Goal: Task Accomplishment & Management: Manage account settings

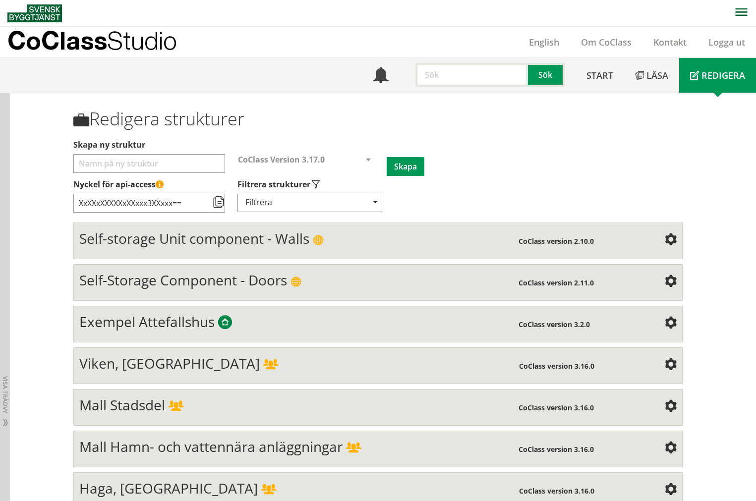
scroll to position [220, 0]
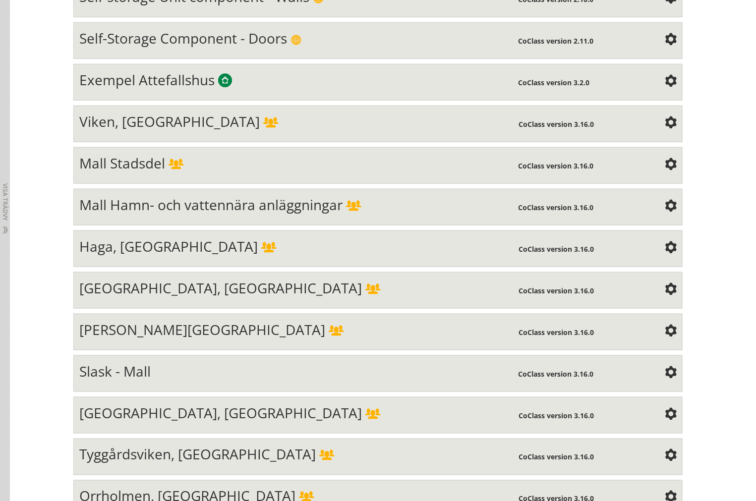
scroll to position [1670, 0]
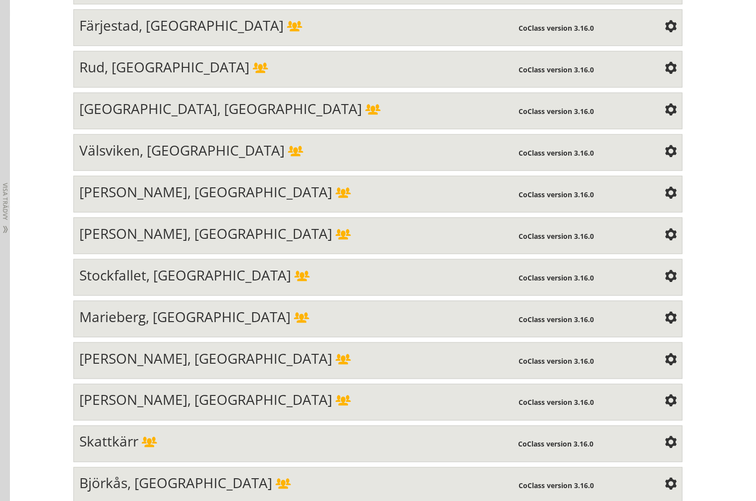
click at [144, 243] on span "[PERSON_NAME], [GEOGRAPHIC_DATA]" at bounding box center [205, 233] width 253 height 19
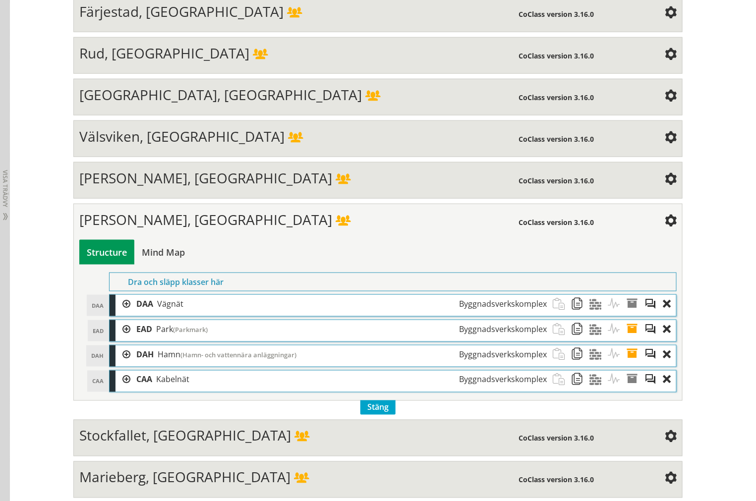
scroll to position [1726, 0]
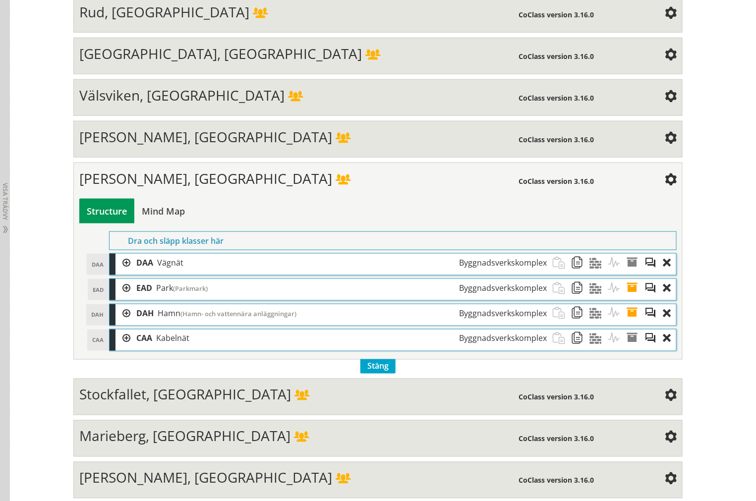
click at [120, 323] on div at bounding box center [122, 313] width 15 height 18
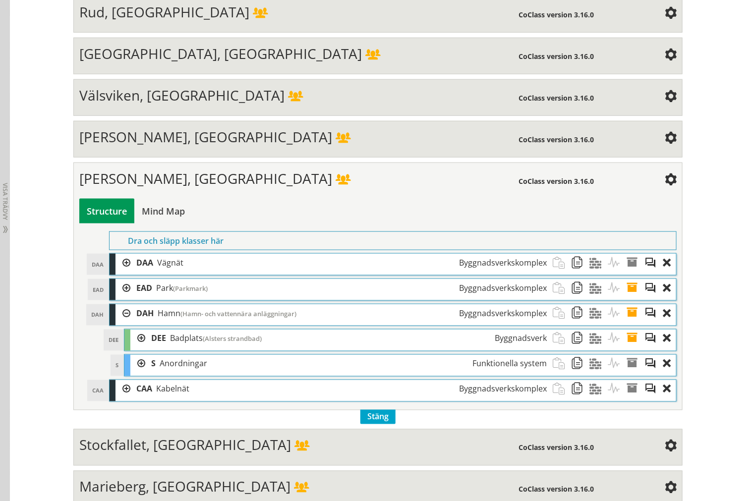
click at [120, 323] on div at bounding box center [122, 313] width 15 height 18
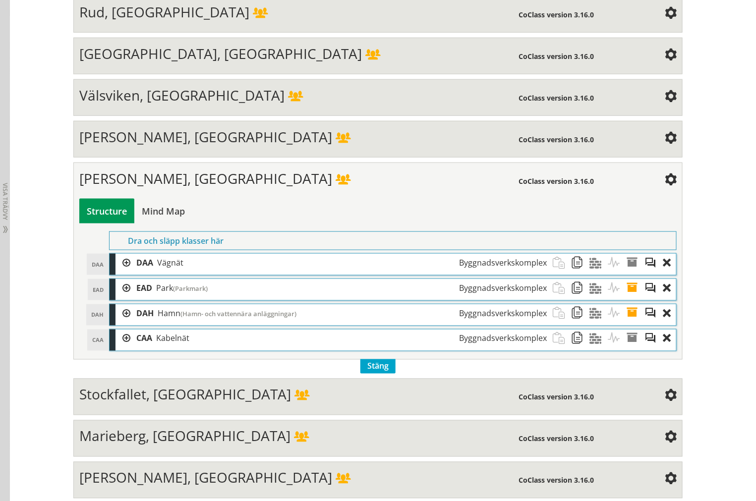
click at [122, 348] on div at bounding box center [122, 339] width 15 height 18
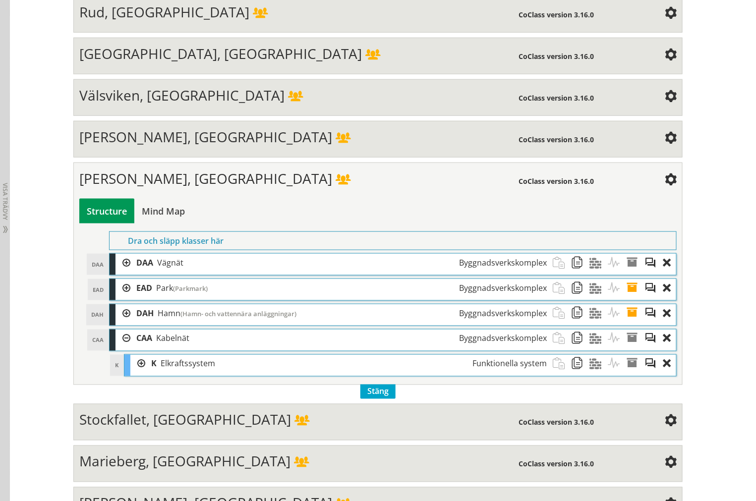
click at [131, 373] on div at bounding box center [137, 364] width 15 height 18
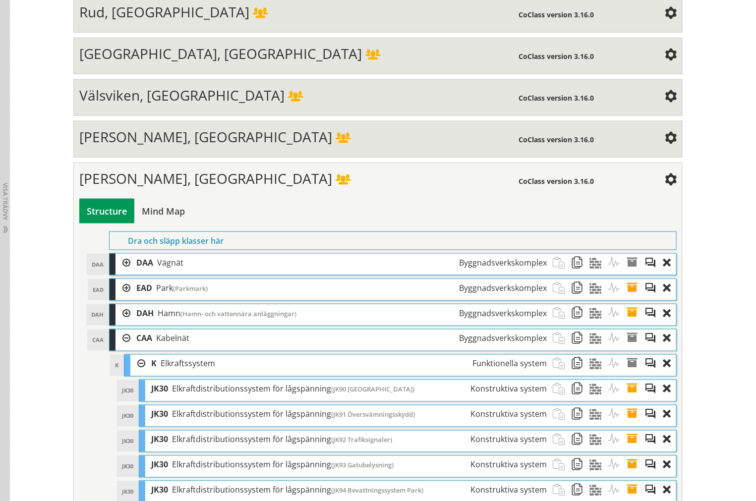
click at [135, 373] on div at bounding box center [137, 364] width 15 height 18
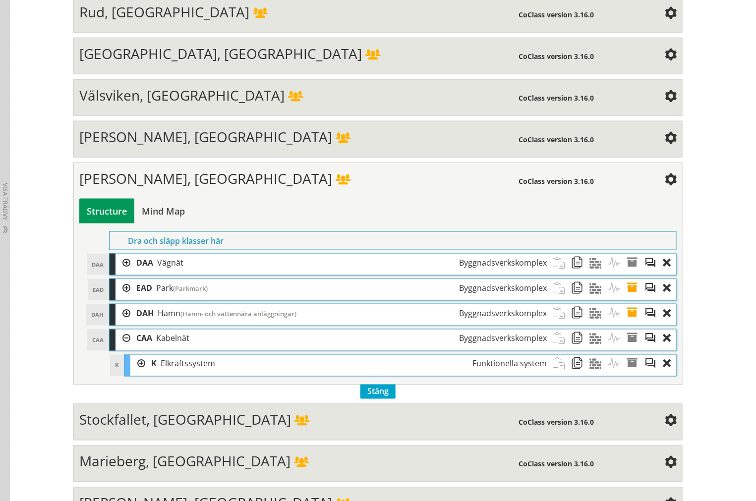
click at [123, 348] on div at bounding box center [122, 339] width 15 height 18
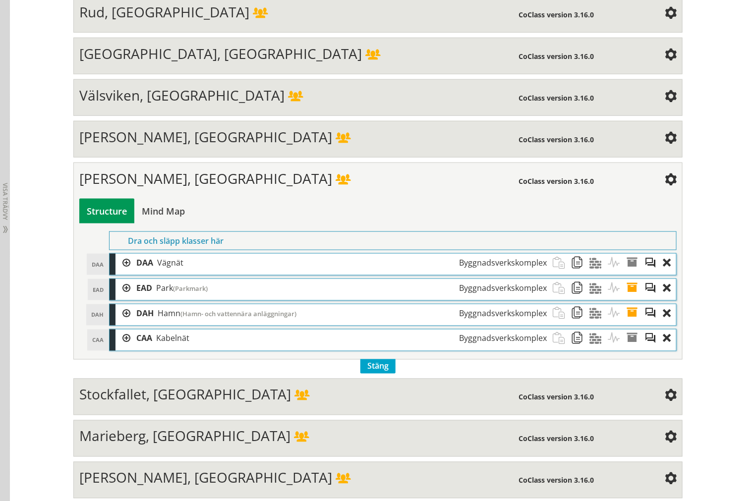
click at [117, 323] on div at bounding box center [122, 313] width 15 height 18
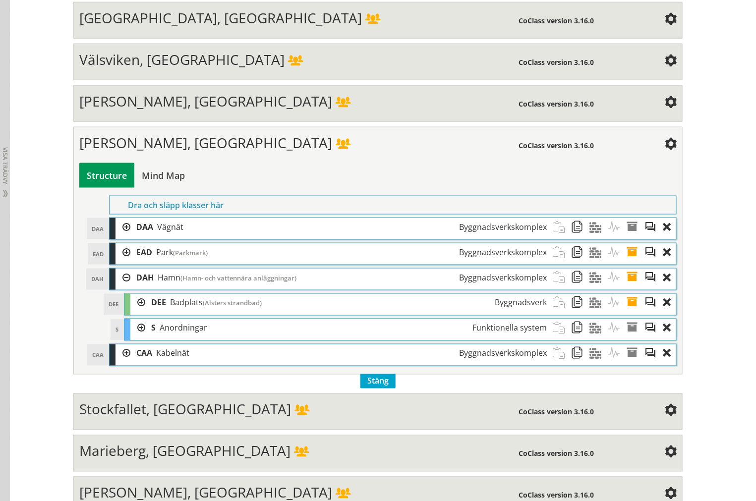
scroll to position [1781, 0]
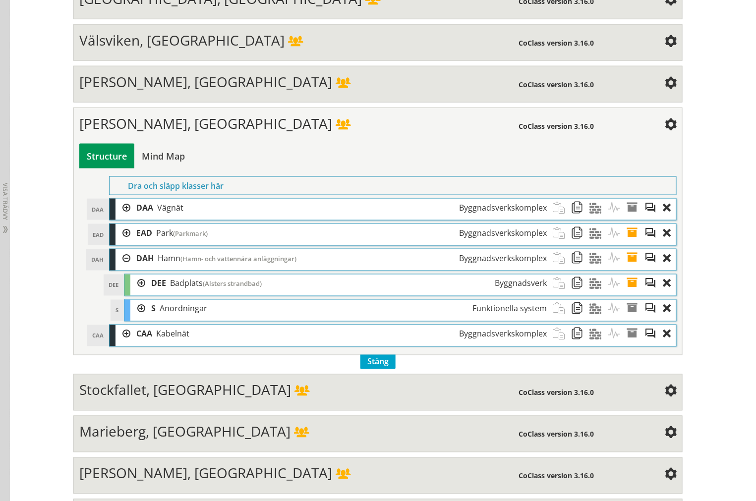
click at [135, 318] on div at bounding box center [137, 309] width 15 height 18
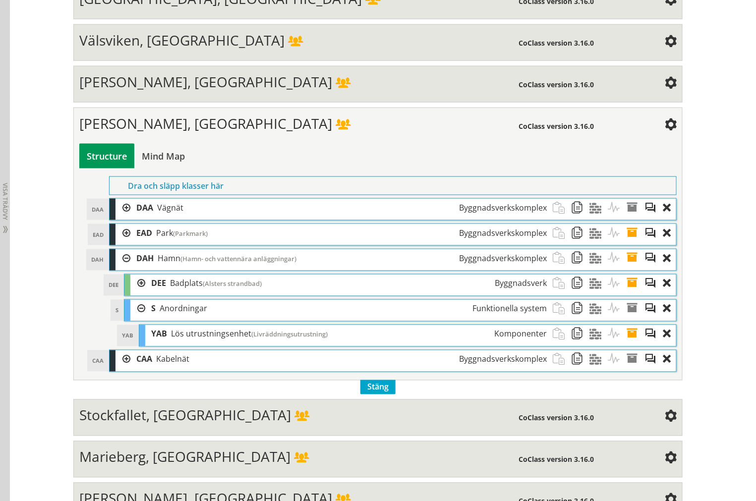
click at [134, 318] on div at bounding box center [137, 309] width 15 height 18
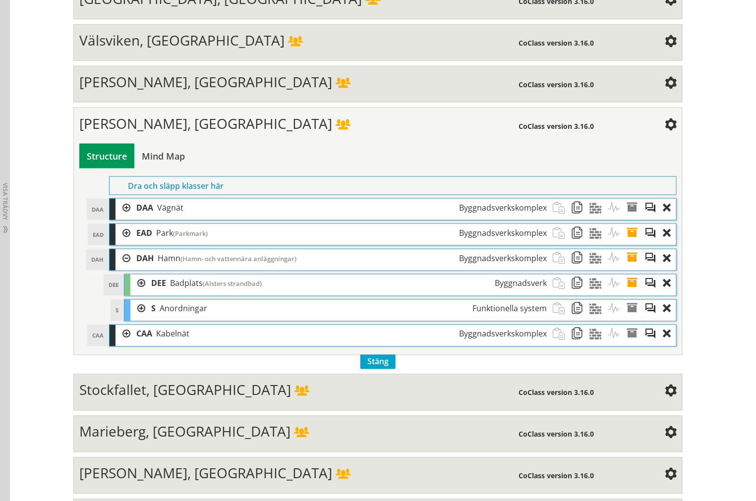
click at [121, 268] on div at bounding box center [122, 258] width 15 height 18
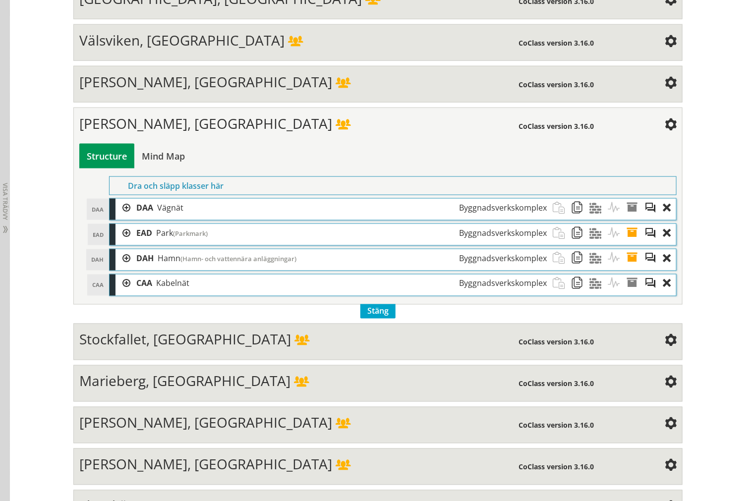
click at [115, 217] on div at bounding box center [122, 208] width 15 height 18
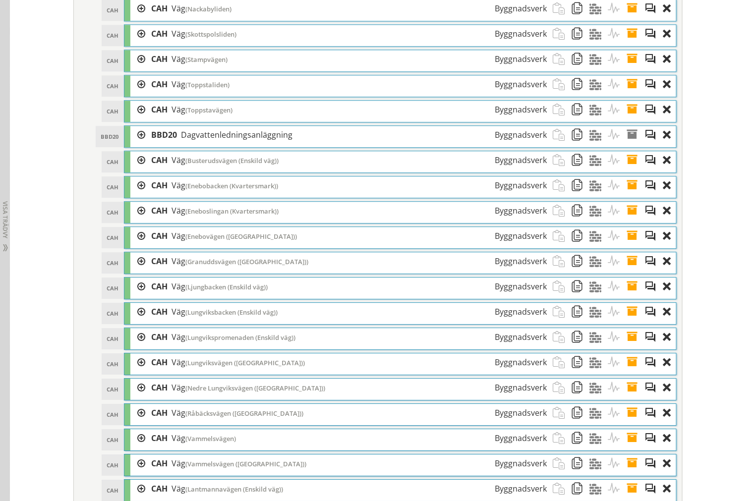
scroll to position [2276, 0]
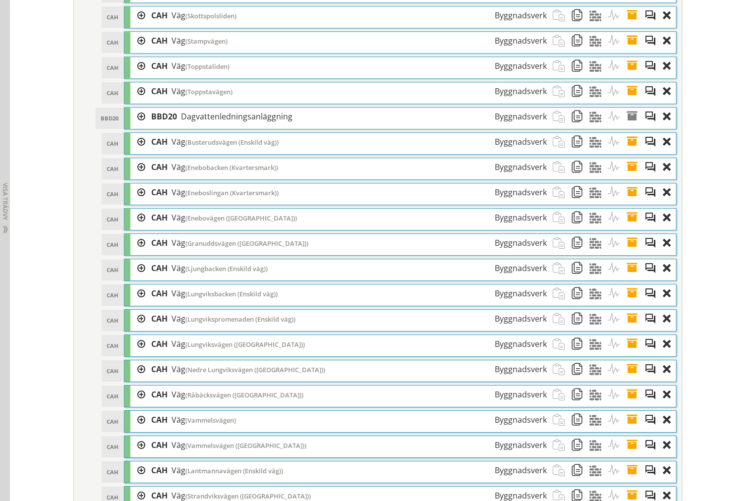
click at [131, 126] on div at bounding box center [137, 117] width 15 height 18
click at [138, 126] on div at bounding box center [137, 117] width 15 height 18
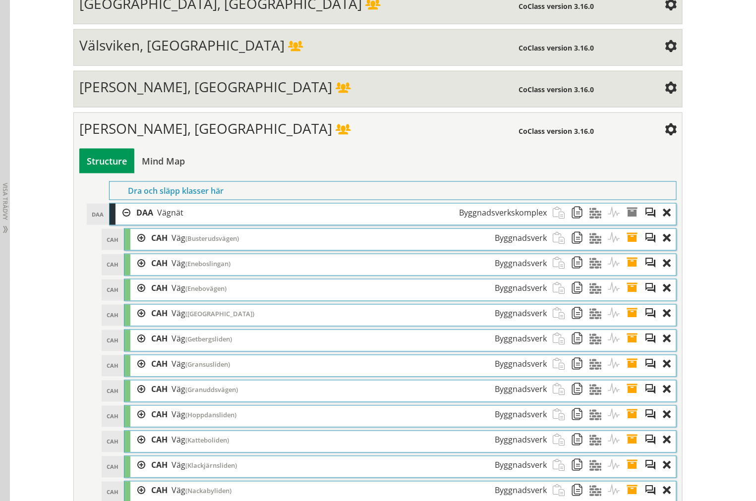
scroll to position [1781, 0]
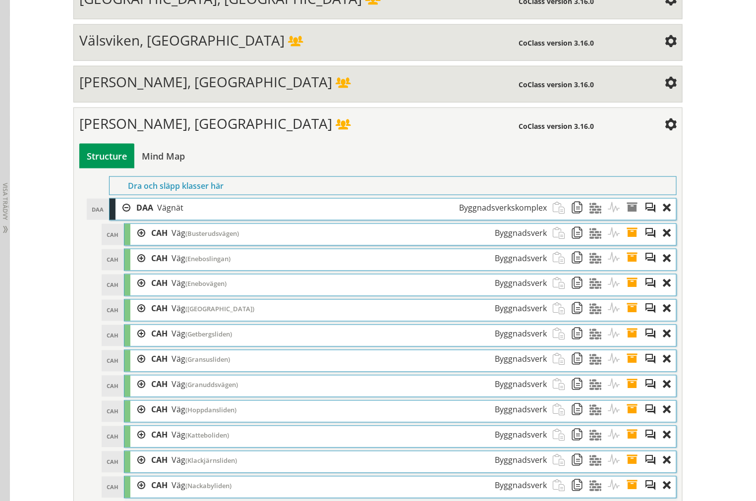
click at [124, 217] on div at bounding box center [122, 208] width 15 height 18
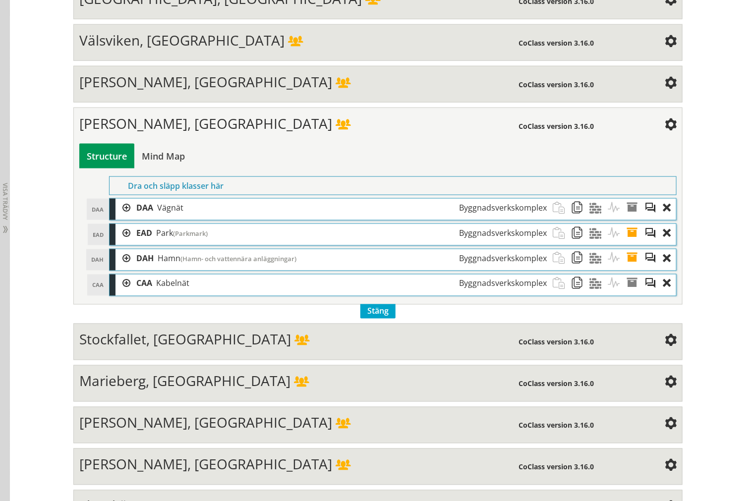
scroll to position [3267, 0]
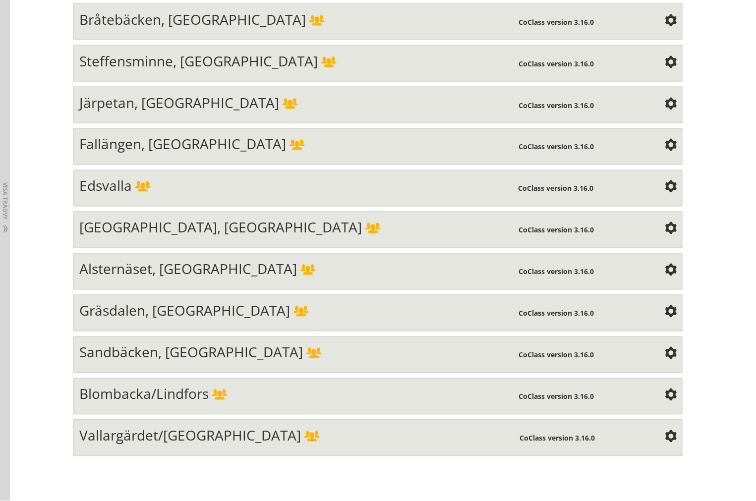
click at [130, 279] on span "Alsternäset, [GEOGRAPHIC_DATA]" at bounding box center [188, 269] width 218 height 19
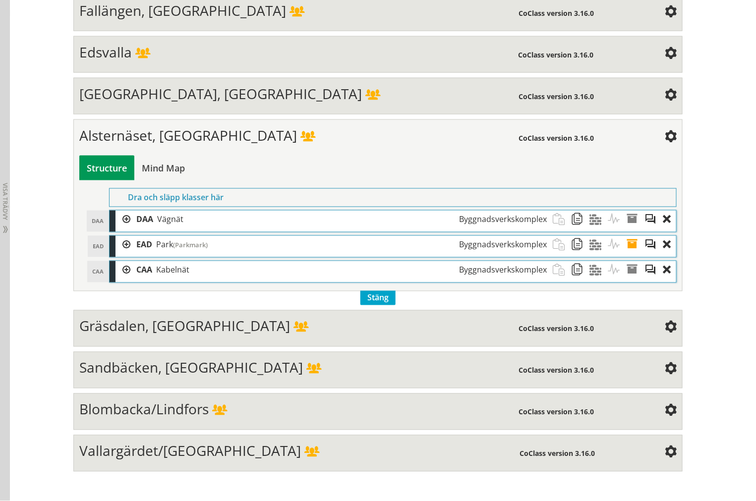
scroll to position [3241, 0]
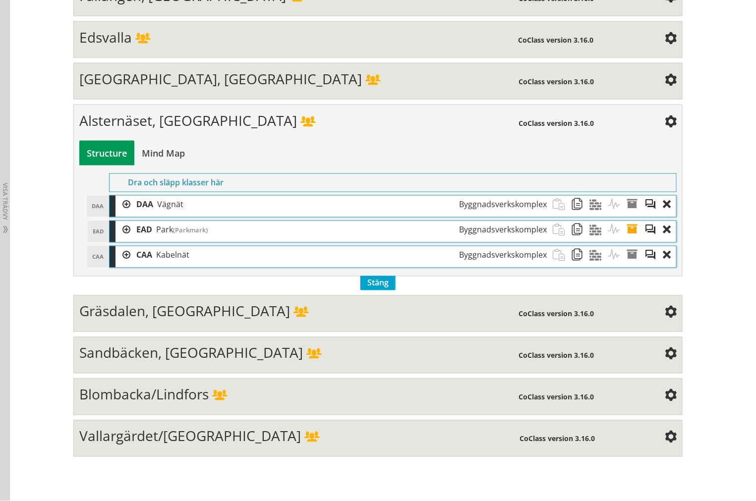
click at [117, 214] on div at bounding box center [122, 205] width 15 height 18
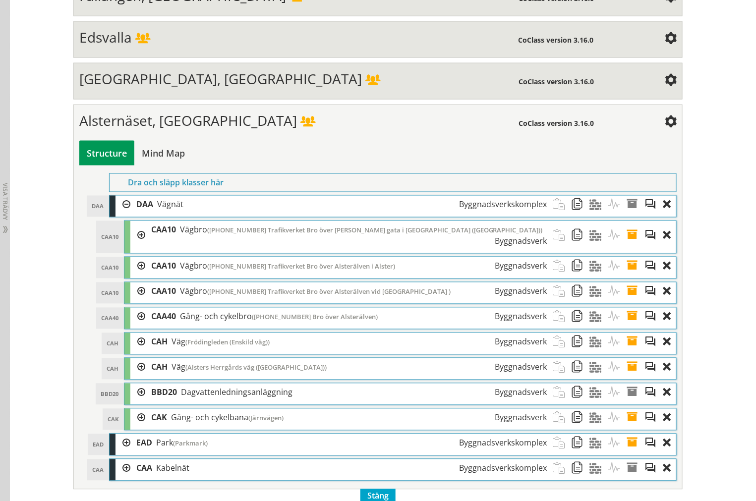
click at [136, 351] on div at bounding box center [137, 342] width 15 height 18
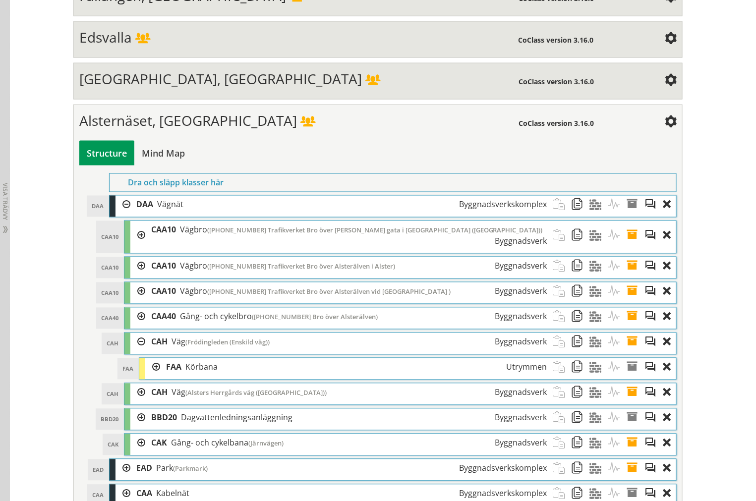
click at [136, 351] on div at bounding box center [137, 342] width 15 height 18
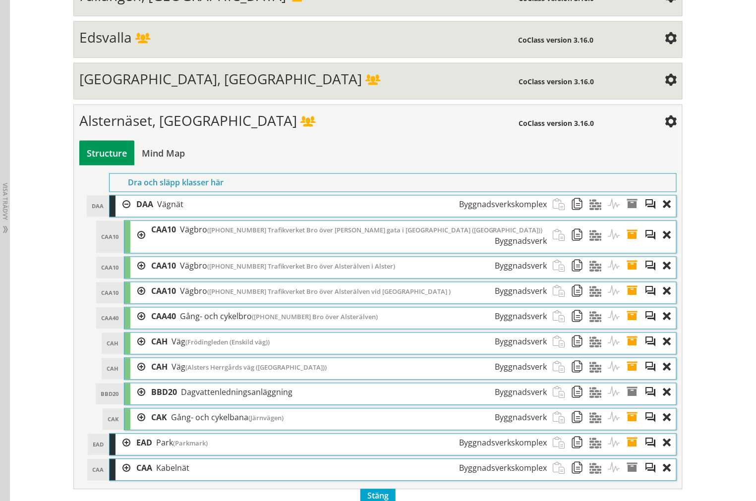
click at [139, 377] on div at bounding box center [137, 367] width 15 height 18
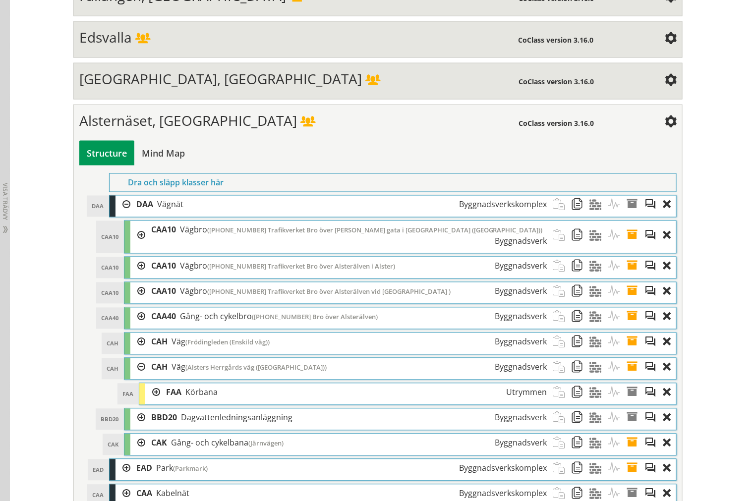
click at [138, 377] on div at bounding box center [137, 367] width 15 height 18
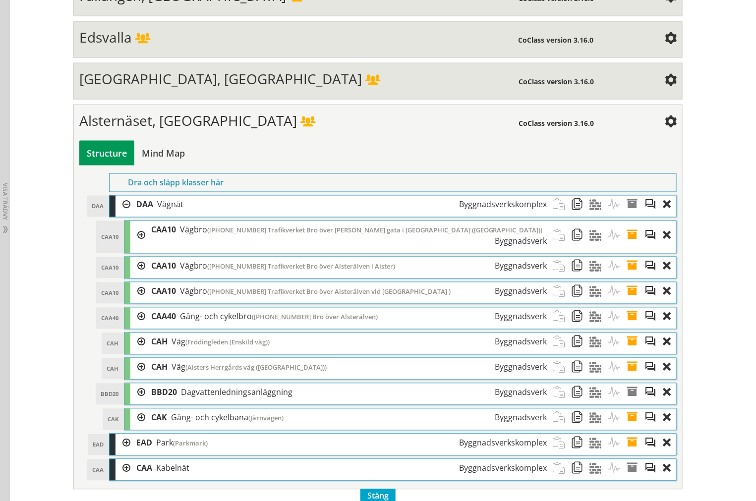
click at [117, 214] on div at bounding box center [122, 205] width 15 height 18
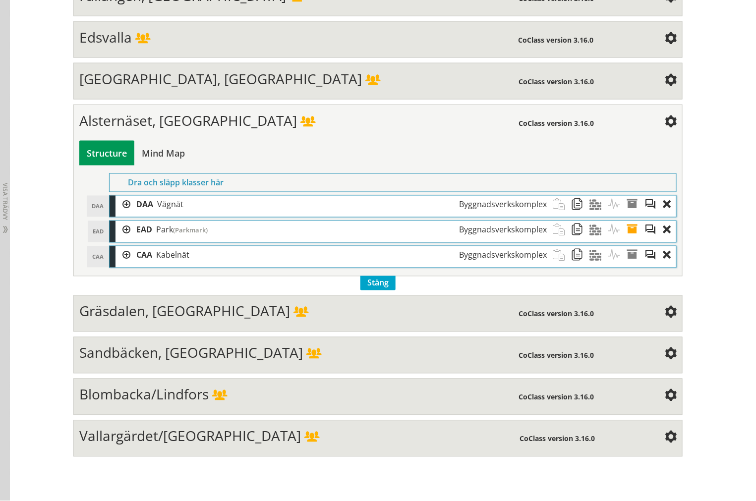
click at [152, 130] on span "Alsternäset, [GEOGRAPHIC_DATA]" at bounding box center [188, 120] width 218 height 19
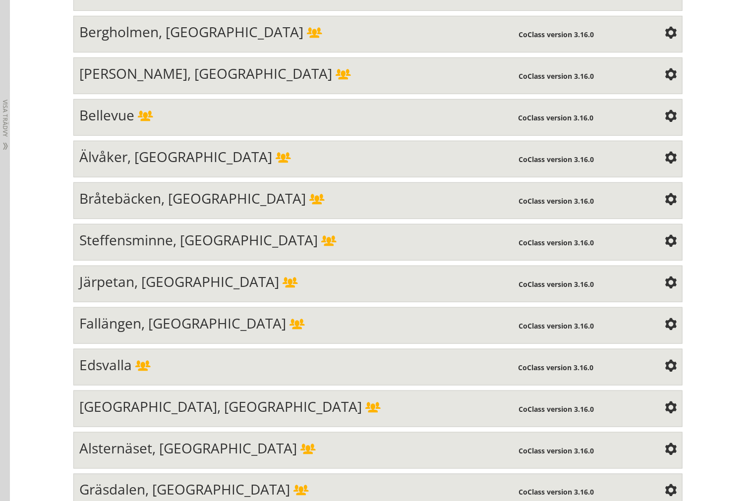
scroll to position [2918, 0]
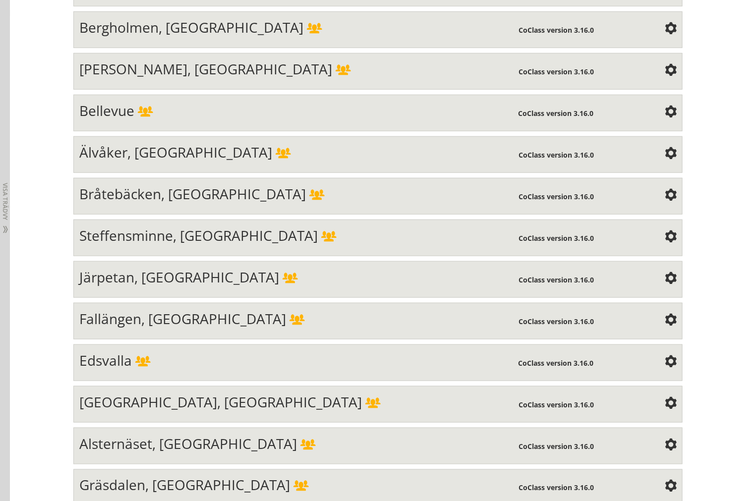
click at [191, 122] on div "Bellevue" at bounding box center [298, 112] width 439 height 20
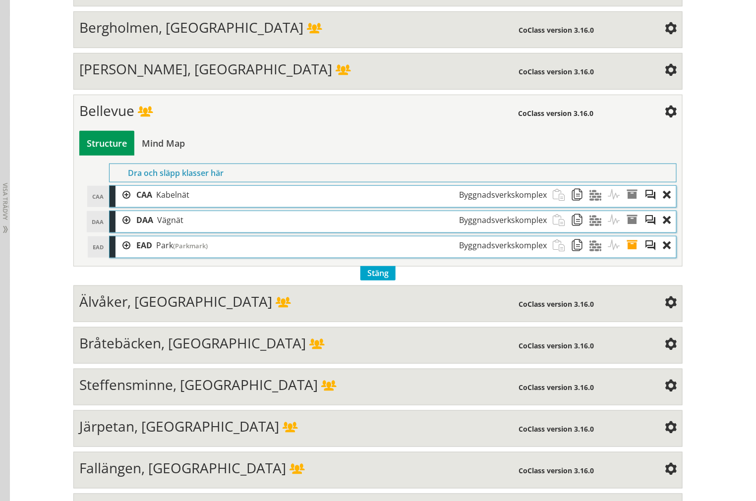
drag, startPoint x: 176, startPoint y: 134, endPoint x: 180, endPoint y: 129, distance: 6.0
click at [176, 122] on div "Bellevue" at bounding box center [298, 112] width 439 height 20
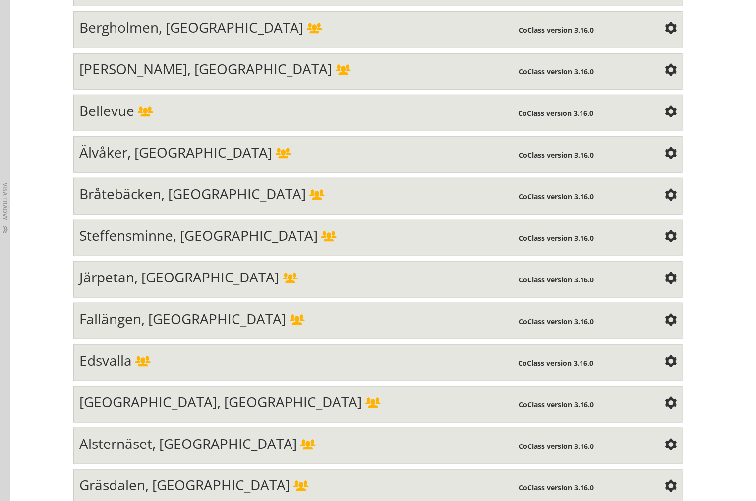
scroll to position [1305, 0]
click at [365, 39] on div "Bergholmen, [GEOGRAPHIC_DATA]" at bounding box center [299, 29] width 440 height 20
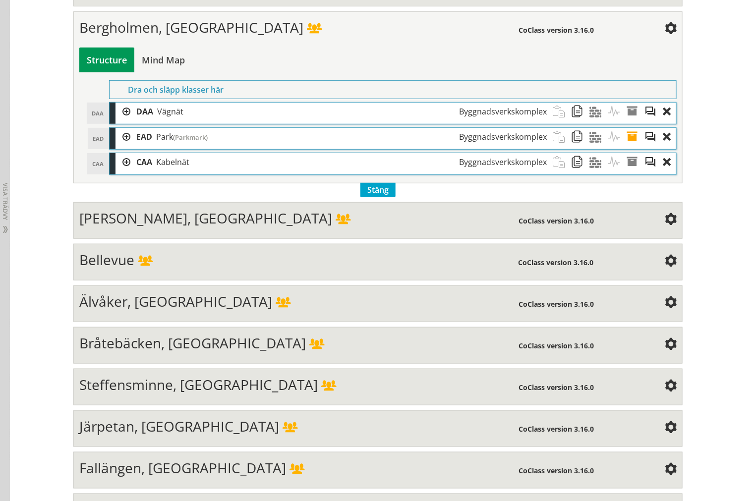
click at [119, 146] on div at bounding box center [122, 137] width 15 height 18
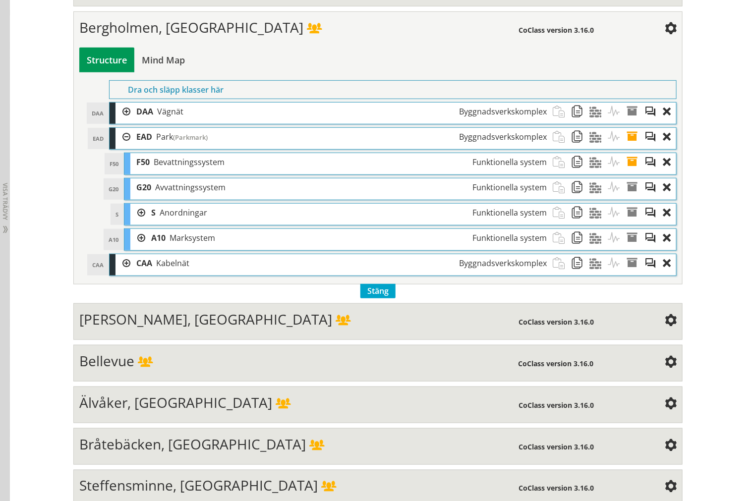
click at [122, 146] on div at bounding box center [122, 137] width 15 height 18
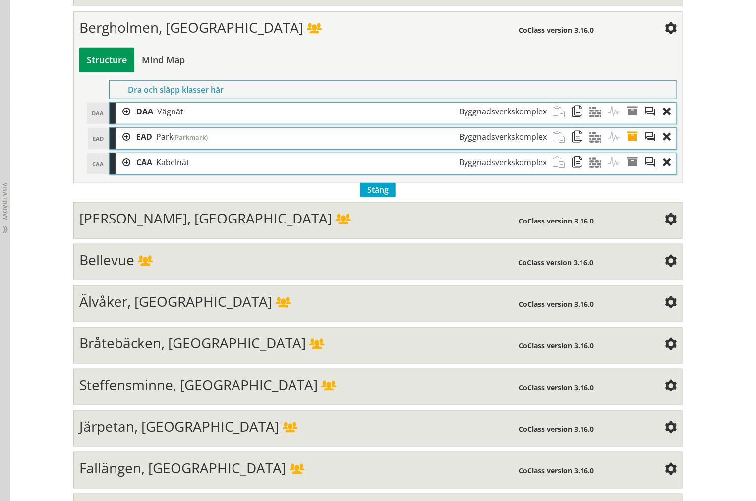
click at [121, 146] on div at bounding box center [122, 137] width 15 height 18
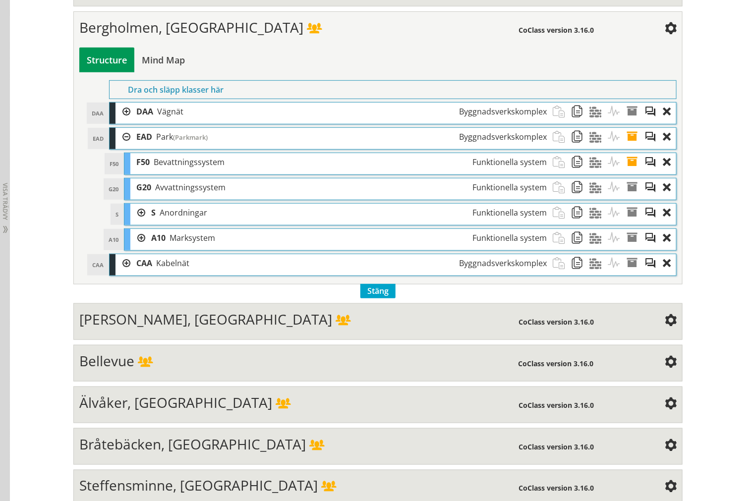
click at [135, 222] on div at bounding box center [137, 213] width 15 height 18
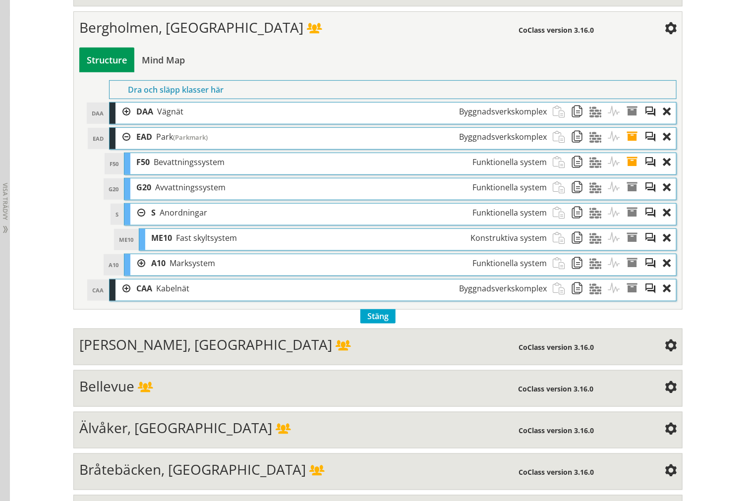
click at [135, 222] on div at bounding box center [137, 213] width 15 height 18
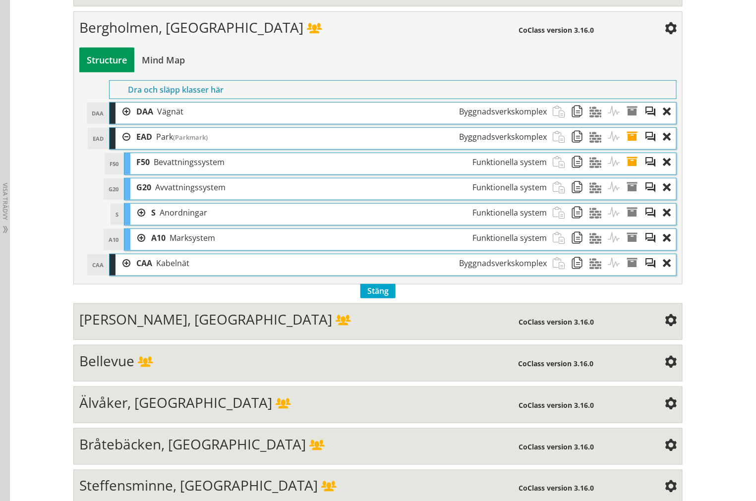
click at [135, 247] on div at bounding box center [137, 238] width 15 height 18
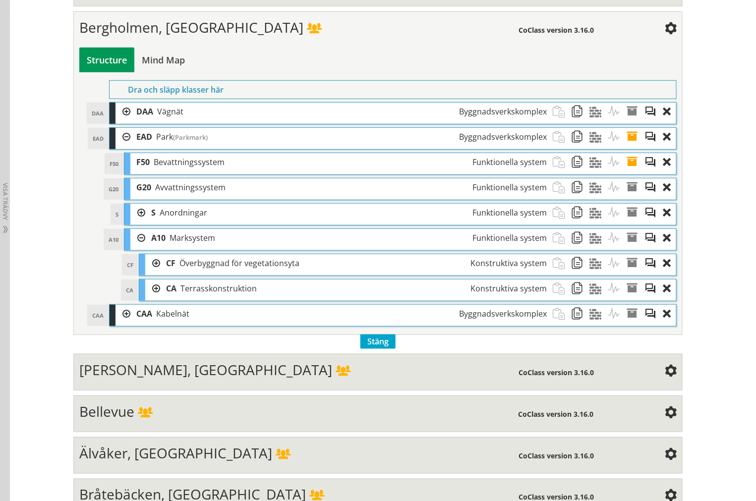
click at [135, 247] on div at bounding box center [137, 238] width 15 height 18
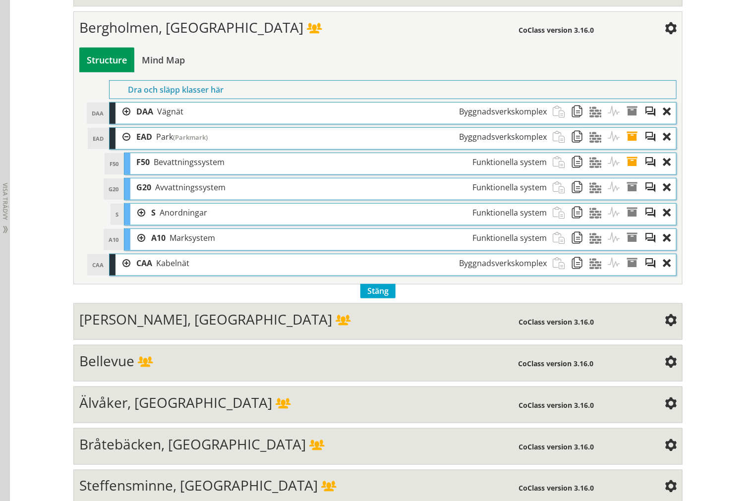
click at [115, 146] on div at bounding box center [122, 137] width 15 height 18
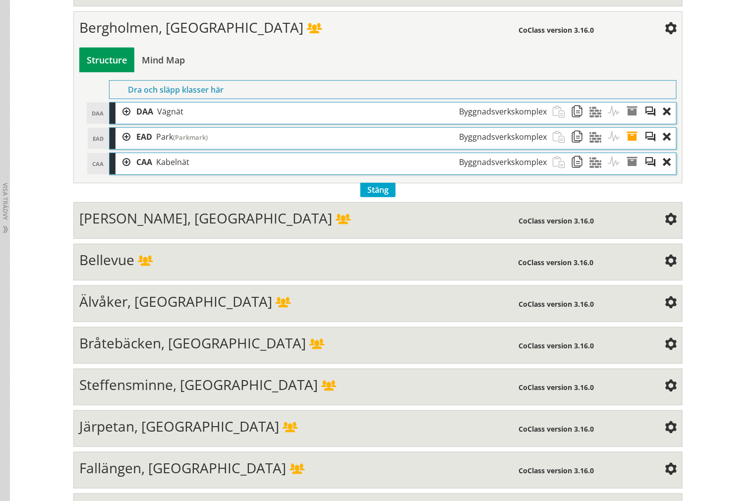
click at [118, 121] on div at bounding box center [122, 112] width 15 height 18
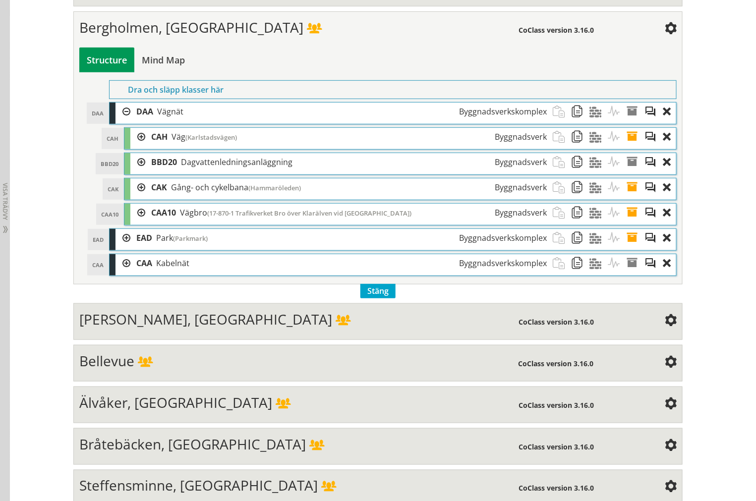
click at [130, 146] on div at bounding box center [137, 137] width 15 height 18
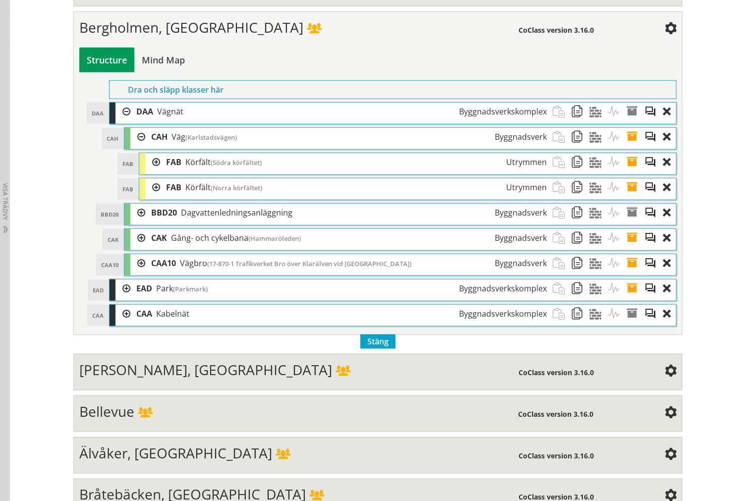
click at [134, 146] on div at bounding box center [137, 137] width 15 height 18
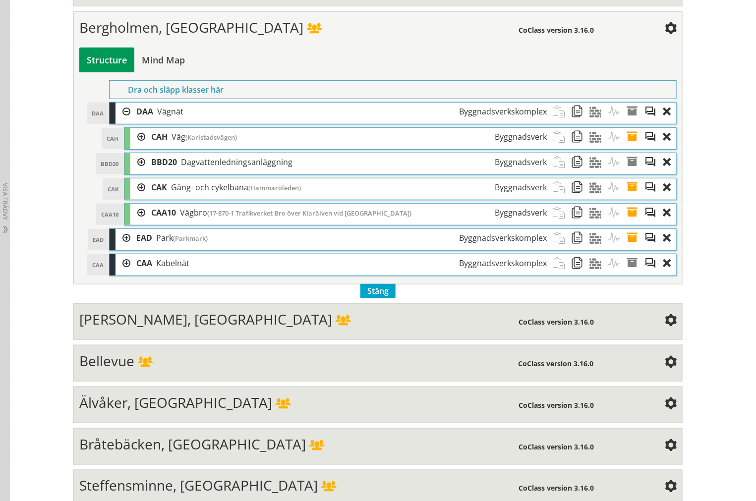
click at [121, 121] on div at bounding box center [122, 112] width 15 height 18
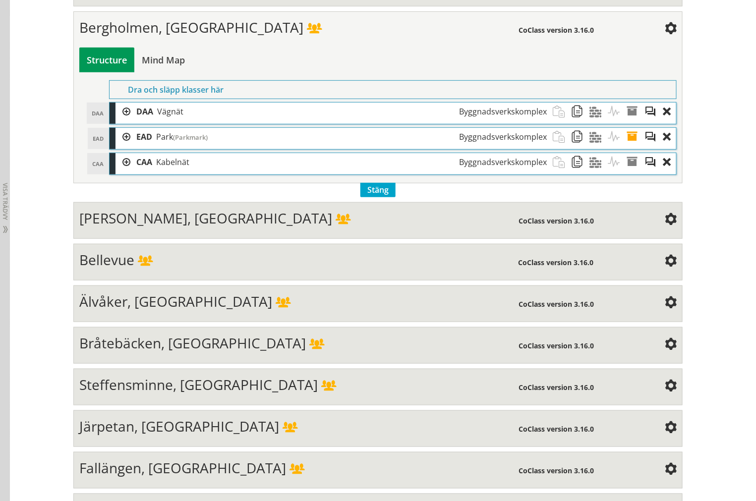
click at [173, 37] on span "Bergholmen, [GEOGRAPHIC_DATA]" at bounding box center [191, 27] width 224 height 19
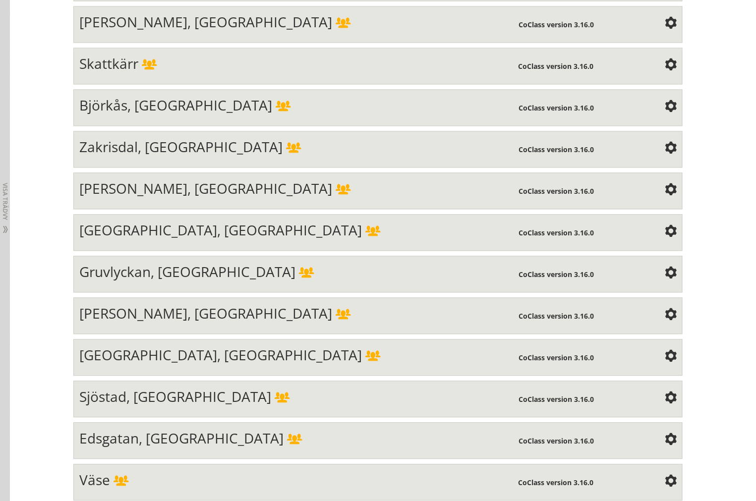
click at [352, 241] on div "[GEOGRAPHIC_DATA], [GEOGRAPHIC_DATA]" at bounding box center [299, 232] width 440 height 20
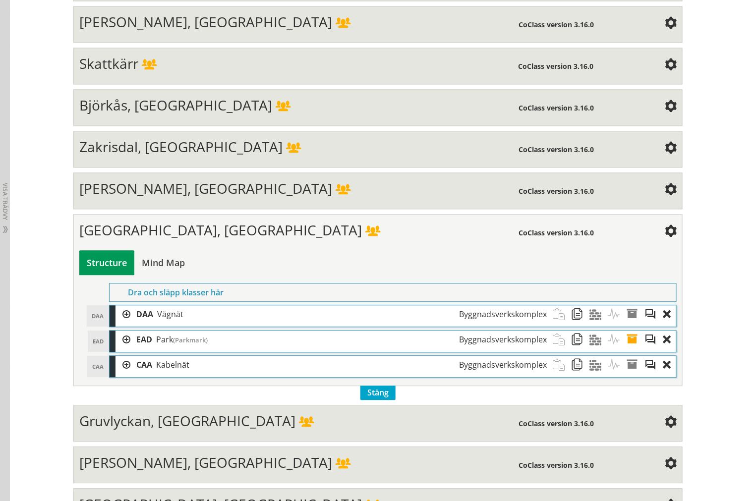
click at [115, 349] on div at bounding box center [122, 340] width 15 height 18
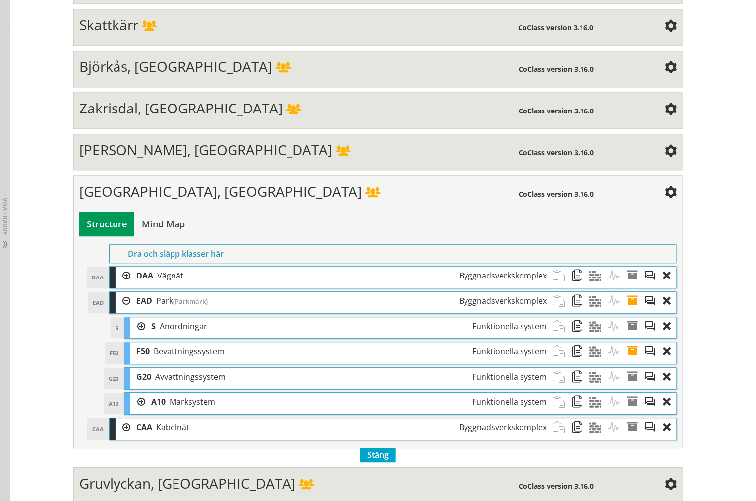
scroll to position [2104, 0]
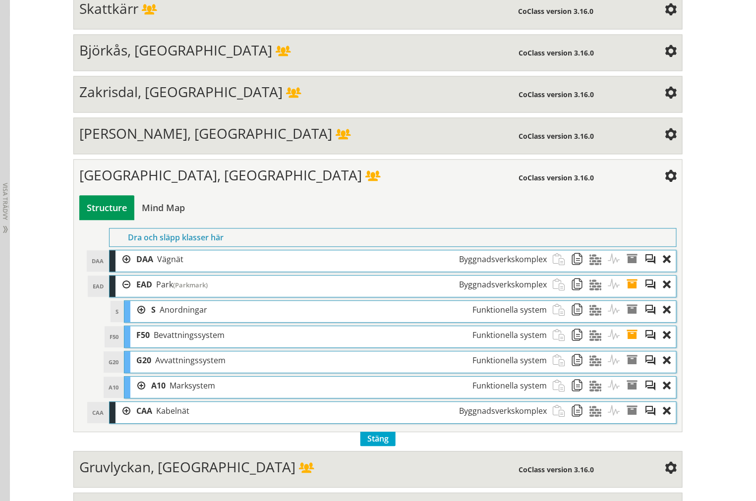
click at [117, 294] on div at bounding box center [122, 285] width 15 height 18
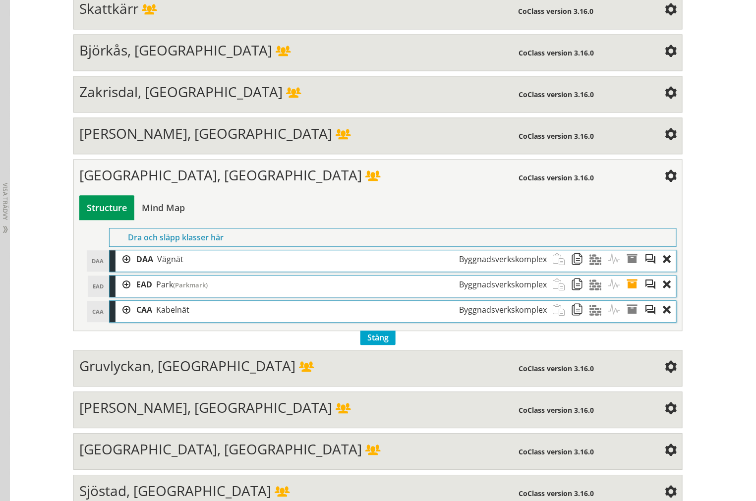
click at [115, 294] on div at bounding box center [122, 285] width 15 height 18
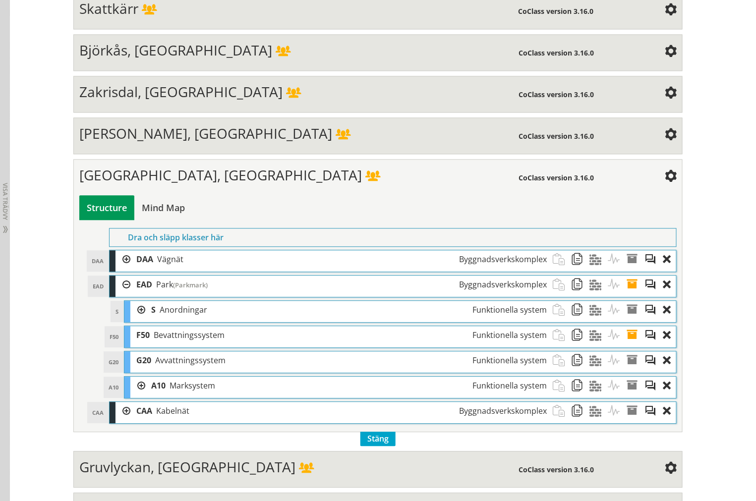
click at [135, 395] on div at bounding box center [137, 386] width 15 height 18
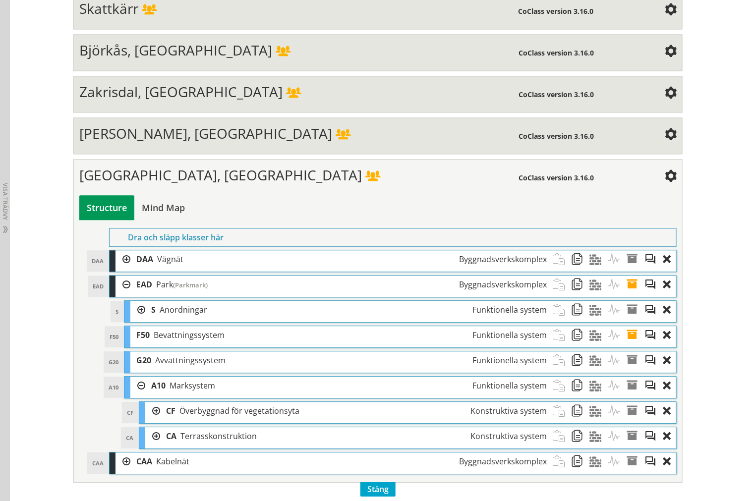
click at [135, 395] on div at bounding box center [137, 386] width 15 height 18
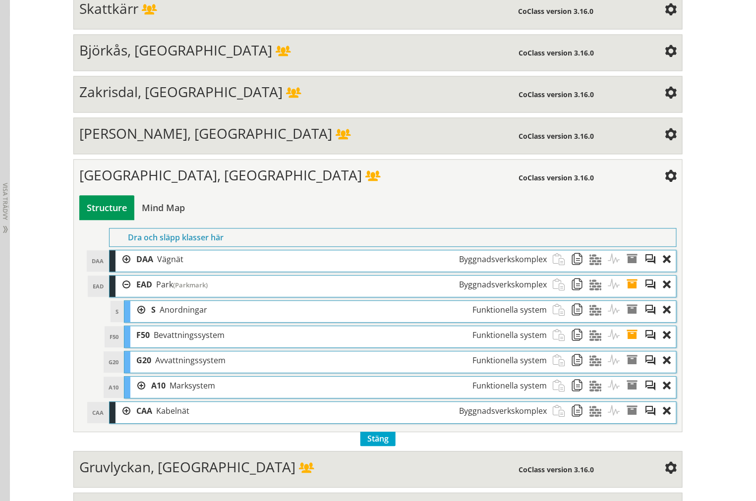
click at [130, 319] on div at bounding box center [137, 310] width 15 height 18
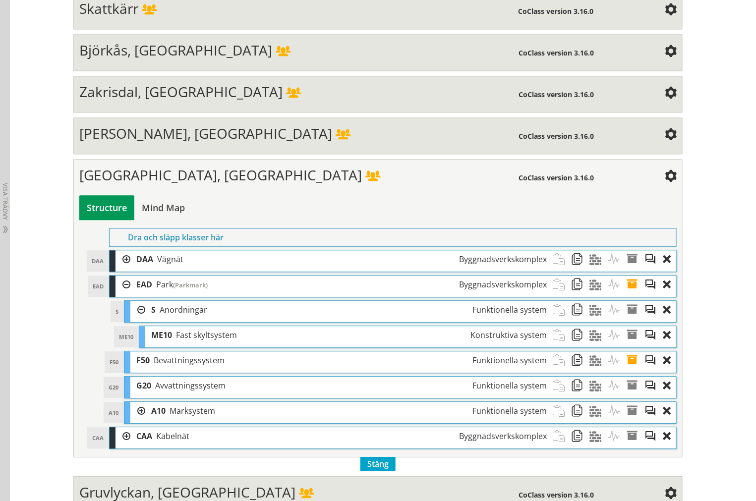
click at [134, 319] on div at bounding box center [137, 310] width 15 height 18
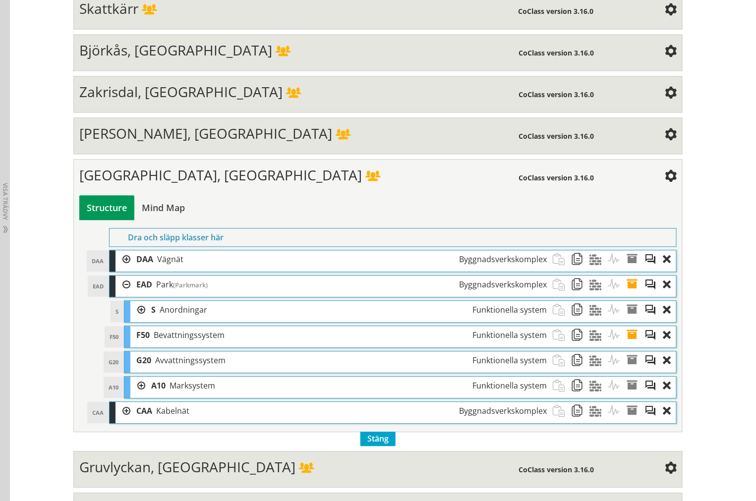
click at [132, 395] on div at bounding box center [137, 386] width 15 height 18
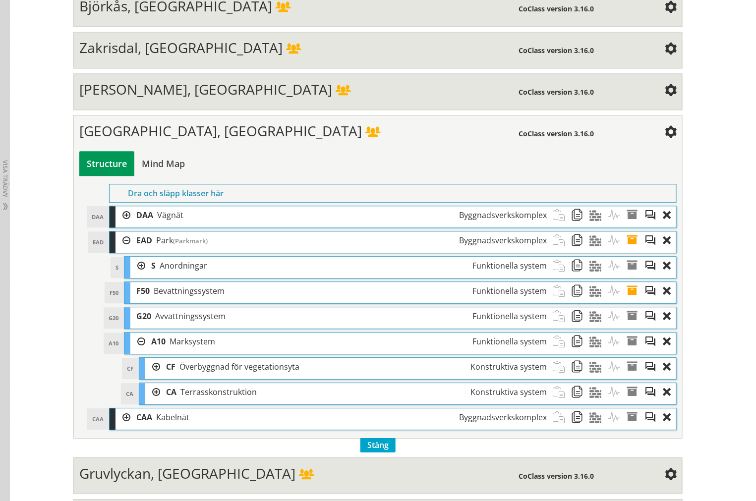
scroll to position [2214, 0]
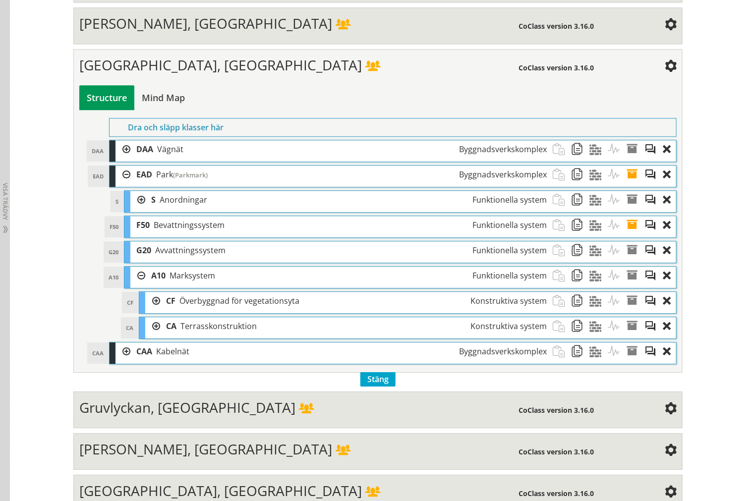
click at [149, 336] on div at bounding box center [152, 326] width 15 height 18
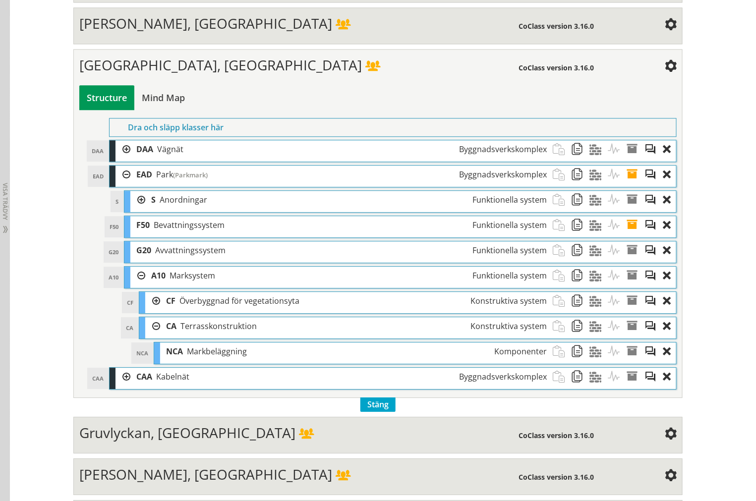
click at [150, 336] on div at bounding box center [152, 326] width 15 height 18
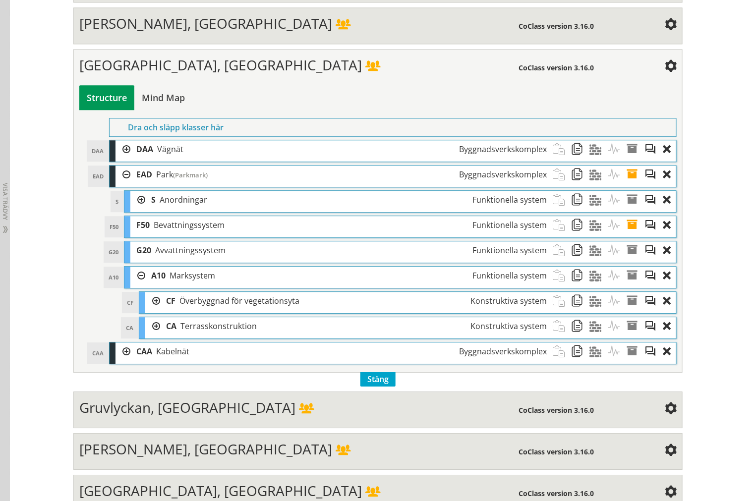
click at [116, 184] on div at bounding box center [122, 175] width 15 height 18
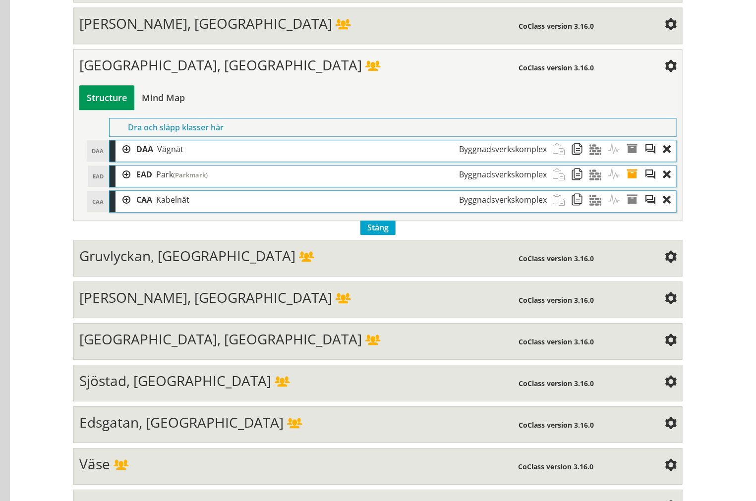
scroll to position [1922, 0]
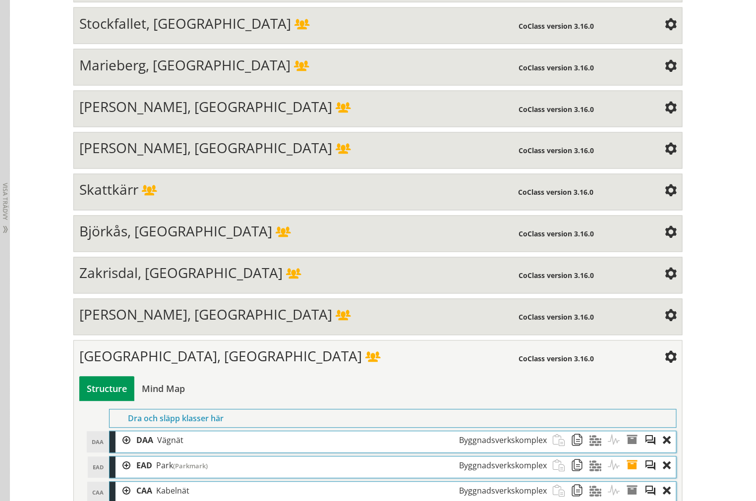
click at [87, 241] on span "Björkås, [GEOGRAPHIC_DATA]" at bounding box center [175, 231] width 193 height 19
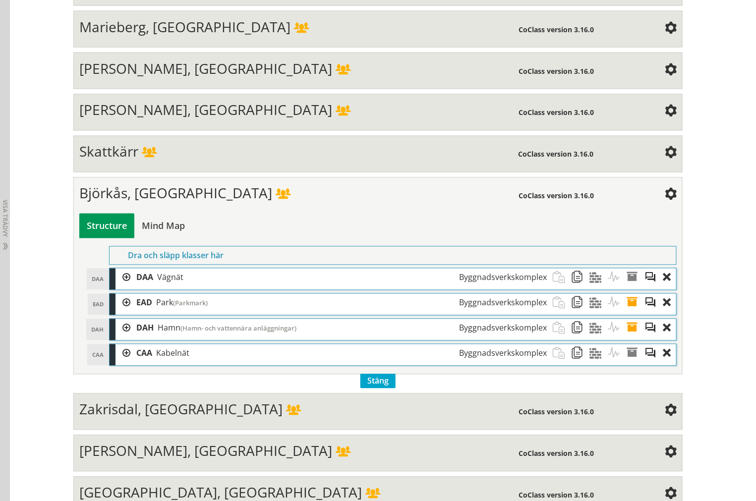
scroll to position [1978, 0]
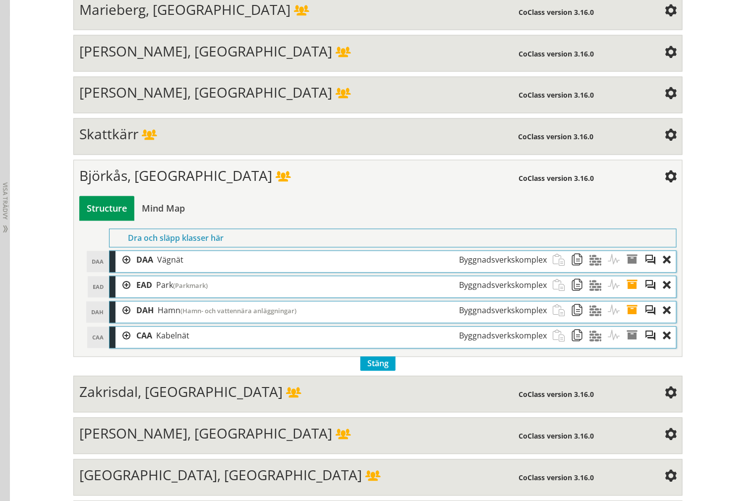
click at [119, 295] on div at bounding box center [122, 286] width 15 height 18
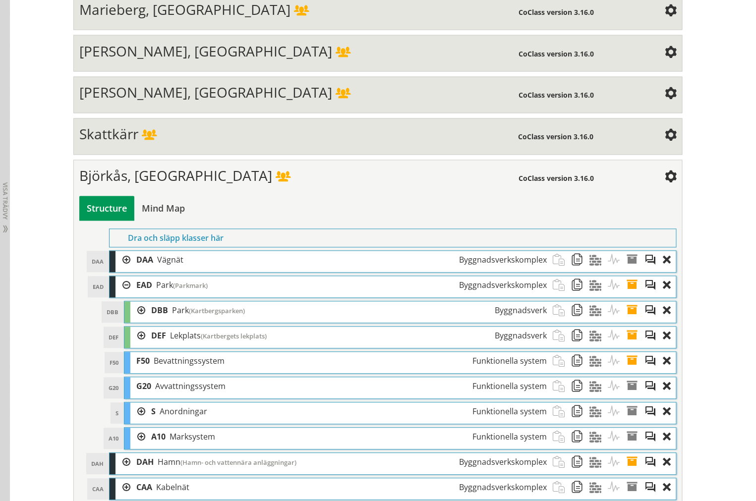
click at [130, 320] on div at bounding box center [137, 311] width 15 height 18
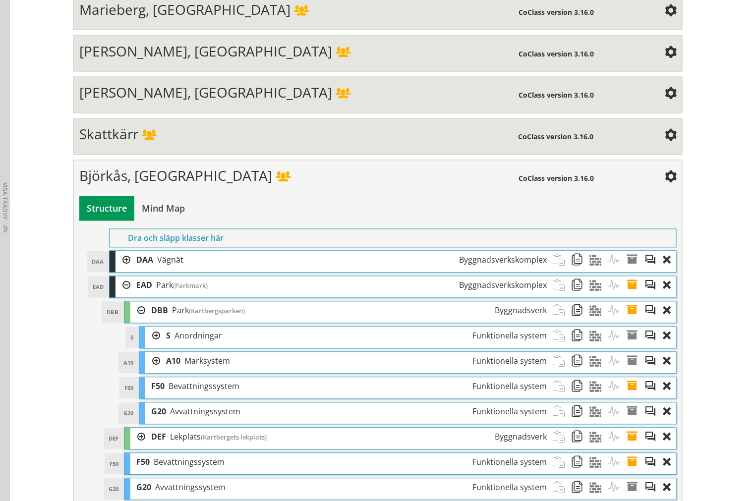
click at [132, 320] on div at bounding box center [137, 311] width 15 height 18
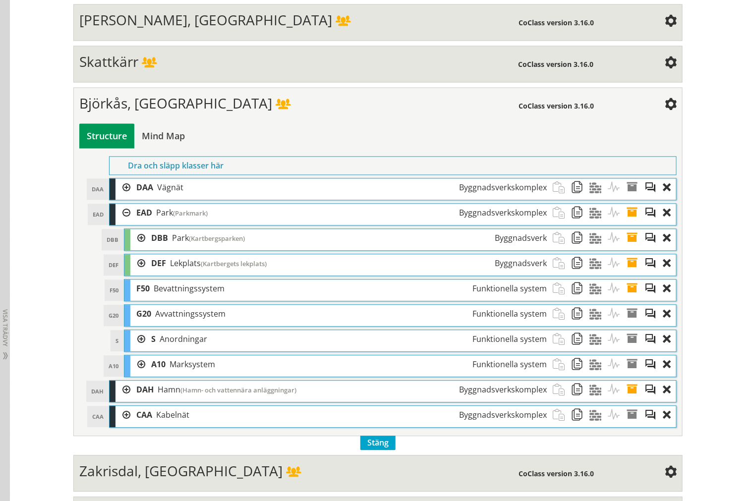
scroll to position [2198, 0]
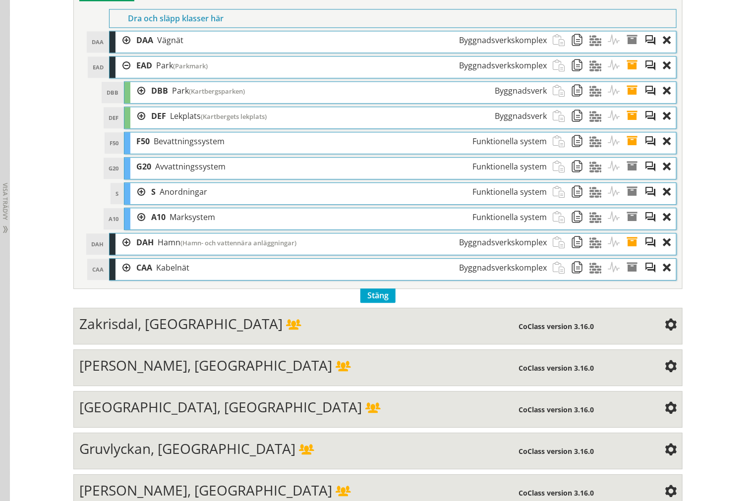
click at [117, 252] on div at bounding box center [122, 242] width 15 height 18
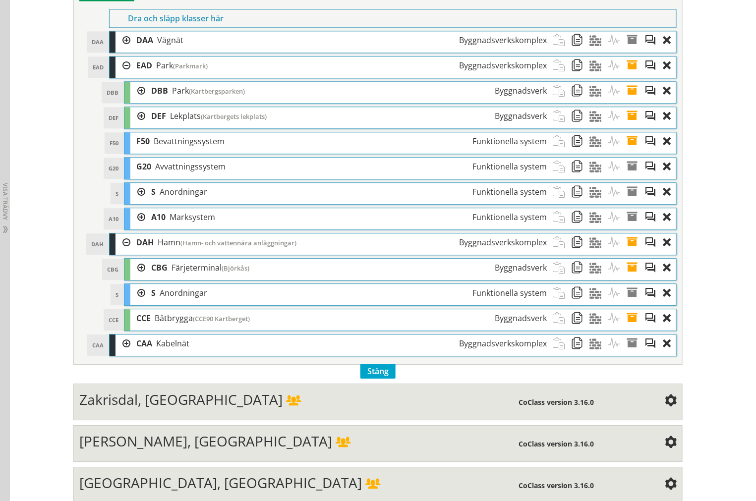
click at [117, 252] on div at bounding box center [122, 242] width 15 height 18
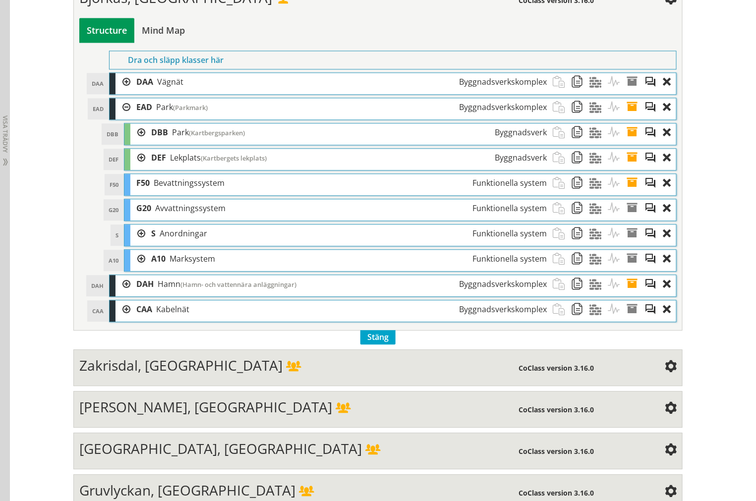
scroll to position [2088, 0]
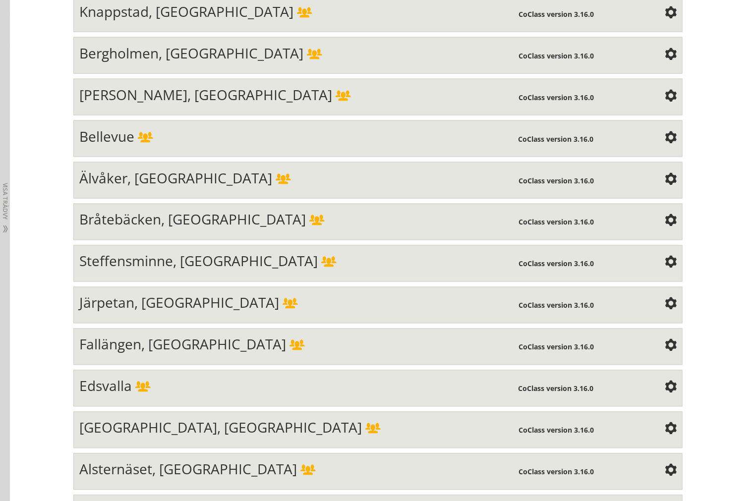
click at [312, 231] on div "Bråtebäcken, [GEOGRAPHIC_DATA]" at bounding box center [299, 221] width 440 height 20
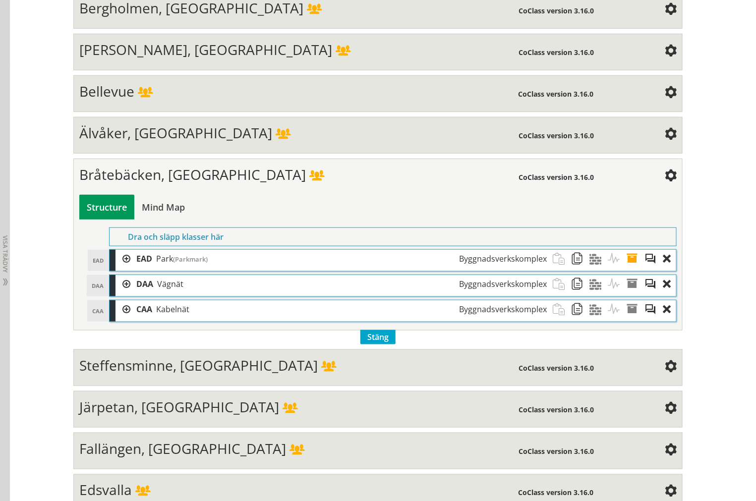
scroll to position [3001, 0]
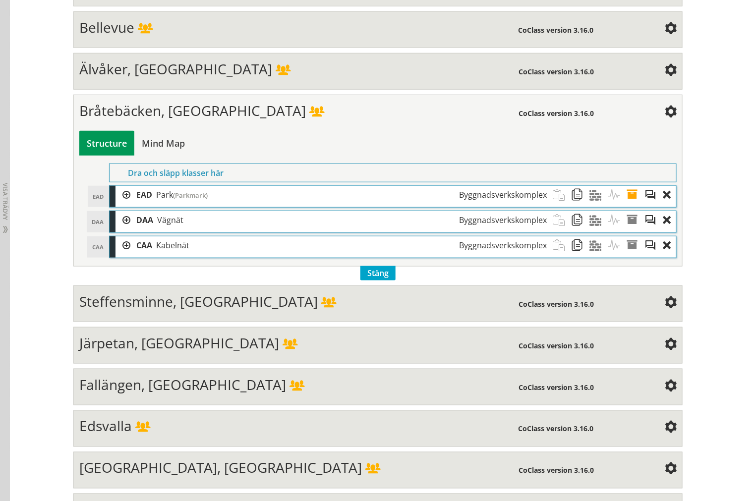
click at [130, 204] on div "[GEOGRAPHIC_DATA] (Parkmark) Byggnadsverkskomplex" at bounding box center [341, 195] width 422 height 18
click at [120, 204] on div at bounding box center [122, 195] width 15 height 18
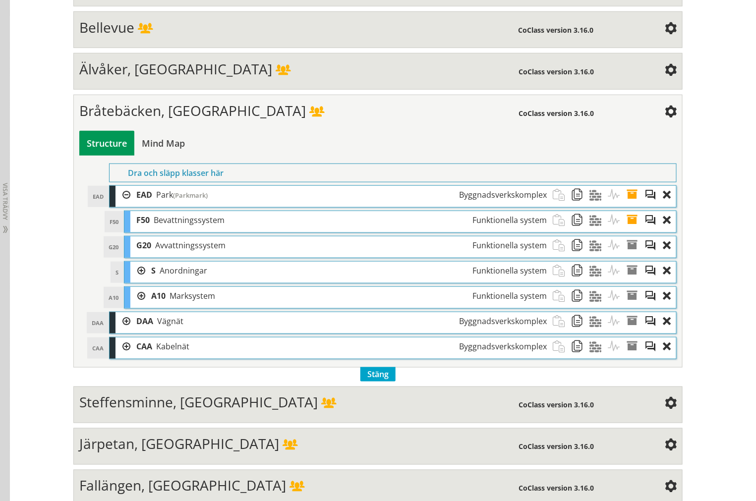
click at [119, 204] on div at bounding box center [122, 195] width 15 height 18
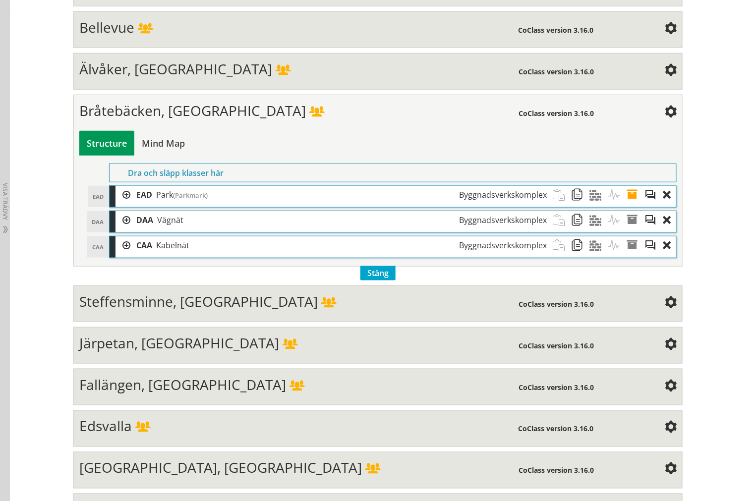
click at [120, 230] on div at bounding box center [122, 220] width 15 height 18
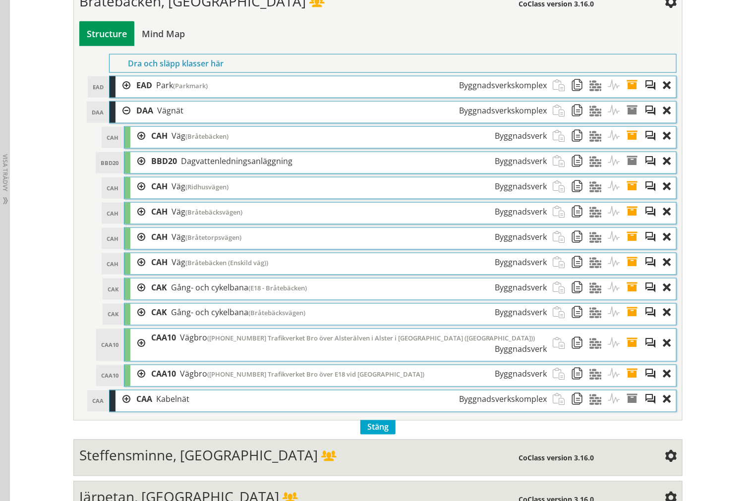
scroll to position [3111, 0]
click at [115, 94] on div at bounding box center [122, 85] width 15 height 18
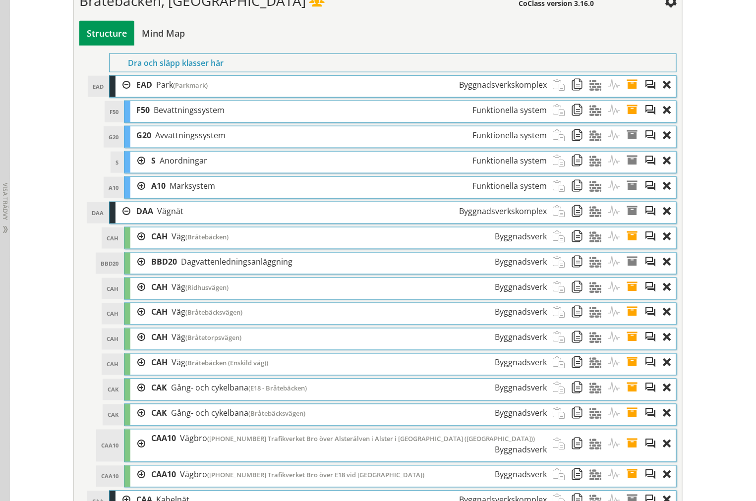
click at [124, 221] on div at bounding box center [122, 211] width 15 height 18
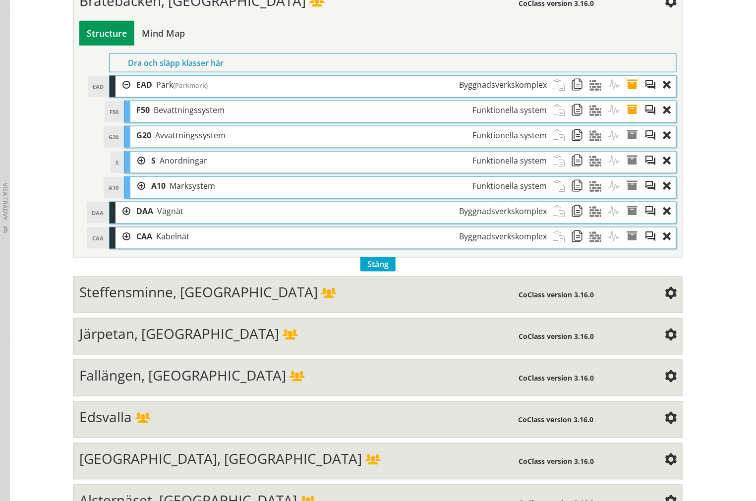
click at [120, 94] on div at bounding box center [122, 85] width 15 height 18
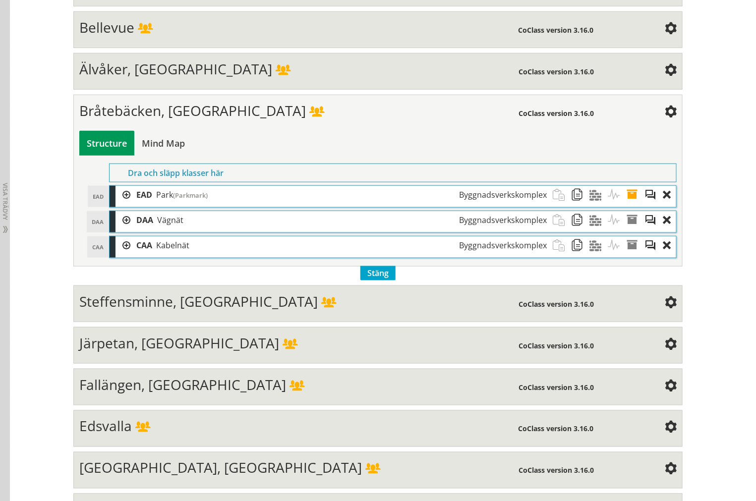
scroll to position [2638, 0]
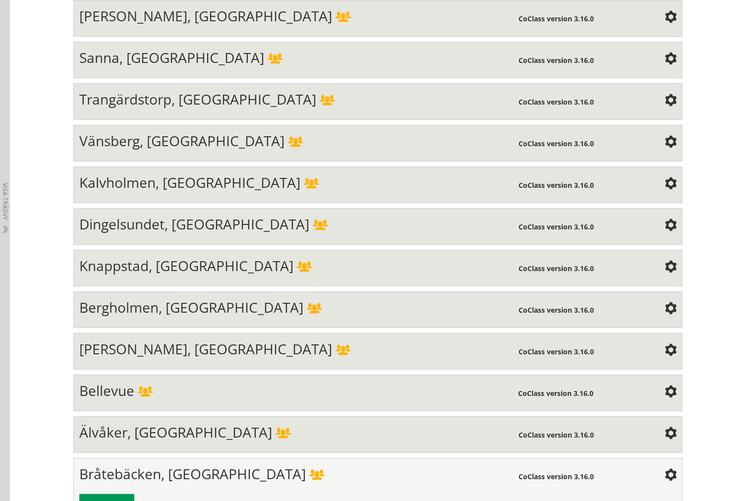
click at [313, 231] on span at bounding box center [320, 226] width 15 height 11
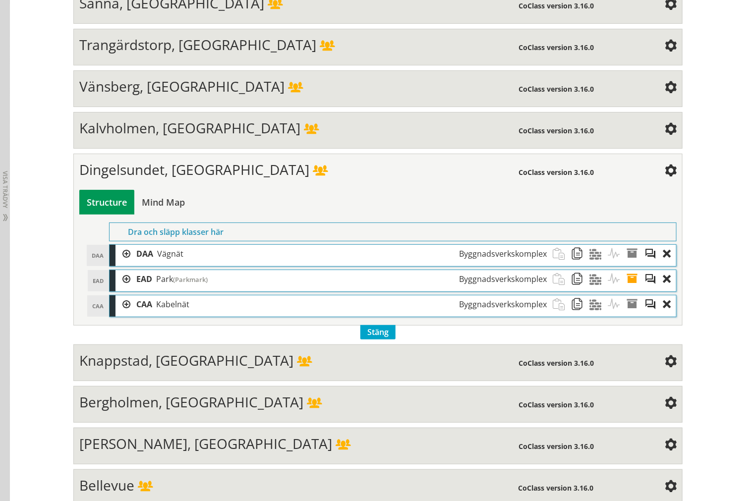
scroll to position [2693, 0]
click at [119, 263] on div at bounding box center [122, 253] width 15 height 18
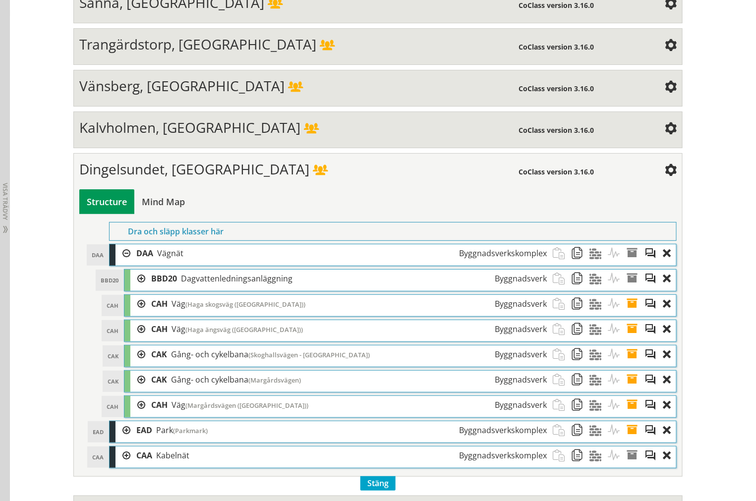
click at [123, 263] on div at bounding box center [122, 253] width 15 height 18
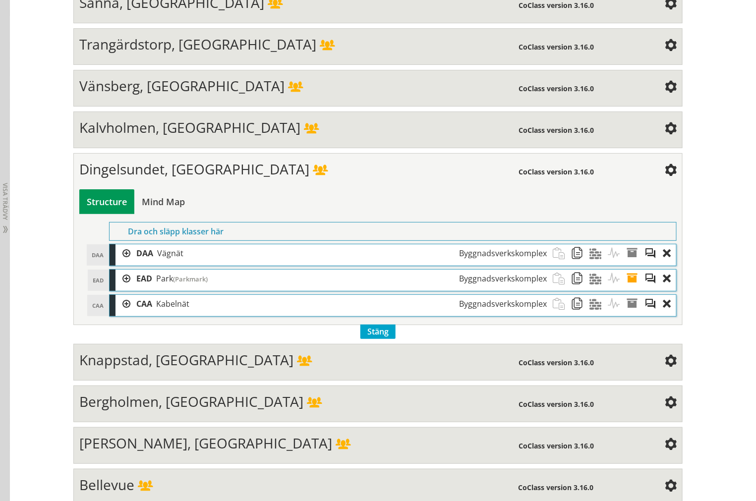
click at [117, 288] on div at bounding box center [122, 279] width 15 height 18
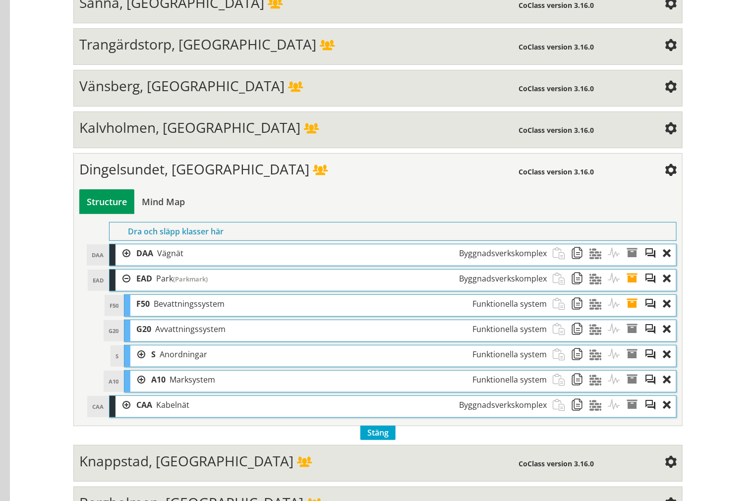
scroll to position [2259, 0]
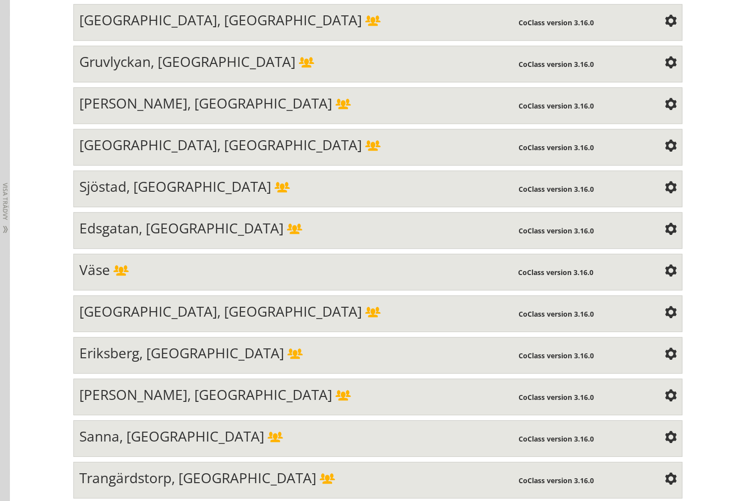
click at [254, 240] on div "Edsgatan, [GEOGRAPHIC_DATA] CoClass version 3.16.0 Structure Mind Map Property" at bounding box center [377, 230] width 609 height 37
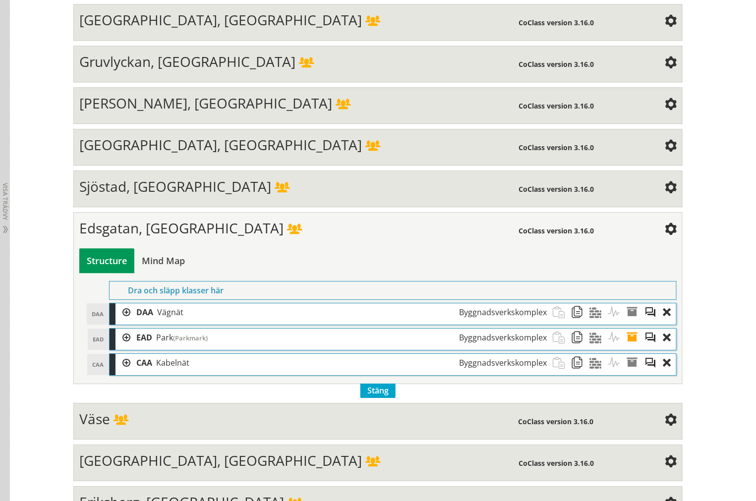
click at [115, 347] on div at bounding box center [122, 338] width 15 height 18
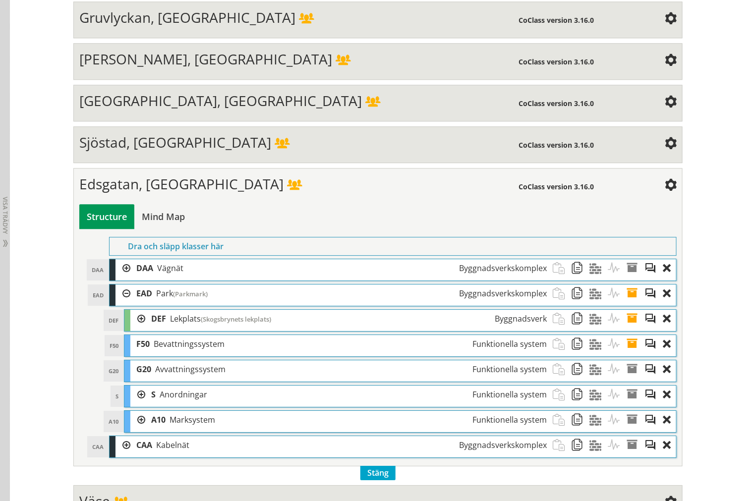
scroll to position [2424, 0]
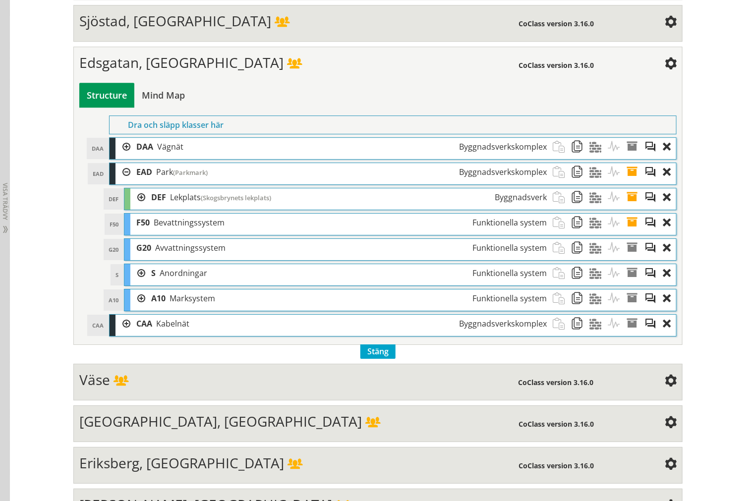
click at [134, 207] on div at bounding box center [137, 197] width 15 height 18
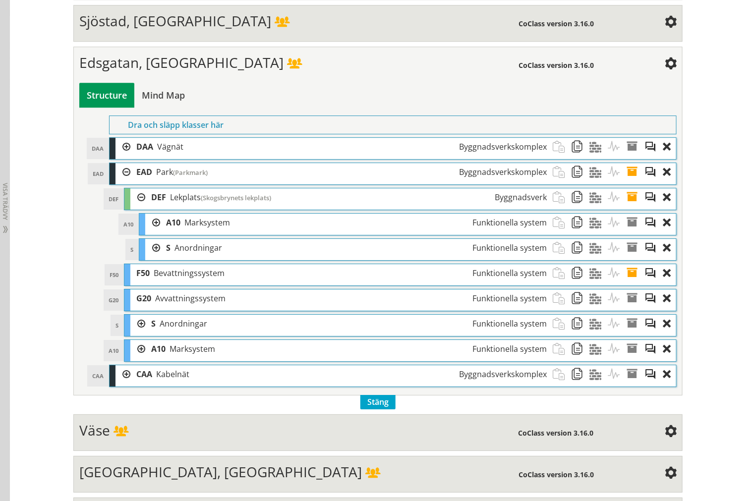
click at [134, 207] on div at bounding box center [137, 197] width 15 height 18
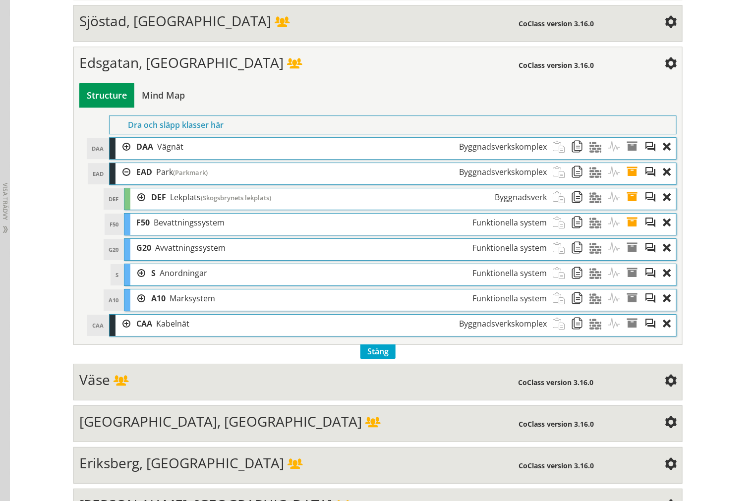
click at [138, 207] on div at bounding box center [137, 197] width 15 height 18
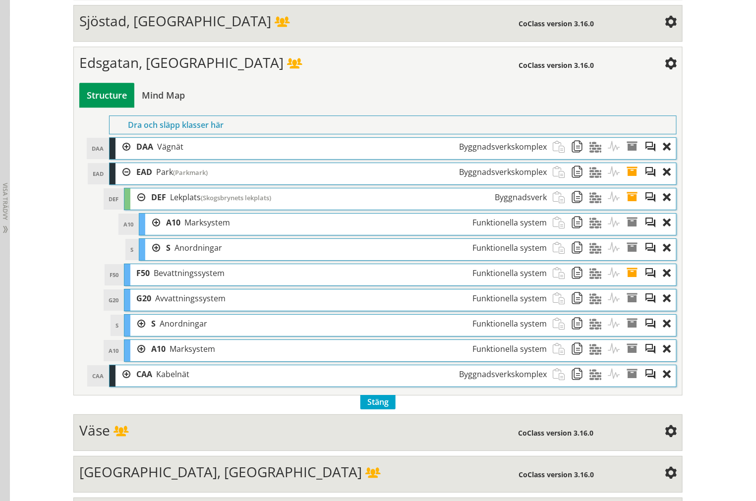
click at [146, 257] on div at bounding box center [152, 248] width 15 height 18
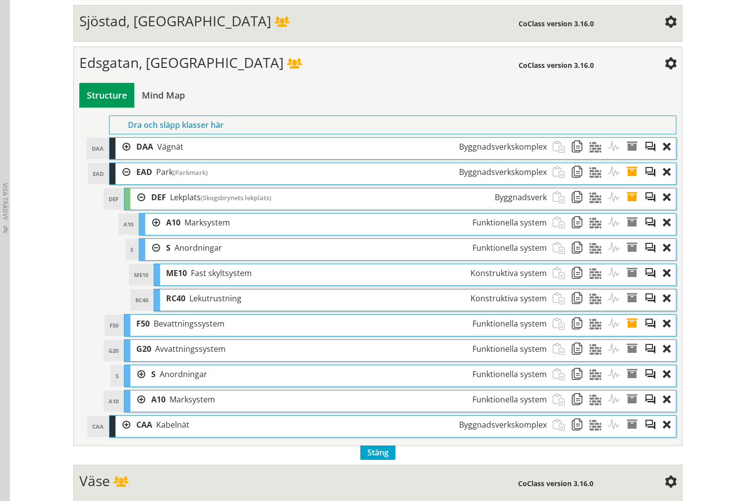
click at [152, 257] on div at bounding box center [152, 248] width 15 height 18
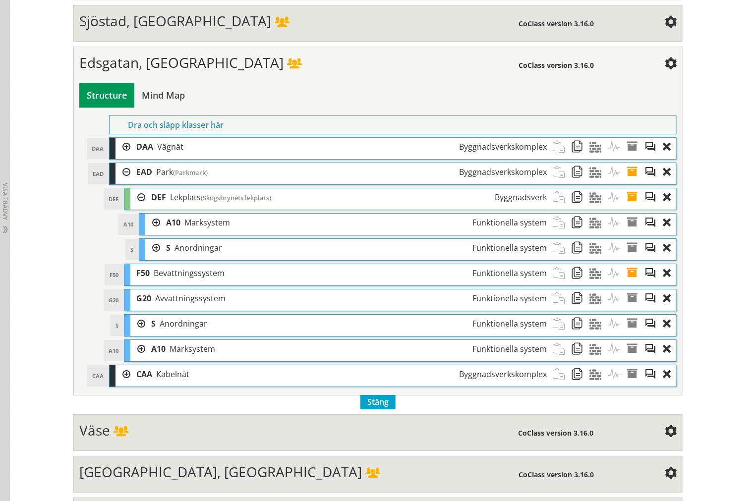
click at [147, 232] on div at bounding box center [152, 223] width 15 height 18
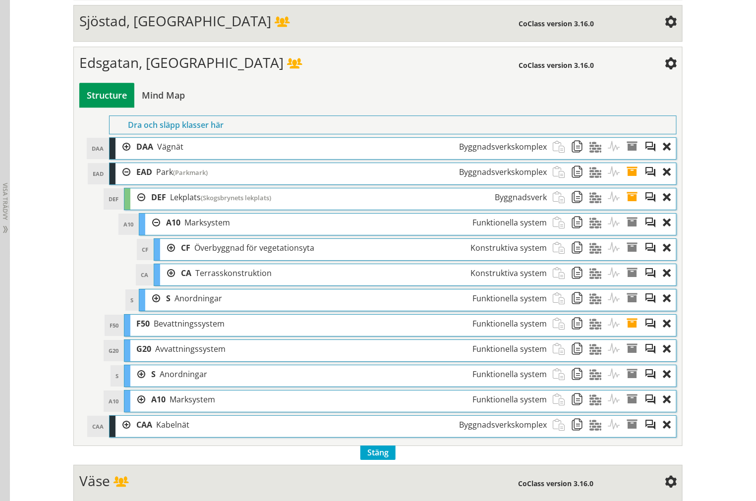
click at [151, 232] on div at bounding box center [152, 223] width 15 height 18
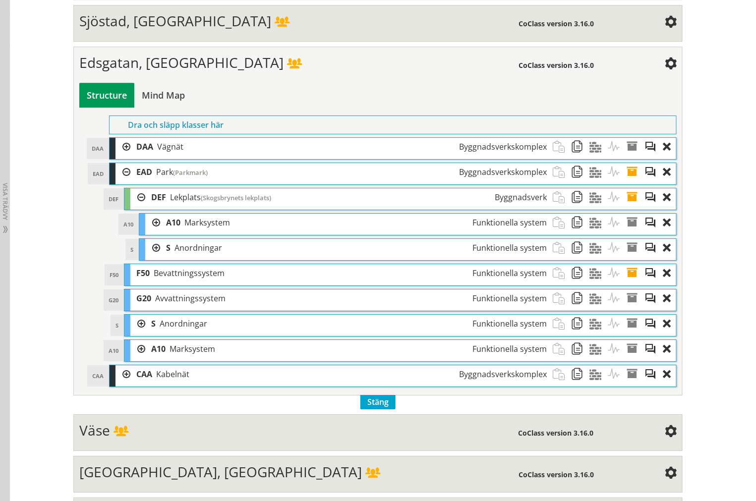
click at [135, 207] on div at bounding box center [137, 197] width 15 height 18
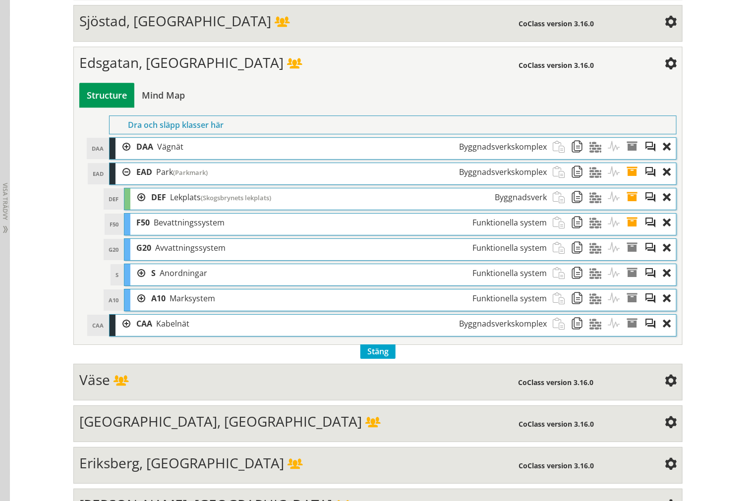
click at [125, 181] on div at bounding box center [122, 172] width 15 height 18
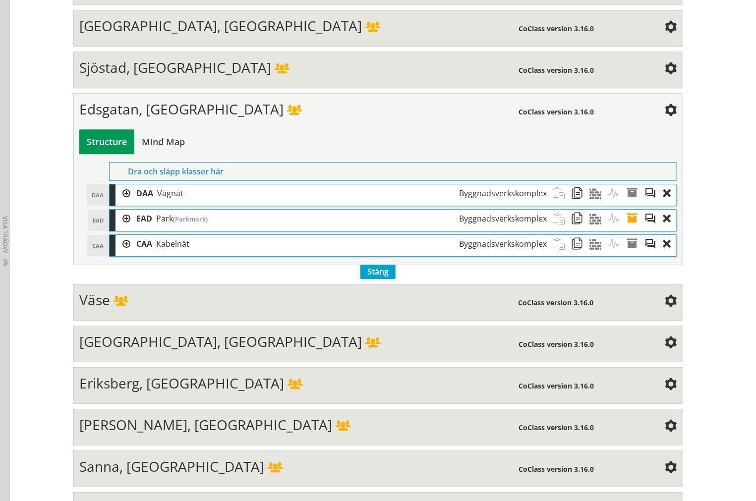
scroll to position [2314, 0]
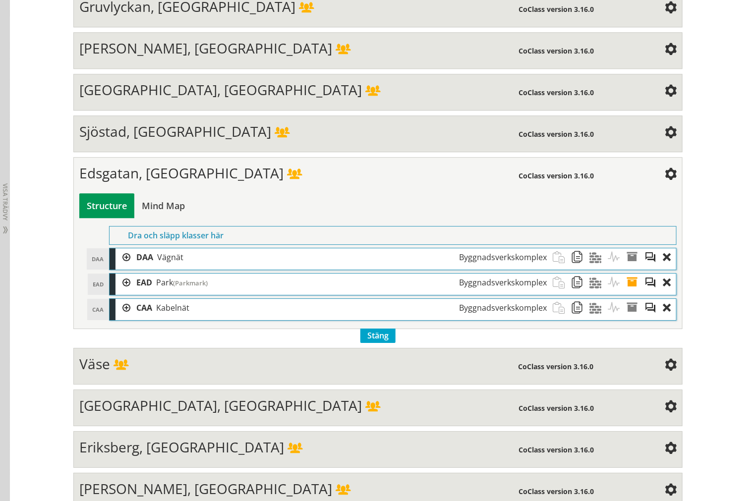
click at [123, 141] on span "Sjöstad, [GEOGRAPHIC_DATA]" at bounding box center [175, 131] width 192 height 19
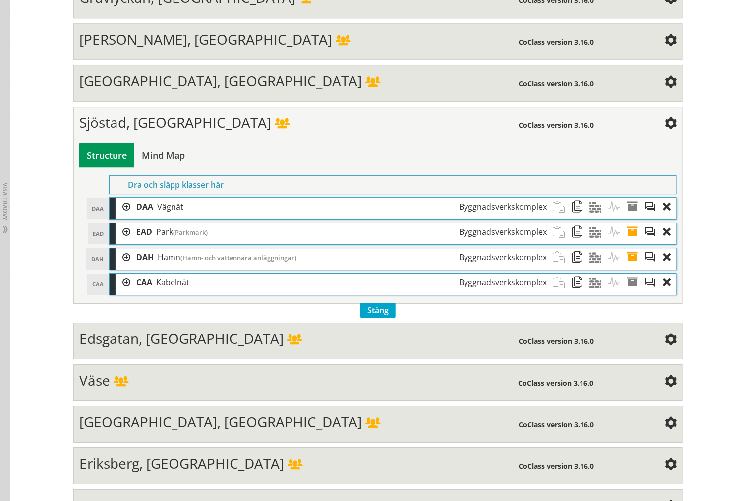
click at [124, 241] on div at bounding box center [122, 232] width 15 height 18
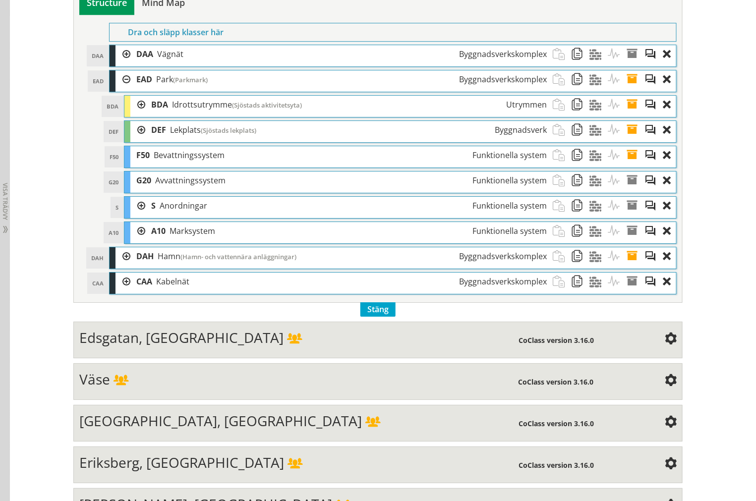
click at [122, 89] on div at bounding box center [122, 79] width 15 height 18
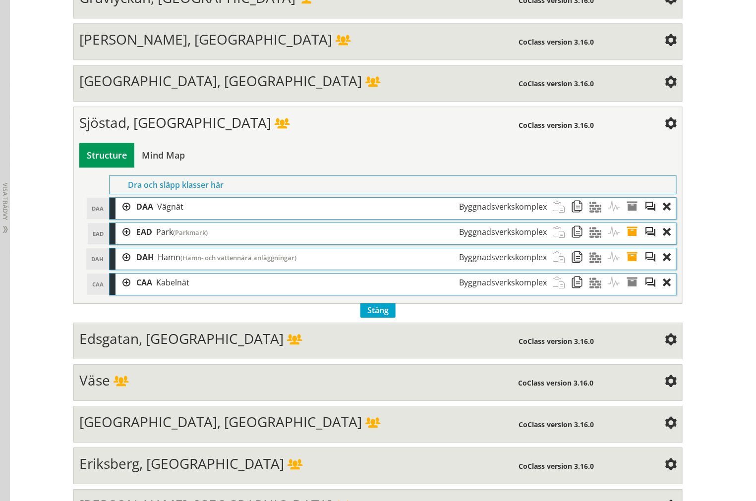
click at [148, 132] on span "Sjöstad, [GEOGRAPHIC_DATA]" at bounding box center [175, 122] width 192 height 19
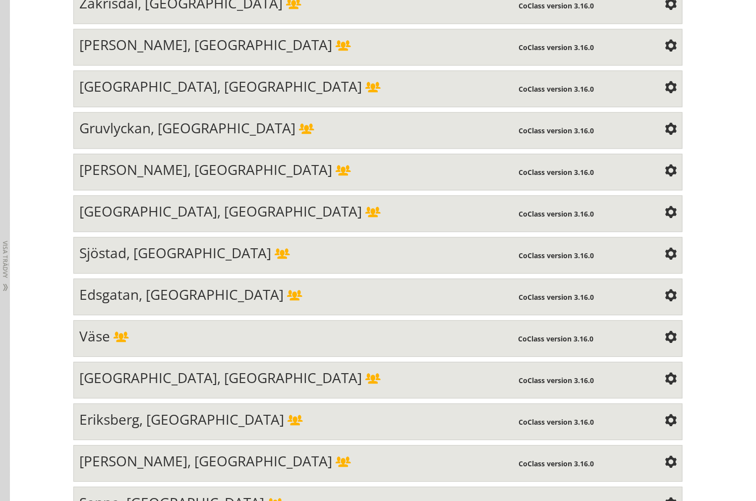
scroll to position [2258, 0]
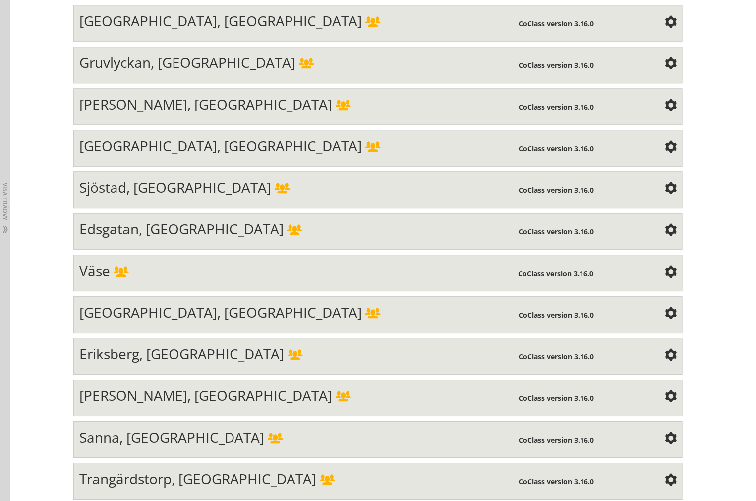
click at [104, 238] on span "Edsgatan, [GEOGRAPHIC_DATA]" at bounding box center [181, 229] width 204 height 19
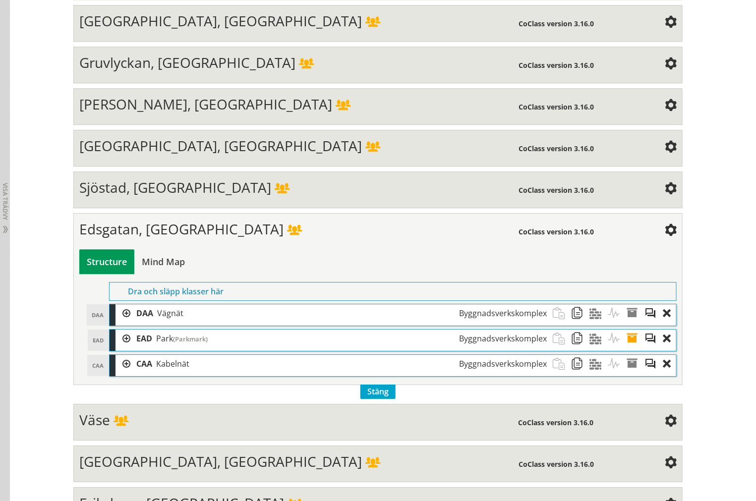
click at [117, 348] on div at bounding box center [122, 339] width 15 height 18
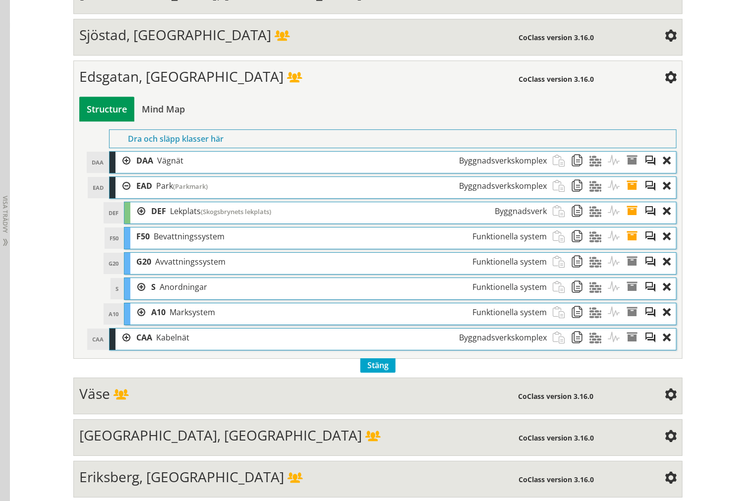
scroll to position [2423, 0]
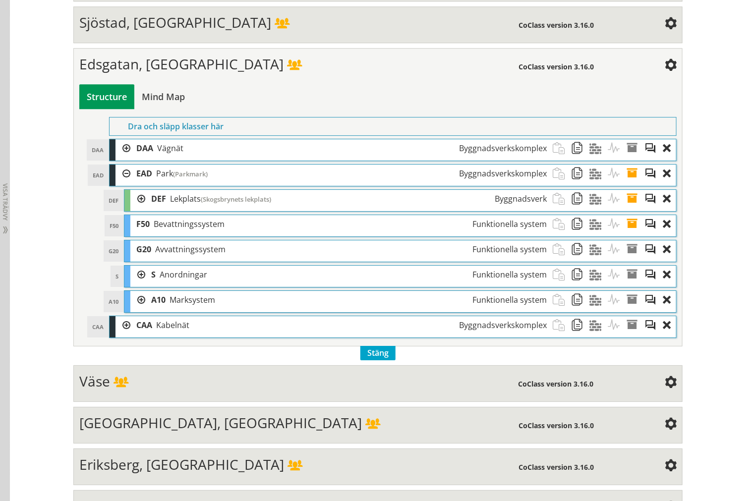
click at [120, 183] on div at bounding box center [122, 174] width 15 height 18
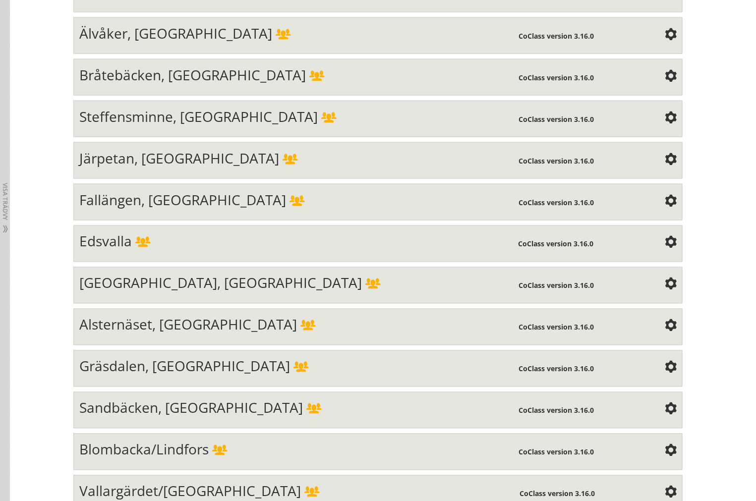
scroll to position [3241, 0]
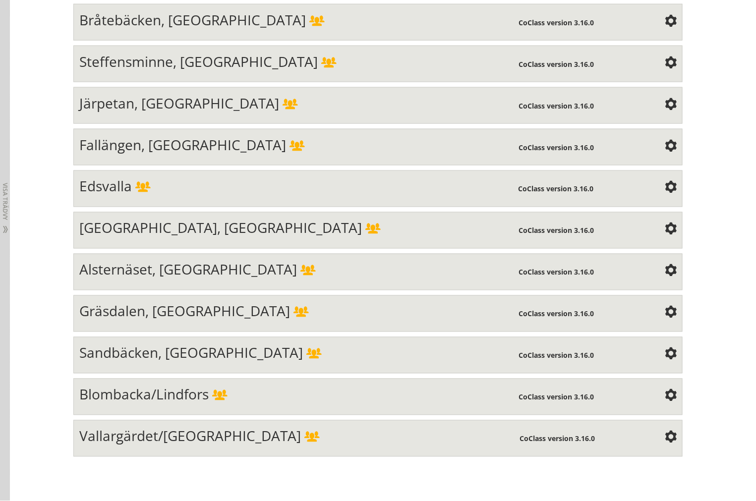
click at [191, 198] on div "Edsvalla" at bounding box center [298, 188] width 439 height 20
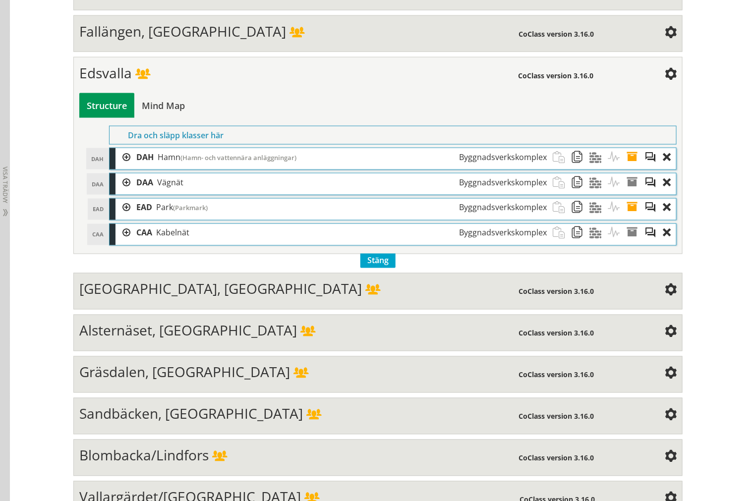
scroll to position [3186, 0]
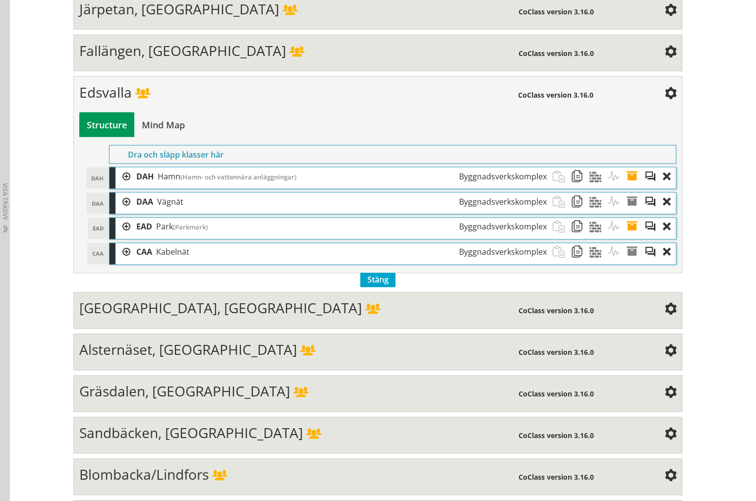
click at [130, 236] on div "[GEOGRAPHIC_DATA] (Parkmark) Byggnadsverkskomplex" at bounding box center [341, 227] width 422 height 18
click at [122, 236] on div at bounding box center [122, 227] width 15 height 18
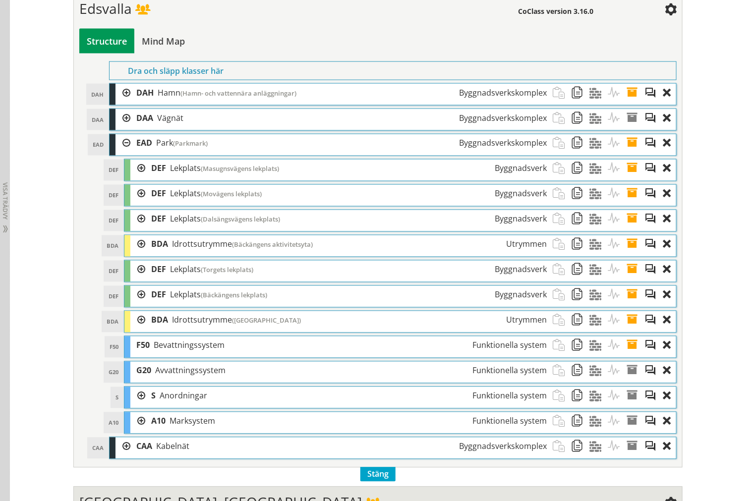
scroll to position [3296, 0]
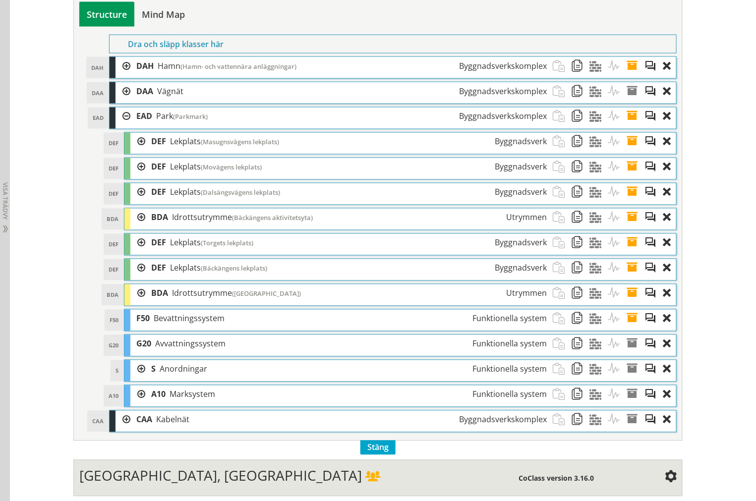
click at [134, 278] on div at bounding box center [137, 268] width 15 height 18
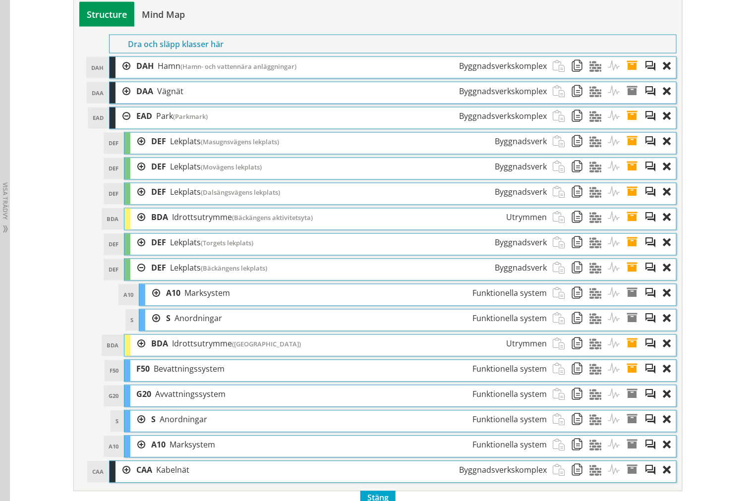
click at [134, 278] on div at bounding box center [137, 268] width 15 height 18
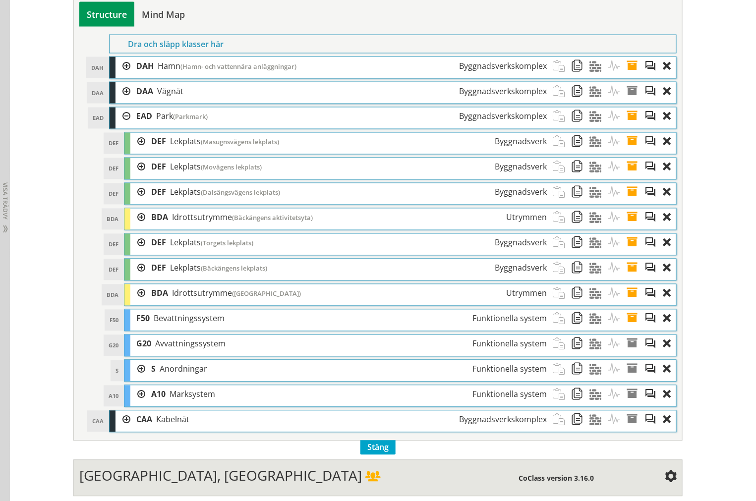
click at [132, 252] on div at bounding box center [137, 243] width 15 height 18
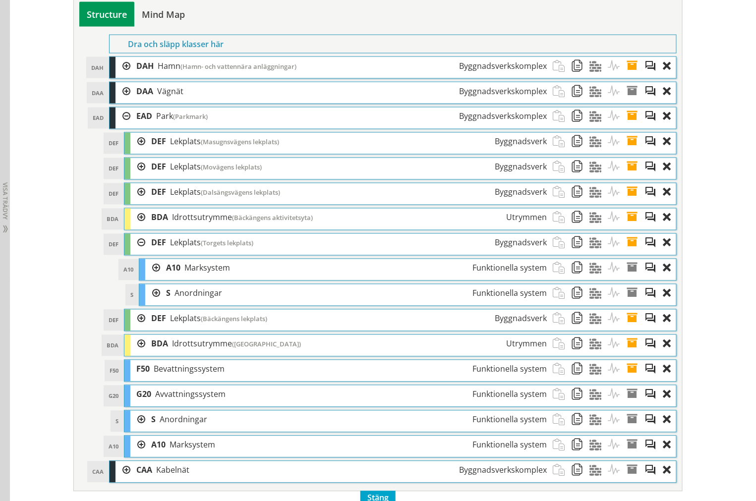
click at [132, 252] on div at bounding box center [137, 243] width 15 height 18
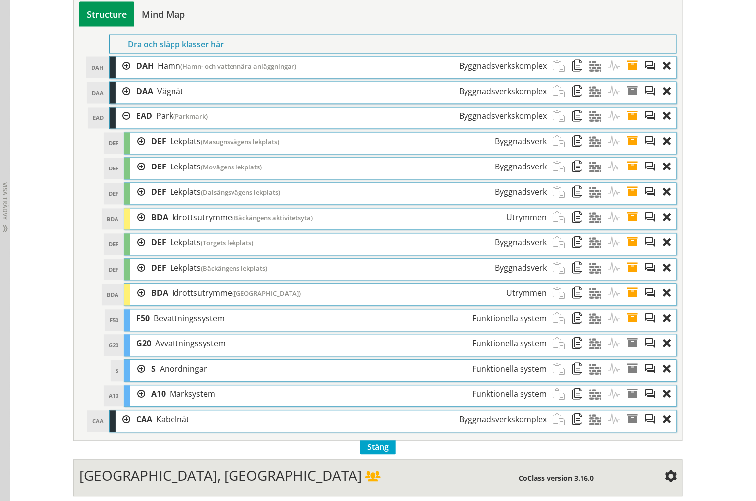
click at [134, 227] on div at bounding box center [137, 218] width 15 height 18
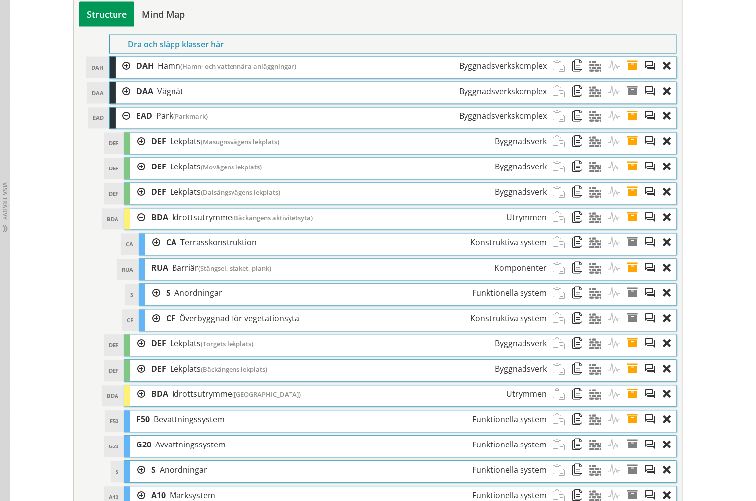
click at [133, 227] on div at bounding box center [137, 218] width 15 height 18
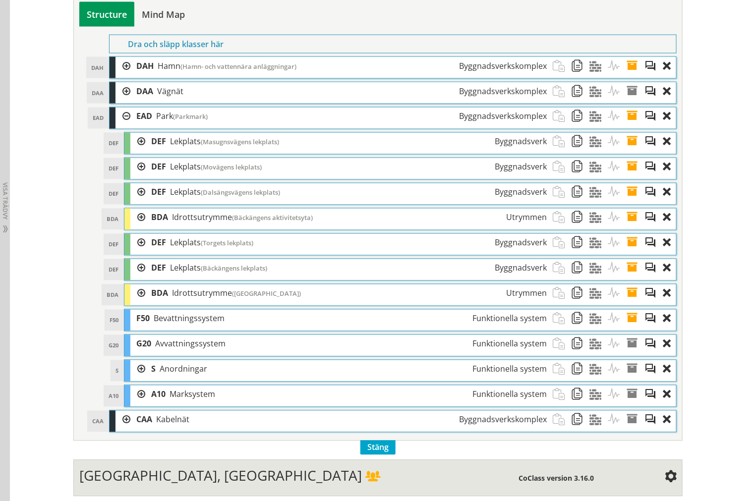
click at [136, 202] on div at bounding box center [137, 192] width 15 height 18
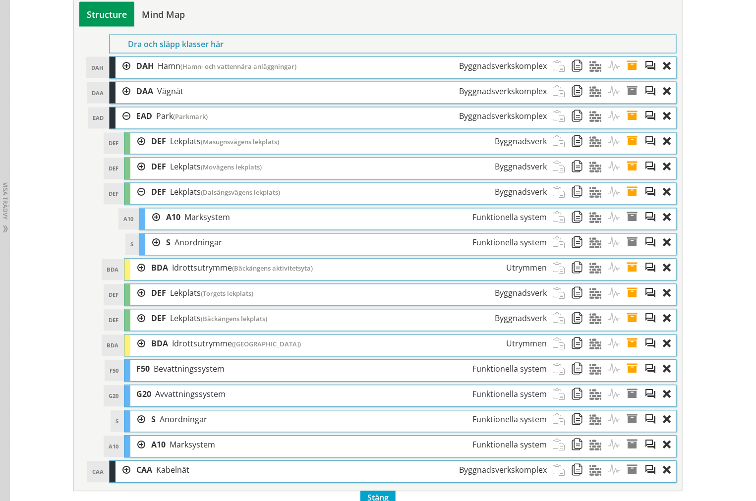
click at [136, 202] on div at bounding box center [137, 192] width 15 height 18
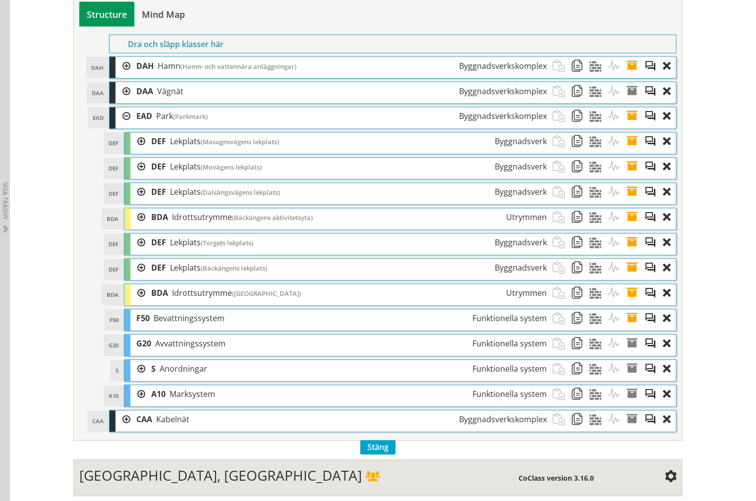
click at [134, 176] on div at bounding box center [137, 167] width 15 height 18
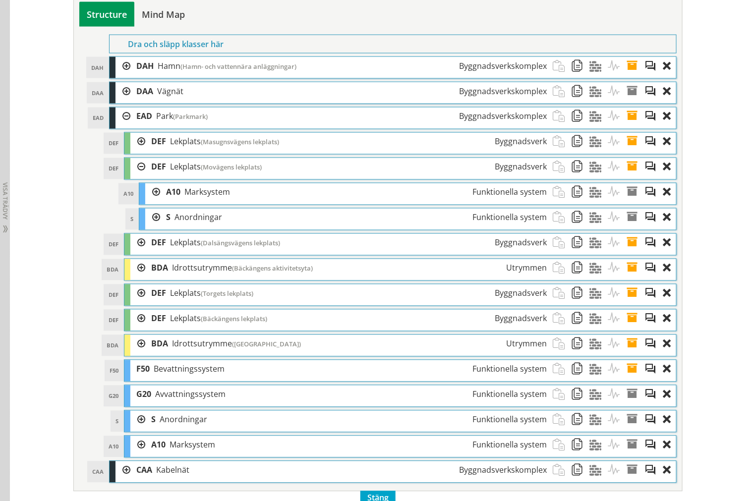
click at [134, 176] on div at bounding box center [137, 167] width 15 height 18
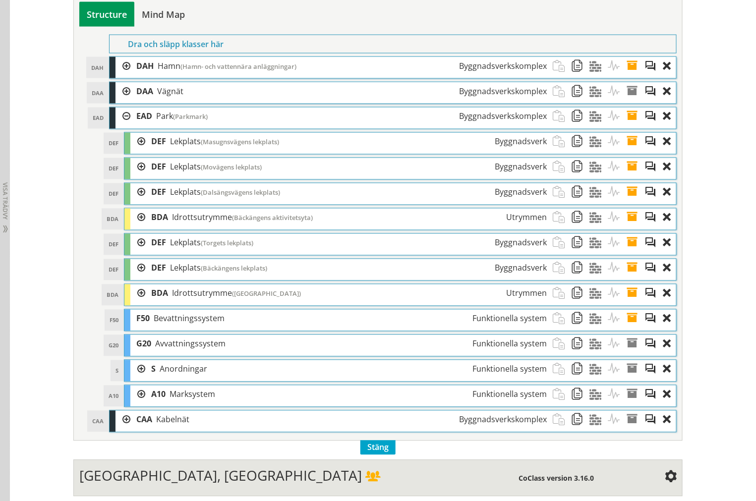
click at [135, 151] on div at bounding box center [137, 142] width 15 height 18
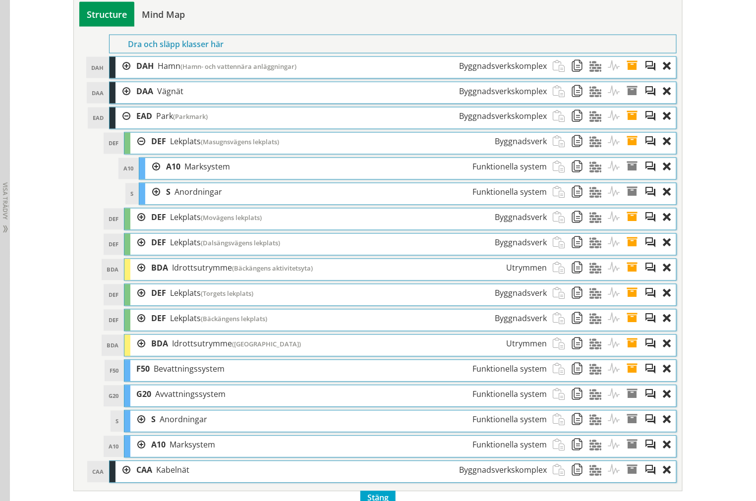
click at [134, 151] on div at bounding box center [137, 142] width 15 height 18
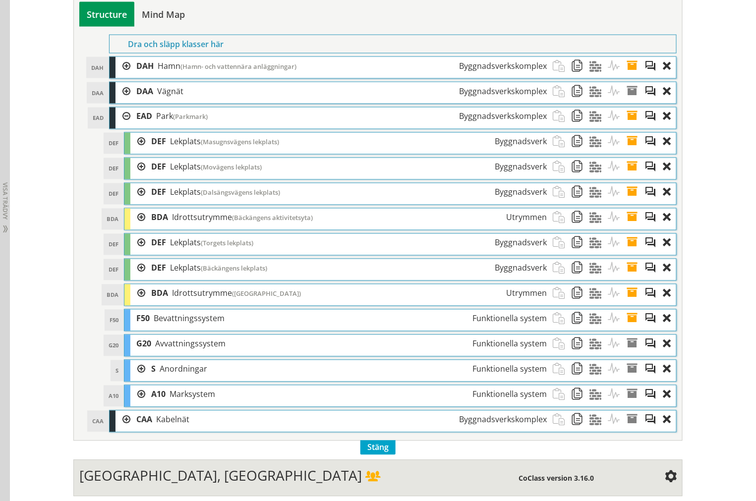
click at [120, 75] on div at bounding box center [122, 66] width 15 height 18
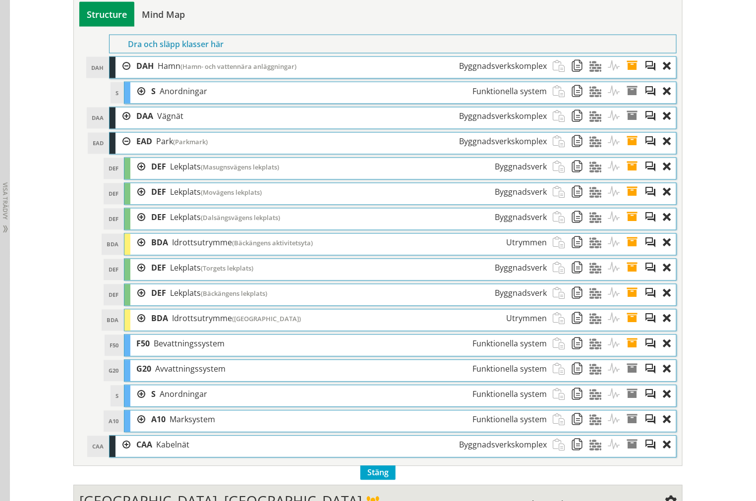
click at [130, 101] on div at bounding box center [137, 91] width 15 height 18
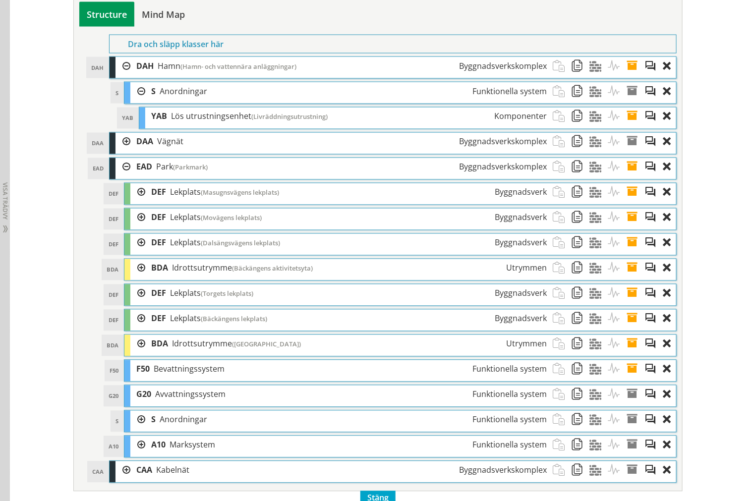
drag, startPoint x: 131, startPoint y: 121, endPoint x: 126, endPoint y: 116, distance: 7.7
click at [131, 101] on div at bounding box center [137, 91] width 15 height 18
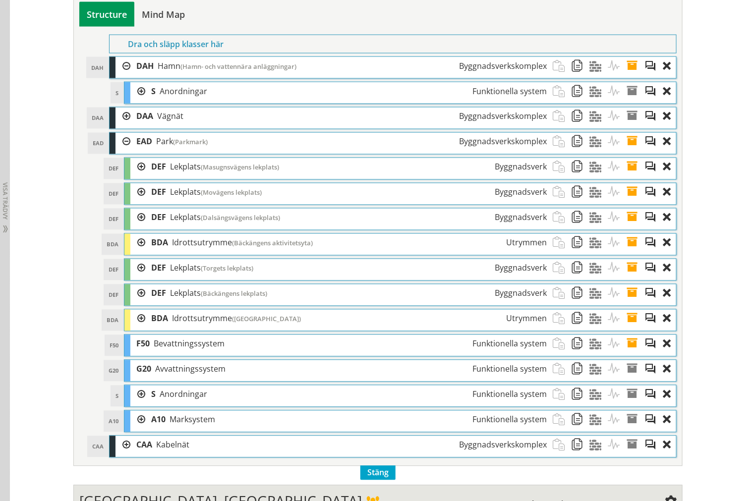
click at [116, 75] on div at bounding box center [122, 66] width 15 height 18
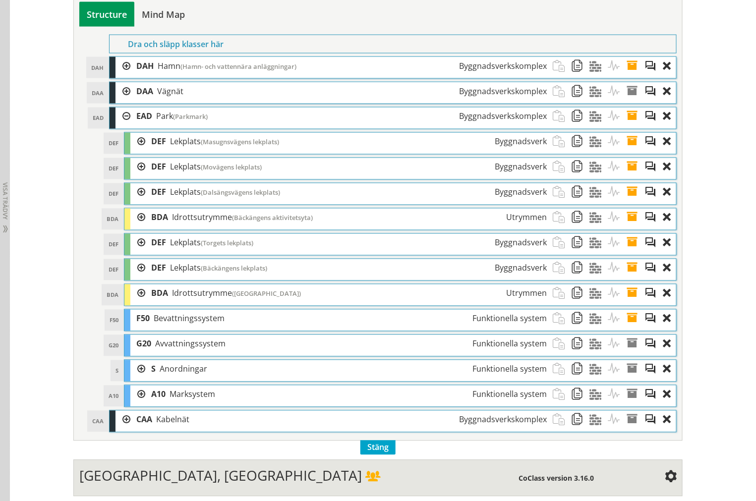
click at [140, 379] on div at bounding box center [137, 369] width 15 height 18
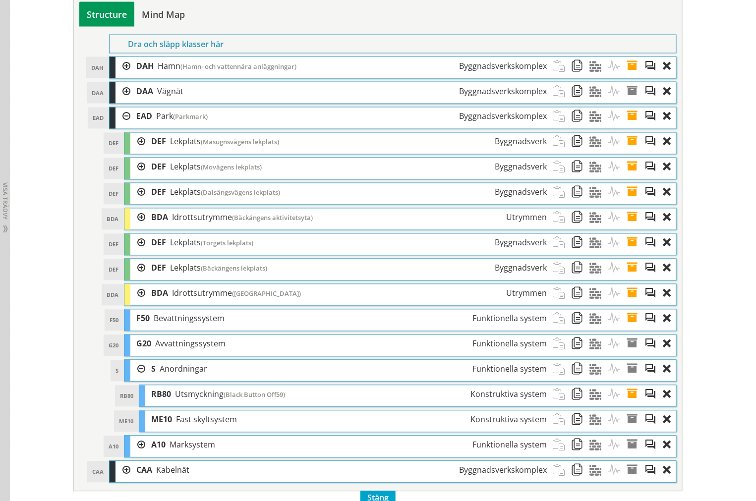
click at [136, 379] on div at bounding box center [137, 369] width 15 height 18
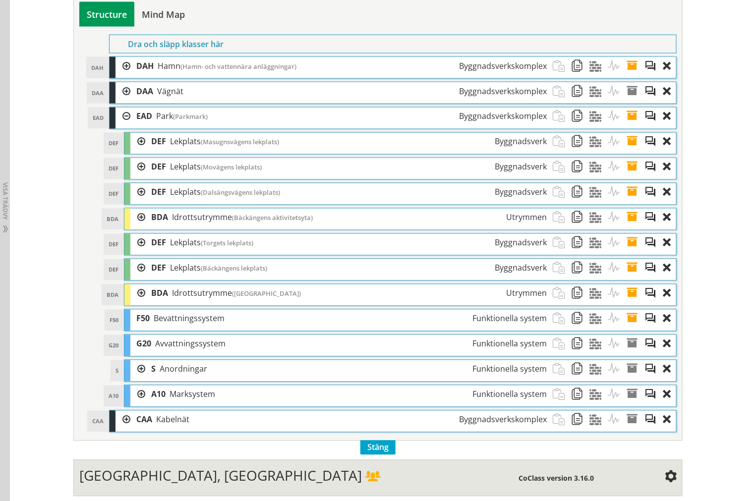
click at [132, 404] on div at bounding box center [137, 395] width 15 height 18
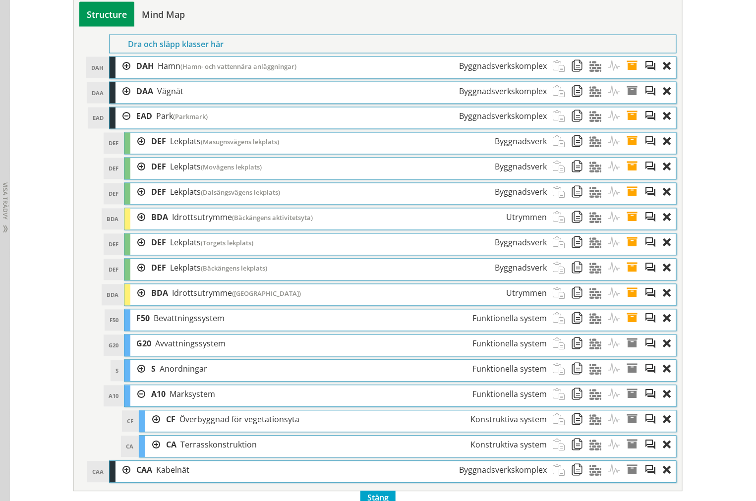
click at [132, 404] on div at bounding box center [137, 395] width 15 height 18
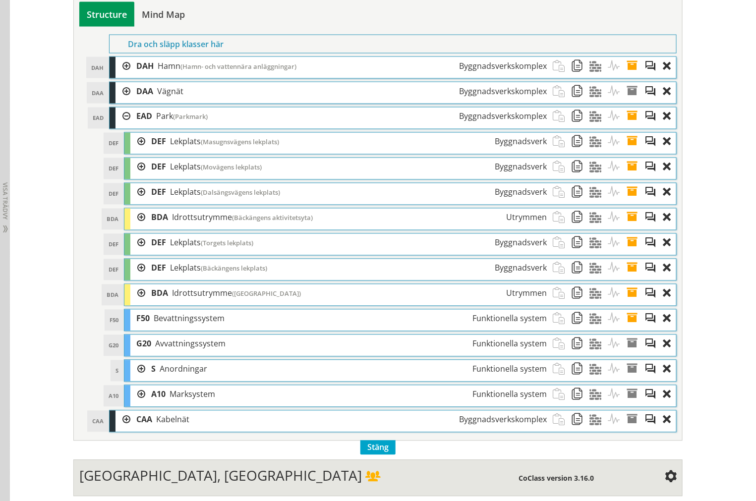
click at [134, 303] on div at bounding box center [137, 294] width 15 height 18
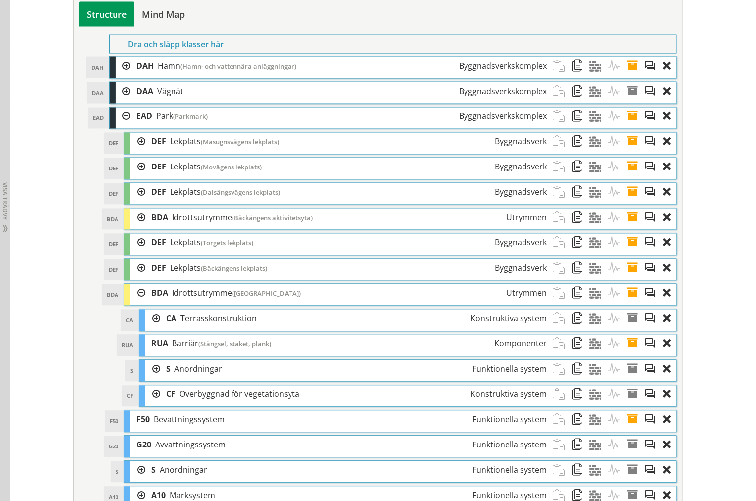
click at [134, 303] on div at bounding box center [137, 294] width 15 height 18
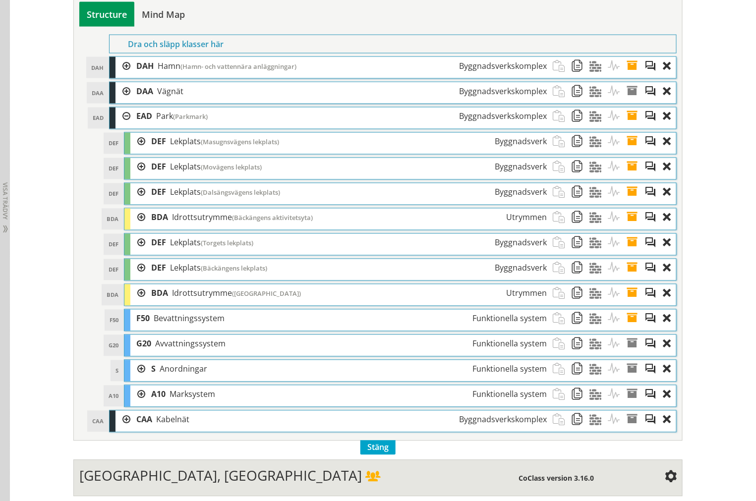
click at [134, 303] on div at bounding box center [137, 294] width 15 height 18
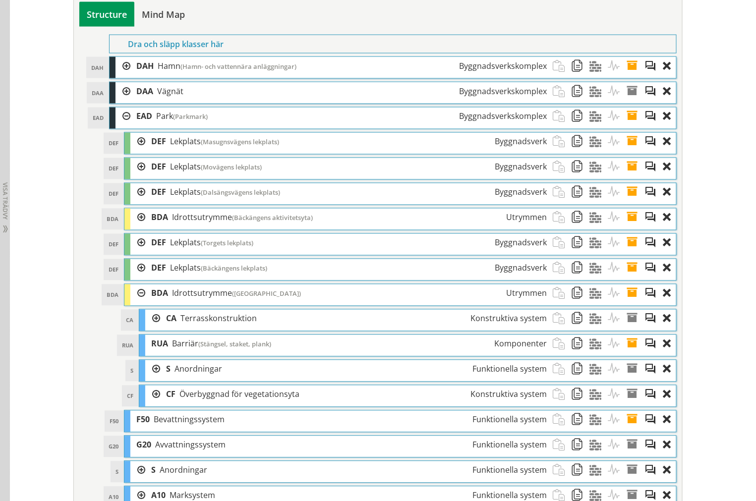
click at [134, 303] on div at bounding box center [137, 294] width 15 height 18
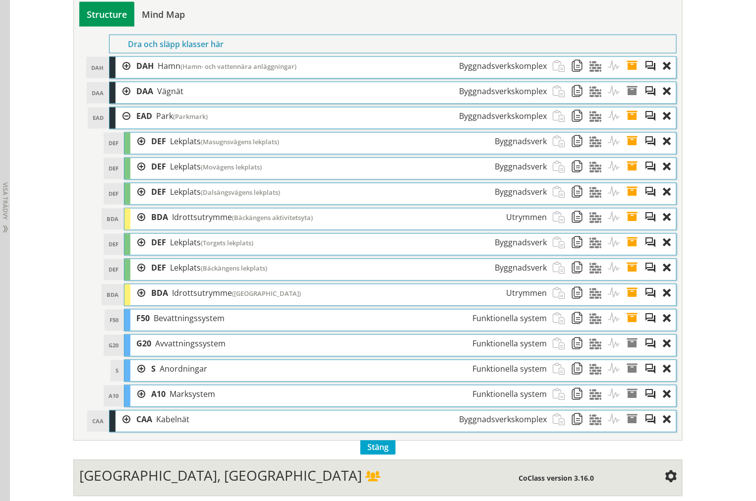
click at [131, 278] on div at bounding box center [137, 268] width 15 height 18
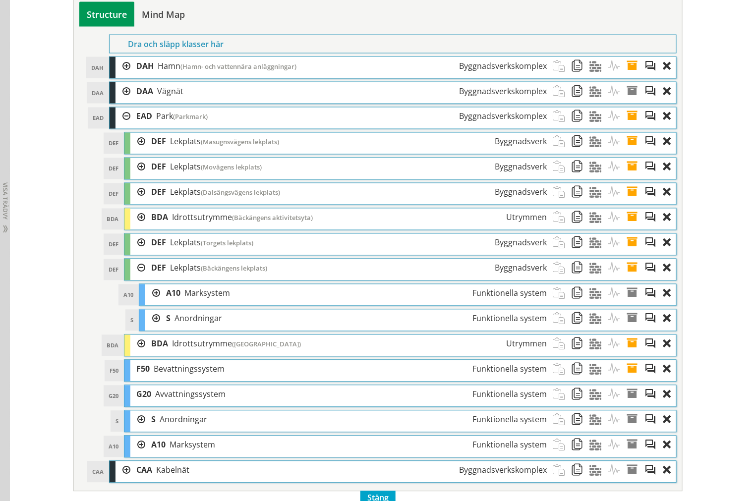
click at [131, 278] on div at bounding box center [137, 268] width 15 height 18
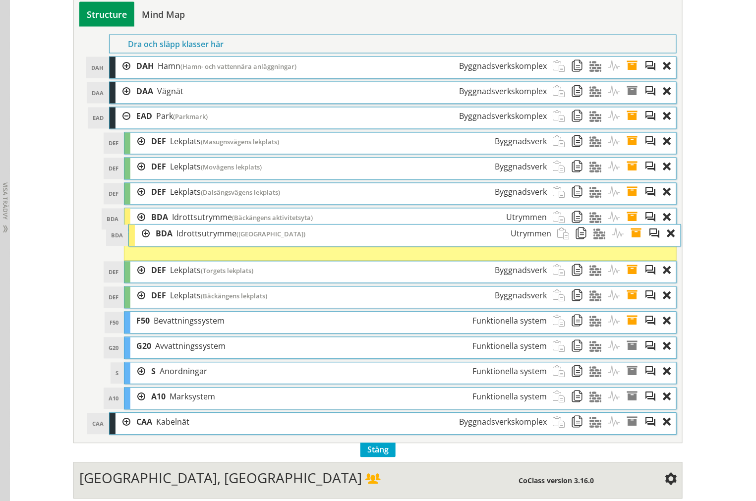
drag, startPoint x: 177, startPoint y: 321, endPoint x: 182, endPoint y: 260, distance: 61.1
click at [182, 239] on span "Idrottsutrymme" at bounding box center [206, 234] width 60 height 11
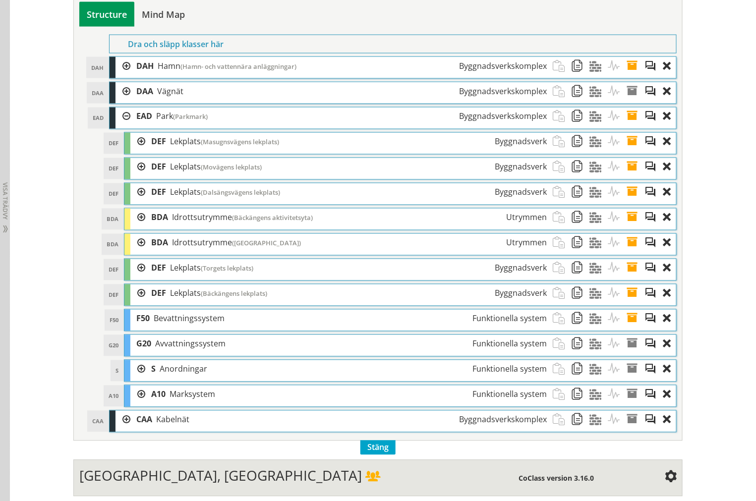
click at [135, 252] on div at bounding box center [137, 243] width 15 height 18
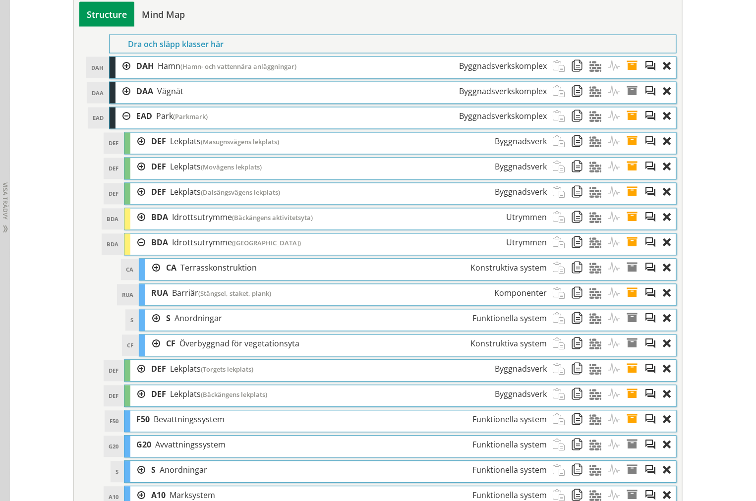
click at [147, 357] on ol "CA CA Terrasskonstruktion Konstruktiva system Dra och släpp Aktiviteter Dra och…" at bounding box center [408, 308] width 538 height 98
click at [147, 353] on div at bounding box center [152, 344] width 15 height 18
click at [150, 353] on div at bounding box center [152, 344] width 15 height 18
click at [153, 328] on div at bounding box center [152, 319] width 15 height 18
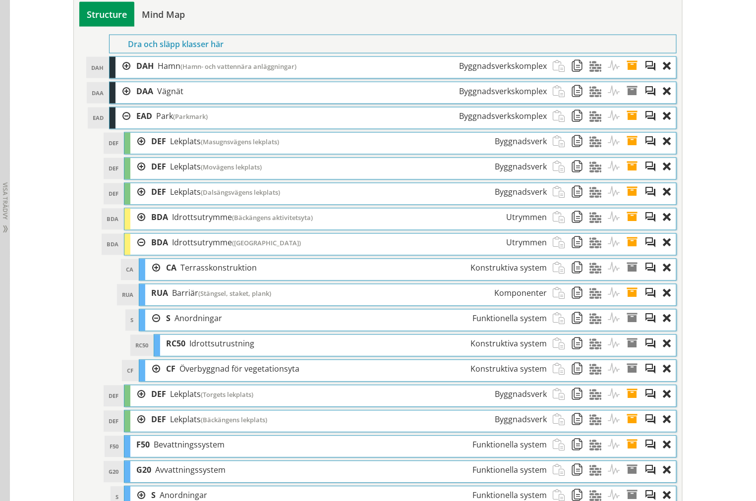
click at [150, 328] on div at bounding box center [152, 319] width 15 height 18
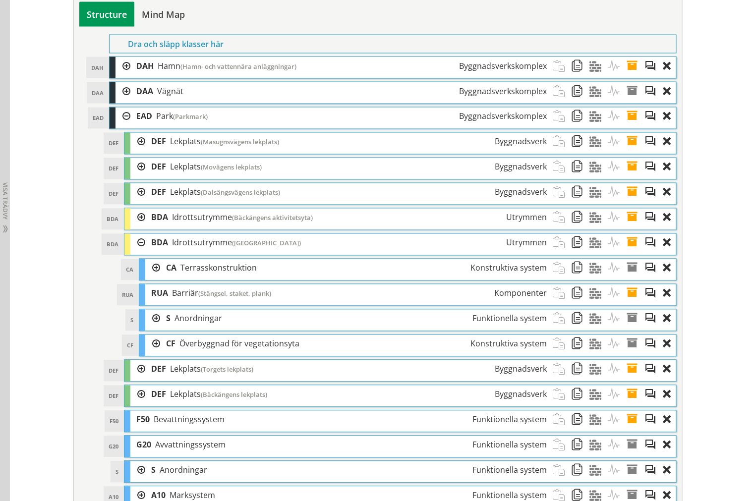
drag, startPoint x: 131, startPoint y: 270, endPoint x: 119, endPoint y: 229, distance: 42.8
click at [131, 252] on div at bounding box center [137, 243] width 15 height 18
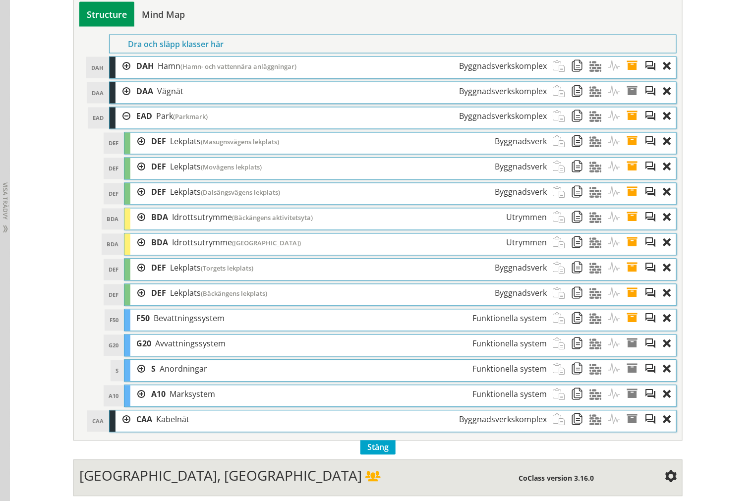
click at [115, 126] on div at bounding box center [122, 117] width 15 height 18
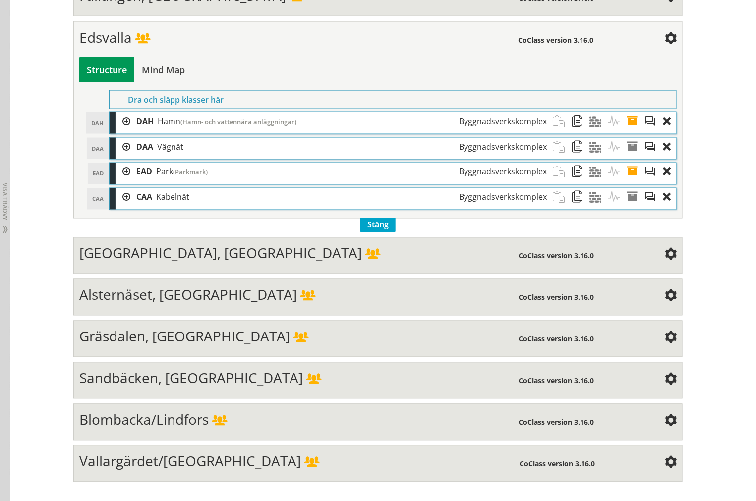
scroll to position [2385, 0]
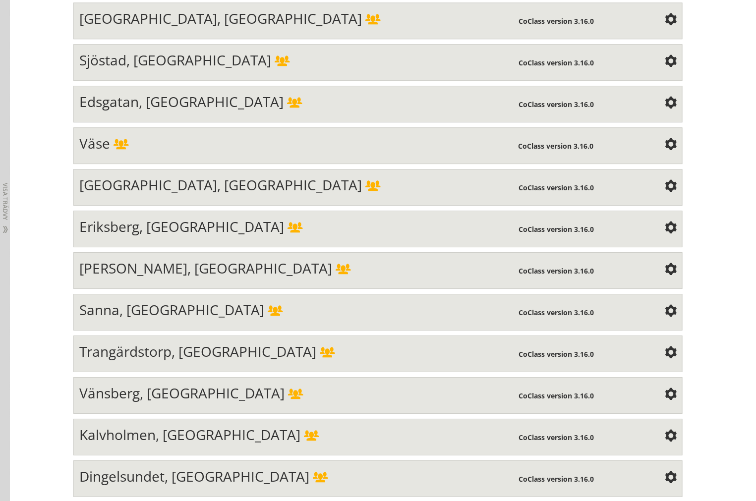
click at [179, 238] on div "Eriksberg, [GEOGRAPHIC_DATA]" at bounding box center [299, 228] width 440 height 20
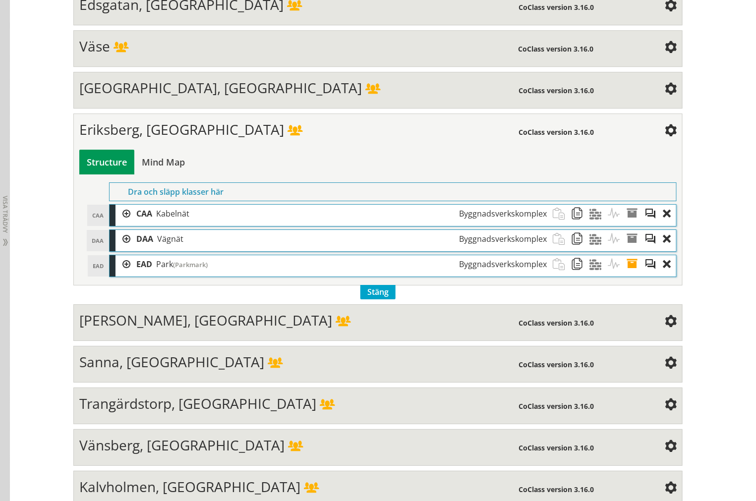
scroll to position [2495, 0]
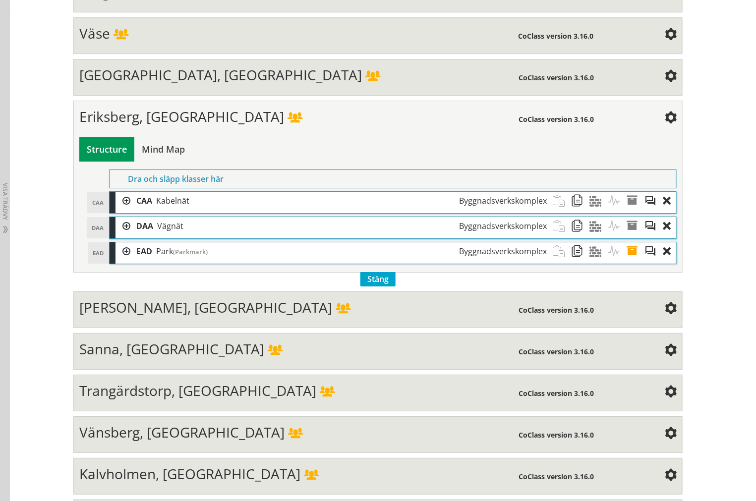
click at [120, 261] on div at bounding box center [122, 251] width 15 height 18
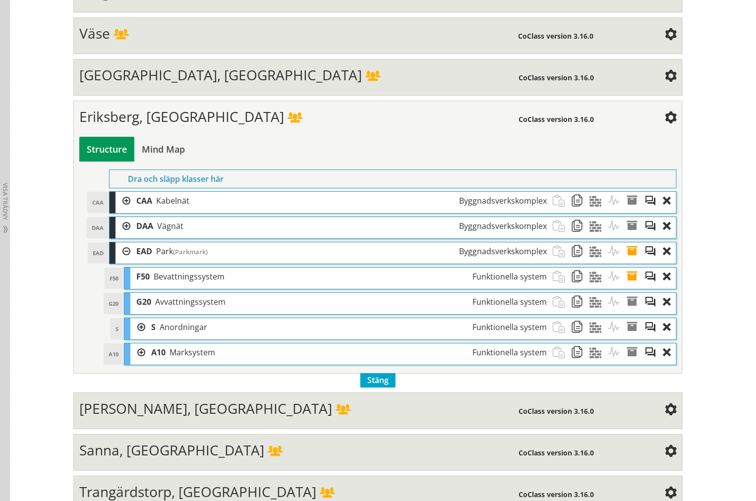
click at [121, 235] on div at bounding box center [122, 226] width 15 height 18
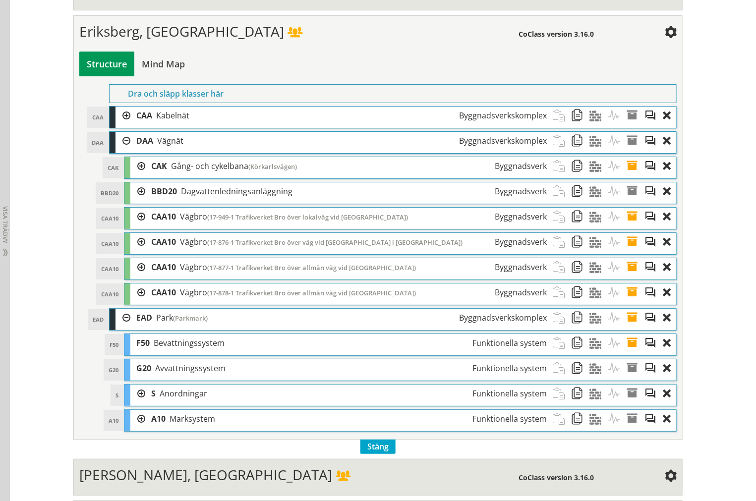
scroll to position [2605, 0]
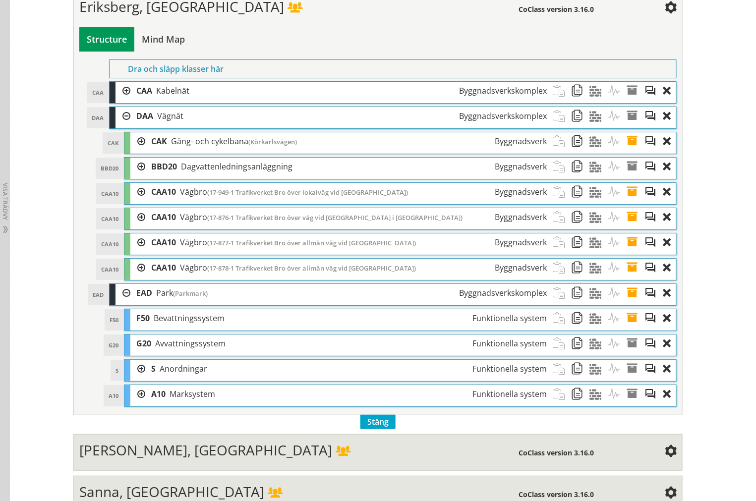
click at [135, 151] on div at bounding box center [137, 141] width 15 height 18
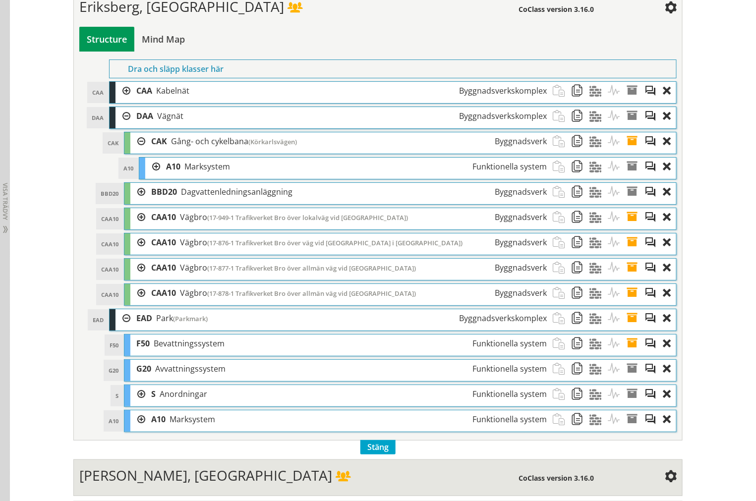
click at [135, 151] on div at bounding box center [137, 141] width 15 height 18
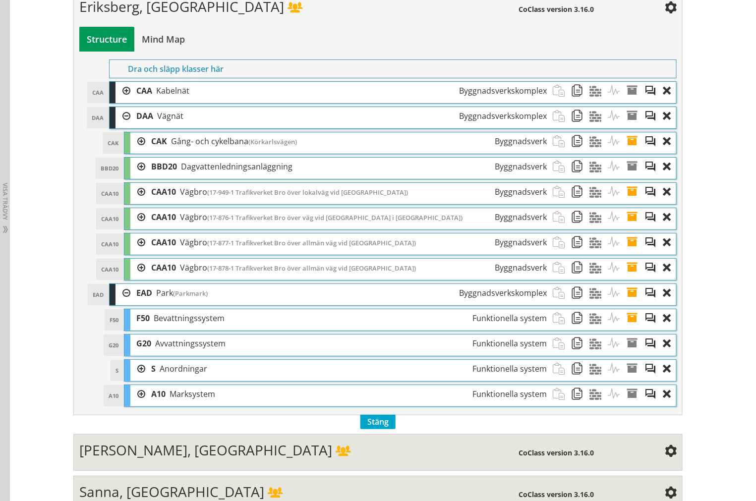
scroll to position [3420, 0]
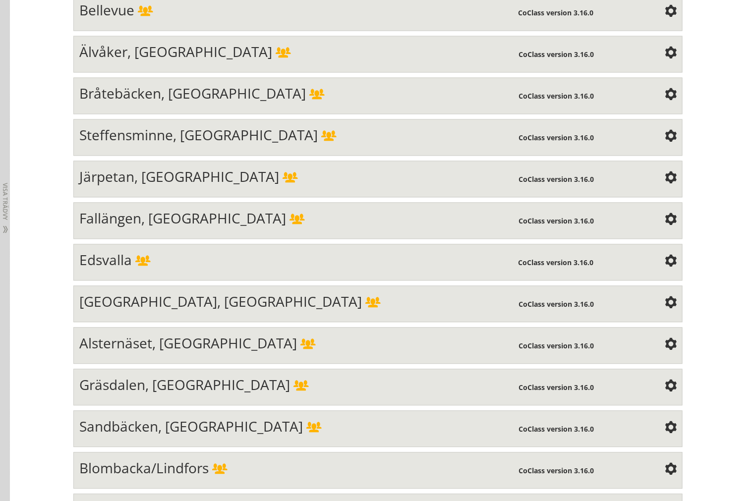
click at [136, 228] on span "Fallängen, [GEOGRAPHIC_DATA]" at bounding box center [182, 218] width 207 height 19
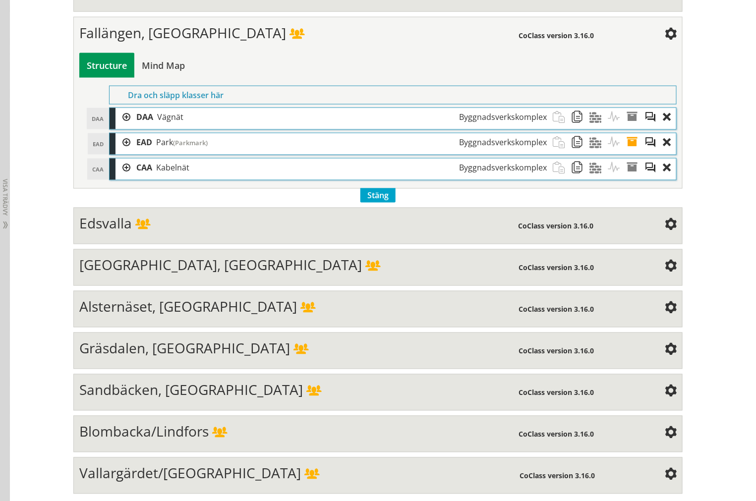
scroll to position [3200, 0]
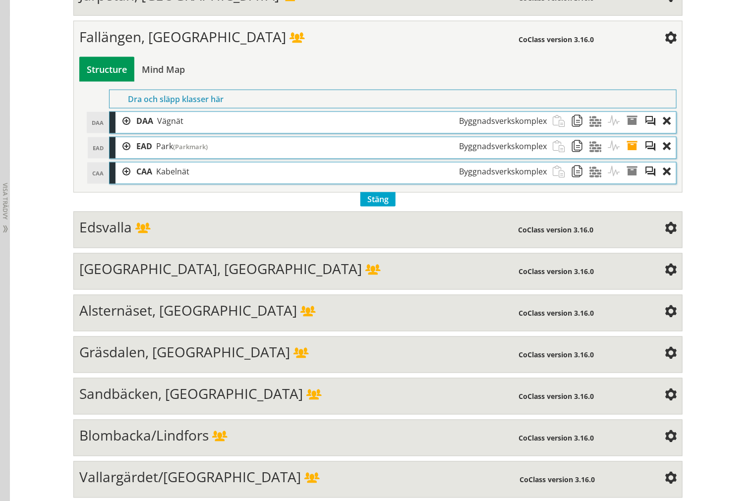
click at [116, 130] on div at bounding box center [122, 121] width 15 height 18
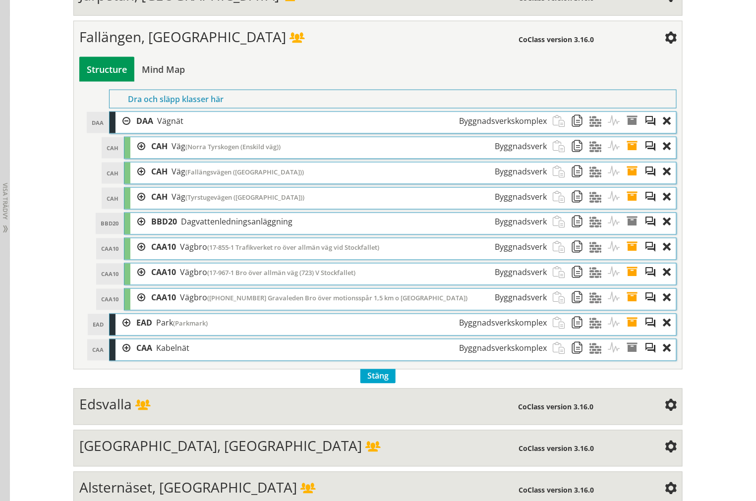
click at [116, 130] on div at bounding box center [122, 121] width 15 height 18
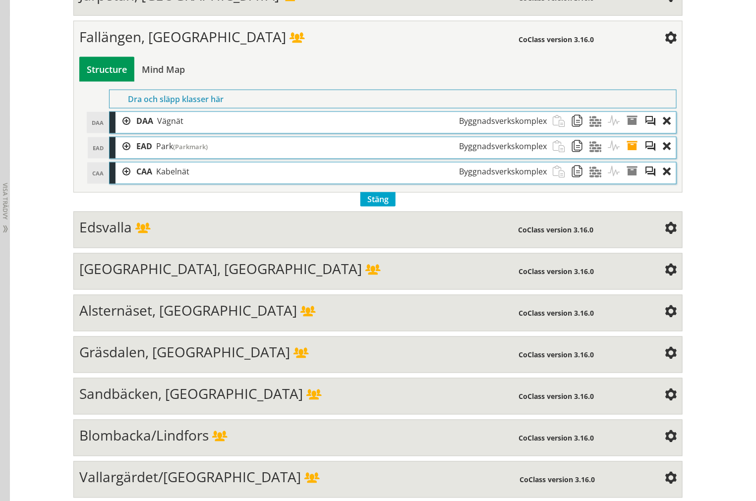
click at [116, 156] on div at bounding box center [122, 146] width 15 height 18
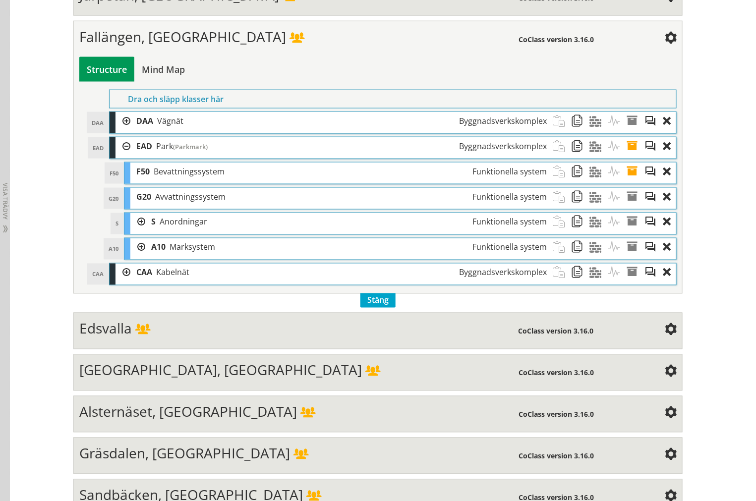
click at [130, 231] on div at bounding box center [137, 222] width 15 height 18
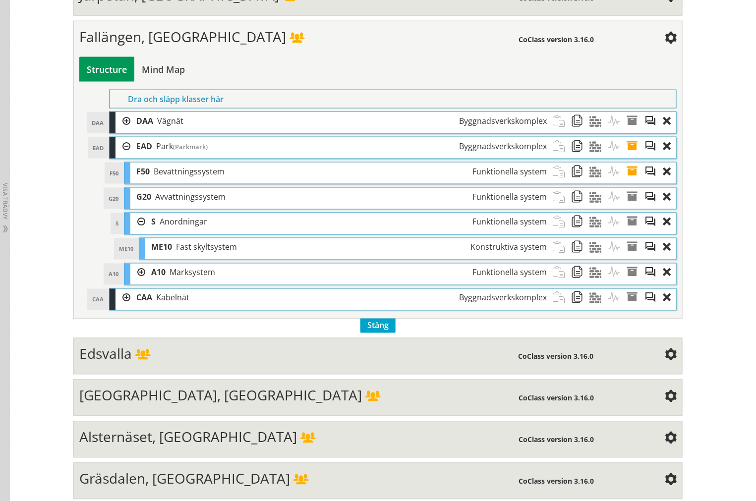
click at [130, 231] on div at bounding box center [137, 222] width 15 height 18
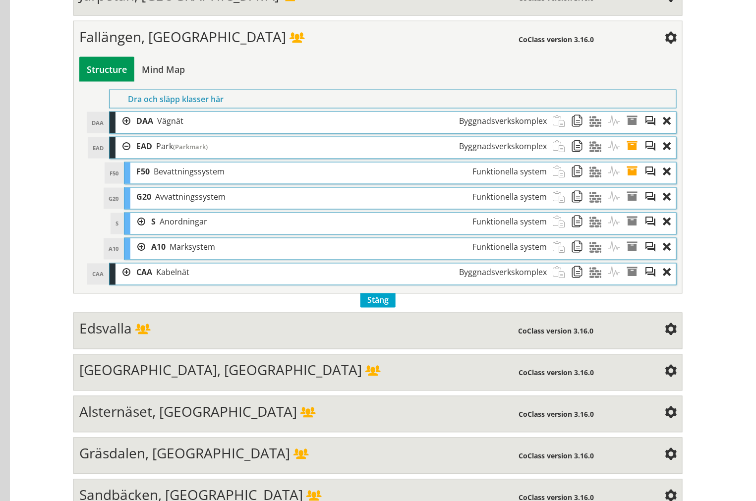
scroll to position [1460, 0]
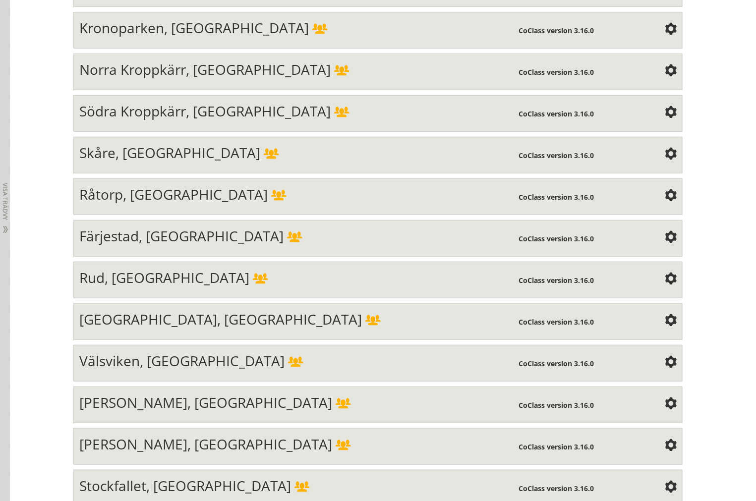
click at [140, 239] on div "Färjestad, [GEOGRAPHIC_DATA] CoClass version 3.16.0 Structure Mind Map Property" at bounding box center [377, 238] width 609 height 37
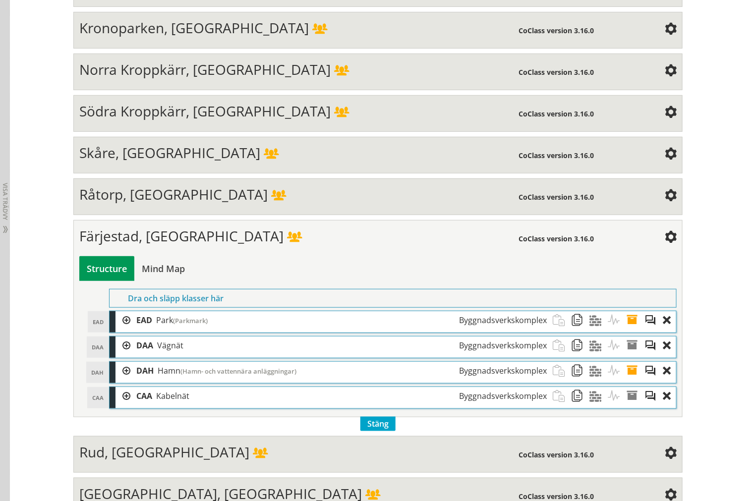
click at [121, 330] on div at bounding box center [122, 320] width 15 height 18
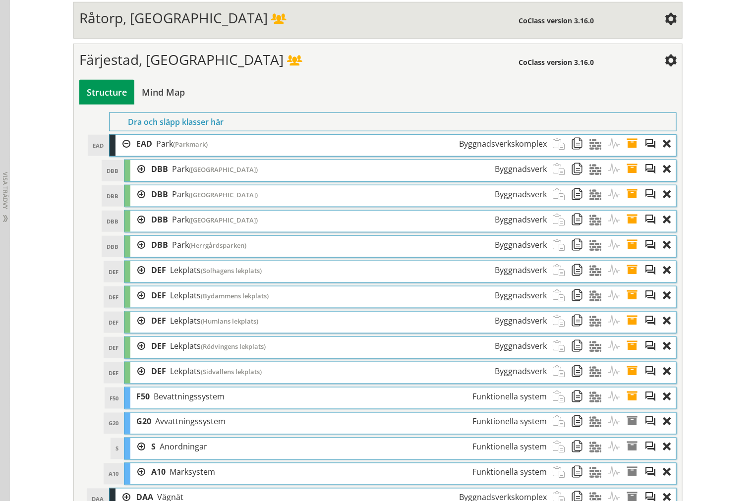
scroll to position [1625, 0]
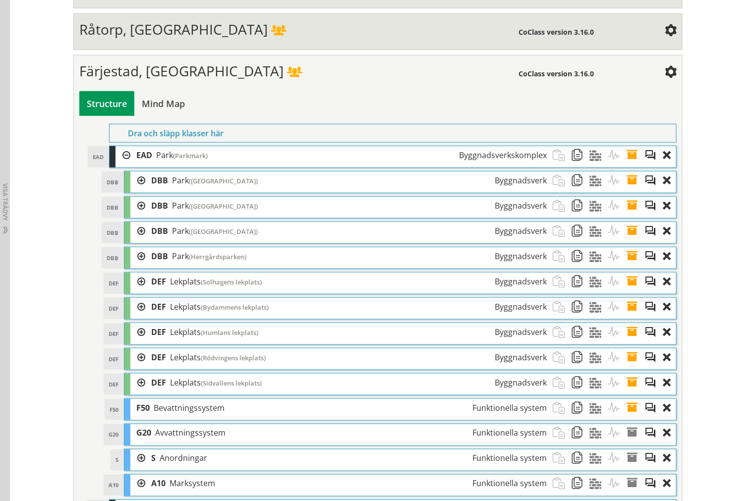
click at [116, 165] on div at bounding box center [122, 155] width 15 height 18
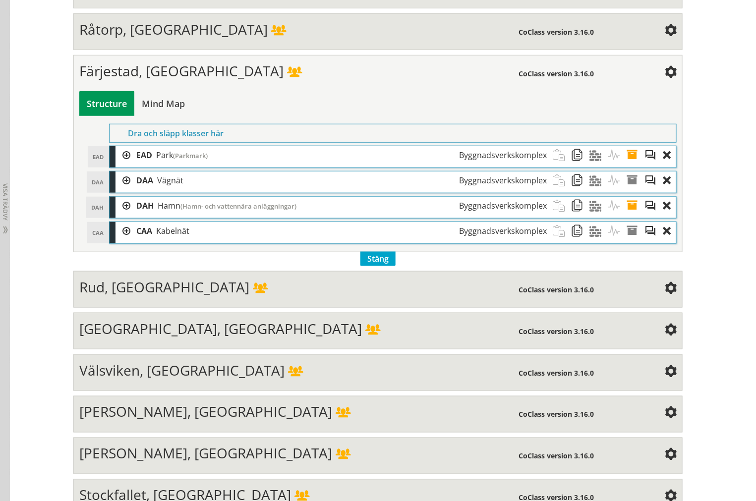
click at [119, 215] on div at bounding box center [122, 206] width 15 height 18
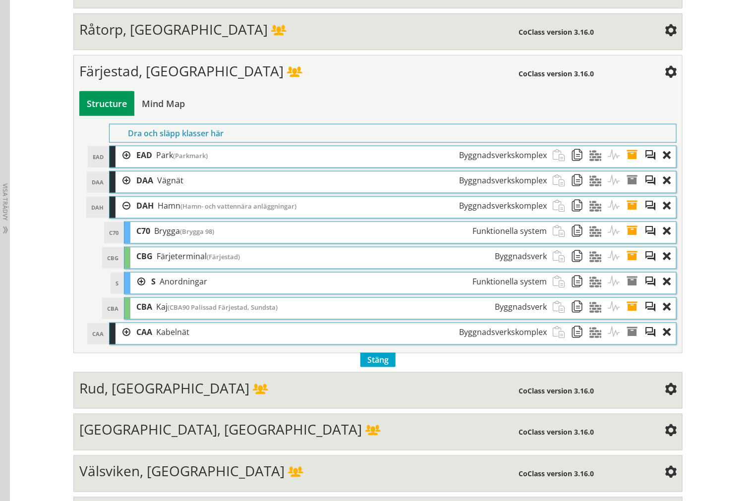
click at [133, 288] on div at bounding box center [137, 282] width 15 height 18
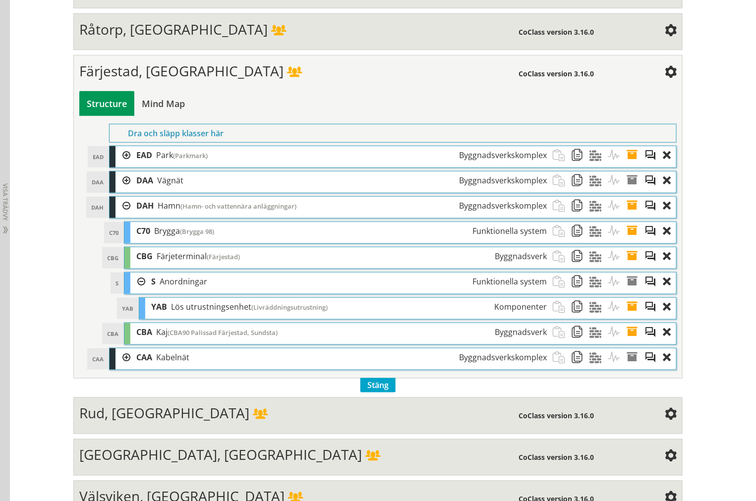
click at [134, 291] on div at bounding box center [137, 282] width 15 height 18
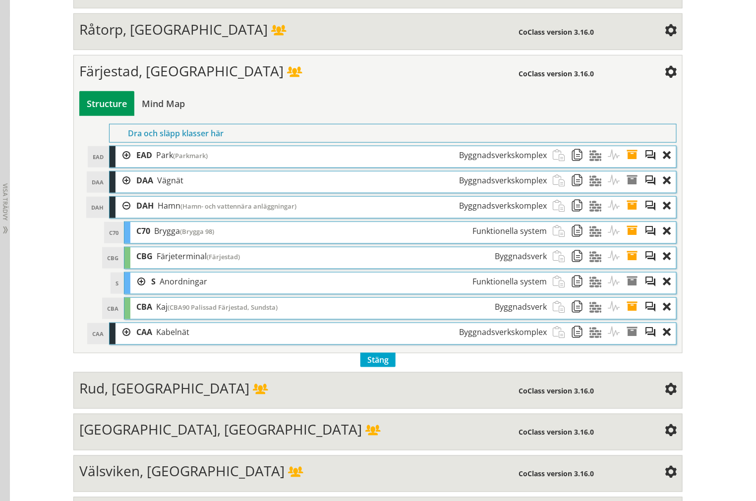
click at [120, 215] on div at bounding box center [122, 206] width 15 height 18
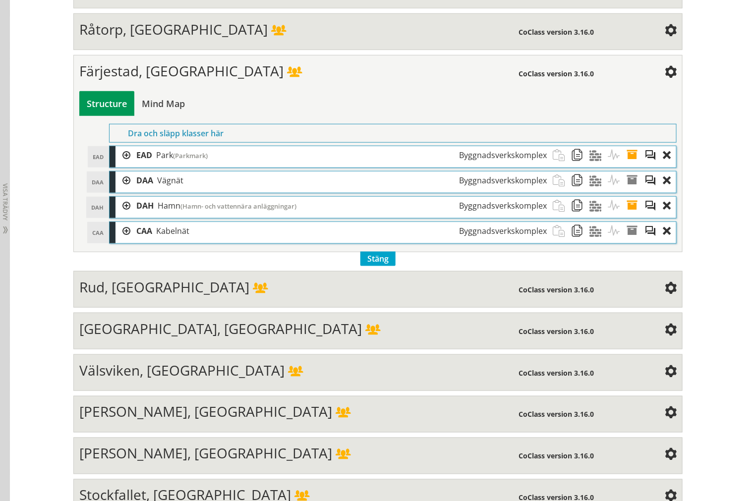
click at [115, 240] on div at bounding box center [122, 231] width 15 height 18
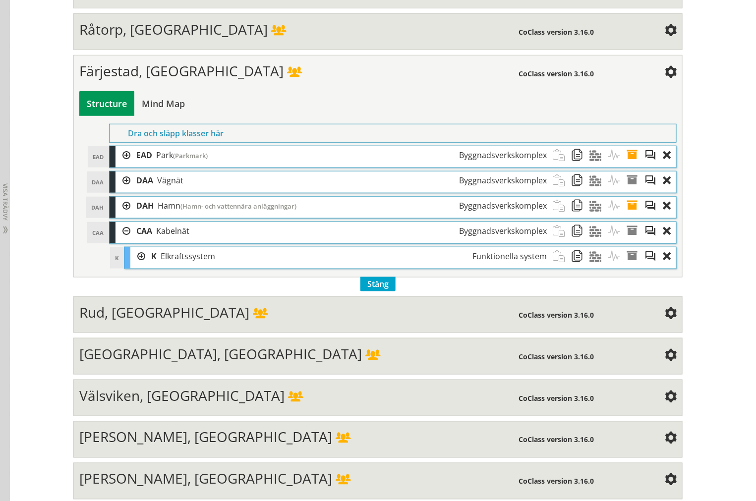
click at [117, 240] on div at bounding box center [122, 231] width 15 height 18
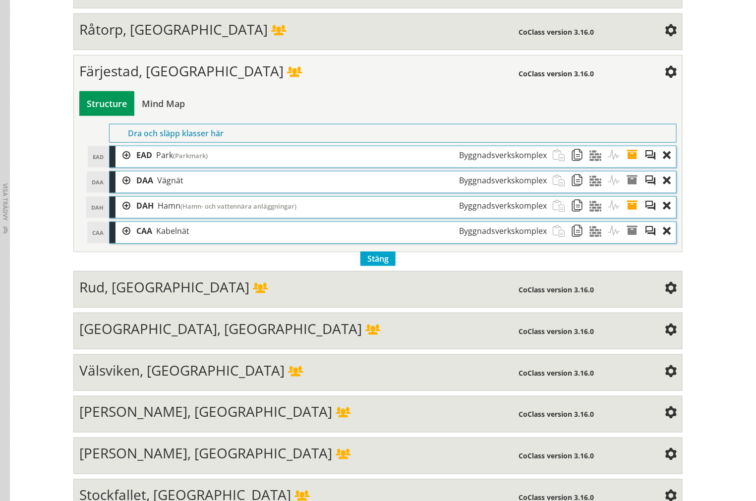
click at [125, 190] on div at bounding box center [122, 181] width 15 height 18
click at [122, 190] on div at bounding box center [122, 181] width 15 height 18
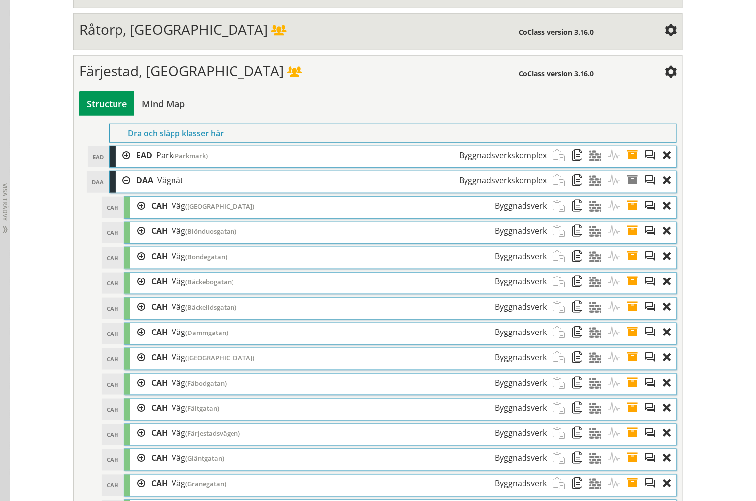
click at [115, 190] on div at bounding box center [122, 181] width 15 height 18
click at [125, 190] on div at bounding box center [122, 181] width 15 height 18
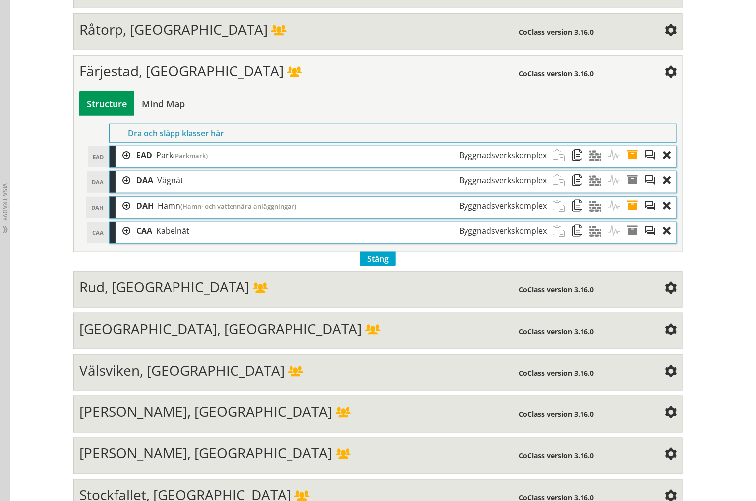
click at [124, 190] on div at bounding box center [122, 181] width 15 height 18
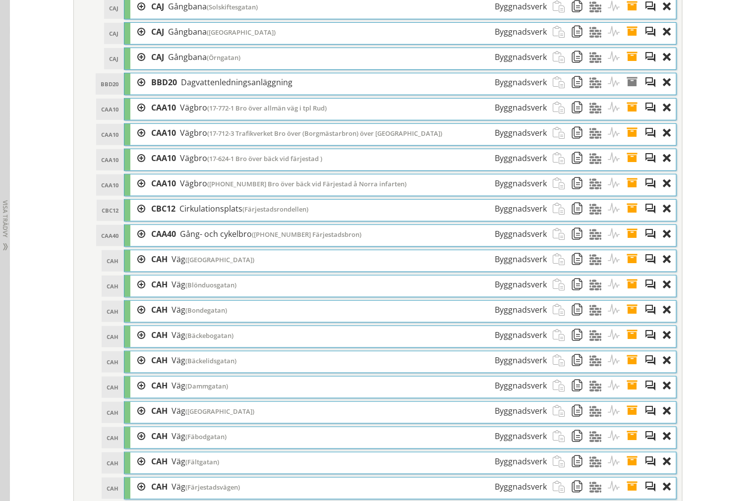
scroll to position [4269, 0]
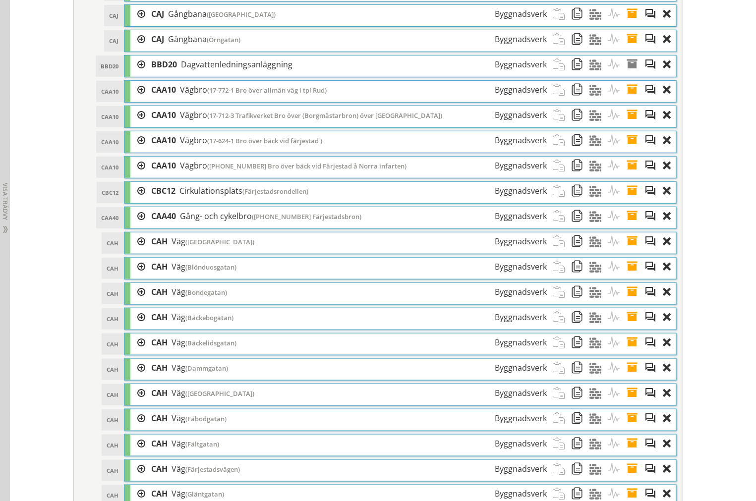
click at [137, 74] on div at bounding box center [137, 65] width 15 height 18
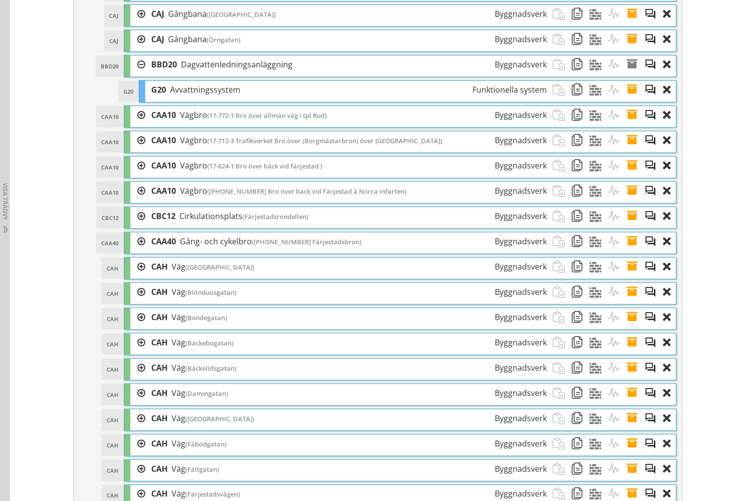
click at [135, 74] on div at bounding box center [137, 65] width 15 height 18
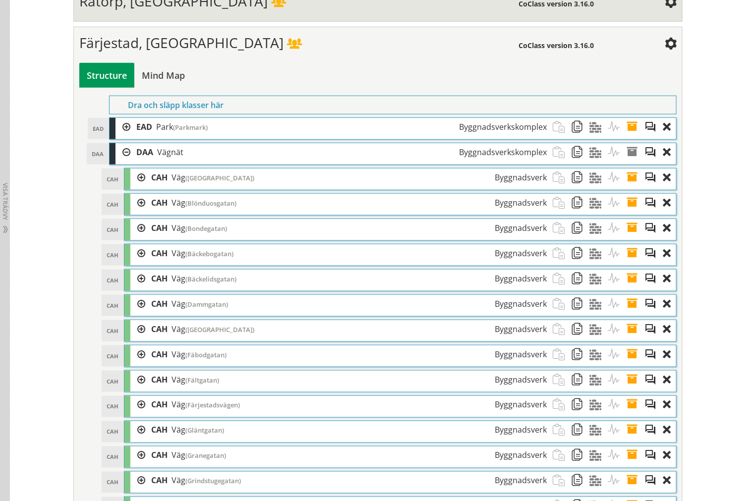
scroll to position [1625, 0]
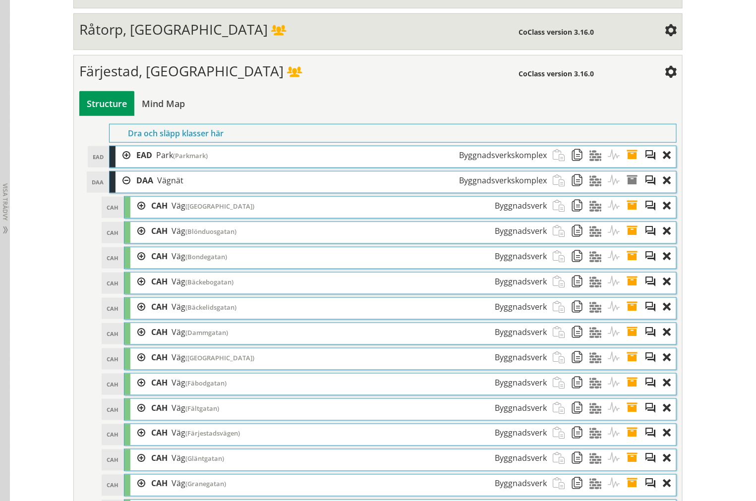
click at [117, 190] on div at bounding box center [122, 181] width 15 height 18
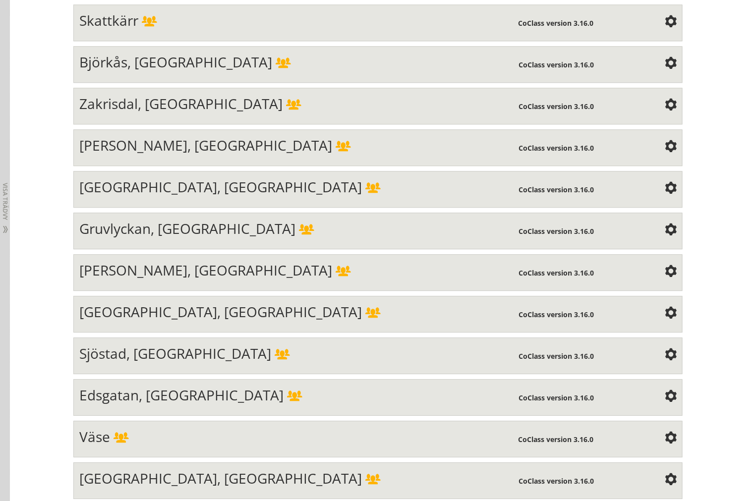
scroll to position [963, 0]
click at [145, 238] on span "Gruvlyckan, [GEOGRAPHIC_DATA]" at bounding box center [187, 228] width 216 height 19
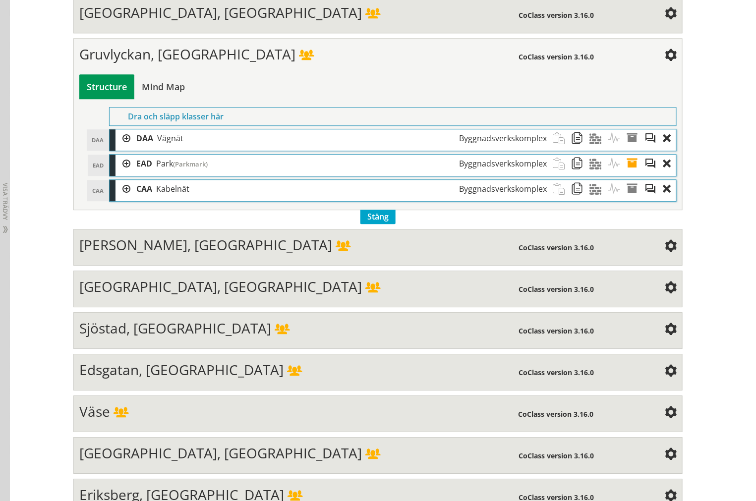
click at [117, 148] on div at bounding box center [122, 138] width 15 height 18
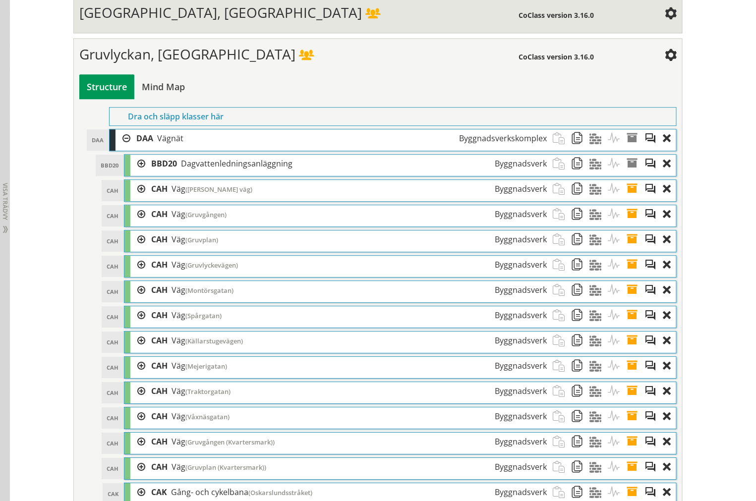
click at [120, 148] on div at bounding box center [122, 138] width 15 height 18
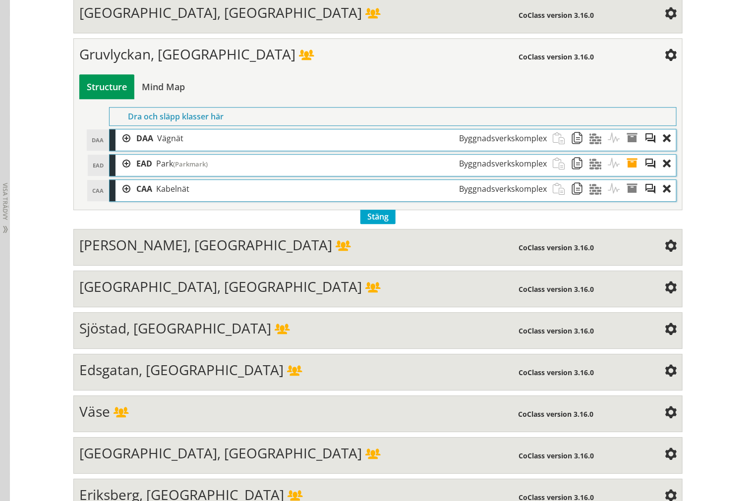
click at [121, 173] on div at bounding box center [122, 164] width 15 height 18
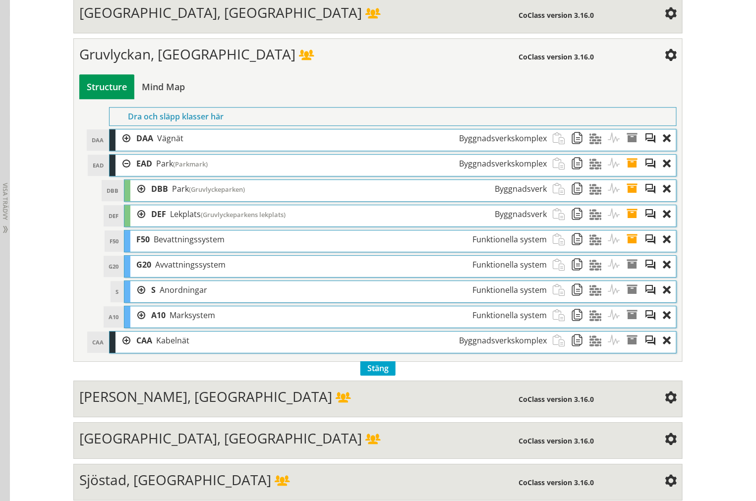
click at [125, 201] on div "DBB [GEOGRAPHIC_DATA] (Gruvlyckeparken) Byggnadsverk" at bounding box center [400, 190] width 552 height 21
click at [130, 198] on div at bounding box center [137, 189] width 15 height 18
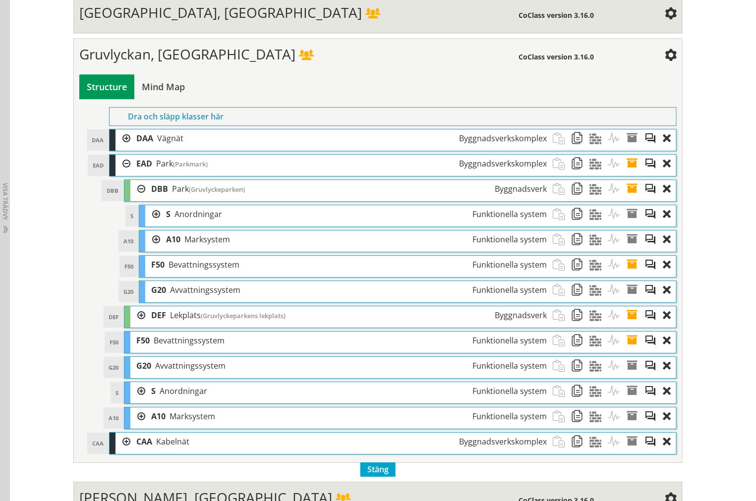
click at [131, 198] on div at bounding box center [137, 189] width 15 height 18
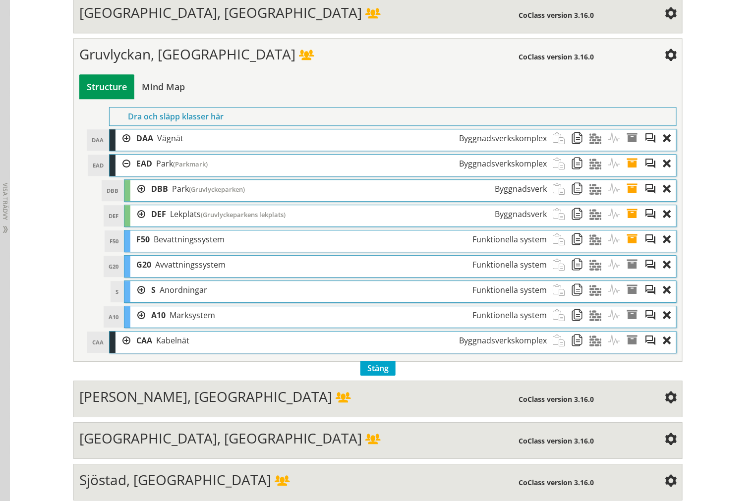
click at [120, 173] on div at bounding box center [122, 164] width 15 height 18
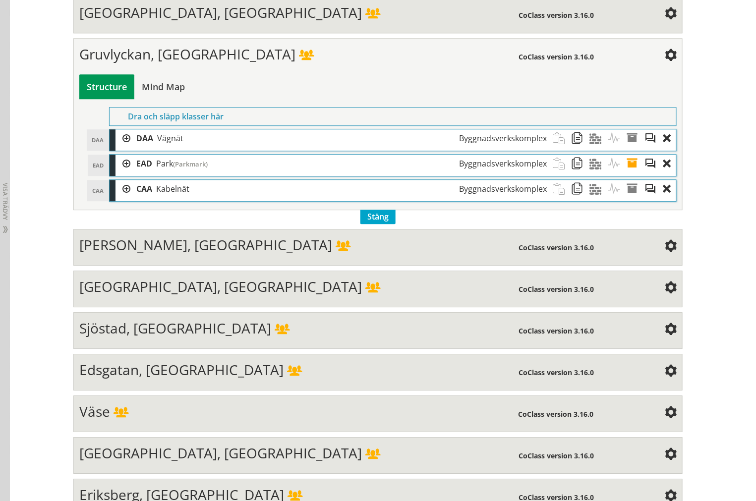
click at [120, 148] on div at bounding box center [122, 138] width 15 height 18
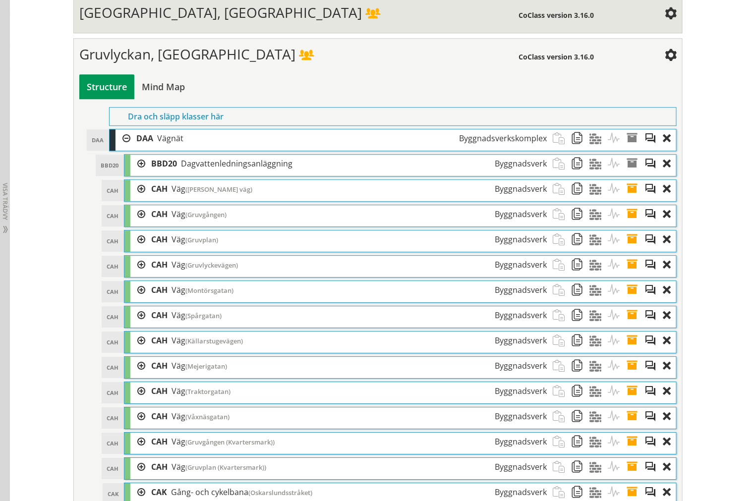
click at [120, 148] on div at bounding box center [122, 138] width 15 height 18
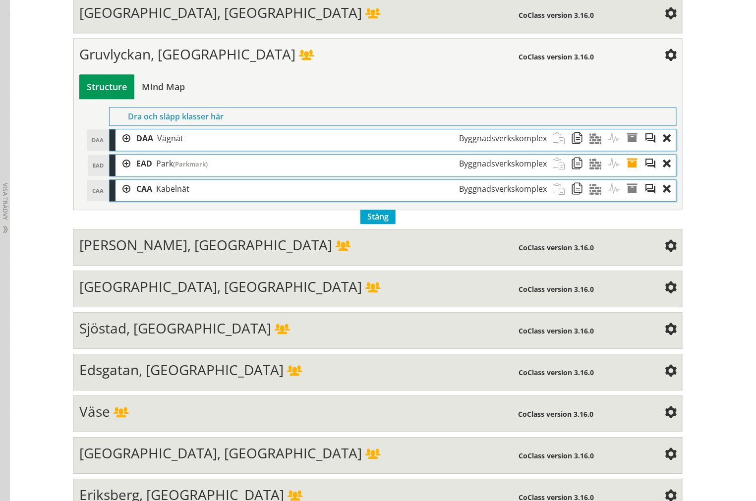
click at [115, 198] on div at bounding box center [122, 189] width 15 height 18
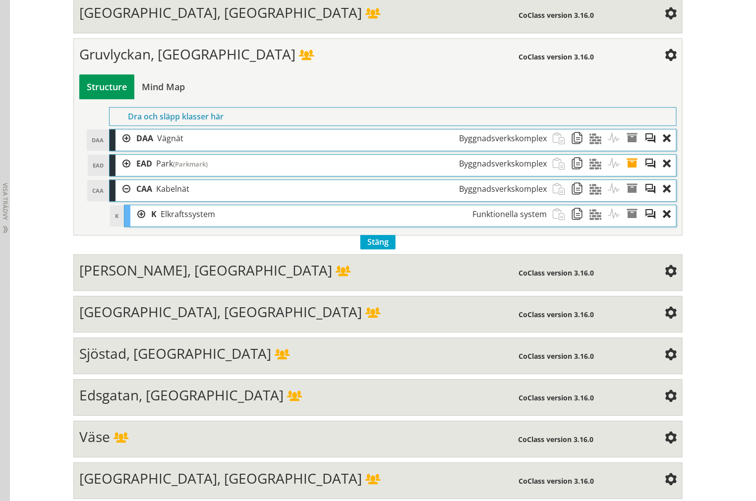
click at [116, 198] on div at bounding box center [122, 189] width 15 height 18
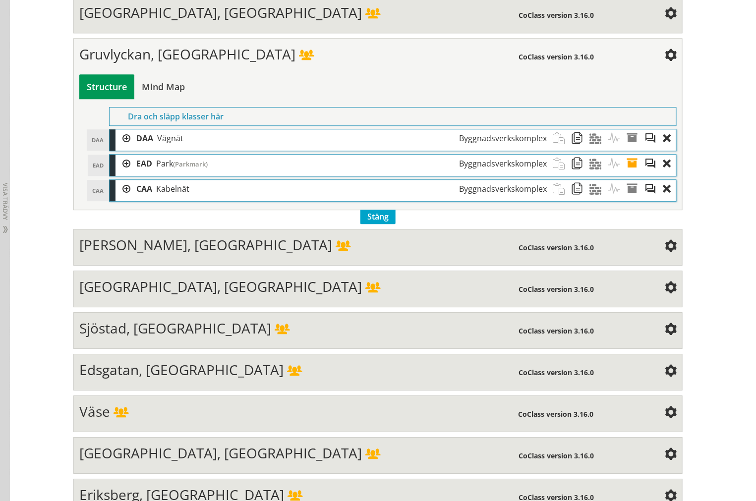
scroll to position [3241, 0]
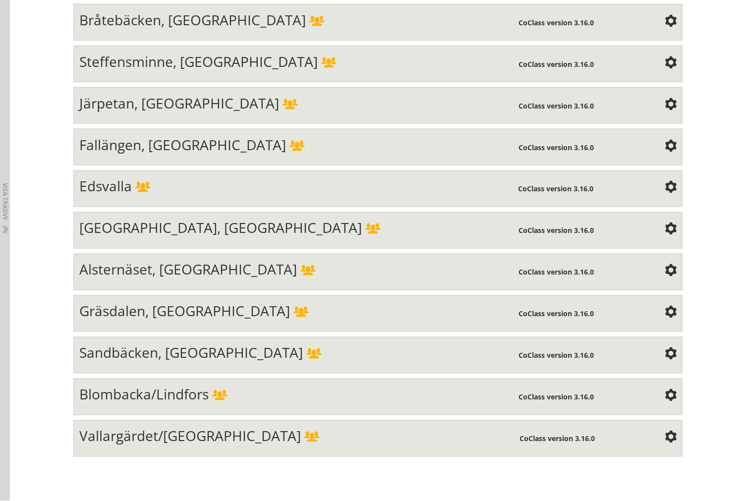
click at [132, 321] on span "Gräsdalen, [GEOGRAPHIC_DATA]" at bounding box center [184, 311] width 211 height 19
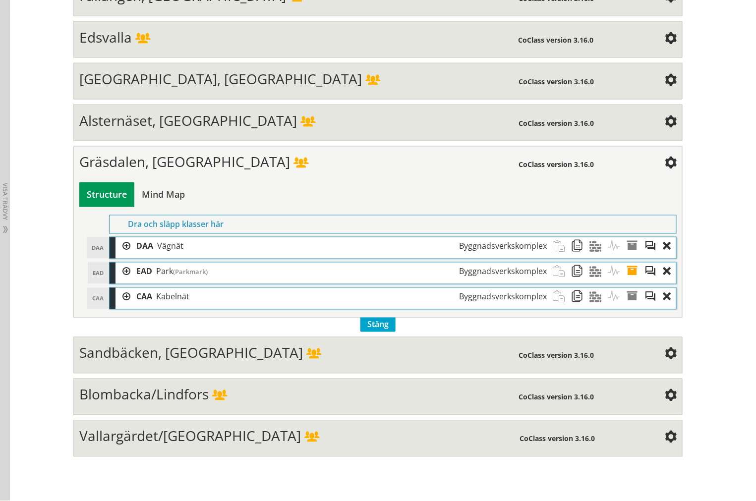
click at [130, 256] on div "DAA Vägnät Byggnadsverkskomplex" at bounding box center [341, 246] width 422 height 18
click at [115, 281] on div at bounding box center [122, 272] width 15 height 18
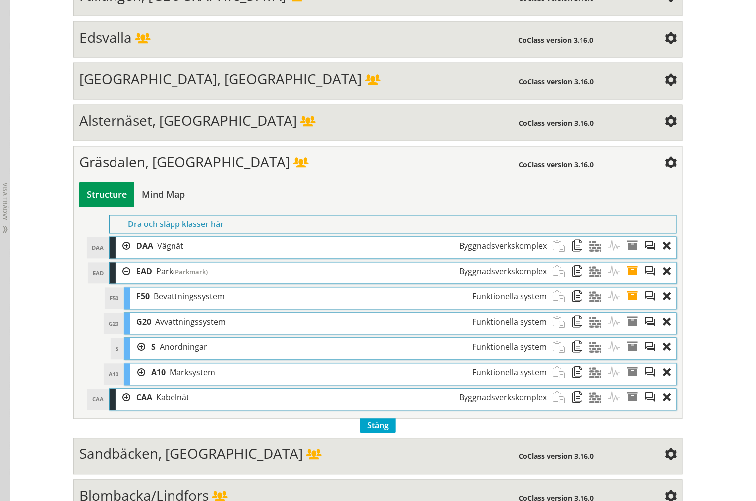
click at [120, 256] on div at bounding box center [122, 246] width 15 height 18
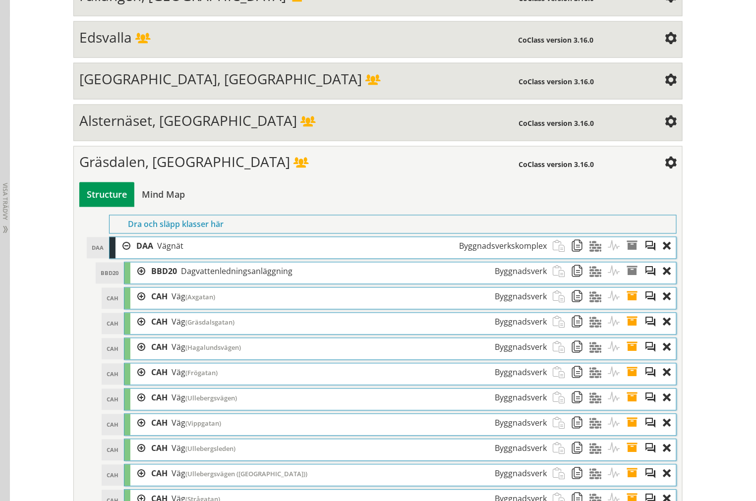
click at [120, 256] on div at bounding box center [122, 246] width 15 height 18
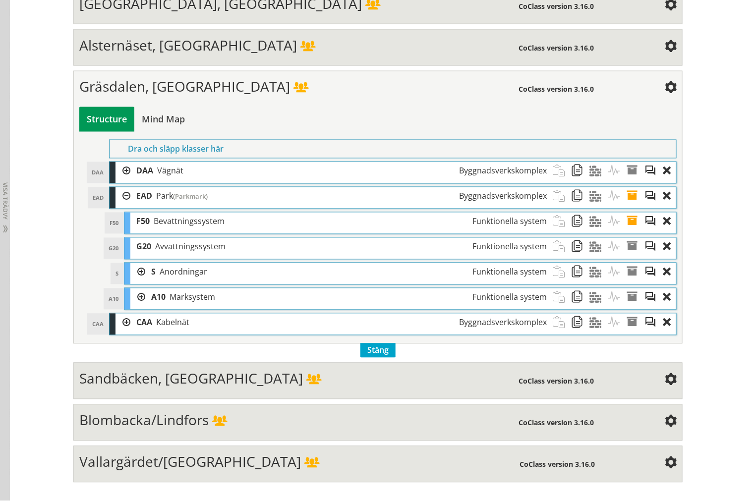
scroll to position [3342, 0]
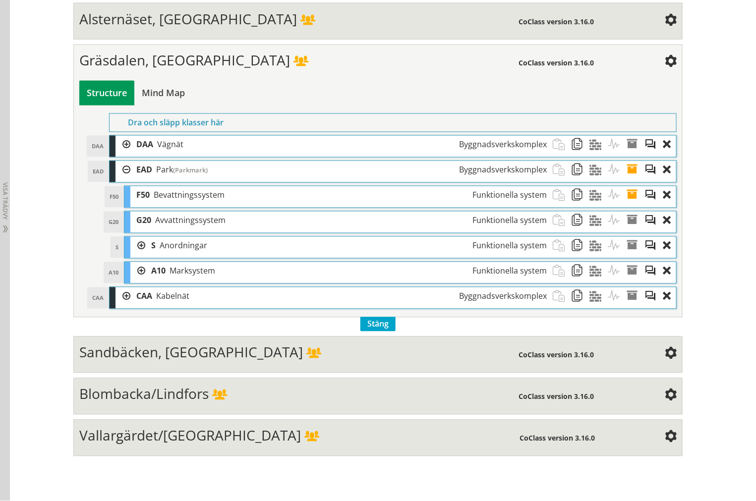
click at [118, 306] on div at bounding box center [122, 297] width 15 height 18
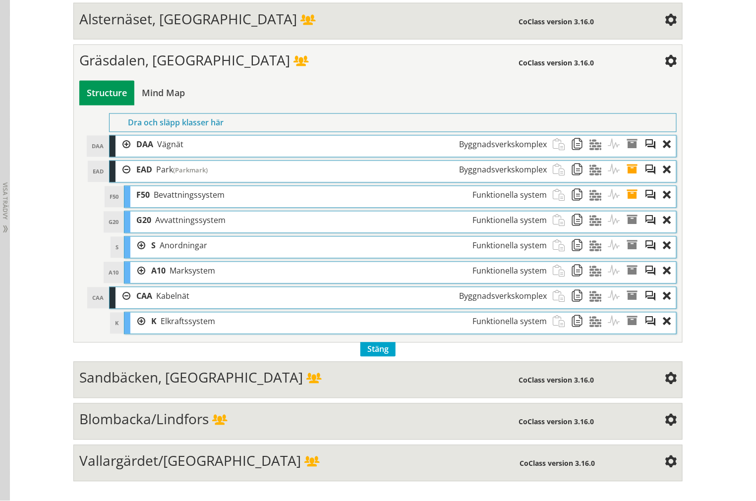
click at [117, 306] on div at bounding box center [122, 297] width 15 height 18
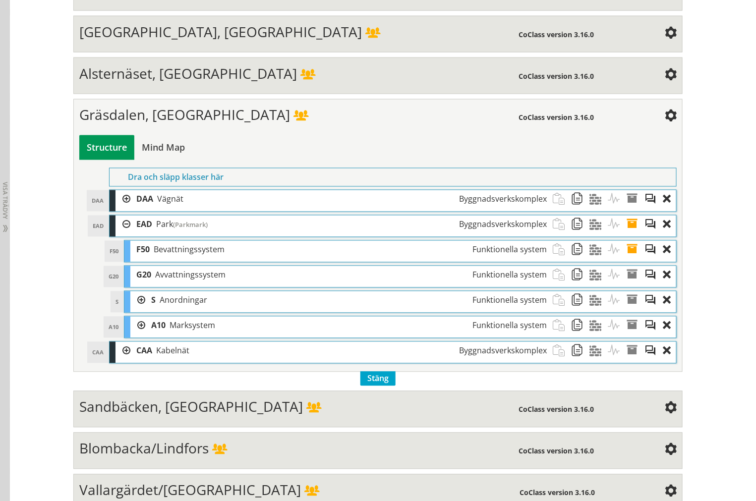
scroll to position [3287, 0]
click at [117, 234] on div at bounding box center [122, 225] width 15 height 18
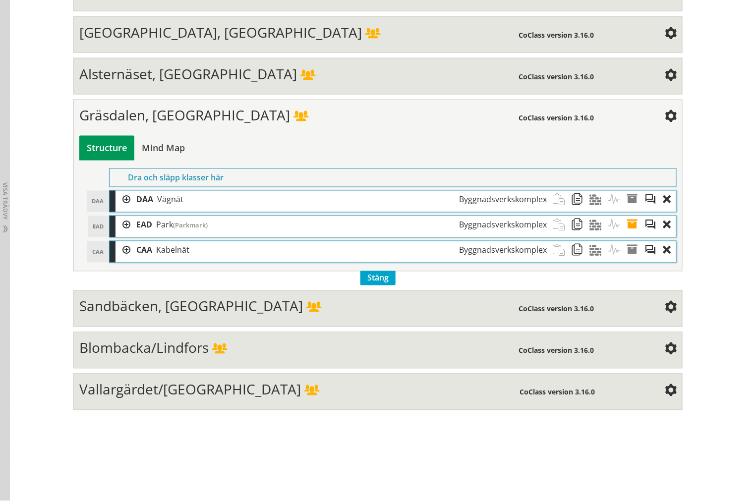
click at [121, 234] on div at bounding box center [122, 225] width 15 height 18
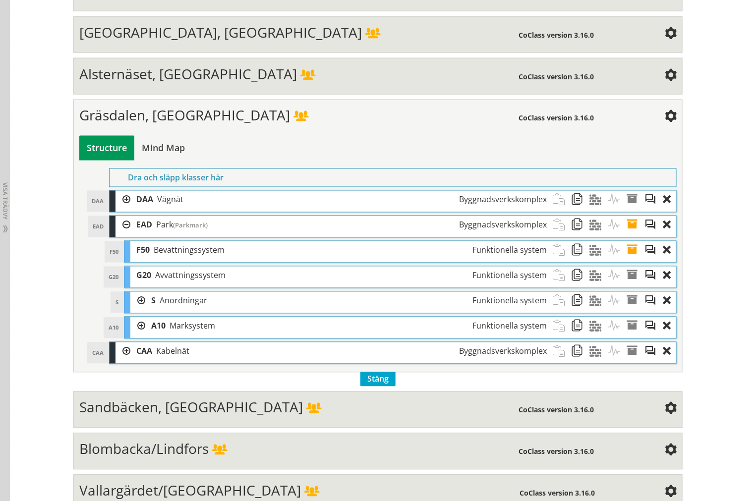
click at [135, 310] on div at bounding box center [137, 301] width 15 height 18
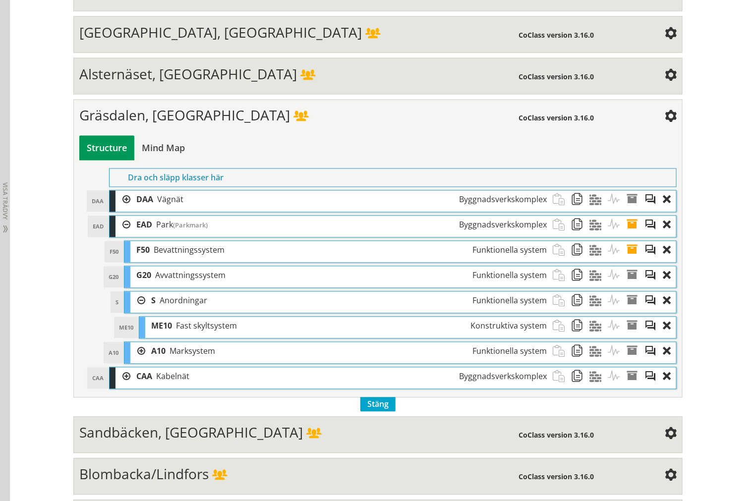
click at [136, 310] on div at bounding box center [137, 301] width 15 height 18
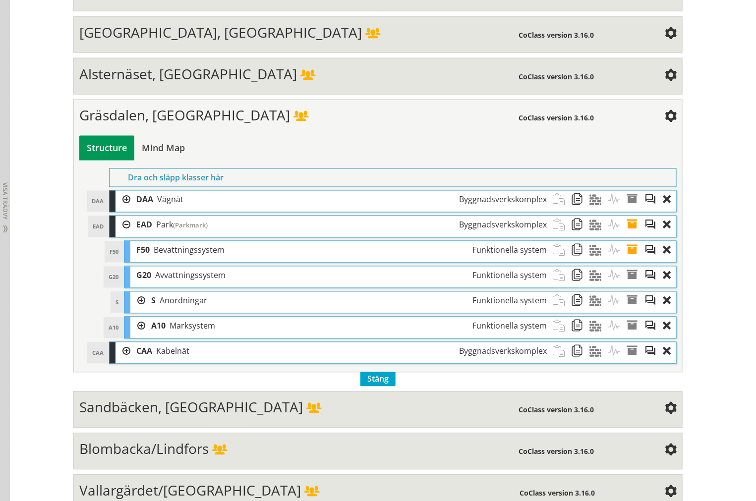
click at [121, 209] on div at bounding box center [122, 200] width 15 height 18
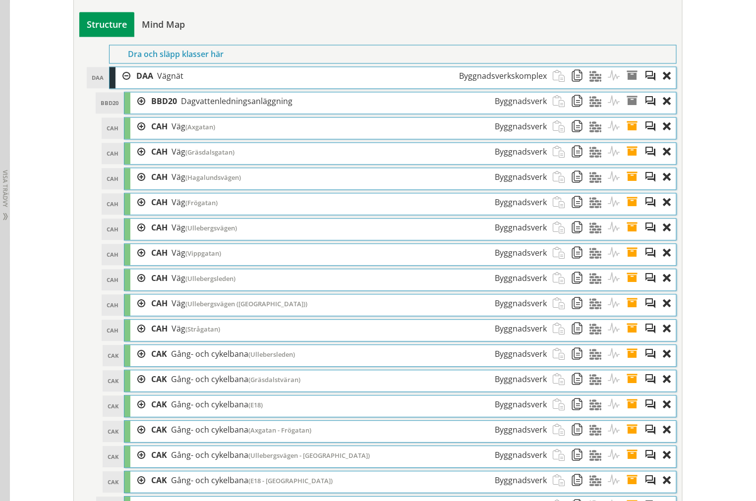
scroll to position [3397, 0]
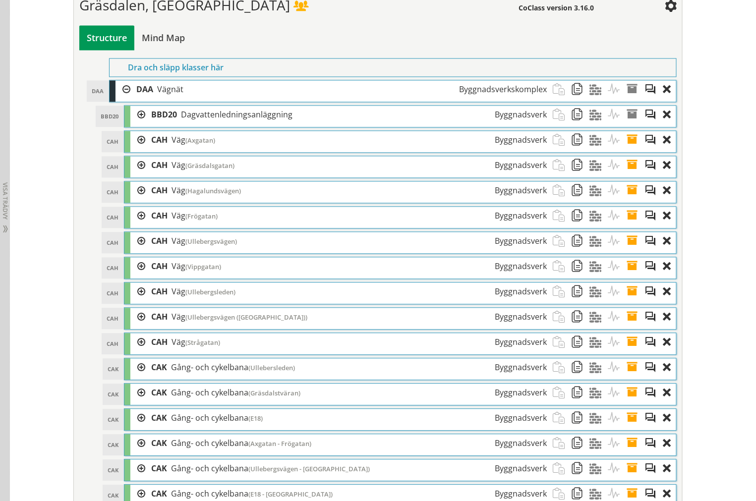
click at [119, 99] on div at bounding box center [122, 90] width 15 height 18
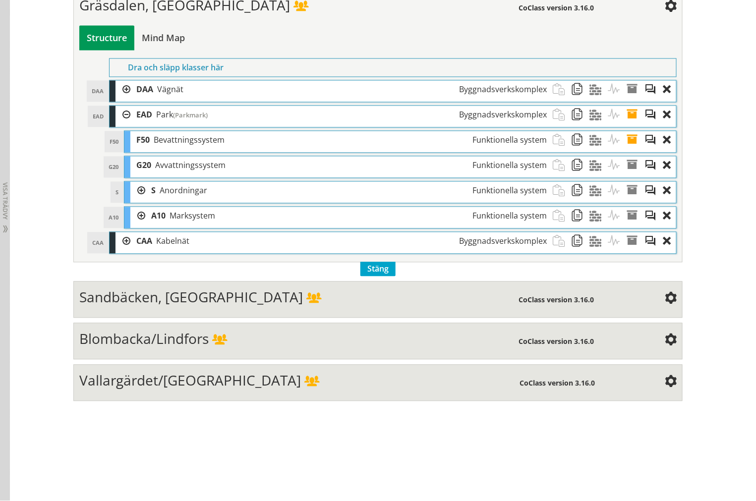
click at [110, 254] on div "CAA CAA Kabelnät Byggnadsverkskomplex" at bounding box center [393, 242] width 567 height 21
click at [115, 251] on div at bounding box center [122, 241] width 15 height 18
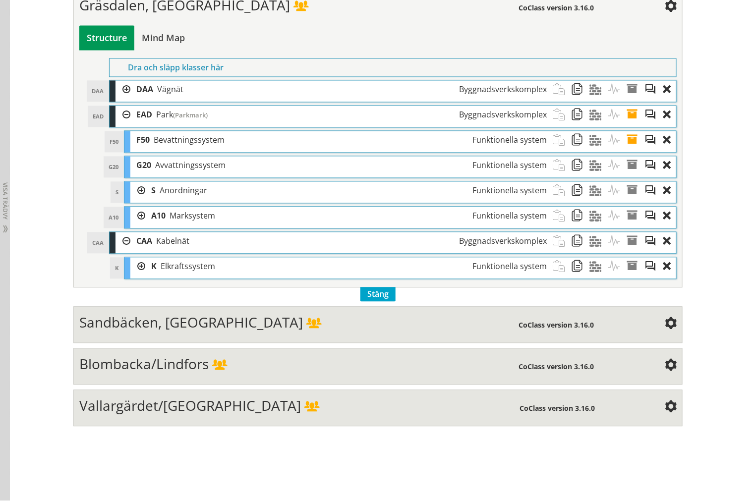
click at [115, 251] on div at bounding box center [122, 241] width 15 height 18
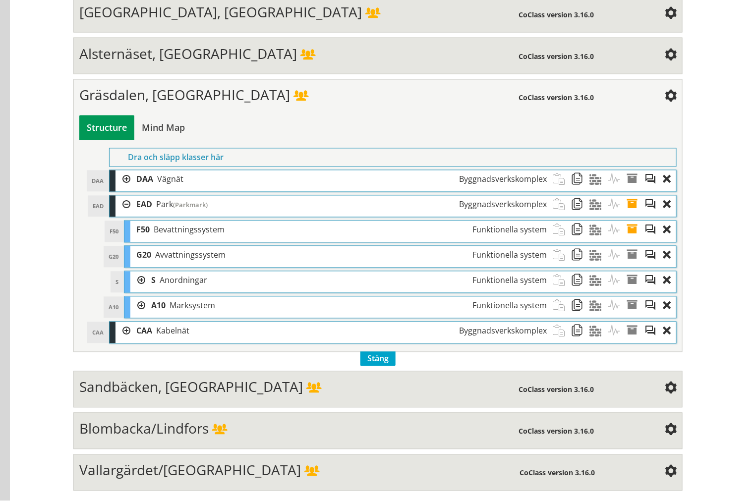
scroll to position [240, 0]
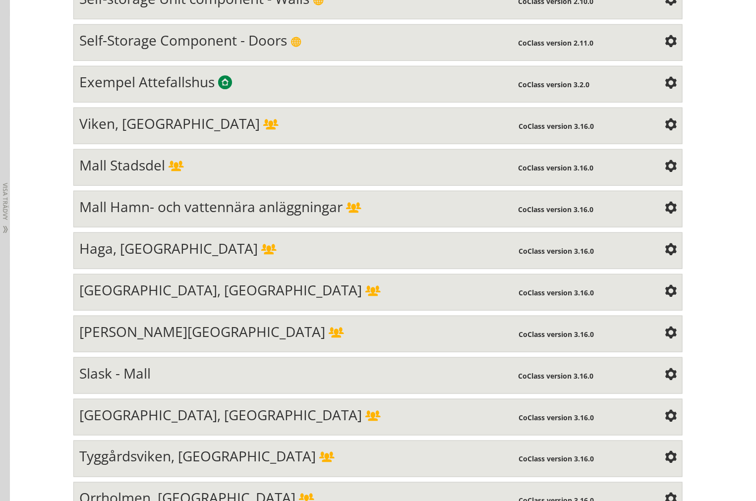
click at [232, 245] on div "Haga, [GEOGRAPHIC_DATA]" at bounding box center [299, 250] width 440 height 20
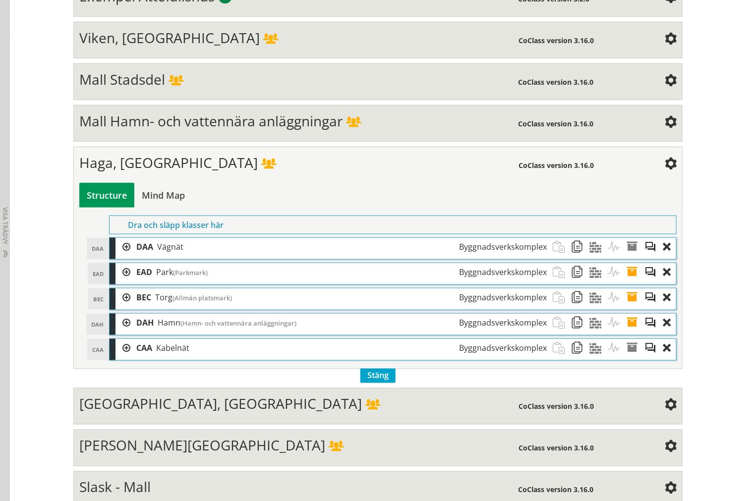
scroll to position [350, 0]
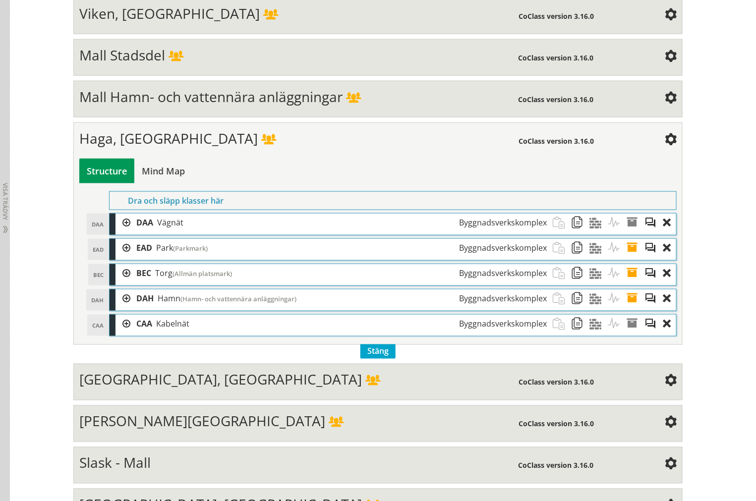
click at [121, 256] on div at bounding box center [122, 248] width 15 height 18
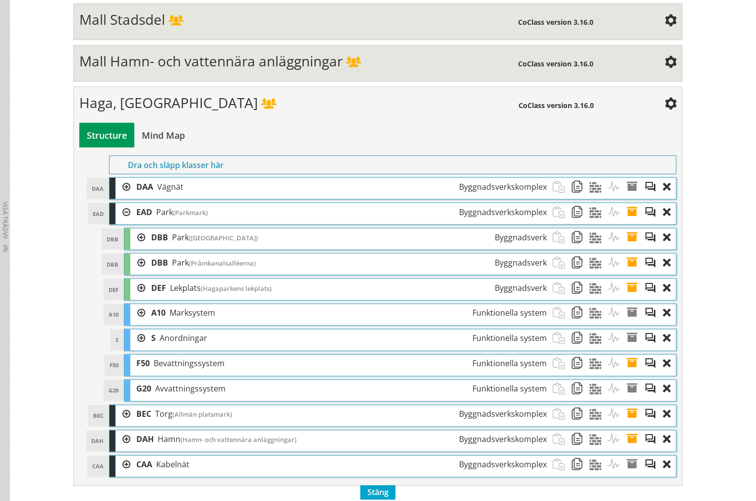
scroll to position [405, 0]
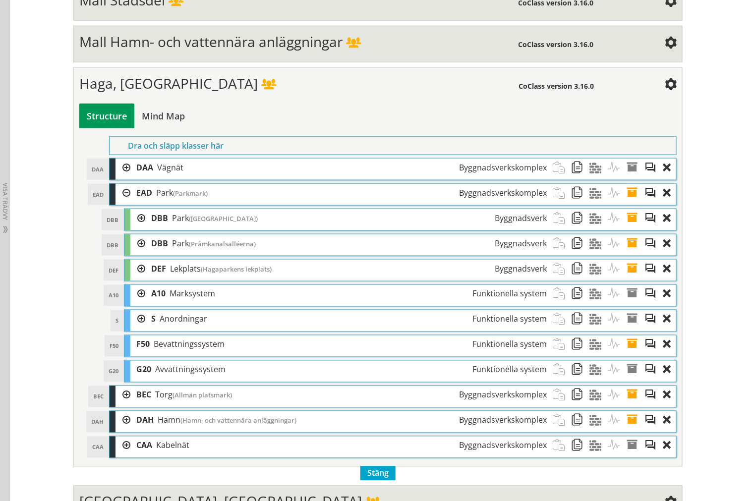
click at [111, 428] on div "DAH [PERSON_NAME] (Hamn- och vattennära anläggningar) Byggnadsverkskomplex" at bounding box center [393, 421] width 567 height 21
click at [115, 427] on div at bounding box center [122, 420] width 15 height 18
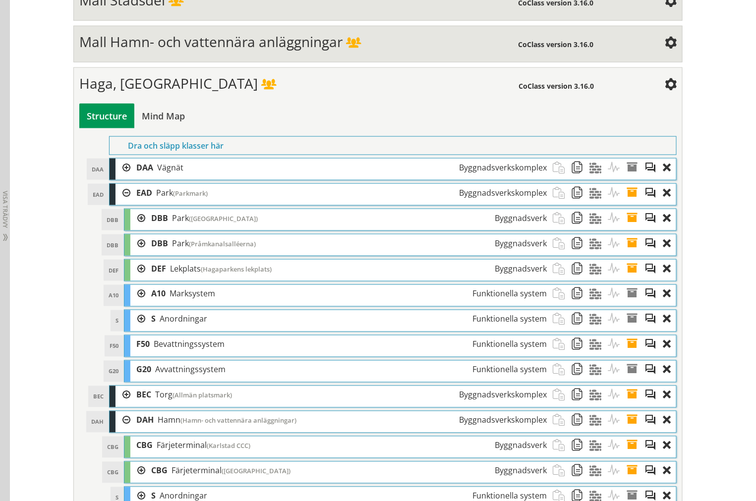
scroll to position [460, 0]
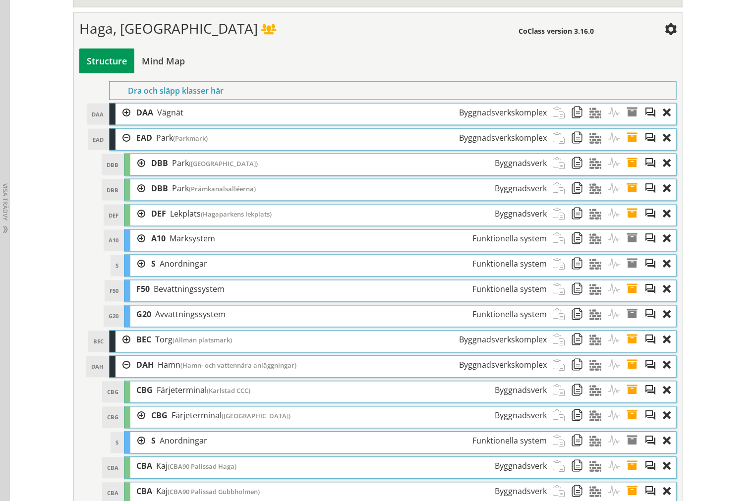
click at [117, 365] on div at bounding box center [122, 365] width 15 height 18
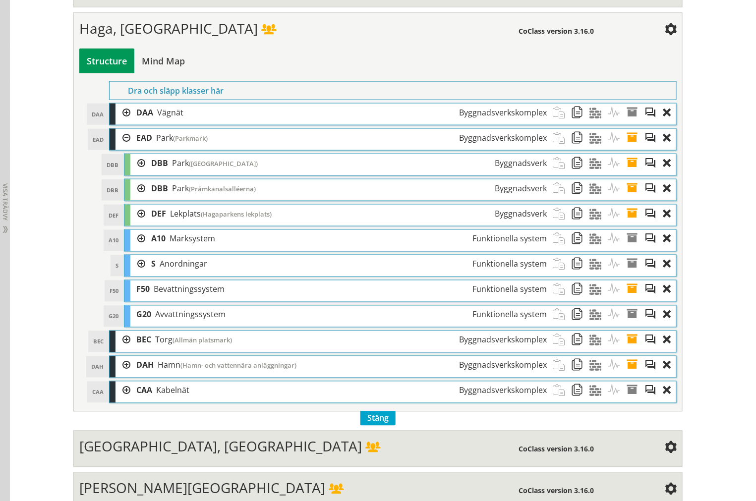
scroll to position [1502, 0]
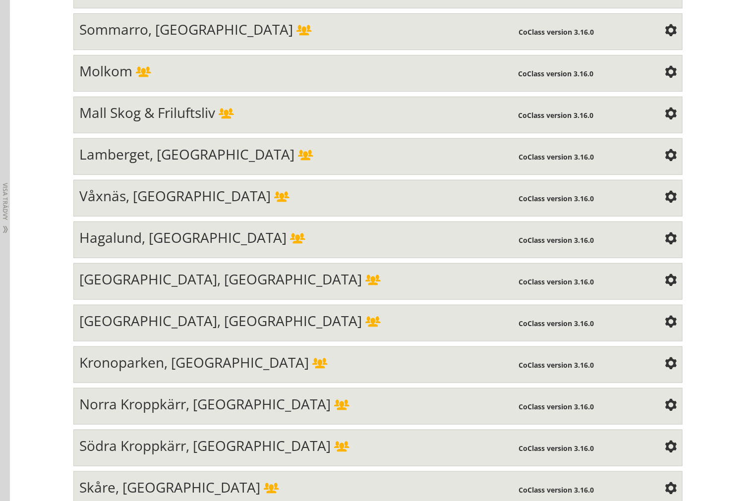
click at [162, 241] on span "Hagalund, [GEOGRAPHIC_DATA]" at bounding box center [182, 237] width 207 height 19
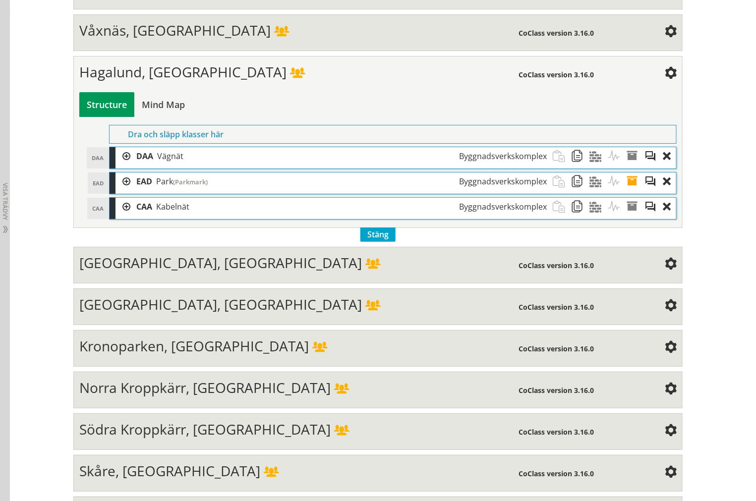
scroll to position [1281, 0]
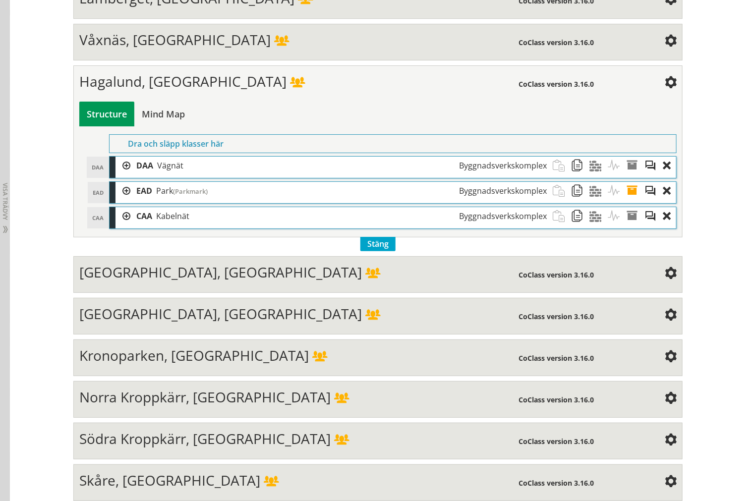
click at [130, 200] on div "[GEOGRAPHIC_DATA] (Parkmark) Byggnadsverkskomplex" at bounding box center [341, 191] width 422 height 18
click at [123, 198] on div at bounding box center [122, 191] width 15 height 18
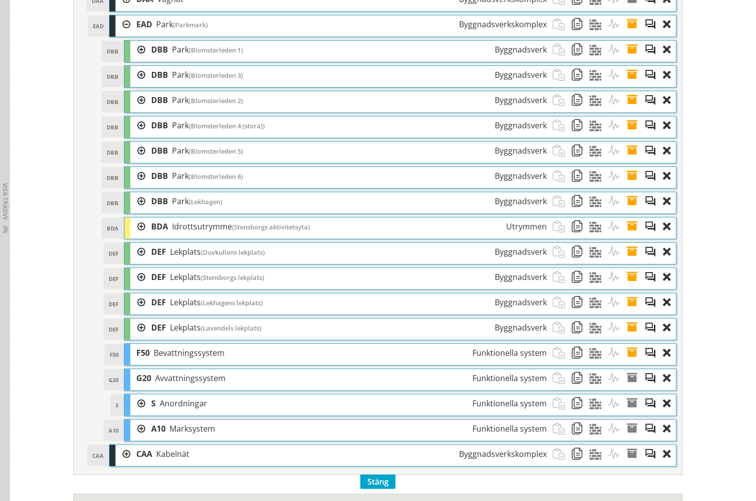
scroll to position [1446, 0]
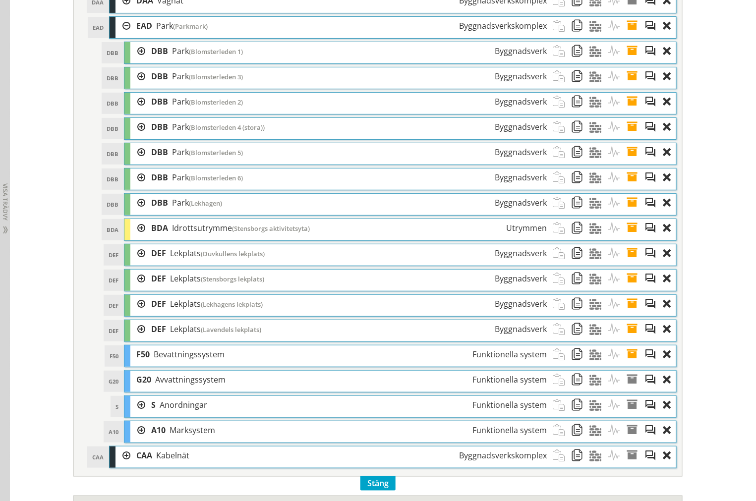
click at [122, 35] on div at bounding box center [122, 26] width 15 height 18
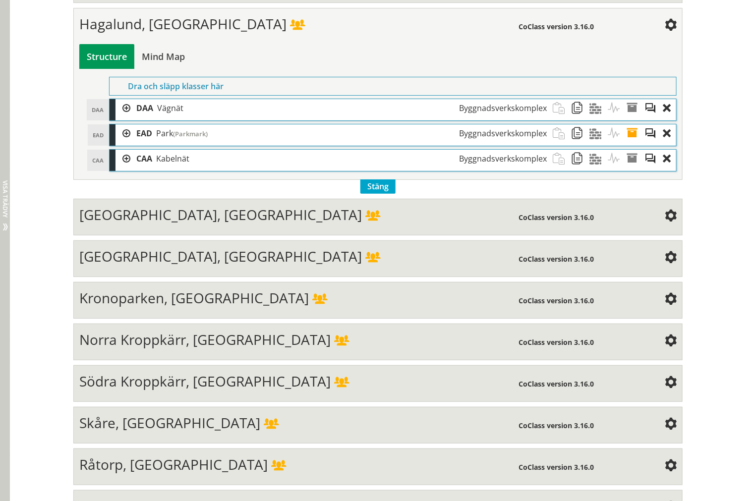
scroll to position [1336, 0]
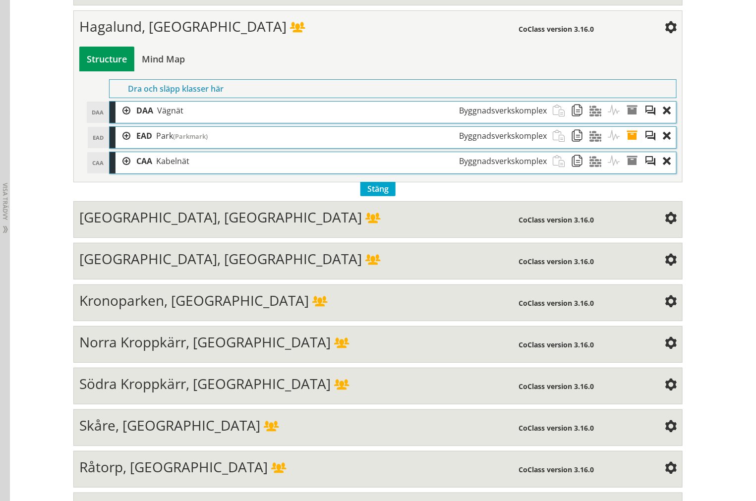
click at [176, 55] on div "Hagalund, [GEOGRAPHIC_DATA] CoClass version 3.16.0 Structure Mind Map Dra och s…" at bounding box center [377, 96] width 609 height 172
click at [181, 36] on span "Hagalund, [GEOGRAPHIC_DATA]" at bounding box center [182, 26] width 207 height 19
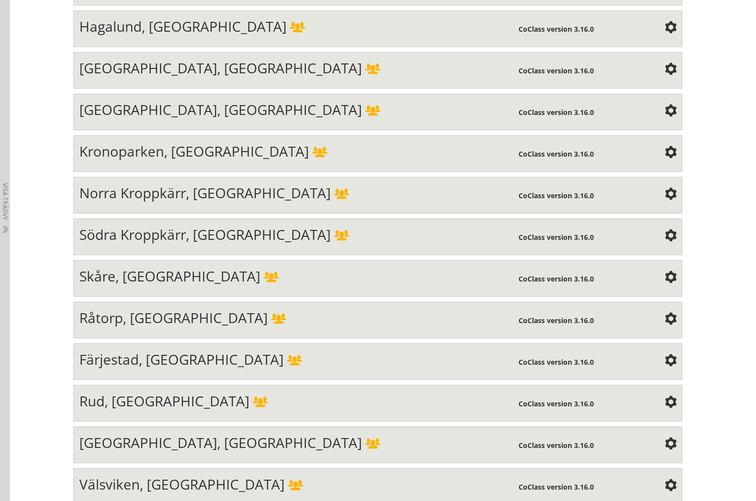
scroll to position [1628, 0]
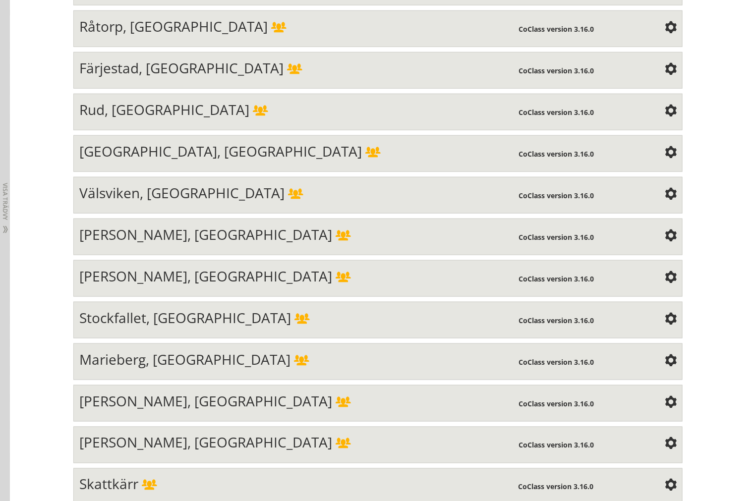
click at [177, 244] on span "[PERSON_NAME], [GEOGRAPHIC_DATA]" at bounding box center [205, 234] width 253 height 19
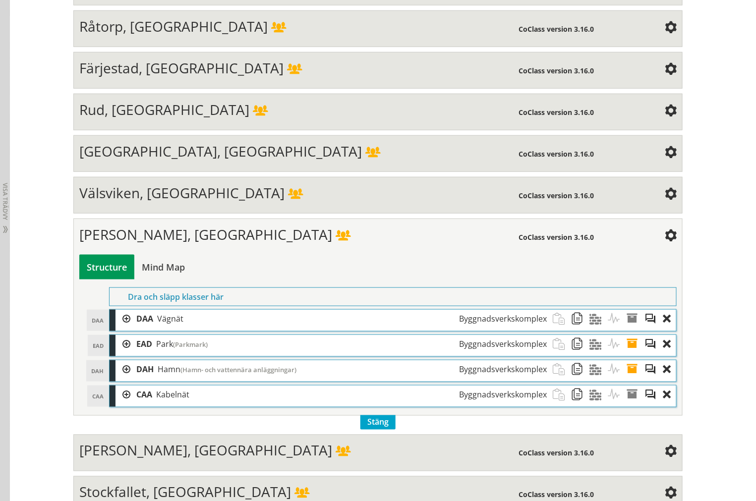
click at [120, 353] on div at bounding box center [122, 344] width 15 height 18
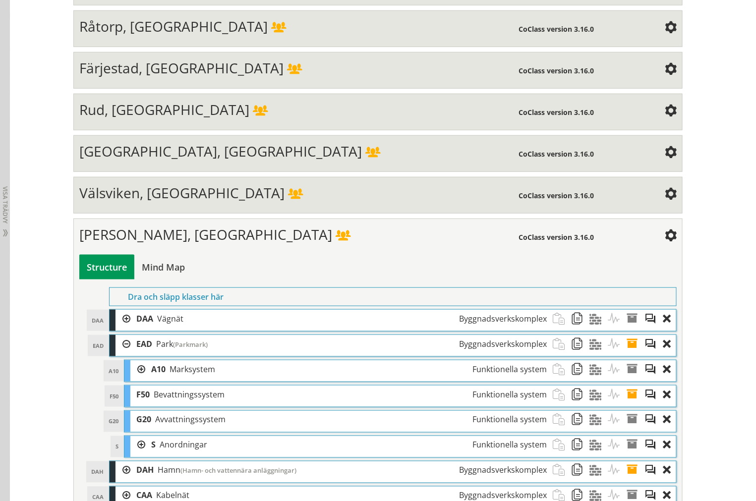
scroll to position [1683, 0]
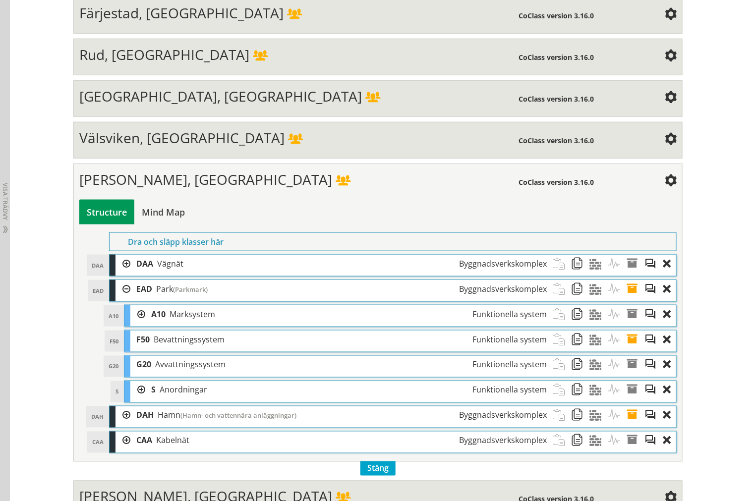
click at [116, 273] on div at bounding box center [122, 264] width 15 height 18
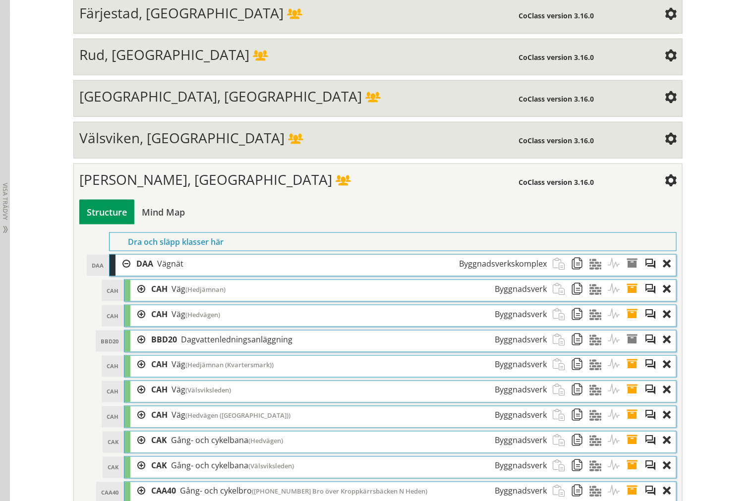
click at [118, 273] on div at bounding box center [122, 264] width 15 height 18
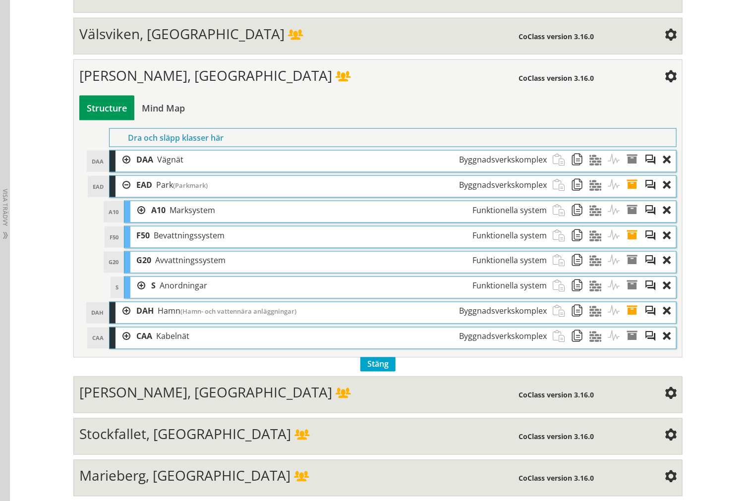
scroll to position [1793, 0]
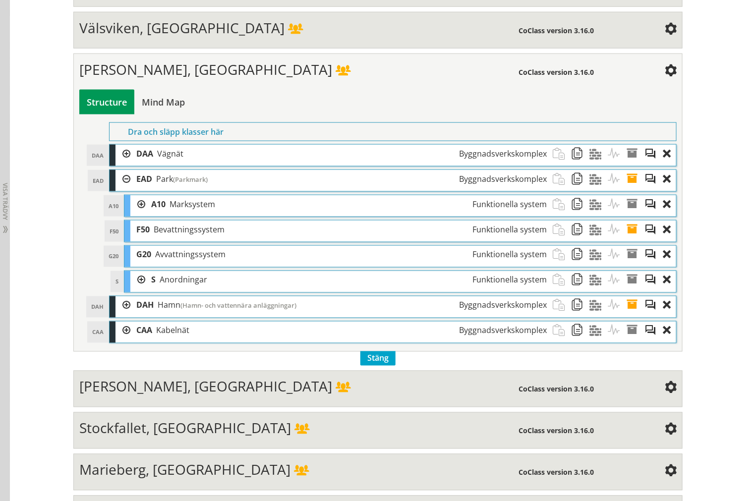
click at [120, 315] on div at bounding box center [122, 305] width 15 height 18
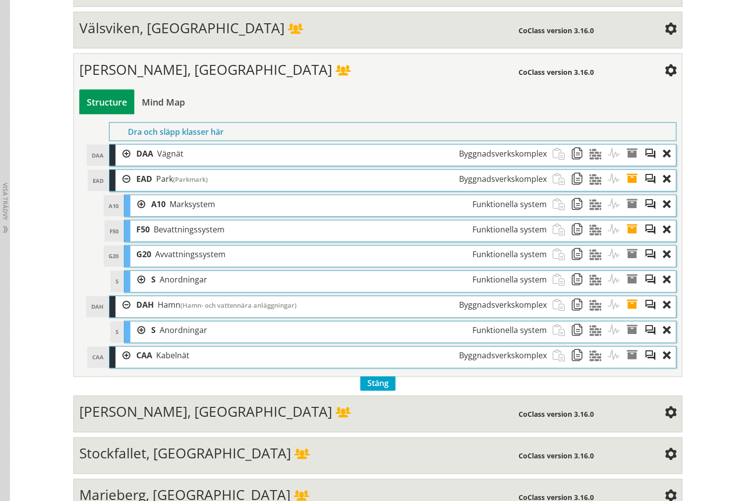
click at [135, 340] on div at bounding box center [137, 331] width 15 height 18
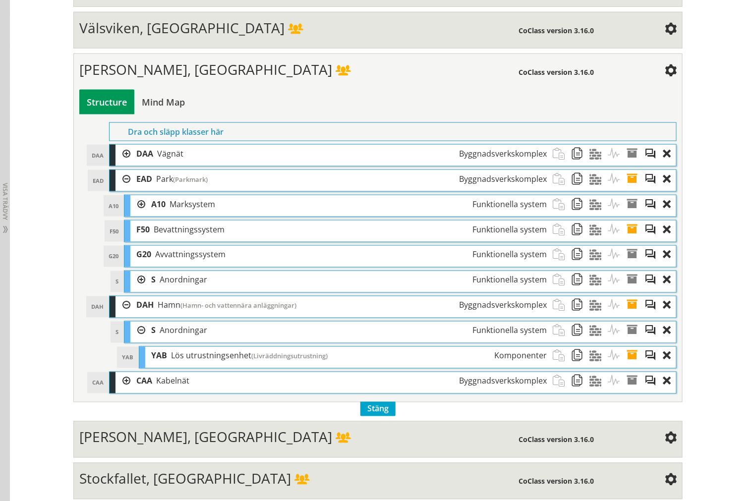
click at [130, 340] on div at bounding box center [137, 331] width 15 height 18
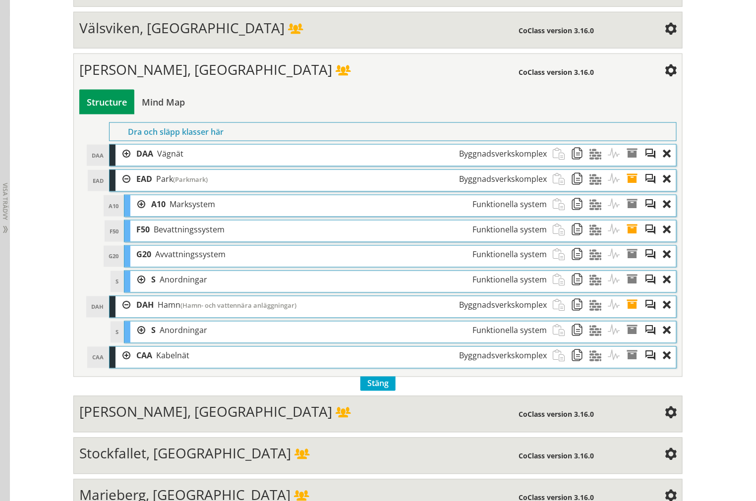
click at [121, 315] on div at bounding box center [122, 305] width 15 height 18
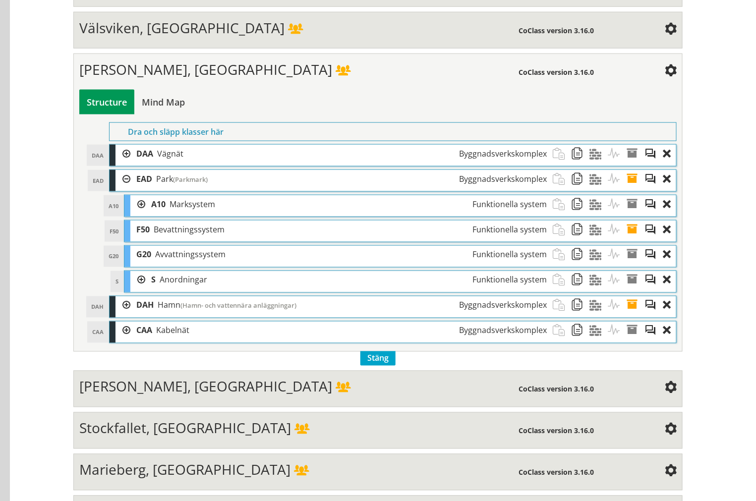
scroll to position [2452, 0]
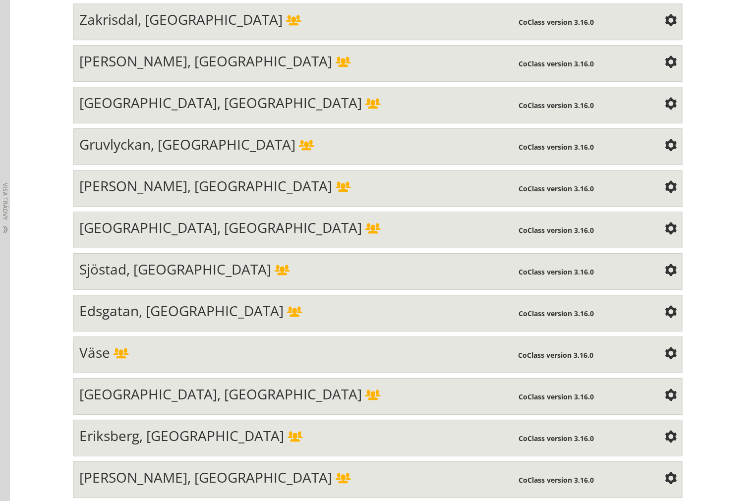
click at [291, 238] on div "[GEOGRAPHIC_DATA], [GEOGRAPHIC_DATA] CoClass version 3.16.0 Structure Mind Map …" at bounding box center [377, 230] width 609 height 37
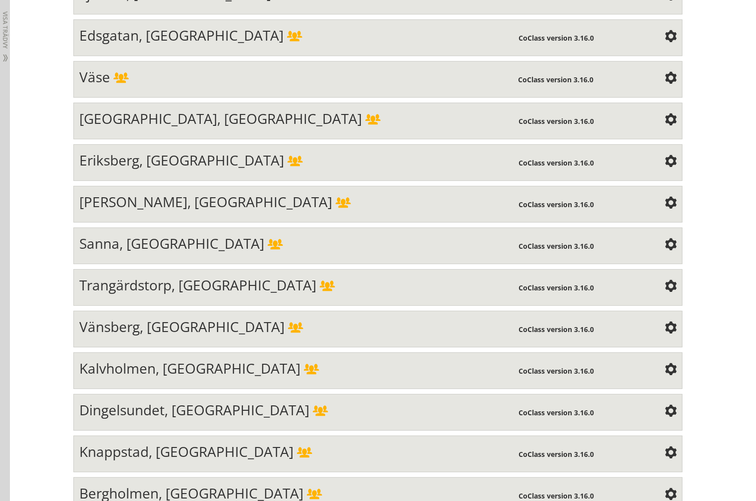
scroll to position [2175, 0]
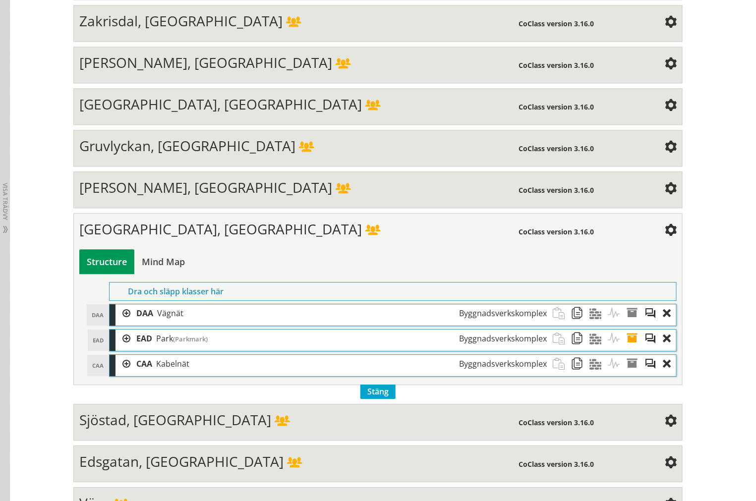
click at [119, 348] on div at bounding box center [122, 339] width 15 height 18
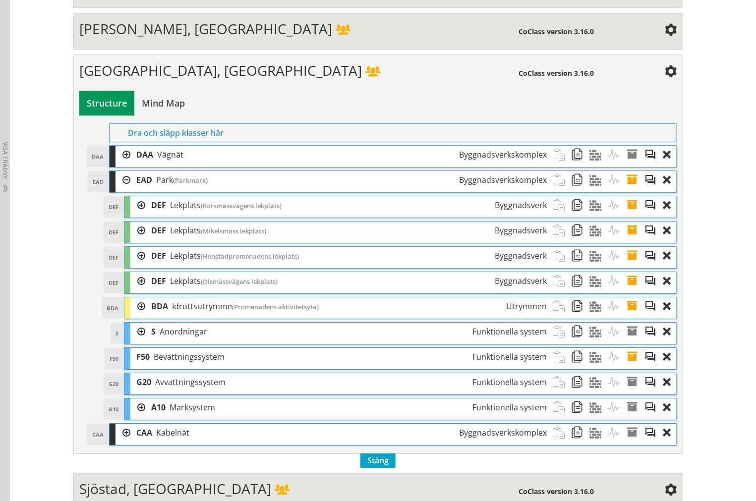
scroll to position [2340, 0]
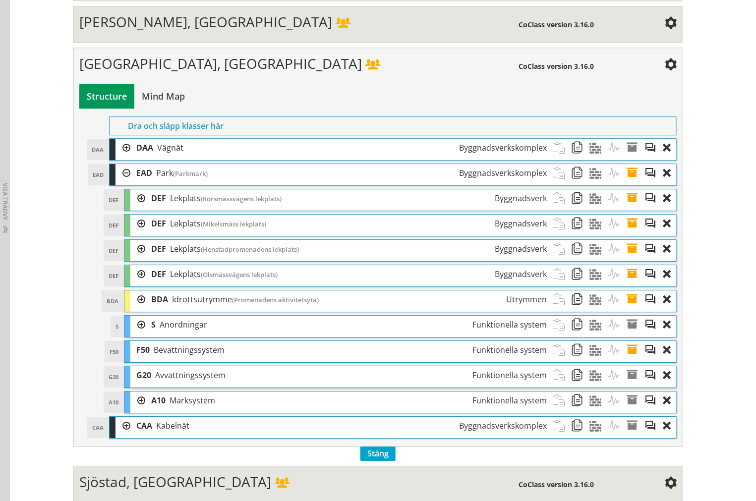
click at [135, 410] on div at bounding box center [137, 401] width 15 height 18
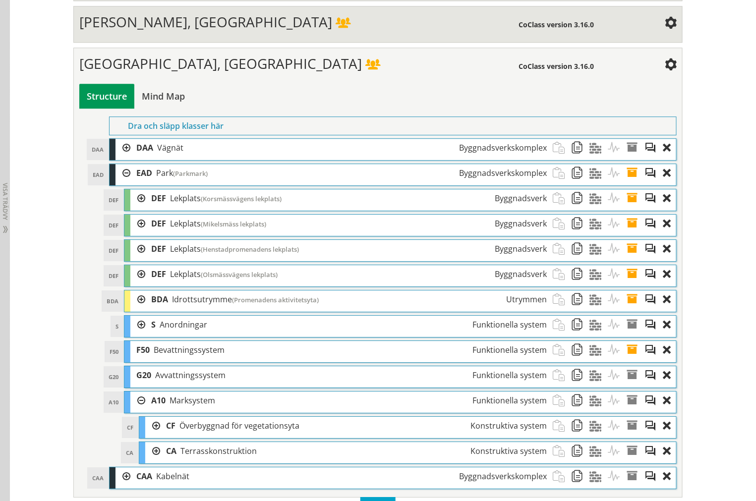
drag, startPoint x: 133, startPoint y: 425, endPoint x: 131, endPoint y: 383, distance: 41.7
click at [132, 410] on div at bounding box center [137, 401] width 15 height 18
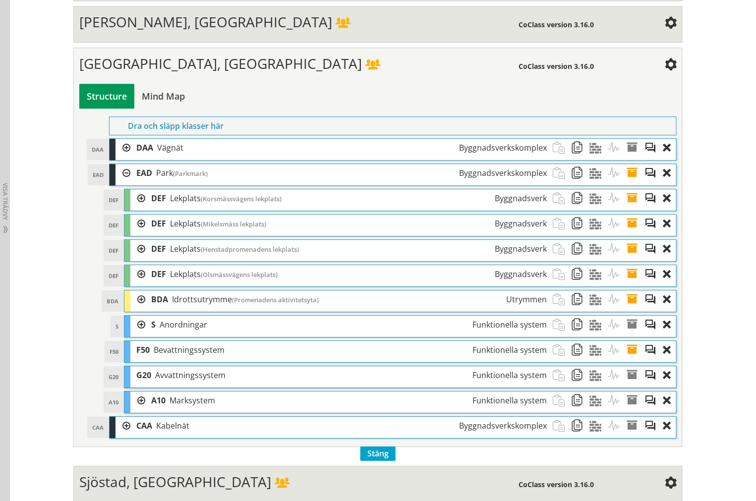
scroll to position [282, 0]
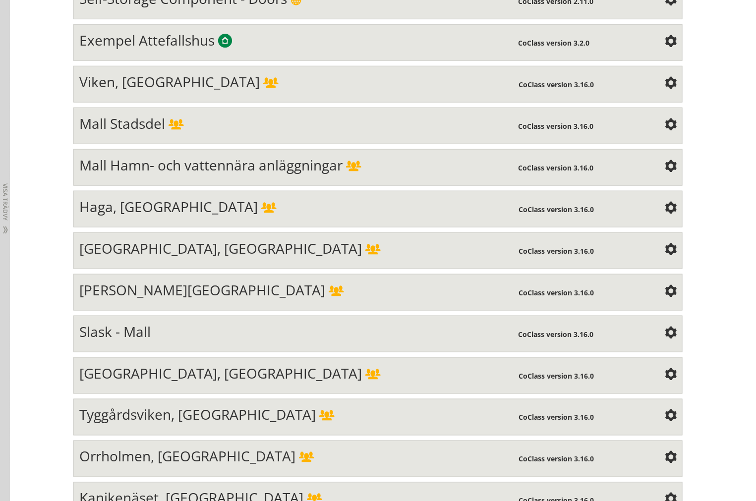
click at [180, 260] on div "[GEOGRAPHIC_DATA], [GEOGRAPHIC_DATA]" at bounding box center [299, 250] width 440 height 20
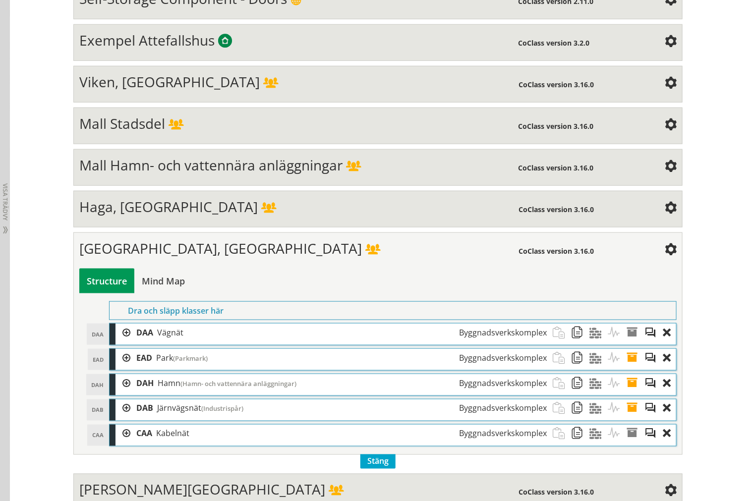
click at [116, 379] on div at bounding box center [122, 383] width 15 height 18
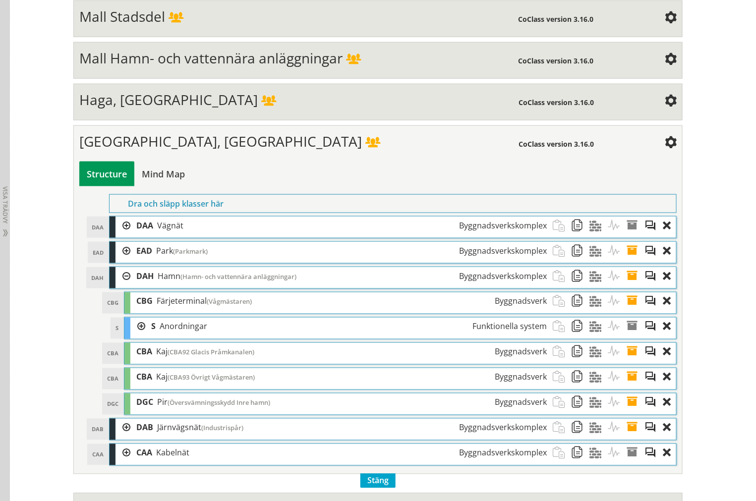
scroll to position [392, 0]
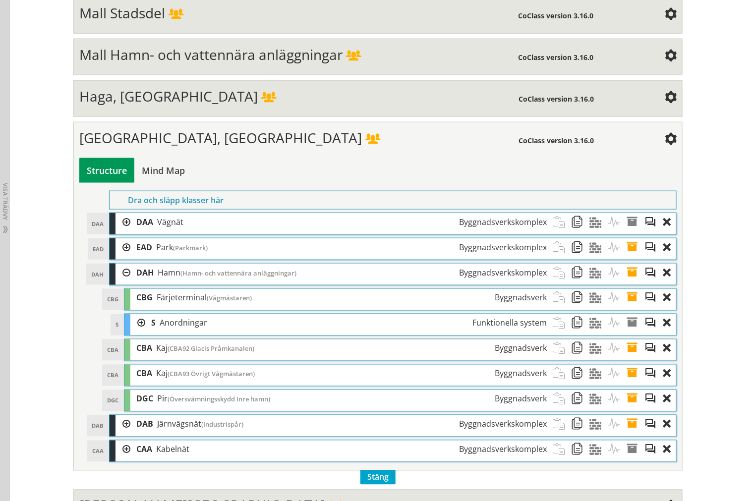
click at [115, 250] on div at bounding box center [122, 247] width 15 height 18
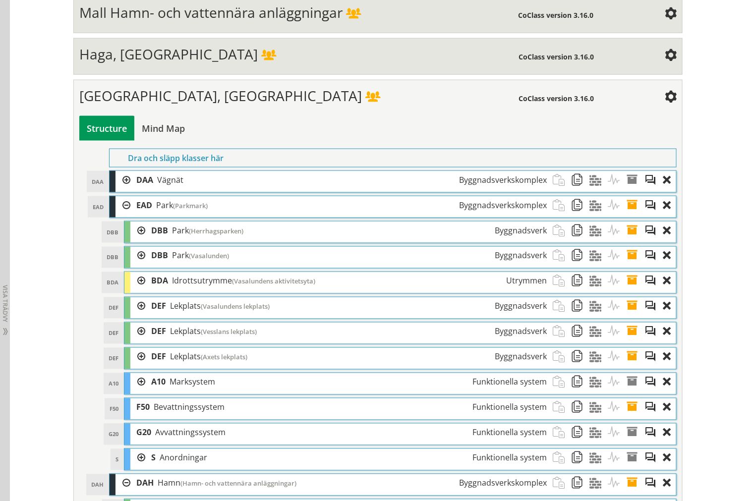
scroll to position [667, 0]
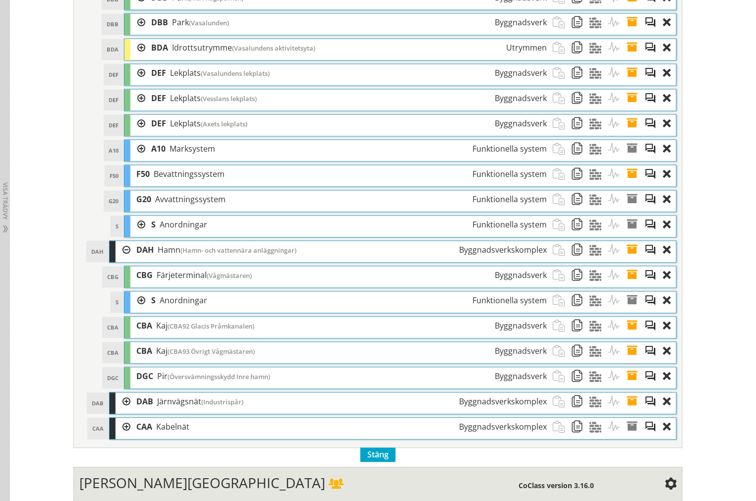
click at [115, 253] on div at bounding box center [122, 250] width 15 height 18
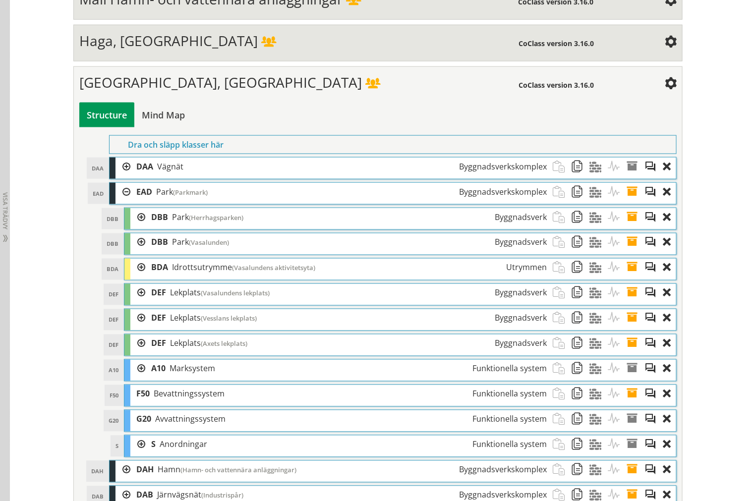
scroll to position [447, 0]
click at [117, 202] on div at bounding box center [122, 192] width 15 height 18
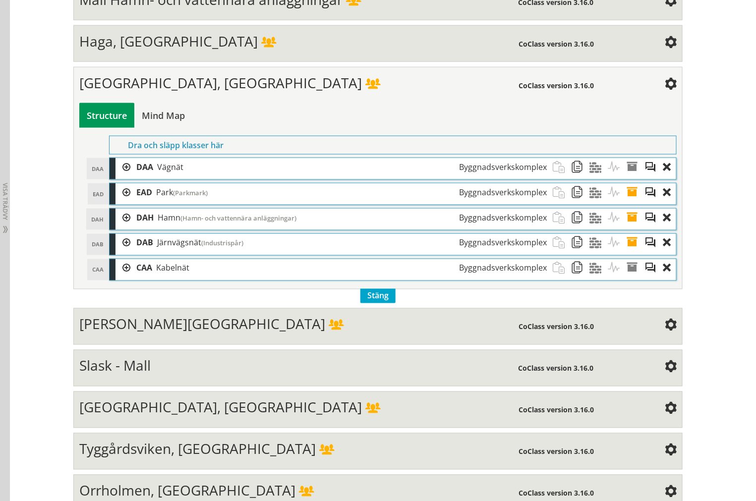
scroll to position [2333, 0]
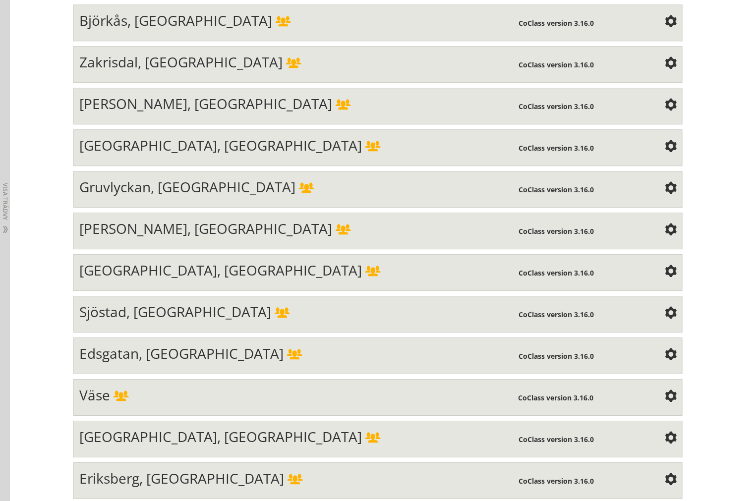
click at [141, 238] on span "[PERSON_NAME], [GEOGRAPHIC_DATA]" at bounding box center [205, 228] width 253 height 19
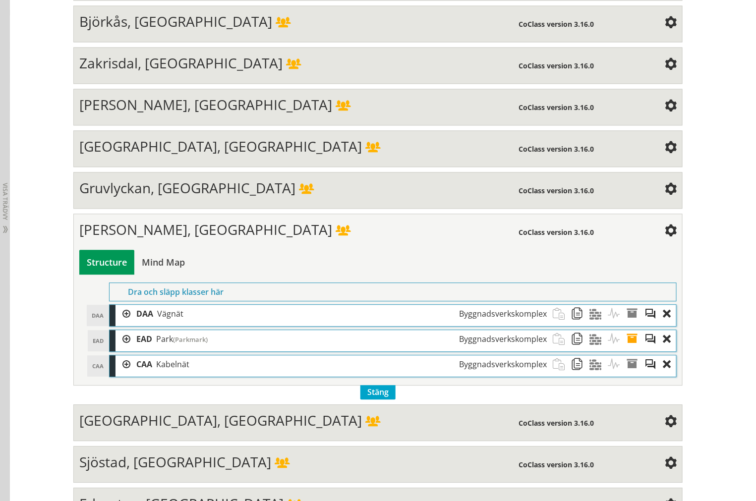
click at [120, 348] on div at bounding box center [122, 339] width 15 height 18
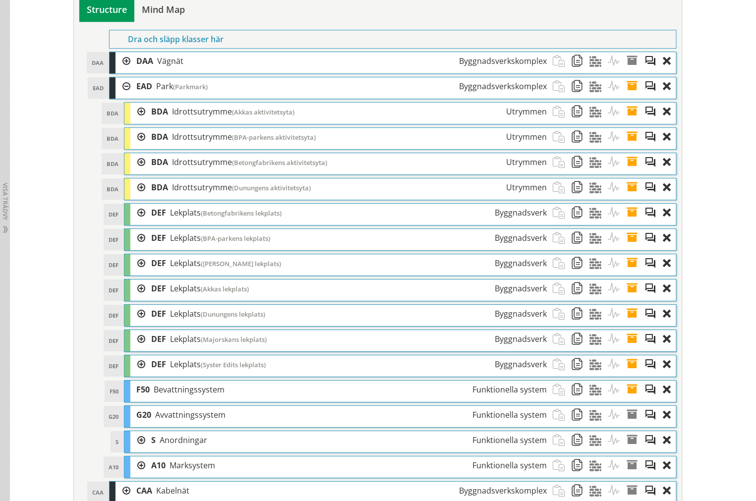
scroll to position [2463, 0]
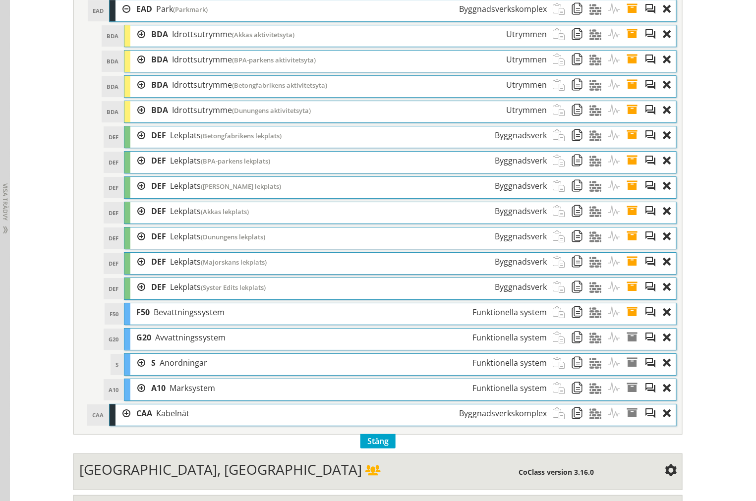
click at [132, 221] on div at bounding box center [137, 211] width 15 height 18
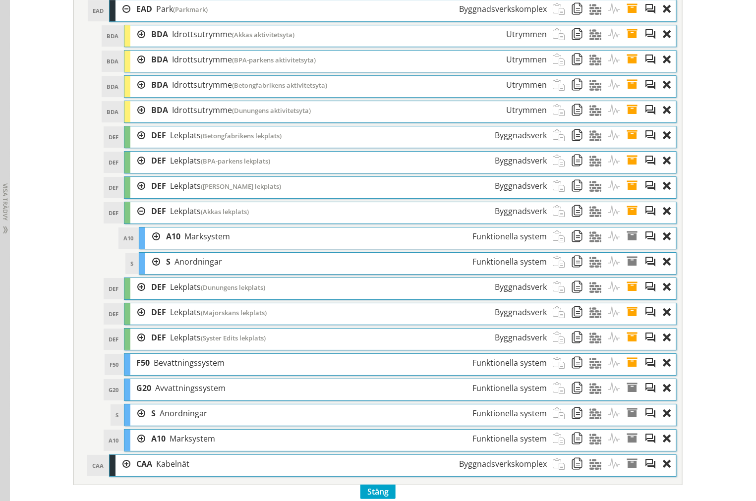
click at [136, 221] on div at bounding box center [137, 211] width 15 height 18
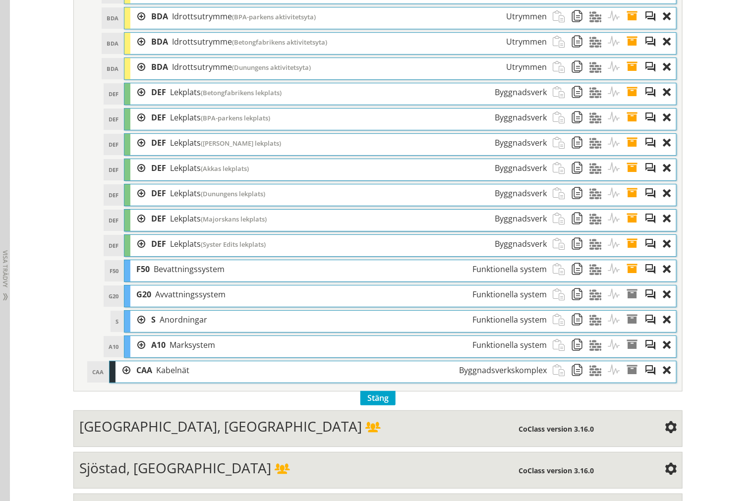
scroll to position [2408, 0]
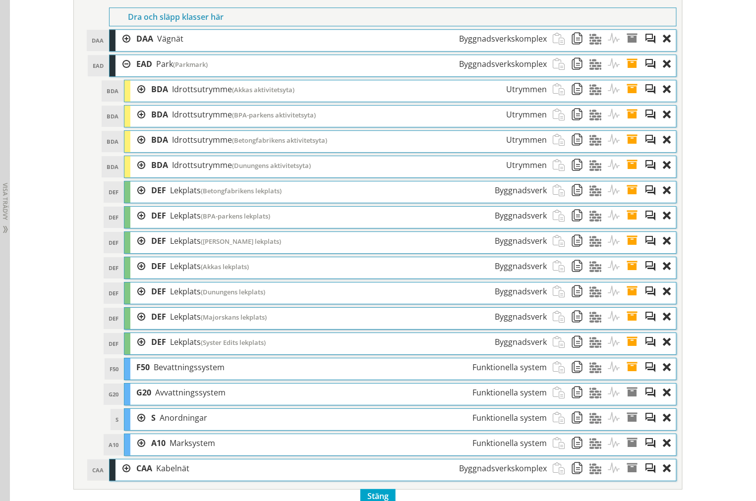
click at [122, 48] on div at bounding box center [122, 39] width 15 height 18
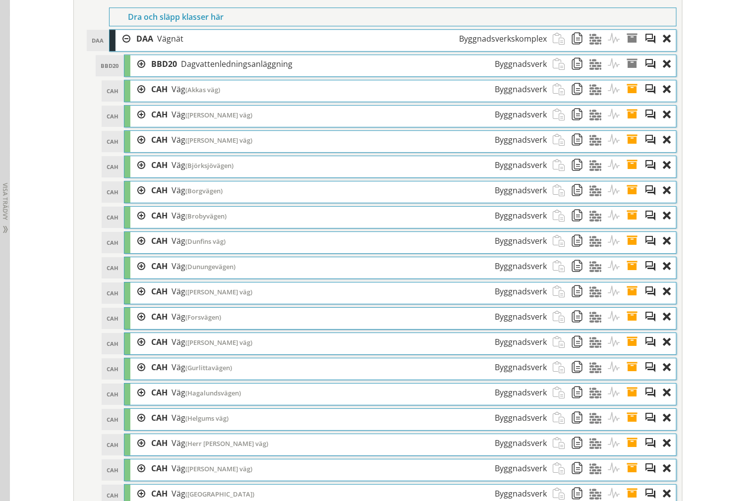
click at [118, 48] on div at bounding box center [122, 39] width 15 height 18
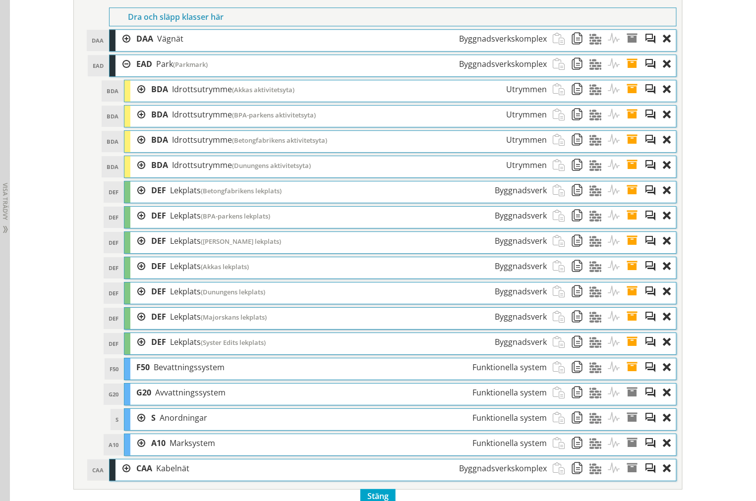
click at [123, 73] on div at bounding box center [122, 64] width 15 height 18
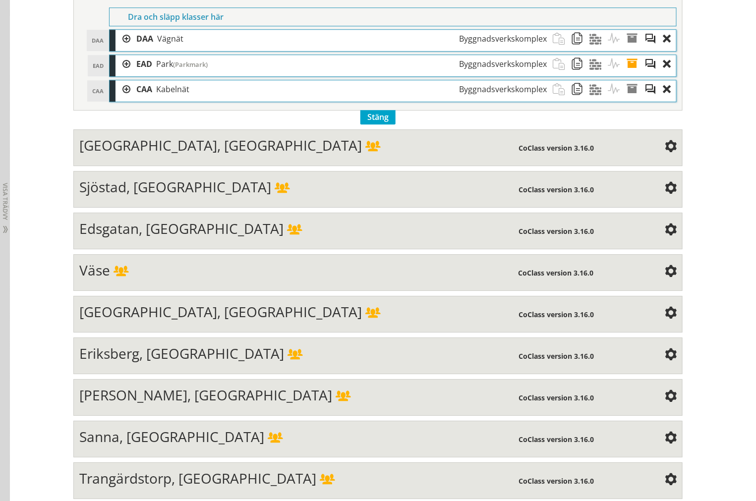
click at [122, 99] on div at bounding box center [122, 89] width 15 height 18
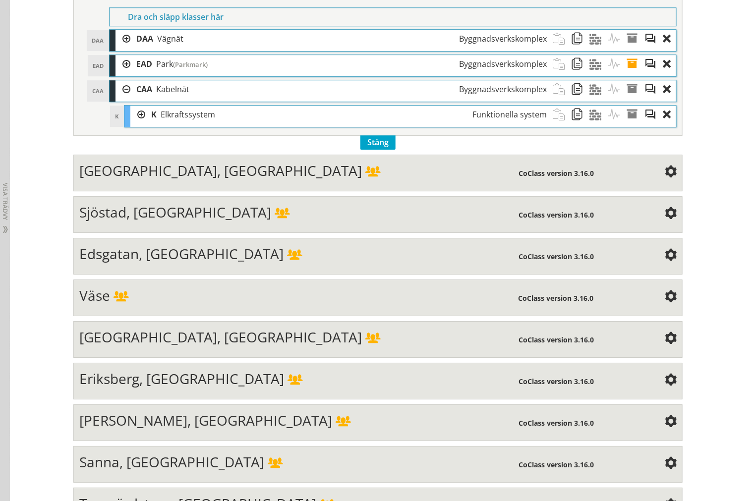
click at [132, 124] on div at bounding box center [137, 115] width 15 height 18
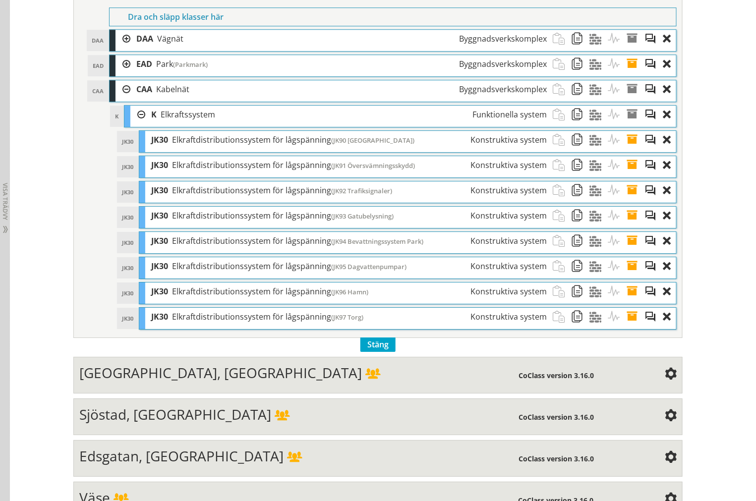
click at [131, 124] on div at bounding box center [137, 115] width 15 height 18
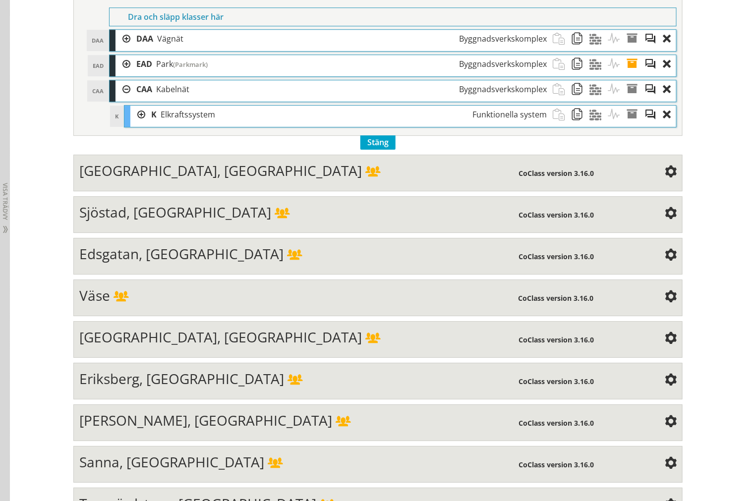
click at [122, 99] on div at bounding box center [122, 89] width 15 height 18
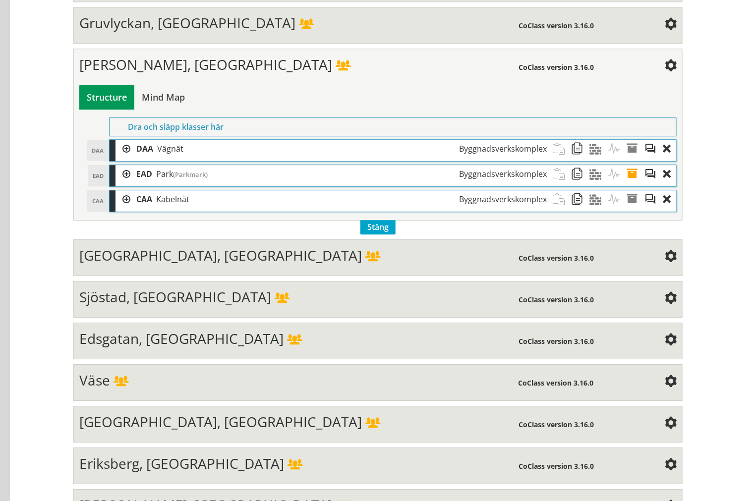
scroll to position [1838, 0]
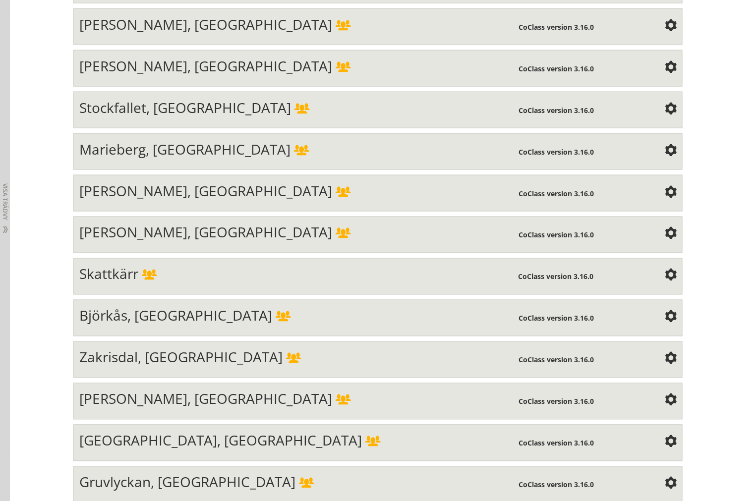
click at [297, 244] on div "[PERSON_NAME], [GEOGRAPHIC_DATA]" at bounding box center [299, 234] width 440 height 20
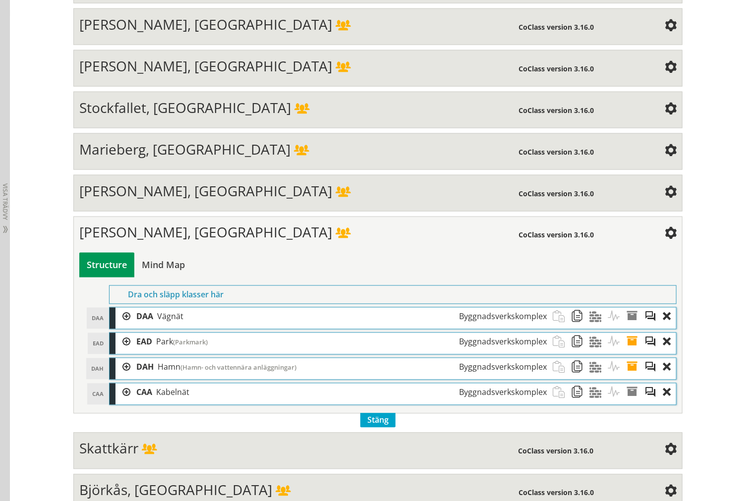
click at [117, 326] on div at bounding box center [122, 317] width 15 height 18
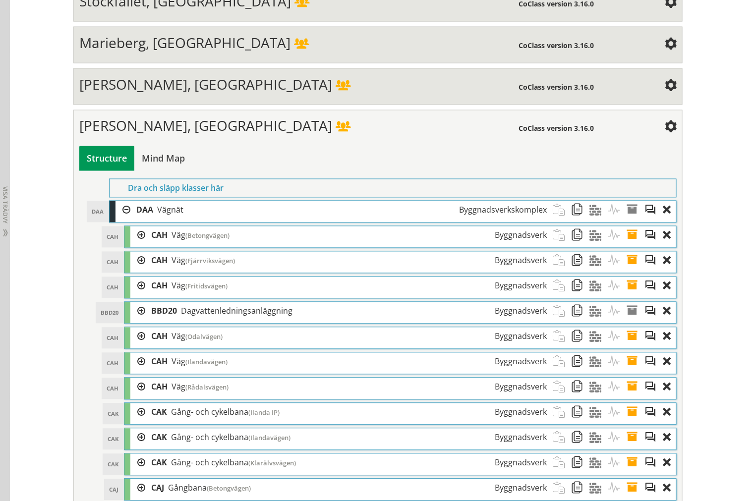
scroll to position [1949, 0]
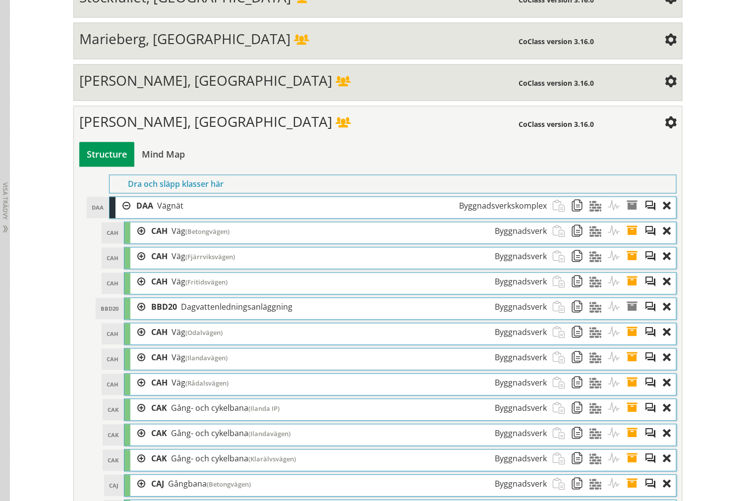
click at [118, 216] on div at bounding box center [122, 206] width 15 height 18
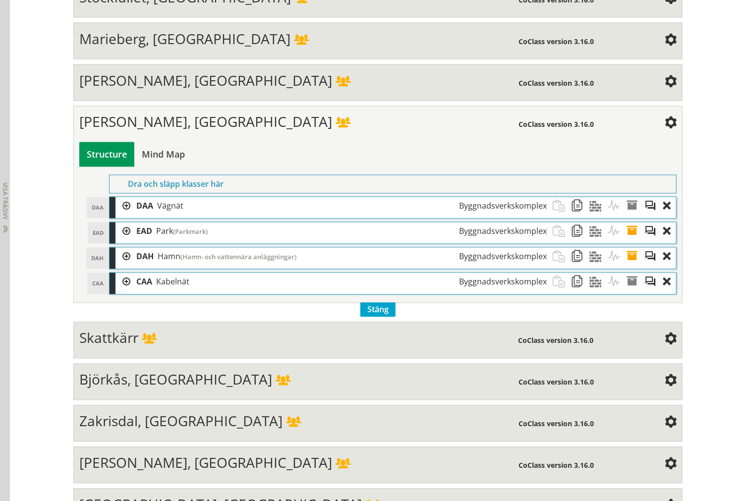
click at [122, 241] on div at bounding box center [122, 232] width 15 height 18
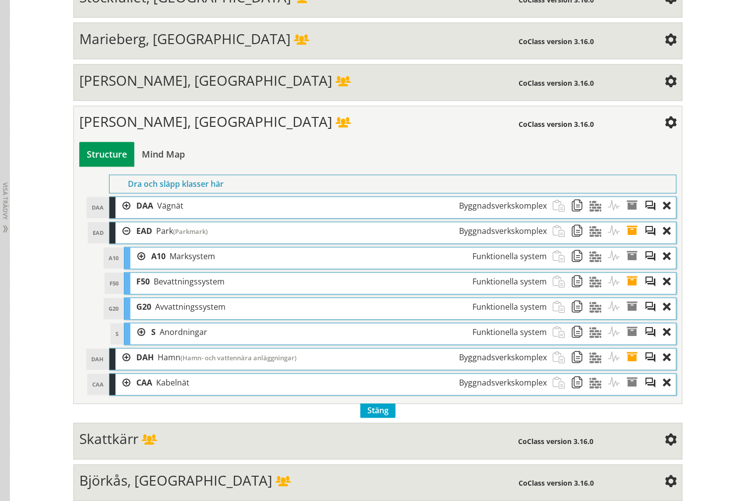
click at [131, 342] on div at bounding box center [137, 333] width 15 height 18
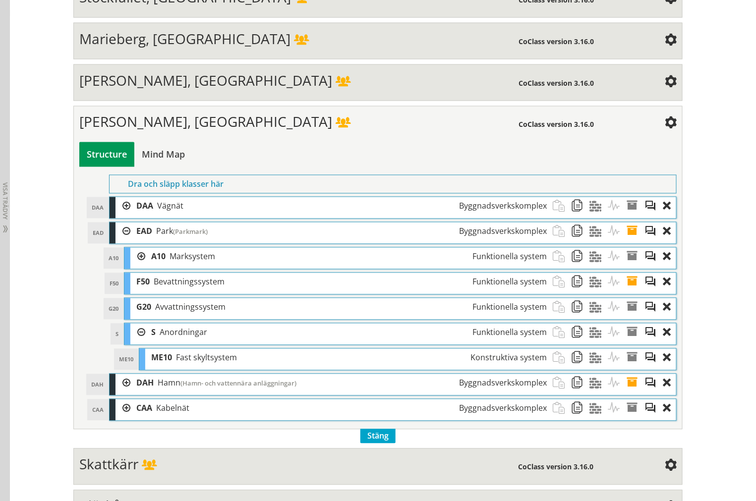
click at [136, 342] on div at bounding box center [137, 333] width 15 height 18
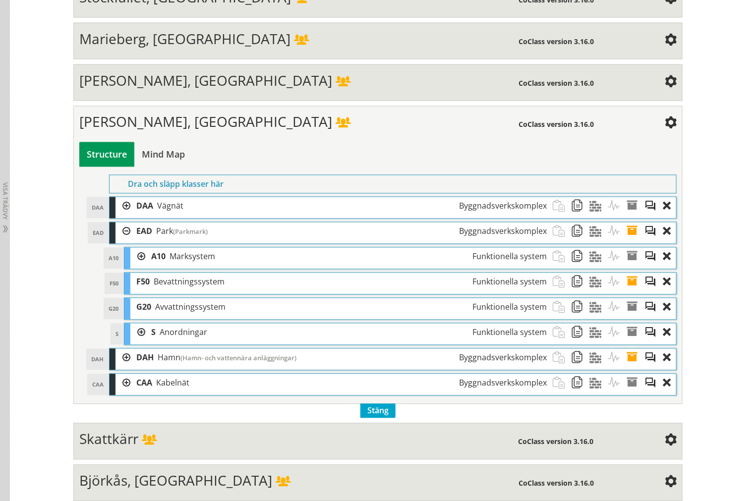
click at [121, 367] on div at bounding box center [122, 358] width 15 height 18
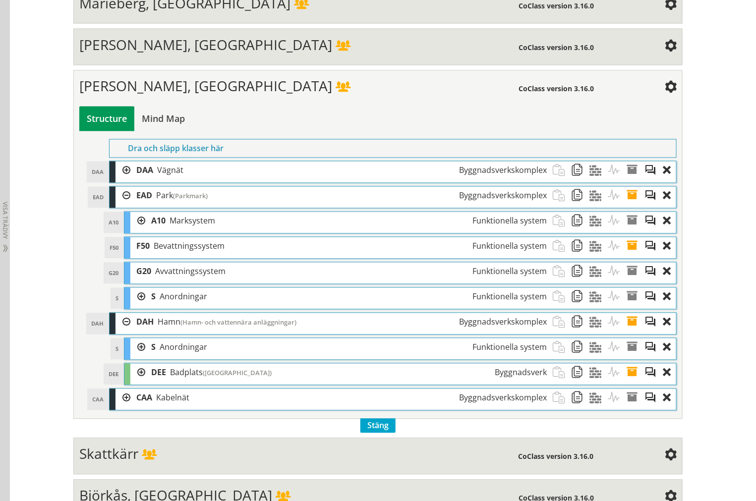
scroll to position [2004, 0]
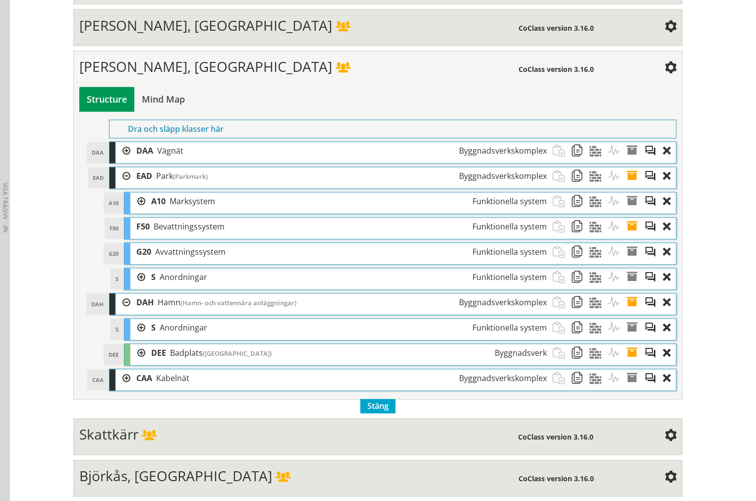
click at [137, 338] on div at bounding box center [137, 328] width 15 height 18
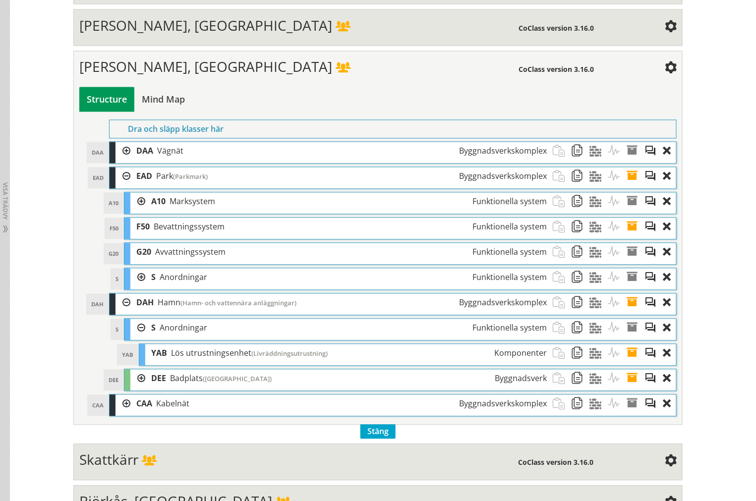
click at [137, 338] on div at bounding box center [137, 328] width 15 height 18
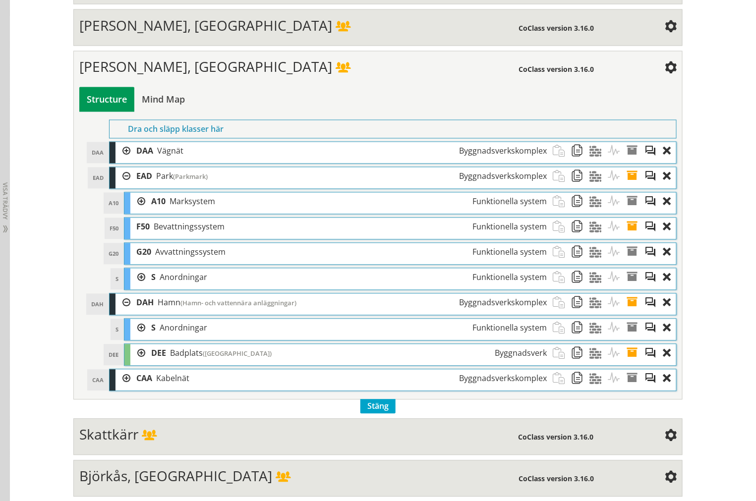
click at [139, 363] on div at bounding box center [137, 354] width 15 height 18
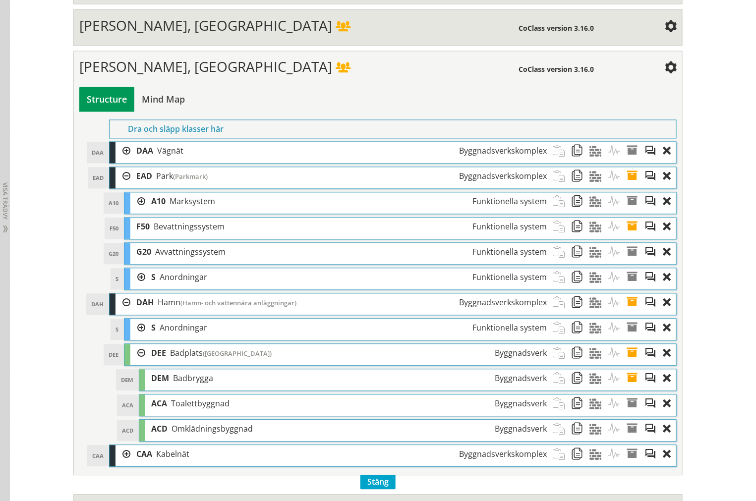
click at [136, 363] on div at bounding box center [137, 354] width 15 height 18
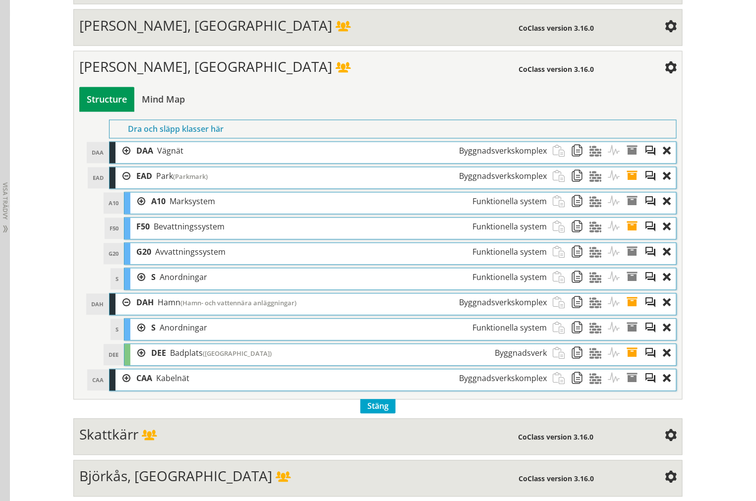
click at [117, 312] on div at bounding box center [122, 303] width 15 height 18
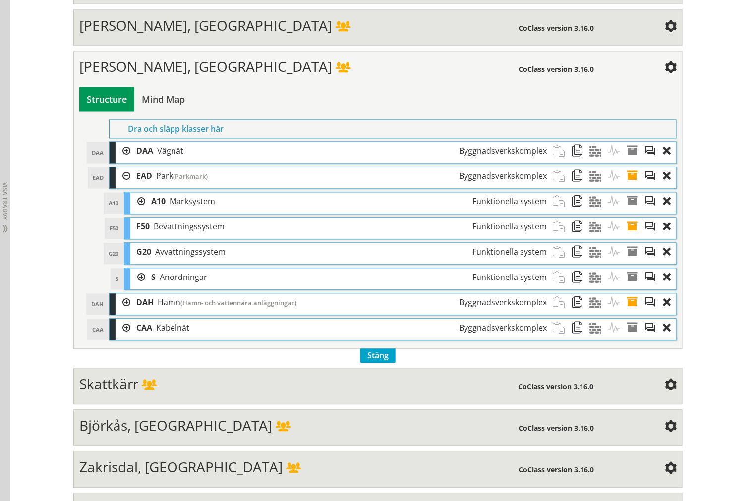
click at [115, 186] on div at bounding box center [122, 177] width 15 height 18
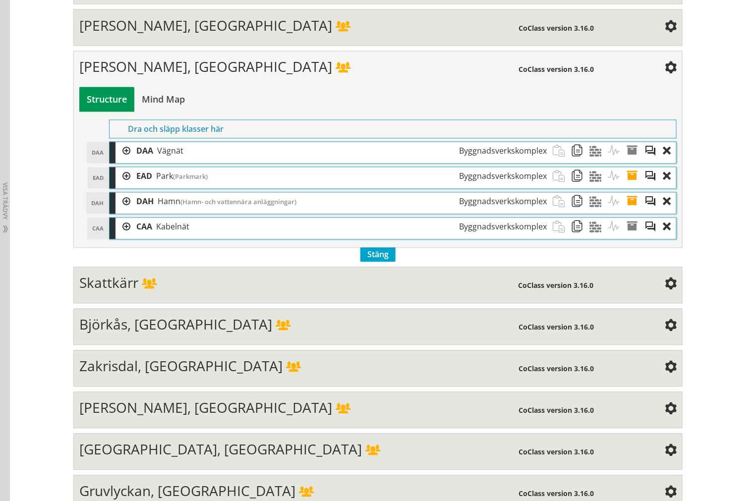
scroll to position [3267, 0]
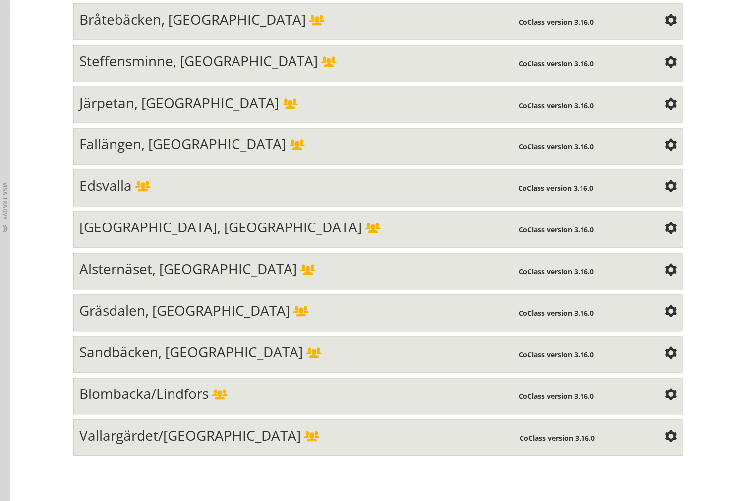
click at [258, 248] on div "[GEOGRAPHIC_DATA], [GEOGRAPHIC_DATA] CoClass version 3.16.0 Structure Mind Map …" at bounding box center [377, 230] width 609 height 37
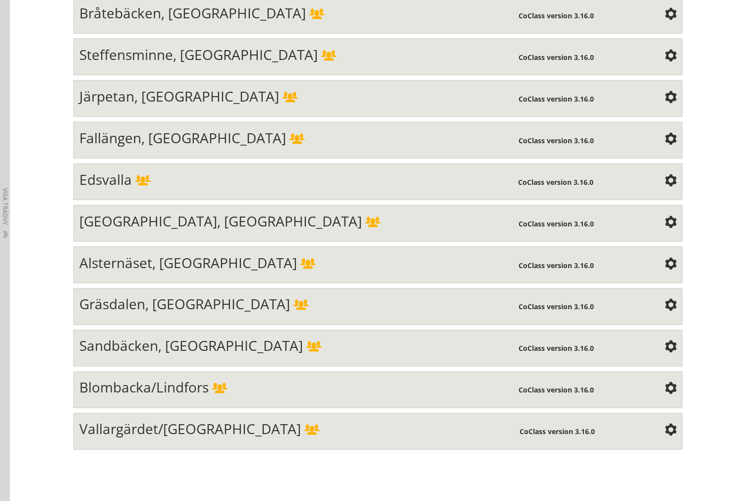
scroll to position [3091, 0]
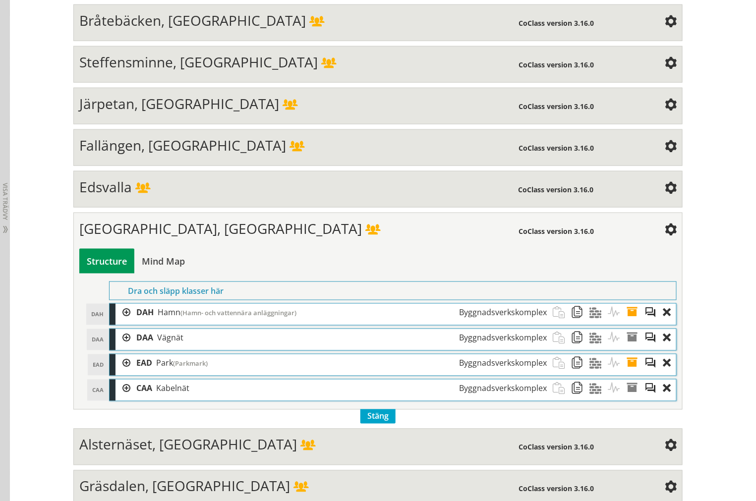
click at [119, 322] on div at bounding box center [122, 313] width 15 height 18
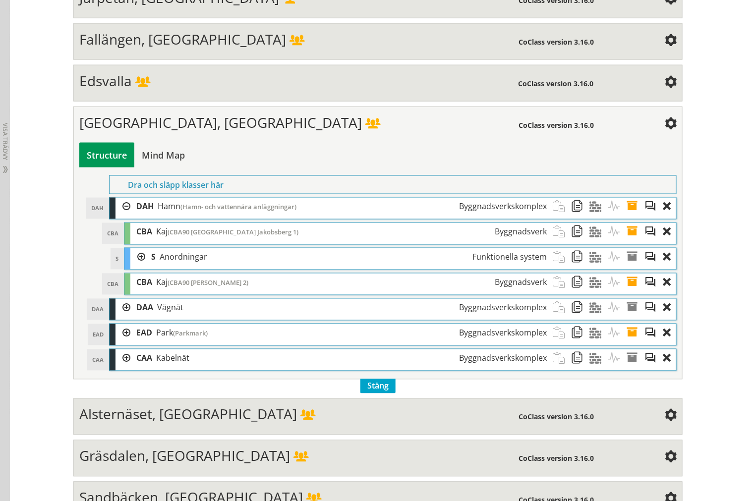
scroll to position [3201, 0]
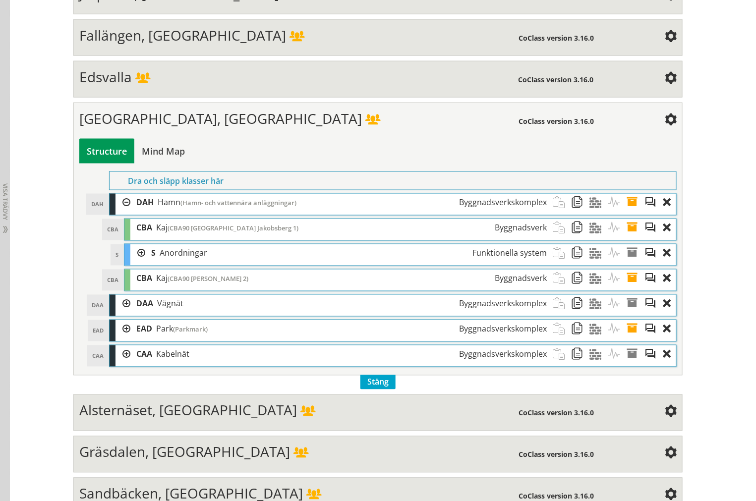
click at [123, 313] on div at bounding box center [122, 304] width 15 height 18
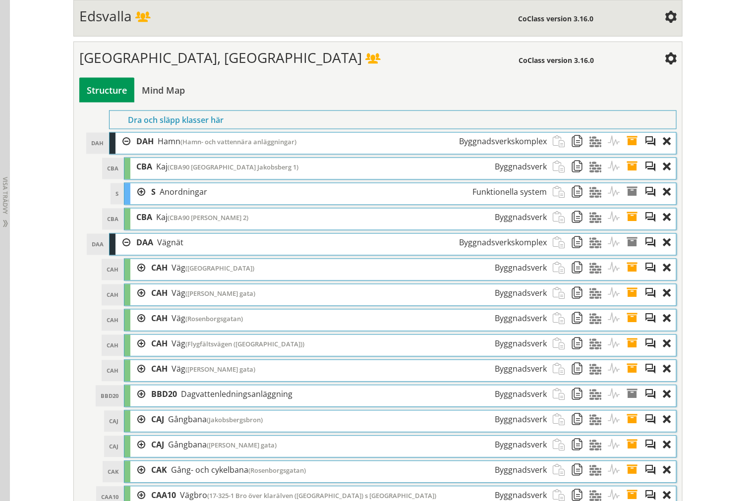
scroll to position [3257, 0]
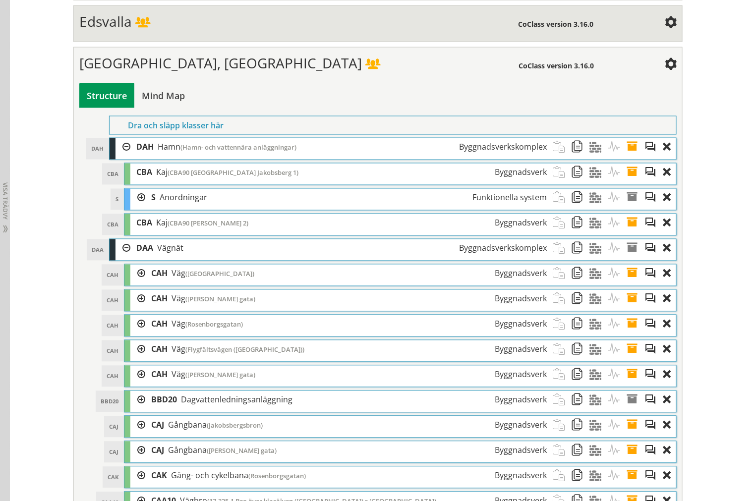
click at [118, 258] on div at bounding box center [122, 248] width 15 height 18
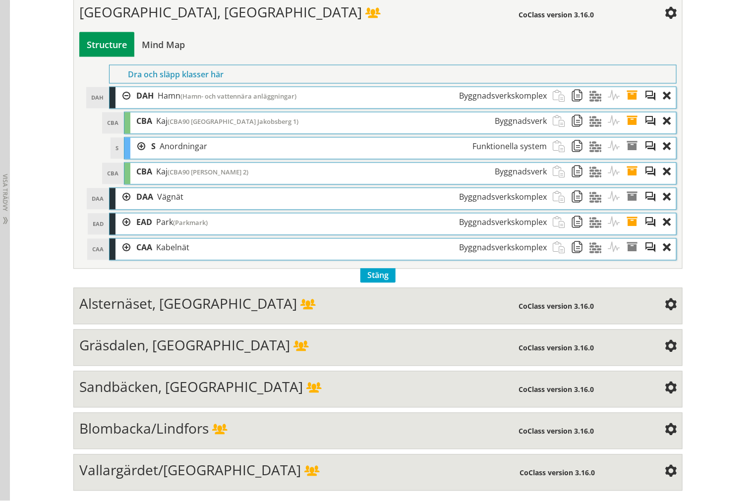
scroll to position [3312, 0]
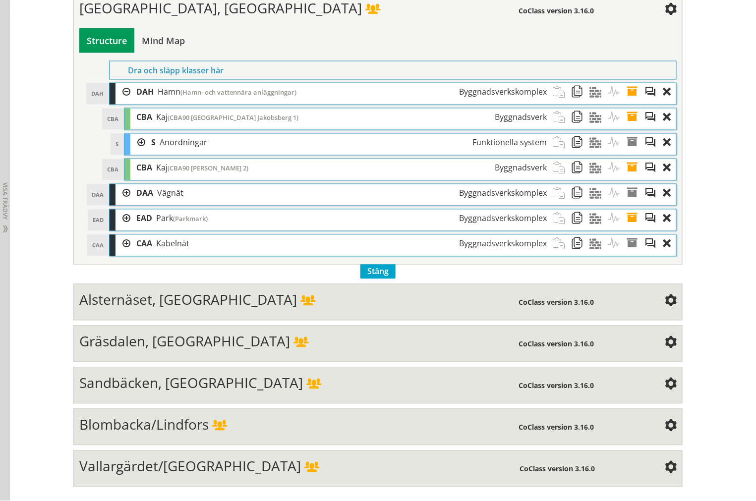
click at [118, 228] on div at bounding box center [122, 219] width 15 height 18
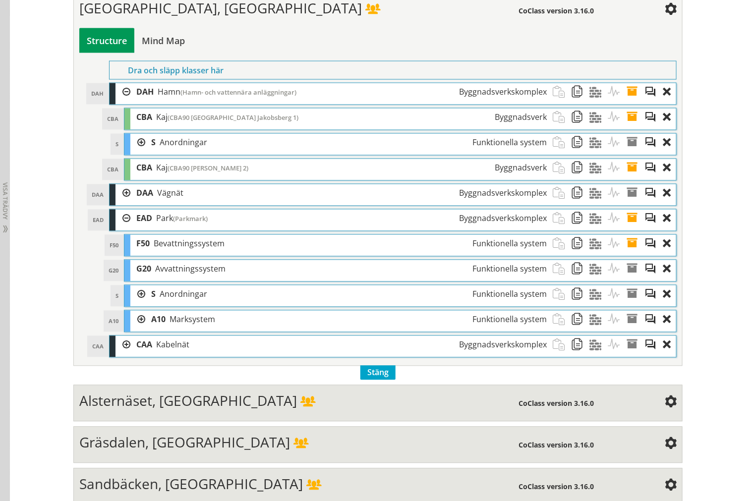
click at [116, 354] on div at bounding box center [122, 345] width 15 height 18
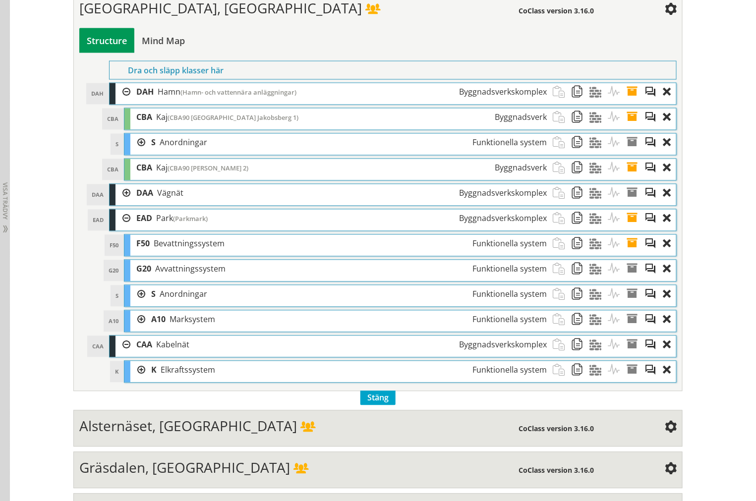
click at [115, 354] on div at bounding box center [122, 345] width 15 height 18
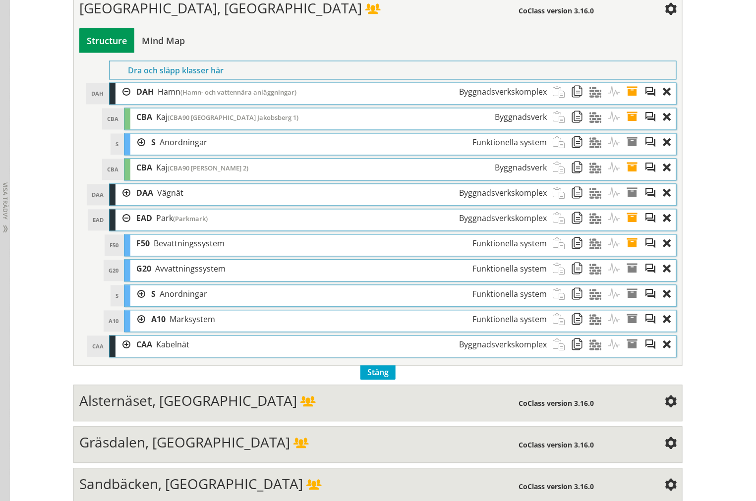
click at [117, 228] on div at bounding box center [122, 219] width 15 height 18
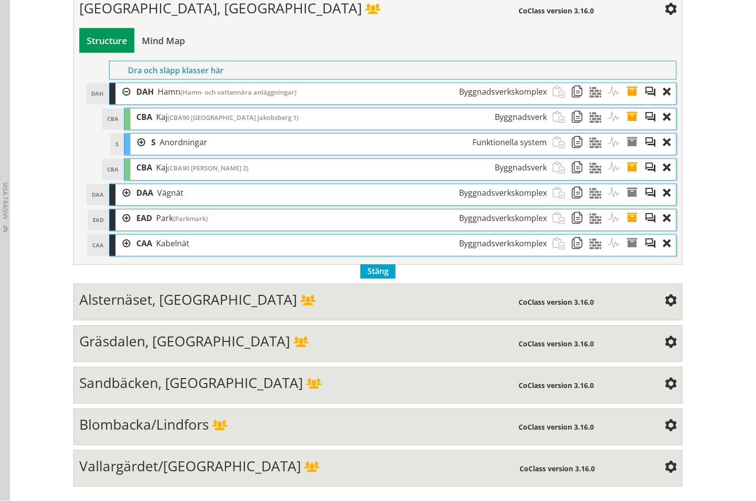
click at [117, 203] on div at bounding box center [122, 193] width 15 height 18
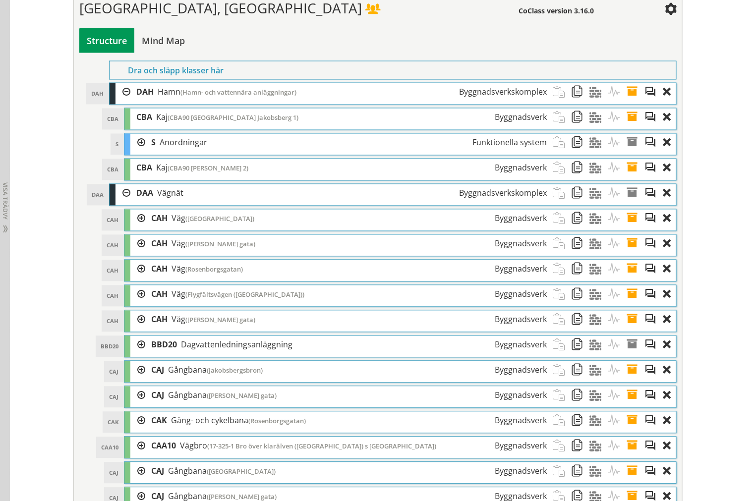
click at [117, 203] on div at bounding box center [122, 193] width 15 height 18
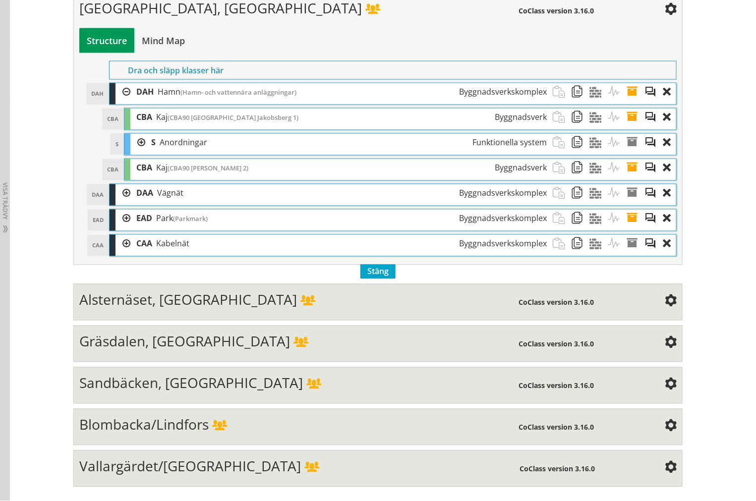
click at [132, 152] on div at bounding box center [137, 143] width 15 height 18
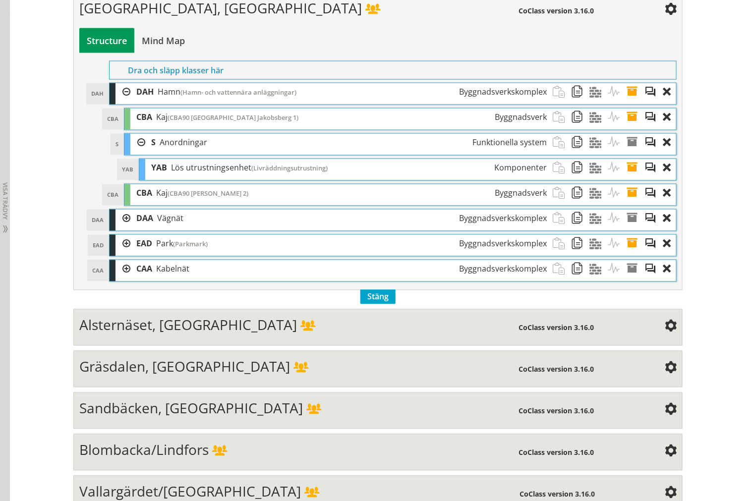
click at [135, 152] on div at bounding box center [137, 143] width 15 height 18
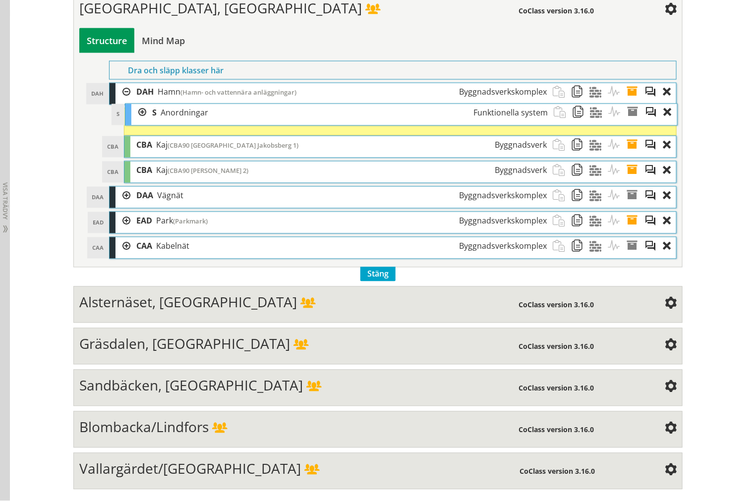
drag, startPoint x: 151, startPoint y: 172, endPoint x: 152, endPoint y: 142, distance: 30.3
click at [152, 122] on div "S Anordningar Funktionella system" at bounding box center [349, 113] width 407 height 18
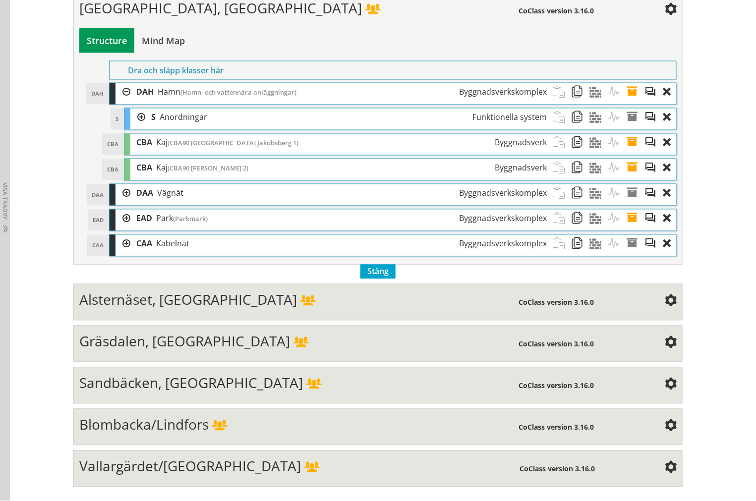
click at [130, 228] on div "[GEOGRAPHIC_DATA] (Parkmark) Byggnadsverkskomplex" at bounding box center [341, 219] width 422 height 18
click at [121, 228] on div at bounding box center [122, 219] width 15 height 18
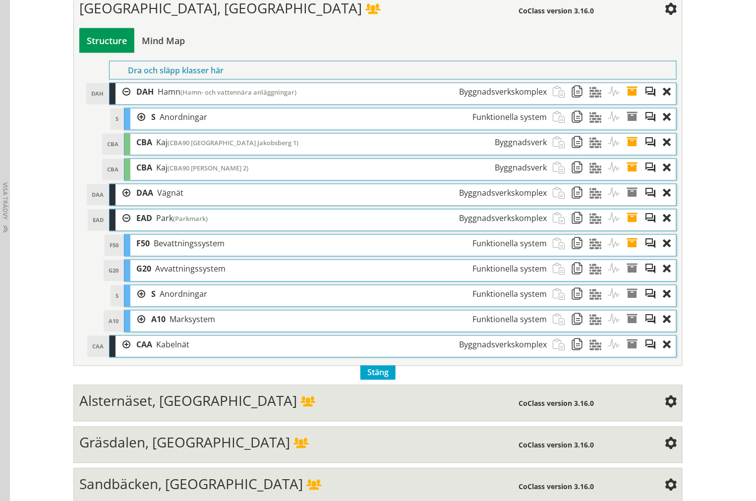
click at [115, 228] on div at bounding box center [122, 219] width 15 height 18
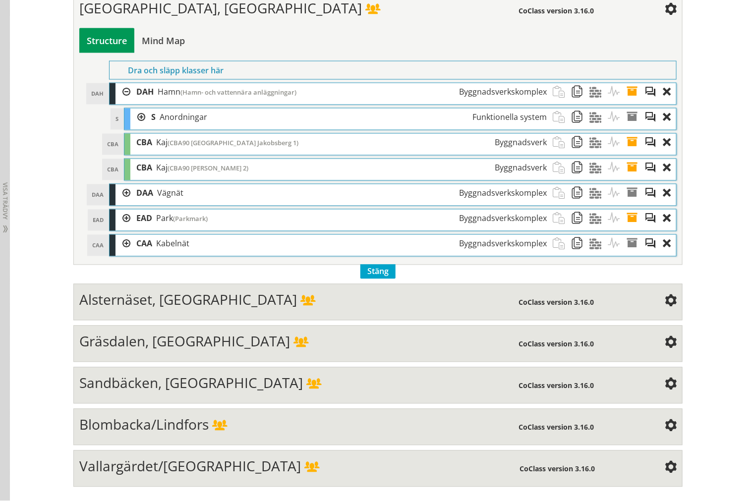
drag, startPoint x: 125, startPoint y: 124, endPoint x: 231, endPoint y: 58, distance: 125.2
click at [124, 102] on div at bounding box center [122, 92] width 15 height 18
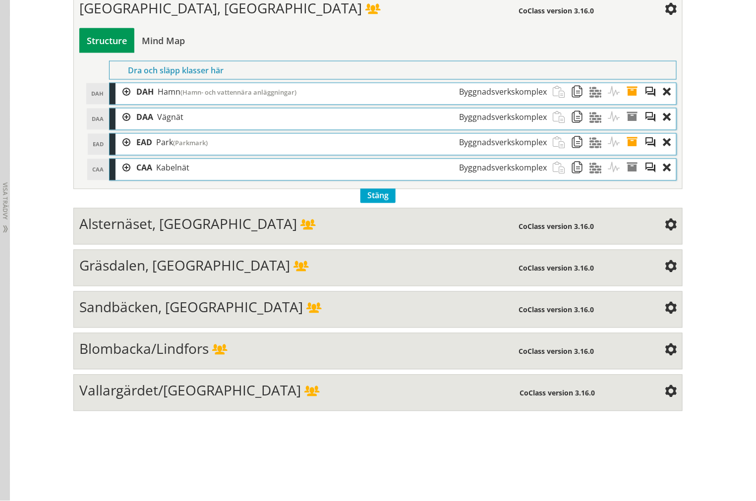
scroll to position [2974, 0]
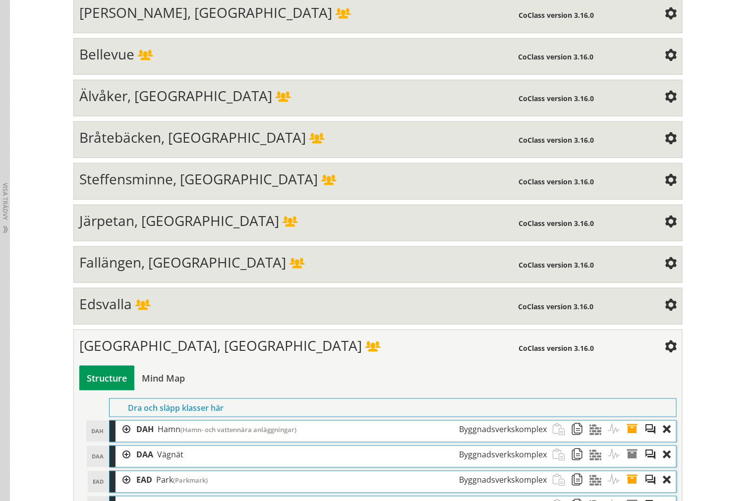
click at [165, 230] on span "Järpetan, [GEOGRAPHIC_DATA]" at bounding box center [179, 220] width 200 height 19
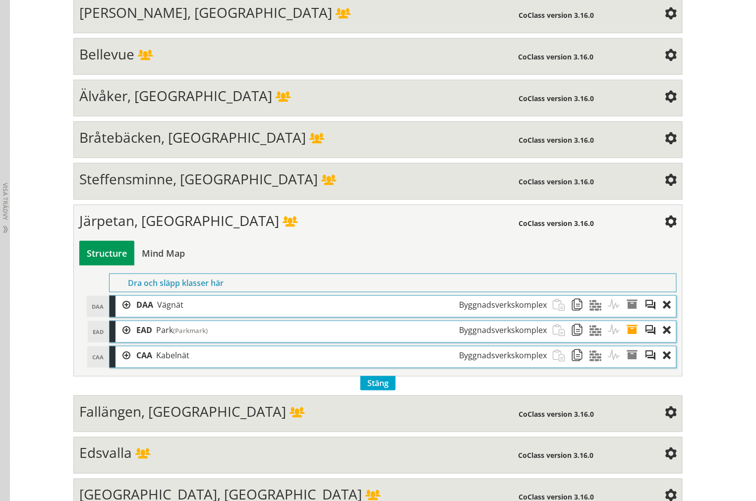
click at [116, 340] on div at bounding box center [122, 330] width 15 height 18
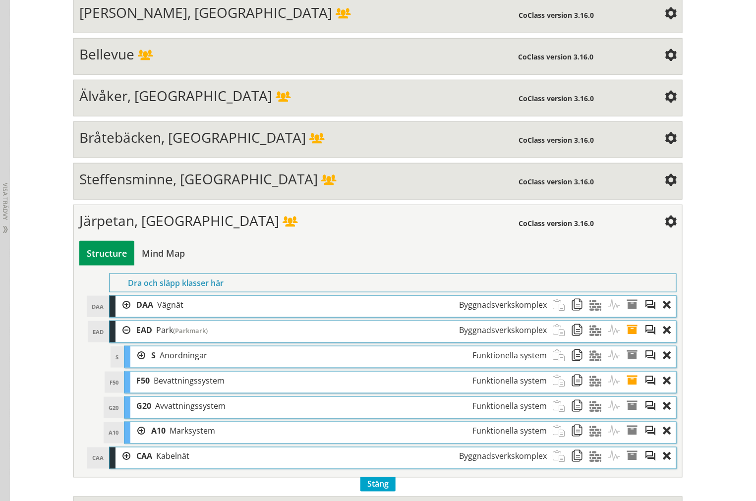
click at [116, 314] on div at bounding box center [122, 305] width 15 height 18
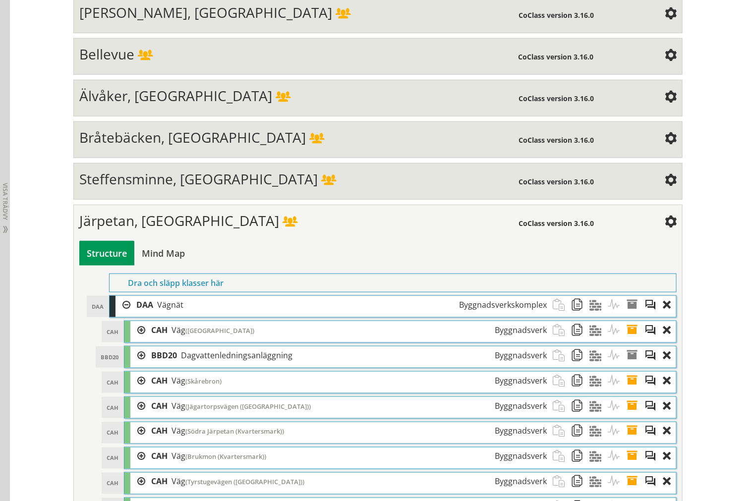
click at [117, 314] on div at bounding box center [122, 305] width 15 height 18
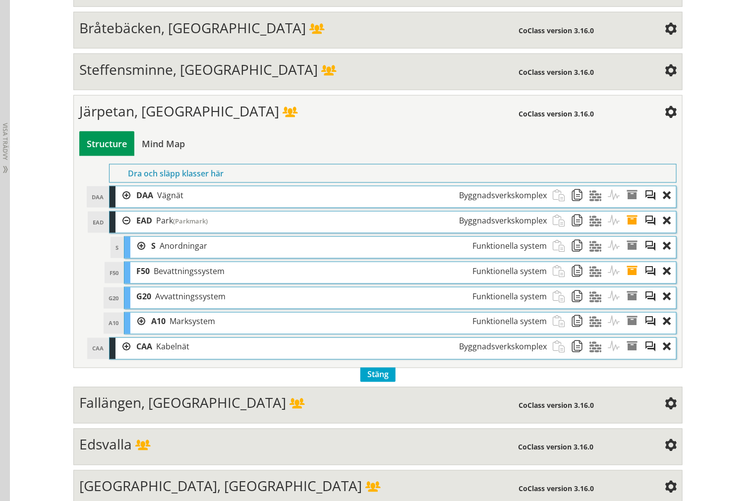
scroll to position [3084, 0]
click at [119, 230] on div at bounding box center [122, 220] width 15 height 18
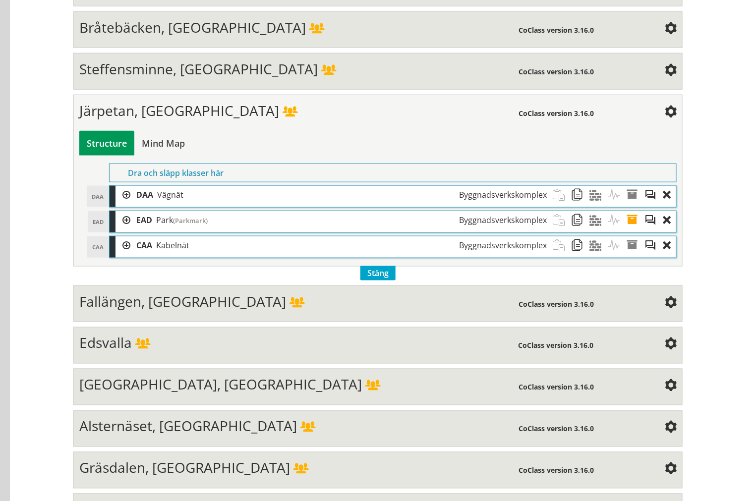
scroll to position [2595, 0]
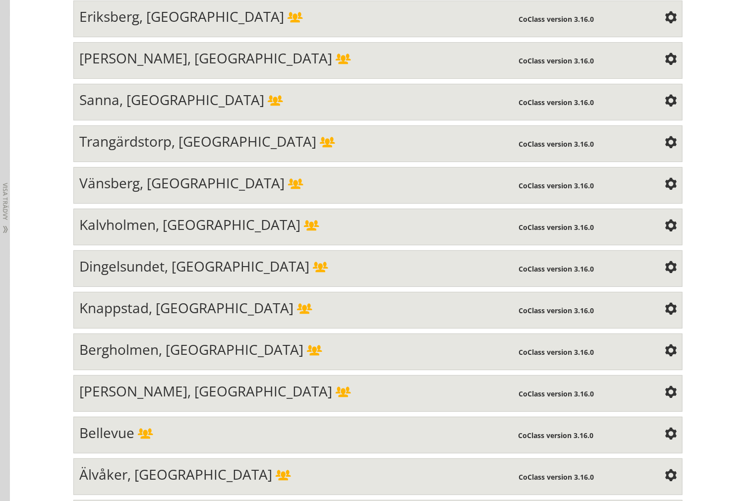
drag, startPoint x: 157, startPoint y: 258, endPoint x: 158, endPoint y: 248, distance: 10.5
click at [156, 234] on span "Kalvholmen, [GEOGRAPHIC_DATA]" at bounding box center [189, 224] width 221 height 19
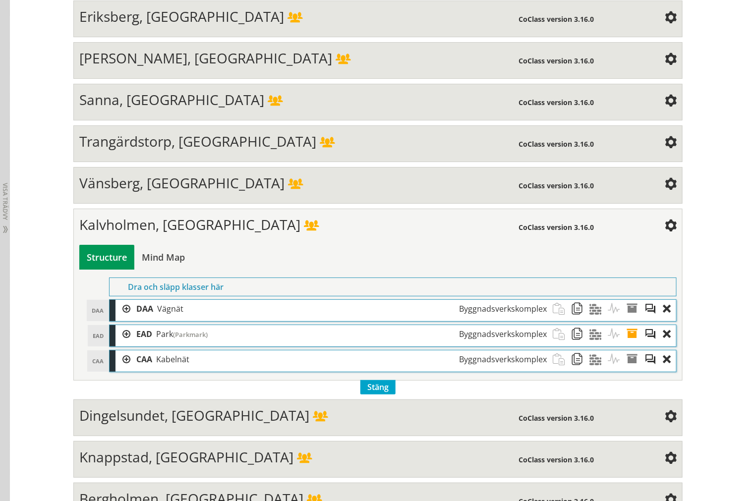
click at [118, 318] on div at bounding box center [122, 309] width 15 height 18
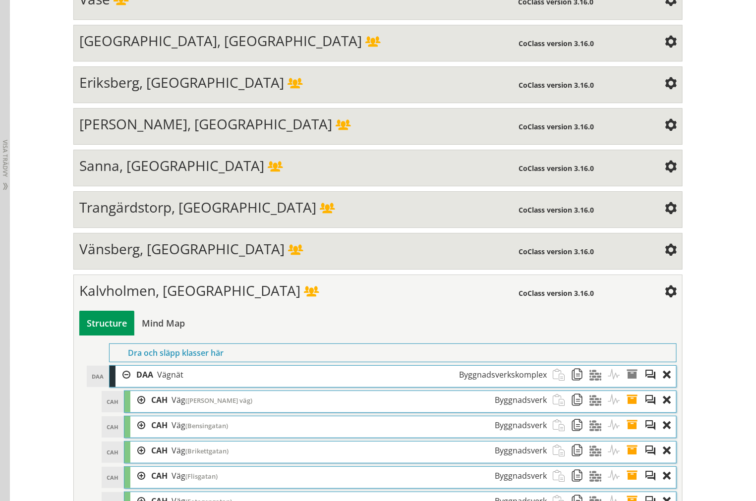
scroll to position [2540, 0]
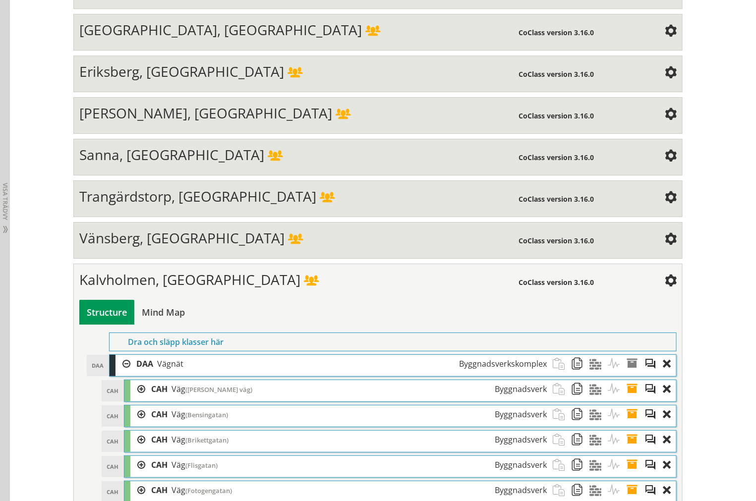
click at [124, 373] on div at bounding box center [122, 364] width 15 height 18
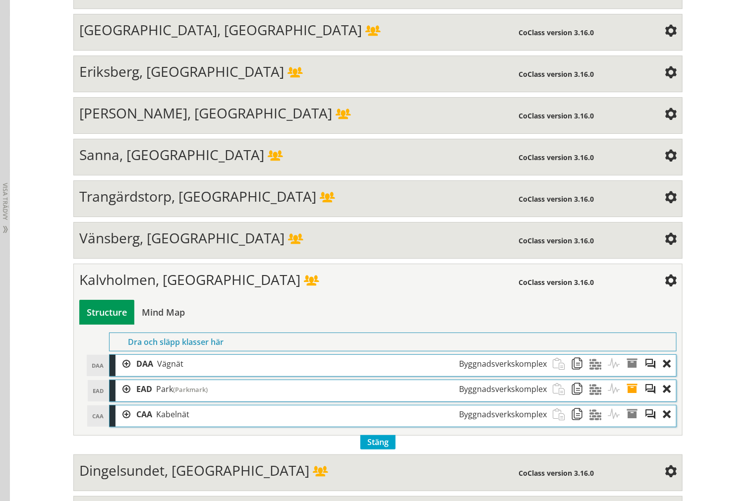
click at [118, 399] on div at bounding box center [122, 389] width 15 height 18
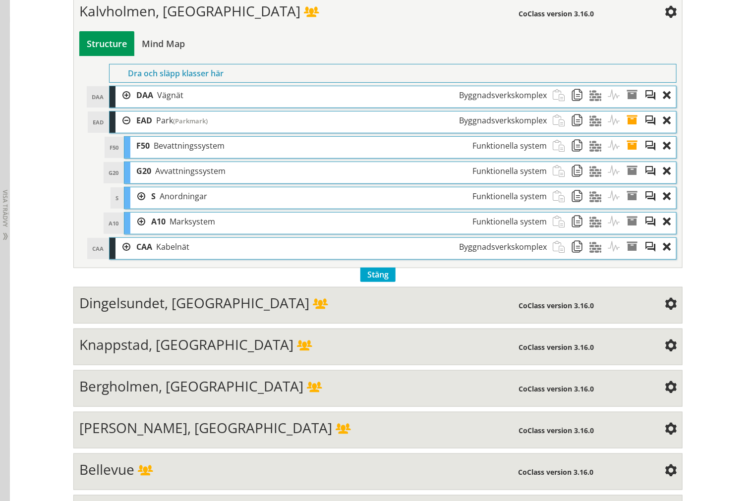
scroll to position [2816, 0]
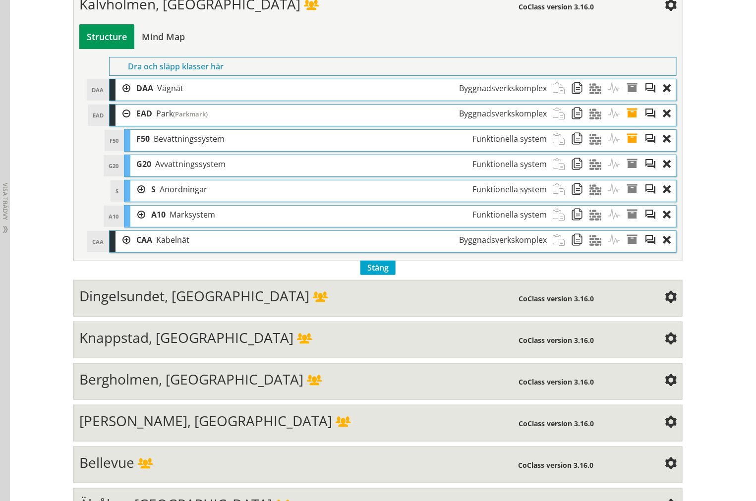
click at [130, 98] on div "DAA Vägnät Byggnadsverkskomplex" at bounding box center [341, 88] width 422 height 18
click at [119, 98] on div at bounding box center [122, 88] width 15 height 18
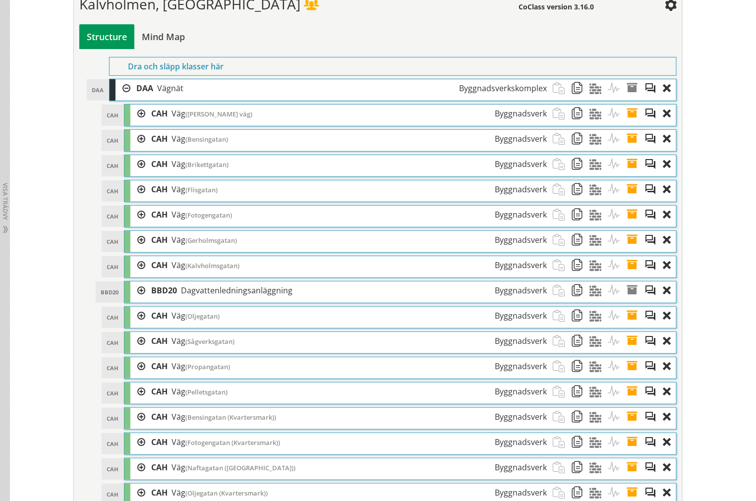
click at [119, 98] on div at bounding box center [122, 88] width 15 height 18
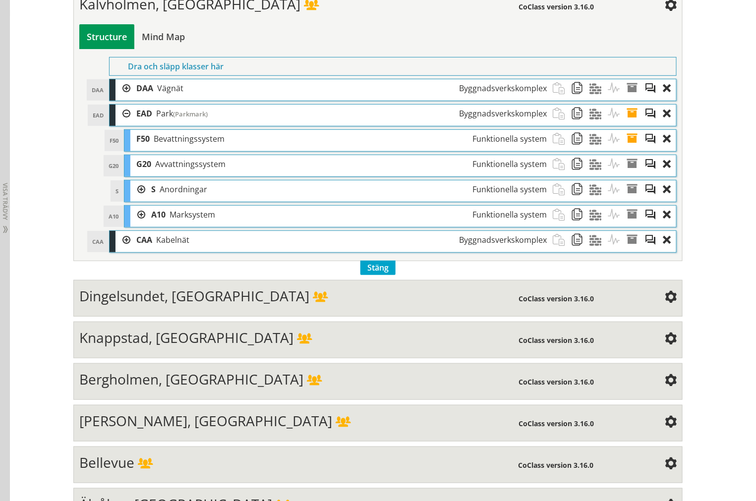
click at [115, 249] on div at bounding box center [122, 240] width 15 height 18
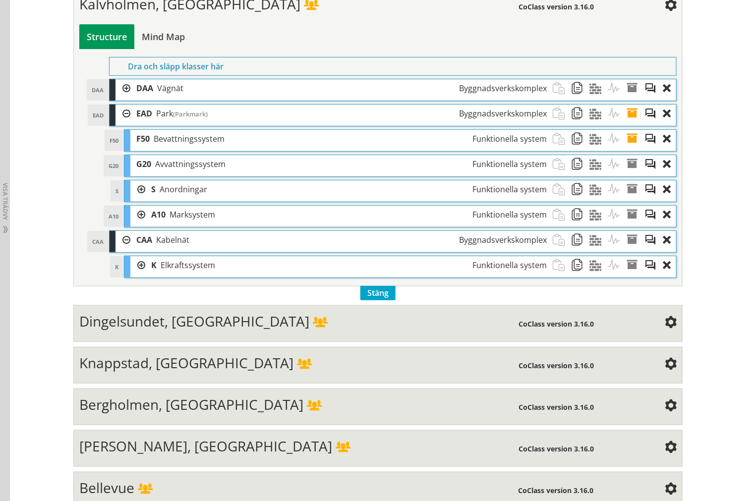
click at [118, 249] on div at bounding box center [122, 240] width 15 height 18
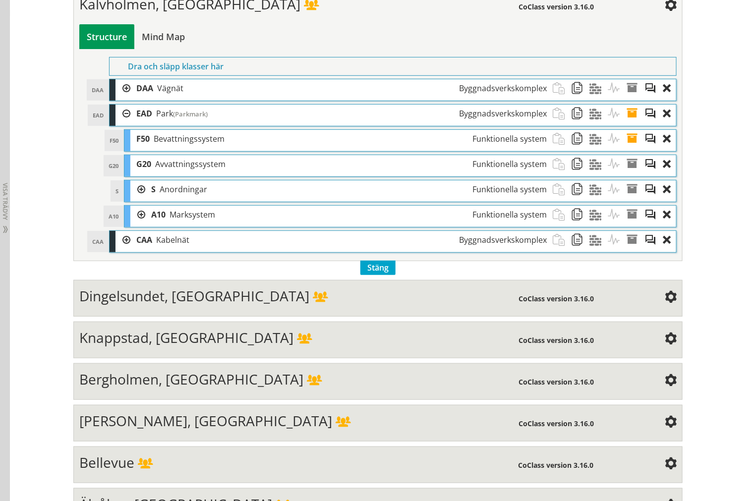
scroll to position [534, 0]
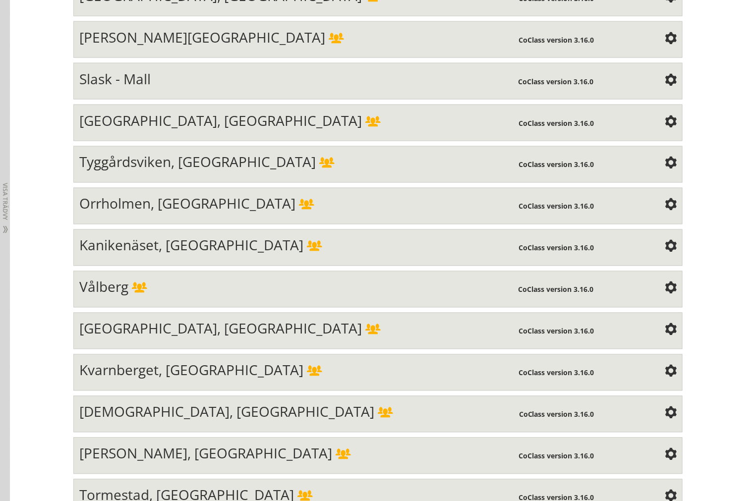
click at [180, 255] on span "Kanikenäset, [GEOGRAPHIC_DATA]" at bounding box center [191, 245] width 224 height 19
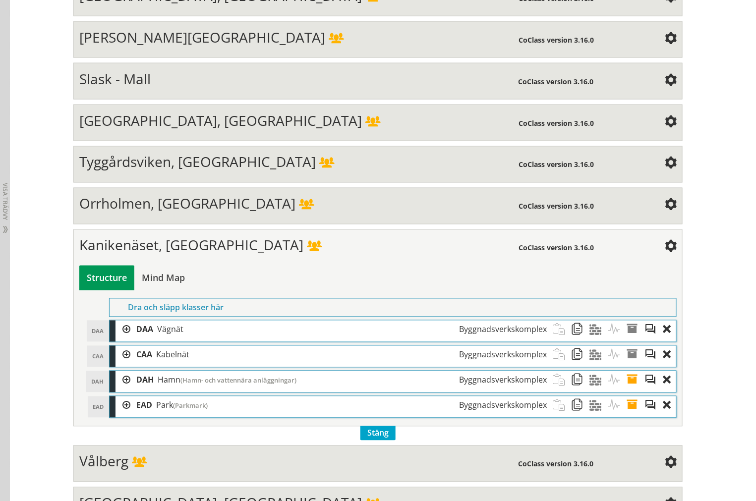
click at [122, 383] on div at bounding box center [122, 380] width 15 height 18
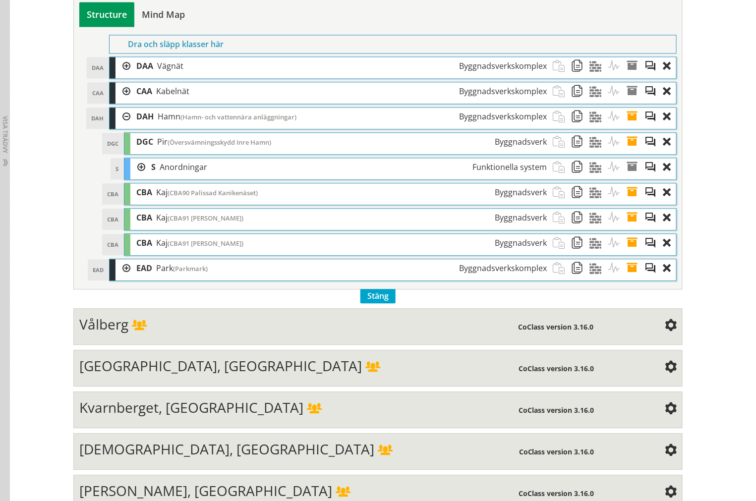
scroll to position [810, 0]
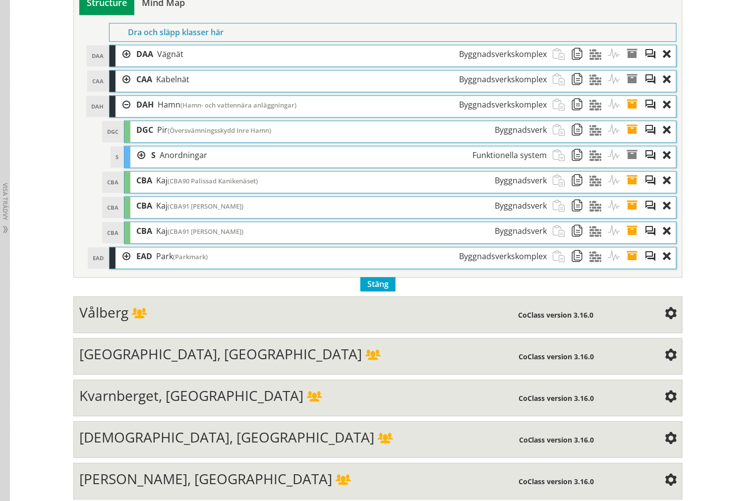
click at [116, 258] on div at bounding box center [122, 256] width 15 height 18
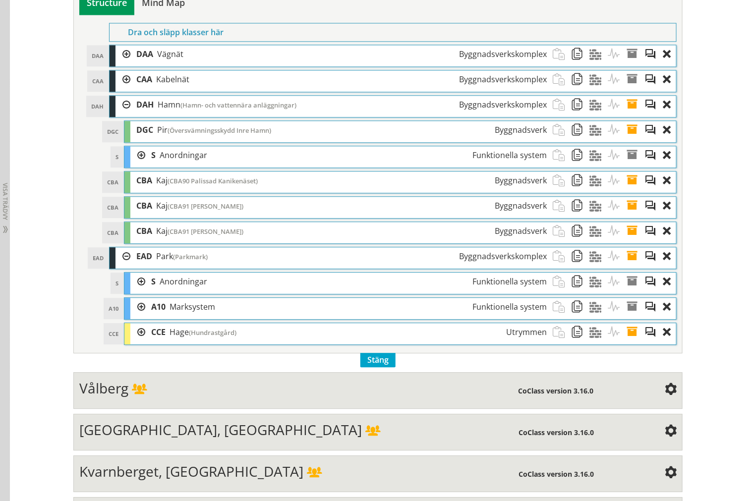
click at [136, 338] on div at bounding box center [137, 332] width 15 height 18
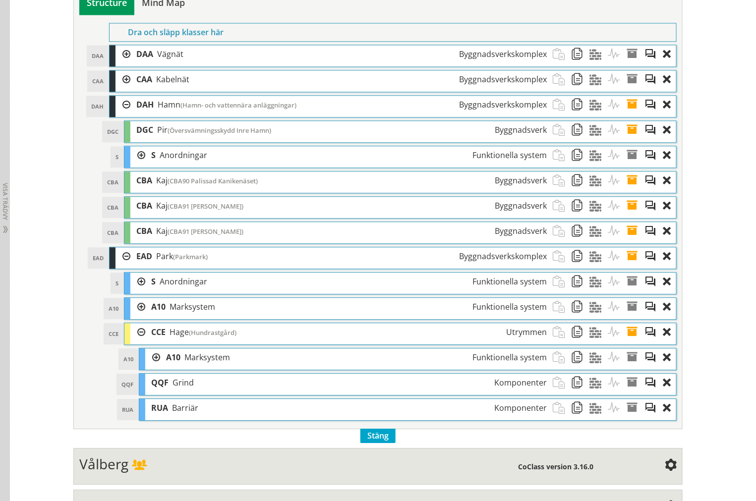
click at [136, 342] on div at bounding box center [137, 332] width 15 height 18
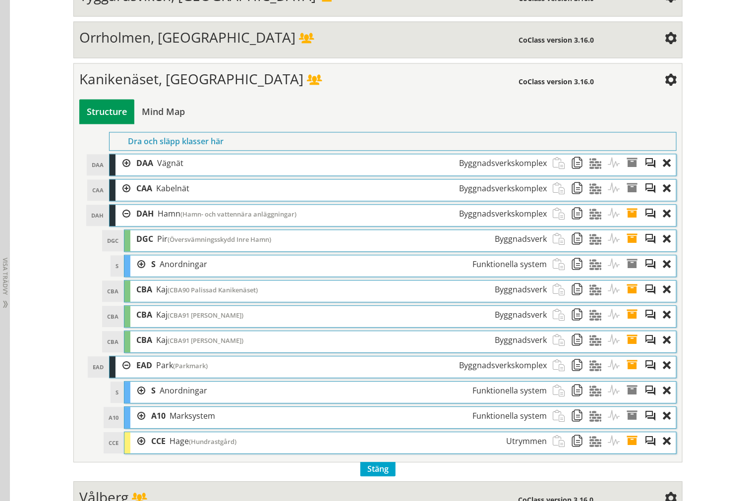
scroll to position [700, 0]
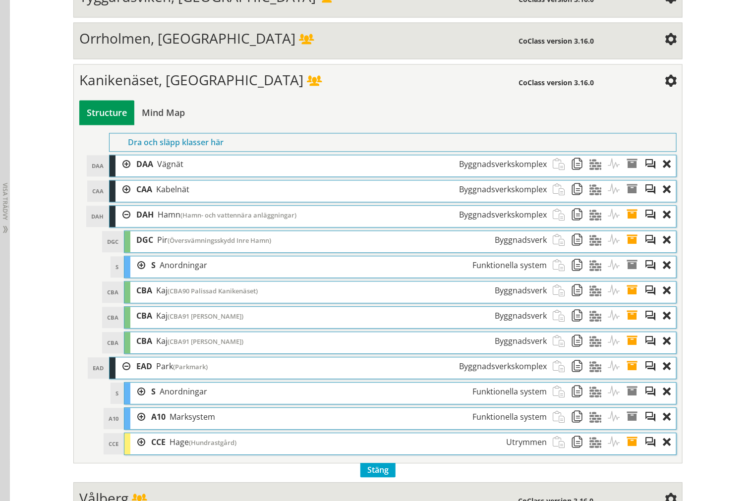
drag, startPoint x: 117, startPoint y: 367, endPoint x: 116, endPoint y: 283, distance: 84.3
click at [116, 367] on div at bounding box center [122, 366] width 15 height 18
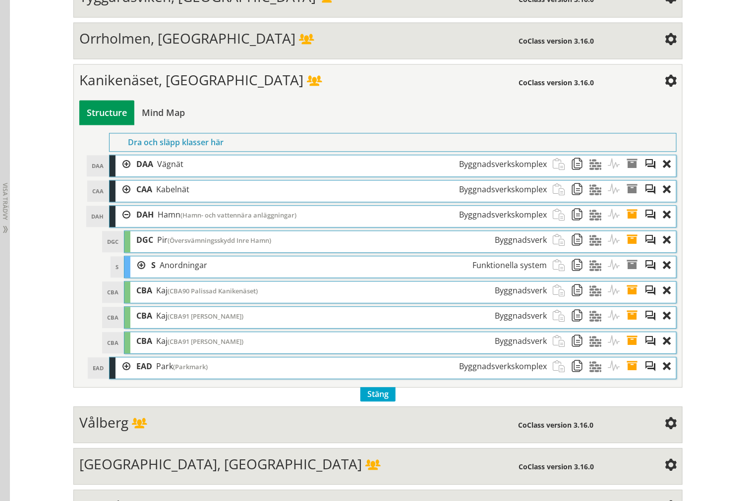
click at [120, 224] on div at bounding box center [122, 215] width 15 height 18
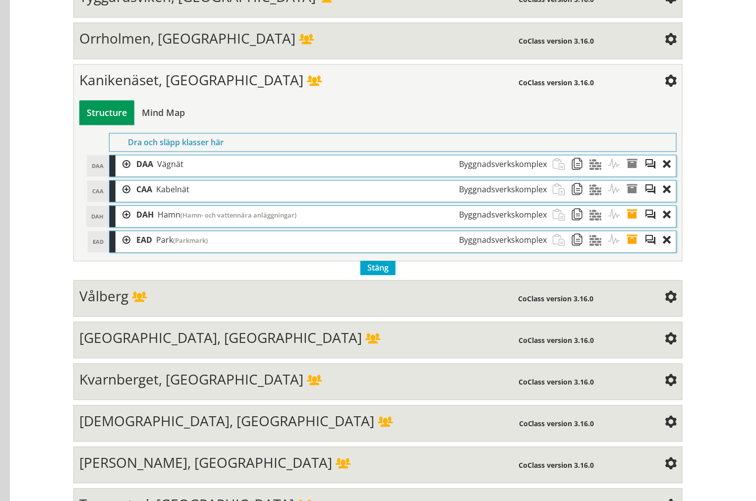
scroll to position [2182, 0]
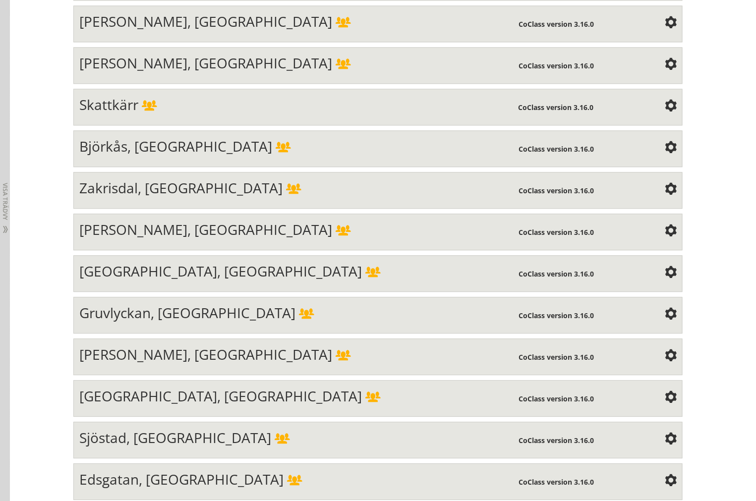
click at [191, 238] on div "[PERSON_NAME], [GEOGRAPHIC_DATA] CoClass version 3.16.0 Structure Mind Map Prop…" at bounding box center [377, 232] width 609 height 37
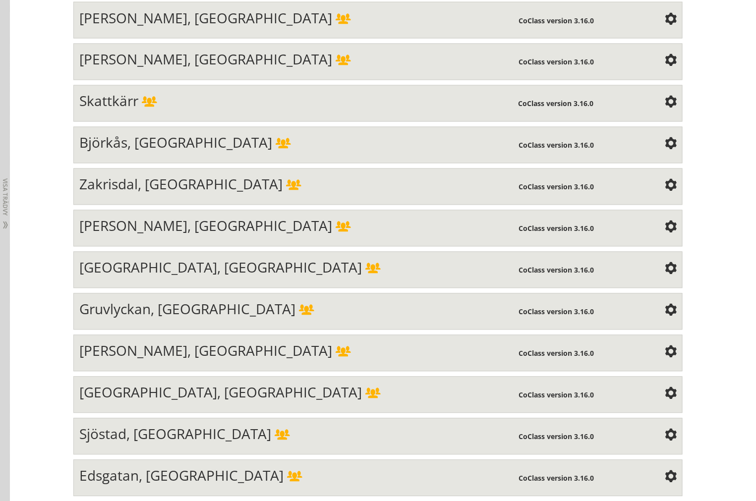
scroll to position [2007, 0]
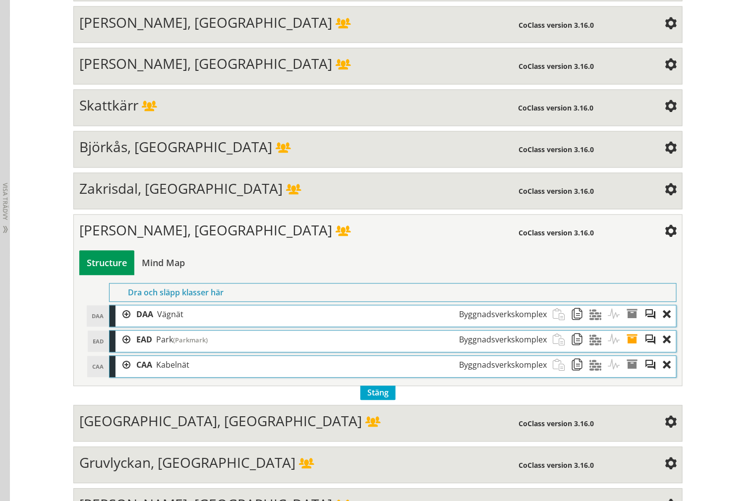
click at [116, 349] on div at bounding box center [122, 340] width 15 height 18
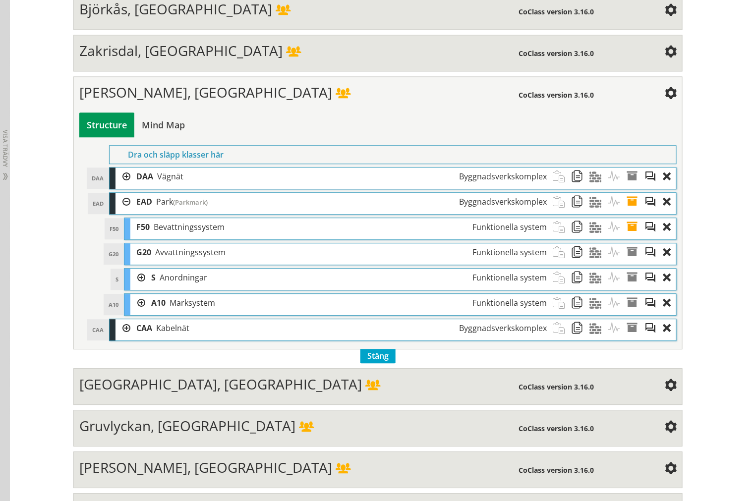
scroll to position [2172, 0]
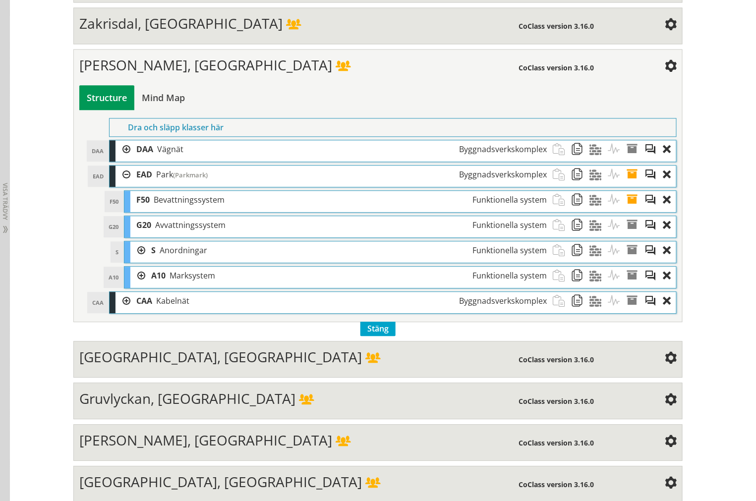
click at [116, 310] on div at bounding box center [122, 301] width 15 height 18
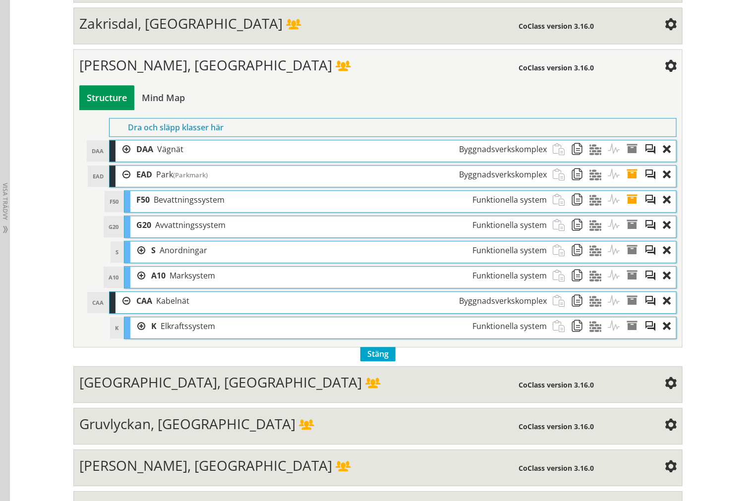
click at [119, 310] on div at bounding box center [122, 301] width 15 height 18
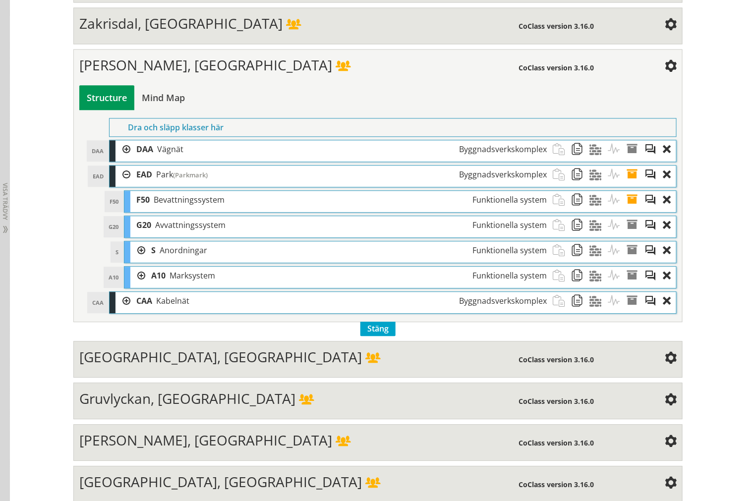
click at [120, 159] on div at bounding box center [122, 149] width 15 height 18
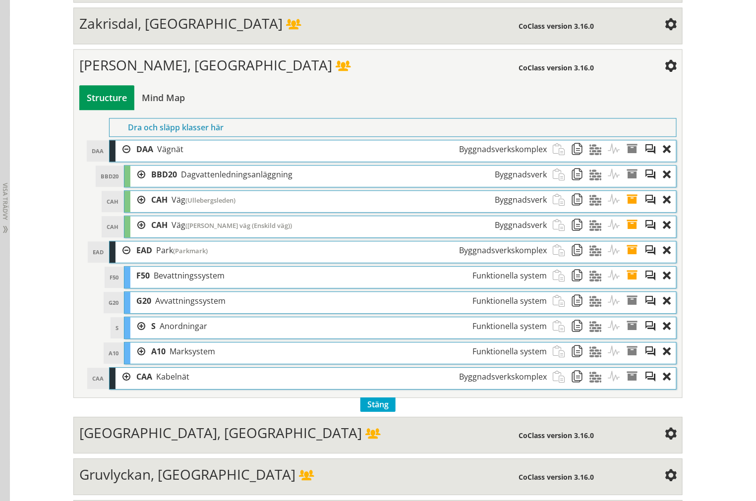
click at [120, 159] on div at bounding box center [122, 149] width 15 height 18
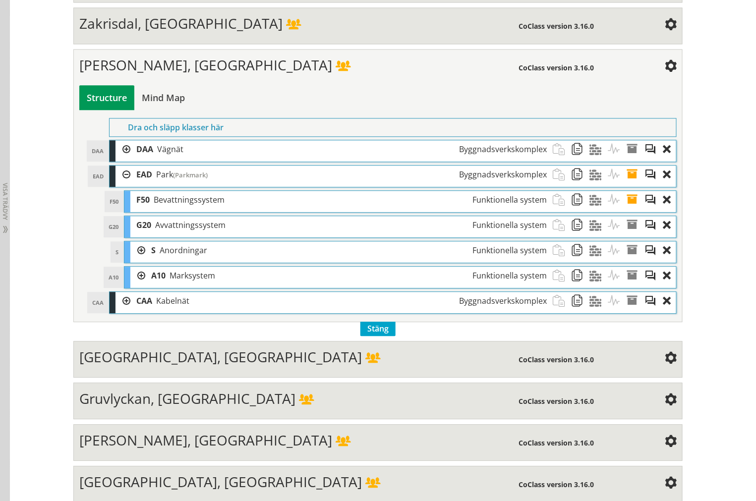
click at [115, 159] on div at bounding box center [122, 149] width 15 height 18
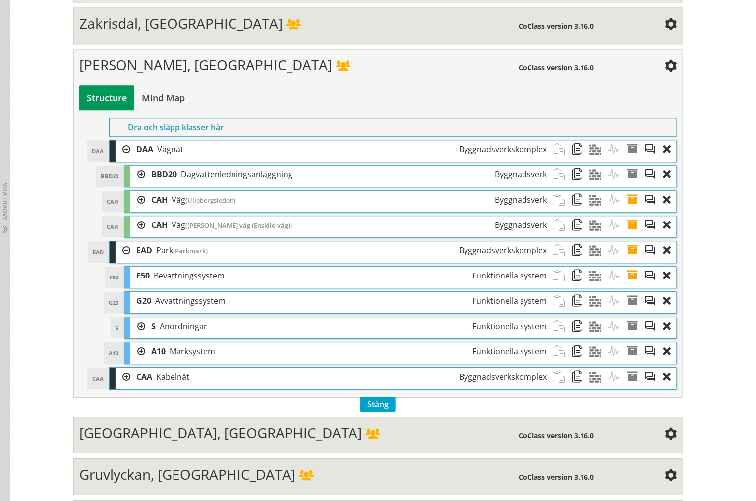
click at [115, 159] on div at bounding box center [122, 149] width 15 height 18
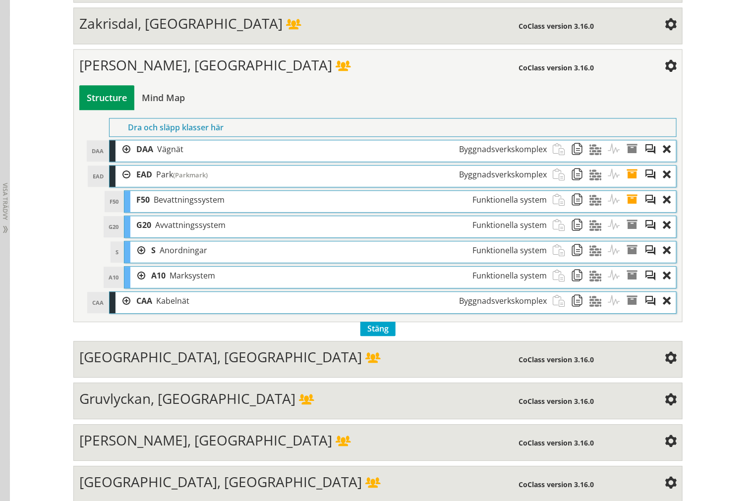
click at [118, 310] on div at bounding box center [122, 301] width 15 height 18
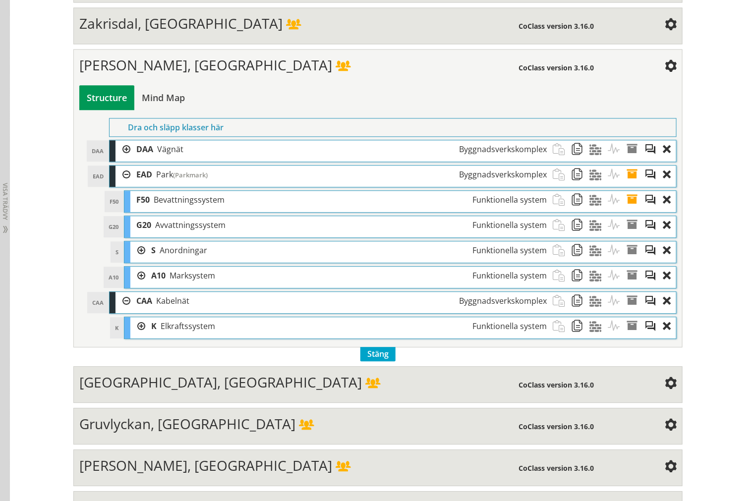
click at [118, 310] on div at bounding box center [122, 301] width 15 height 18
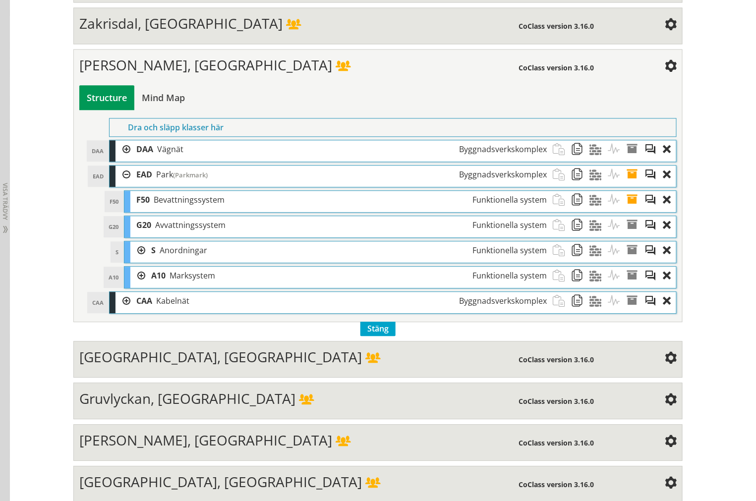
scroll to position [324, 0]
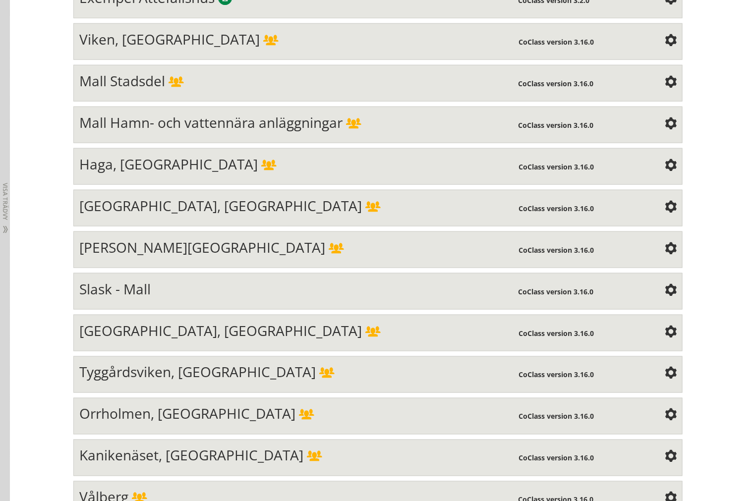
click at [288, 254] on div "[PERSON_NAME][GEOGRAPHIC_DATA]" at bounding box center [299, 249] width 440 height 20
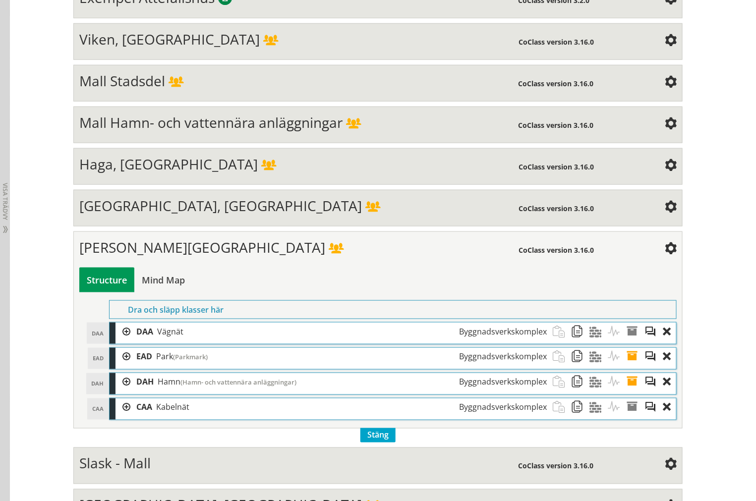
click at [119, 355] on div at bounding box center [122, 357] width 15 height 18
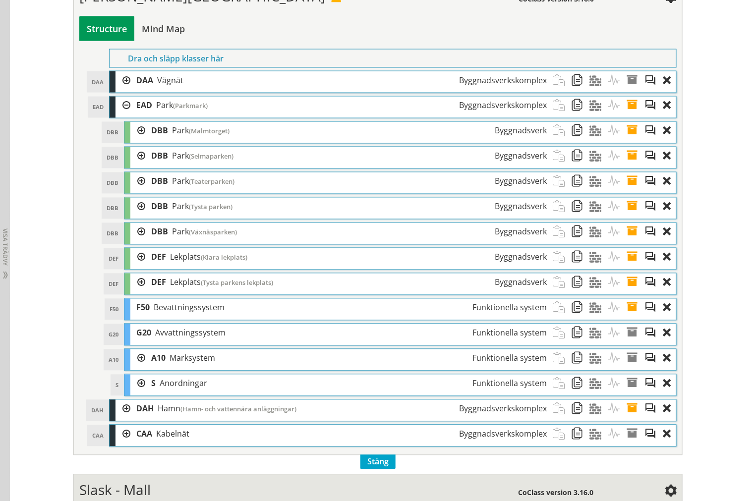
scroll to position [710, 0]
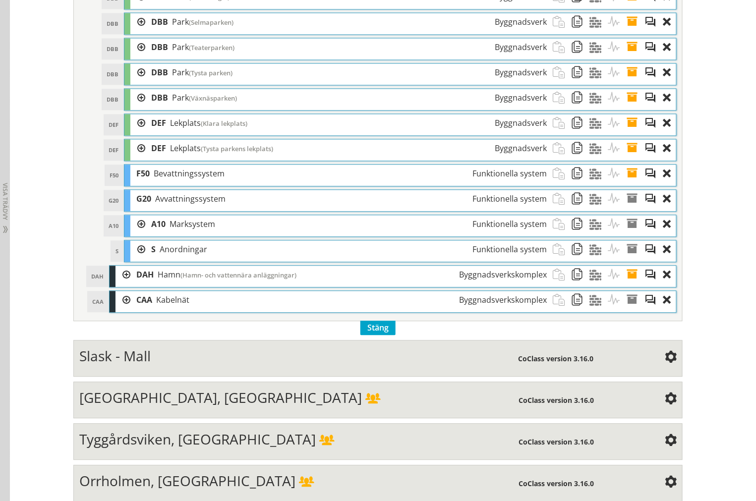
click at [124, 281] on div at bounding box center [122, 275] width 15 height 18
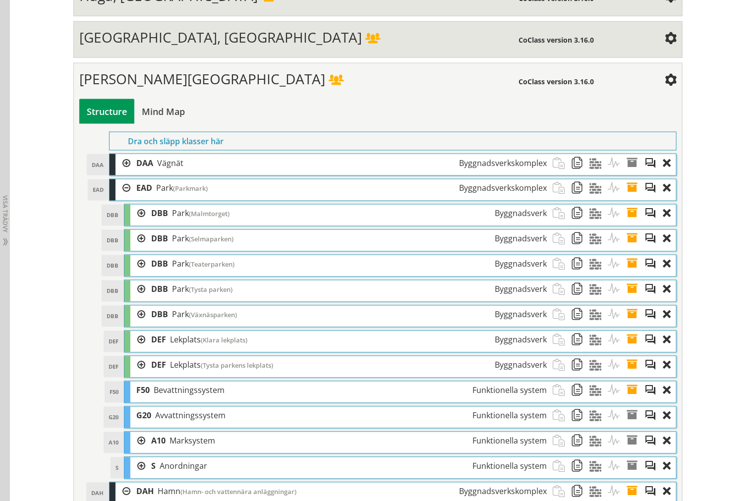
scroll to position [489, 0]
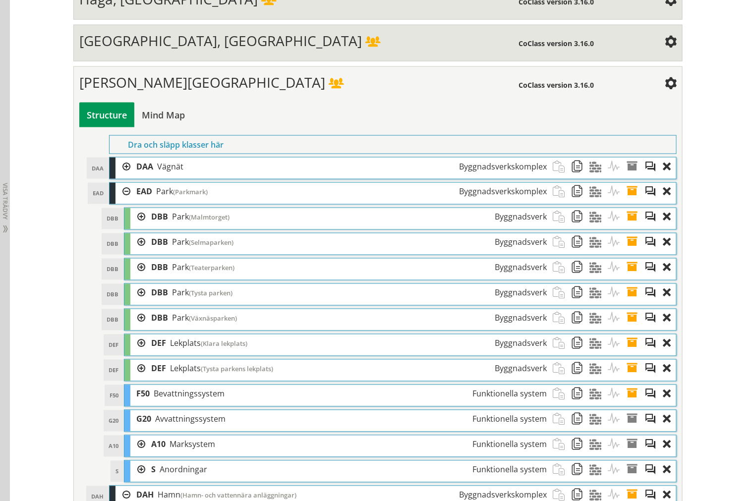
click at [119, 172] on div at bounding box center [122, 167] width 15 height 18
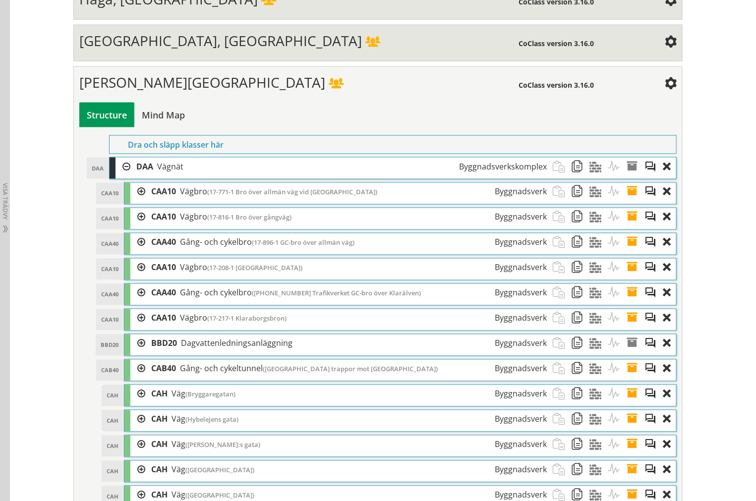
click at [117, 172] on div at bounding box center [122, 167] width 15 height 18
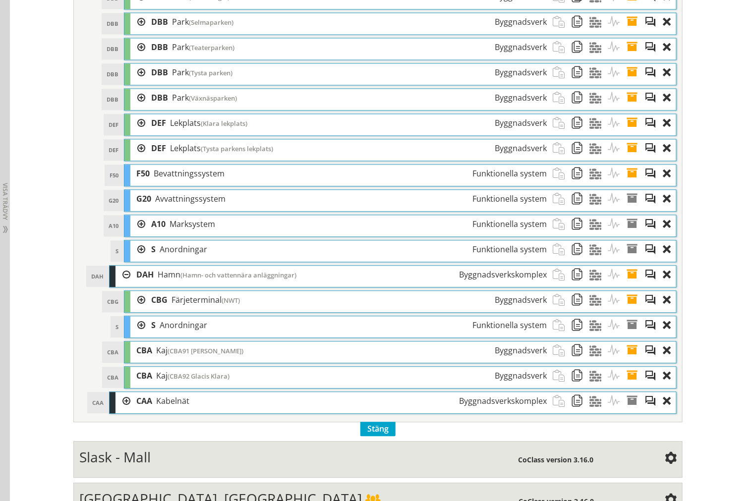
scroll to position [3236, 0]
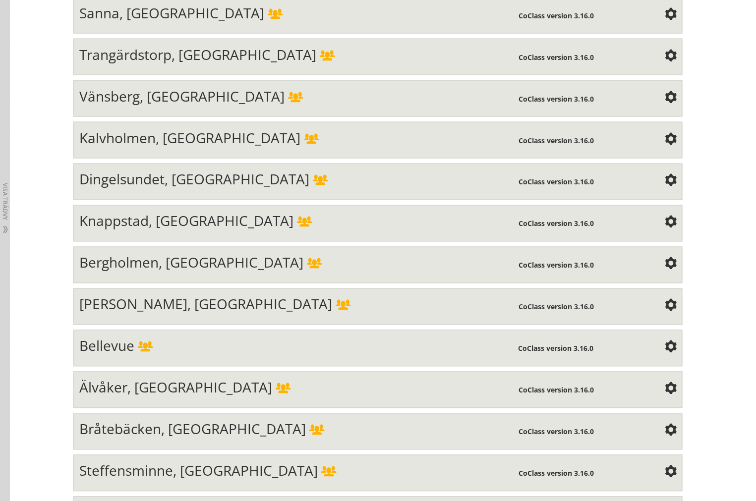
drag, startPoint x: 261, startPoint y: 243, endPoint x: 258, endPoint y: 227, distance: 16.5
click at [260, 232] on div "Knappstad, [GEOGRAPHIC_DATA]" at bounding box center [299, 223] width 440 height 20
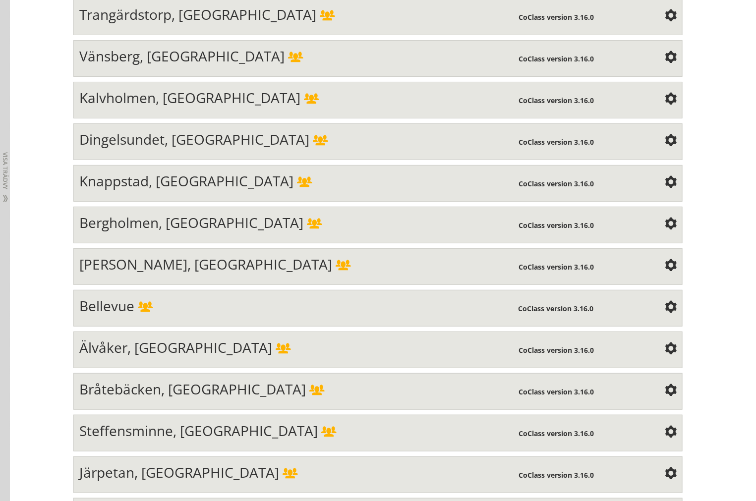
scroll to position [2679, 0]
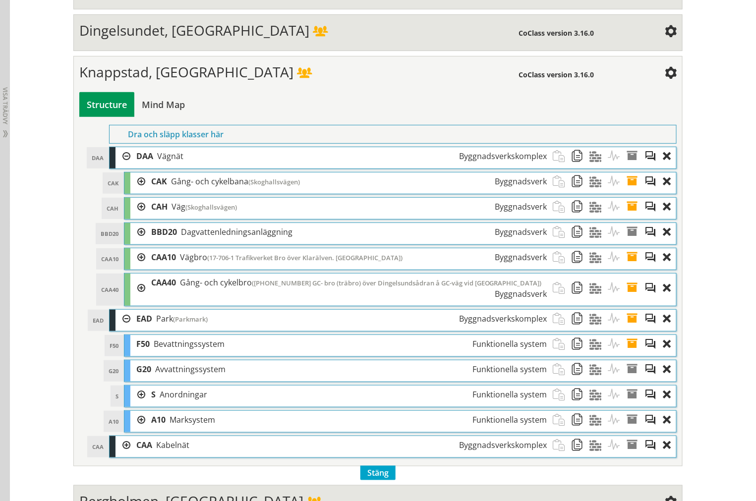
scroll to position [2844, 0]
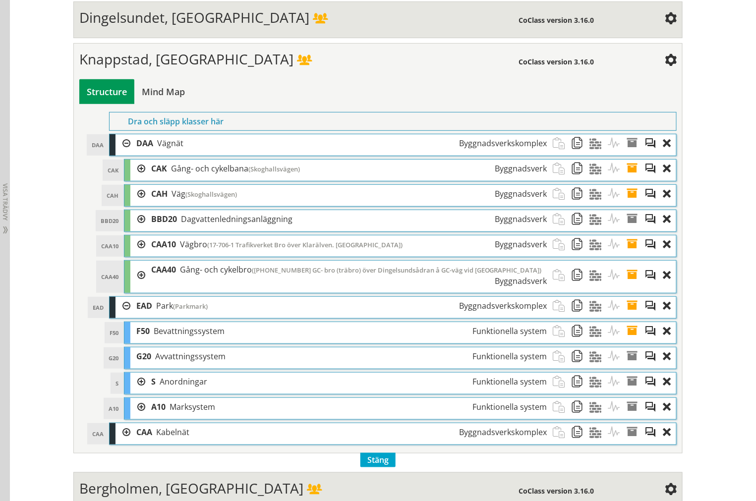
click at [115, 442] on div at bounding box center [122, 432] width 15 height 18
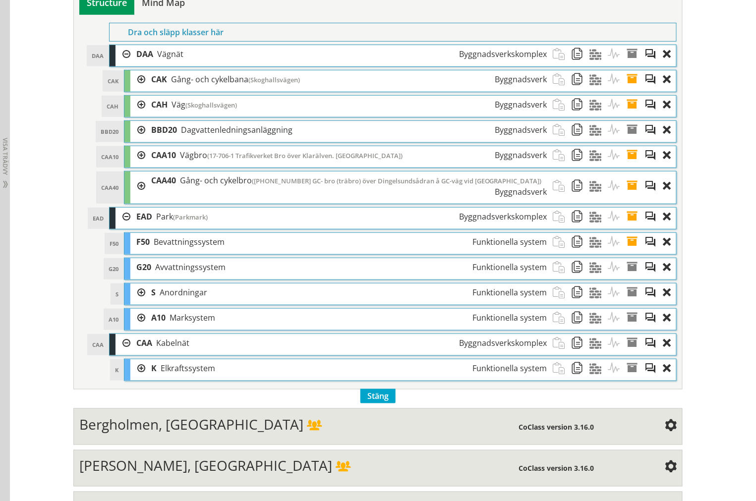
scroll to position [2955, 0]
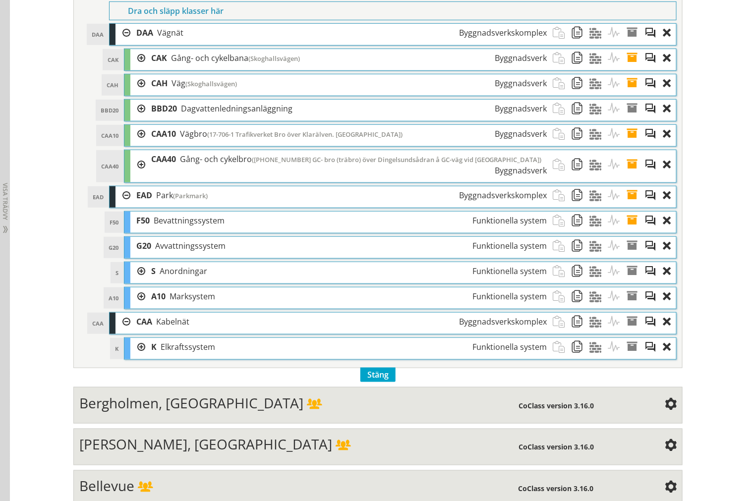
click at [119, 331] on div at bounding box center [122, 322] width 15 height 18
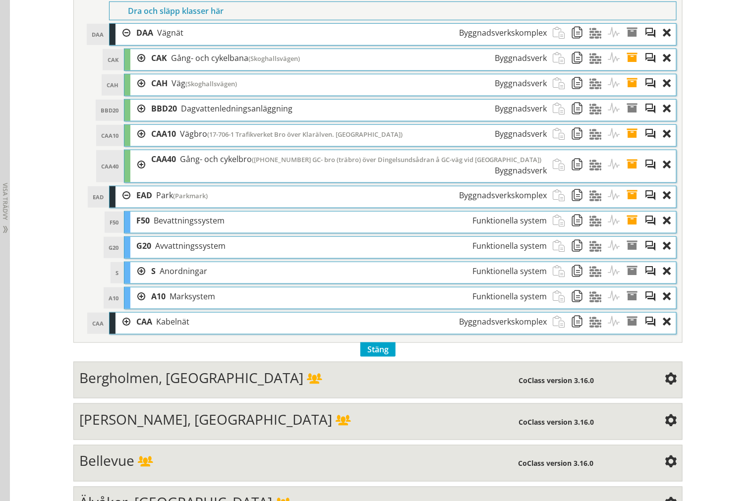
click at [115, 331] on div at bounding box center [122, 322] width 15 height 18
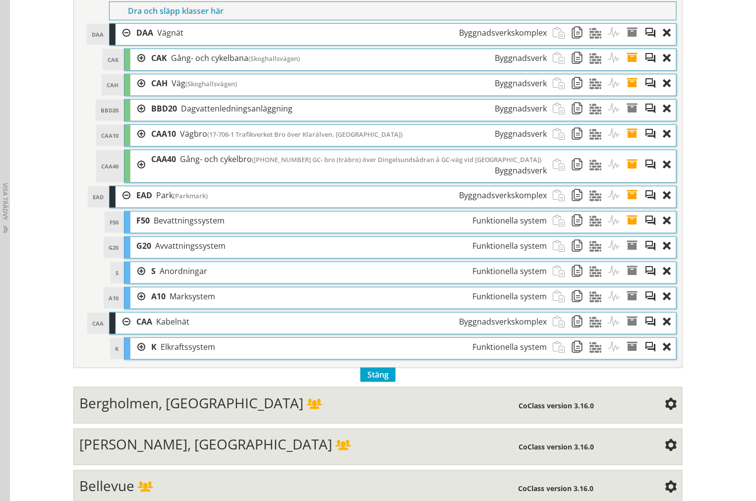
click at [118, 331] on div at bounding box center [122, 322] width 15 height 18
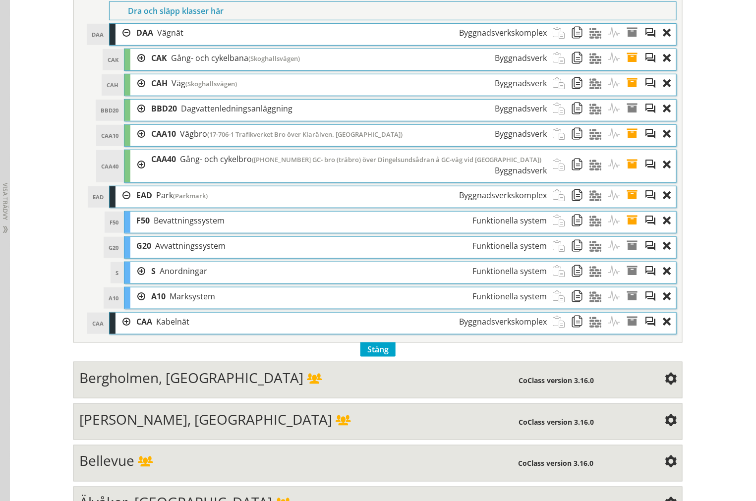
click at [117, 205] on div at bounding box center [122, 195] width 15 height 18
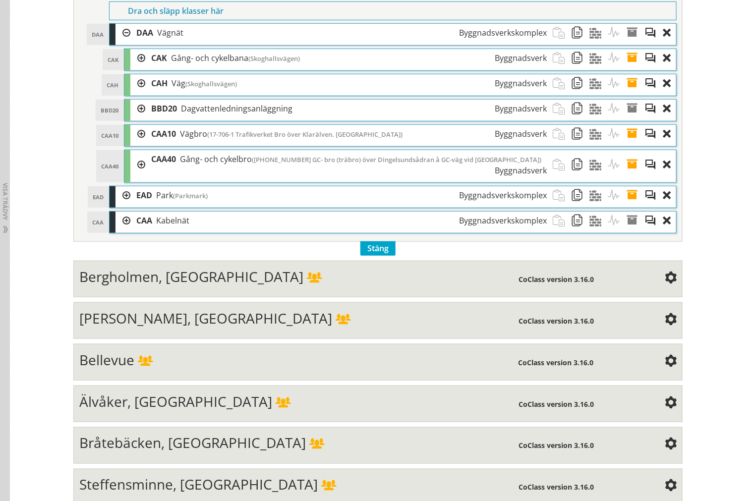
click at [121, 42] on div at bounding box center [122, 33] width 15 height 18
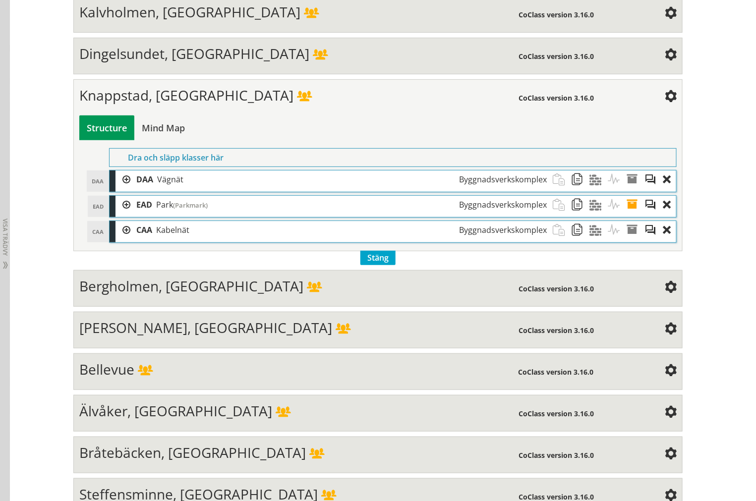
scroll to position [2789, 0]
